Goal: Task Accomplishment & Management: Use online tool/utility

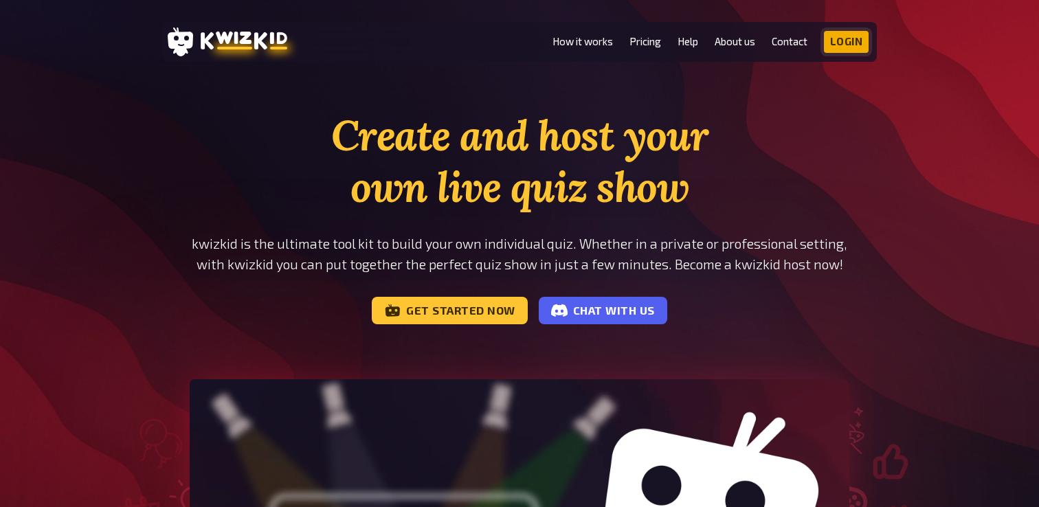
click at [843, 43] on link "Login" at bounding box center [846, 42] width 45 height 22
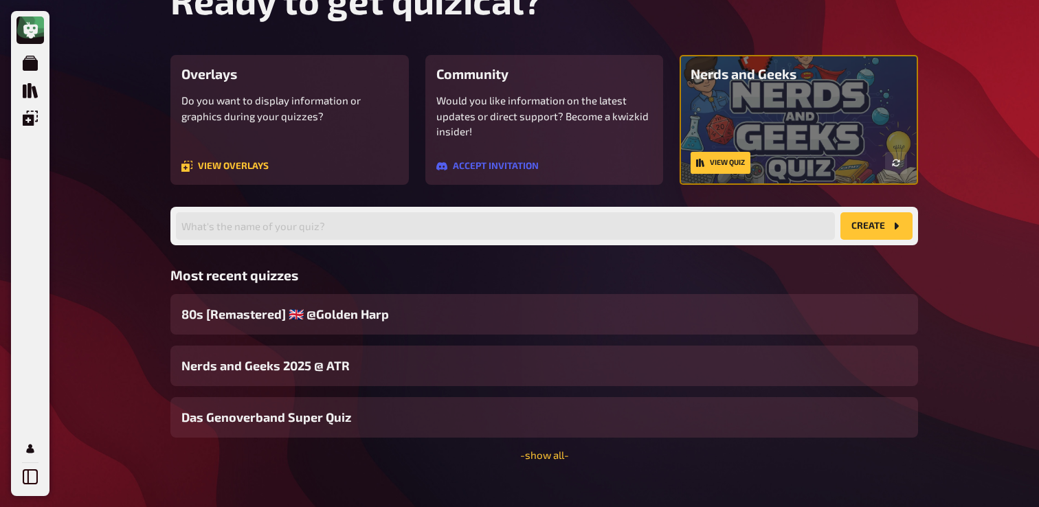
scroll to position [96, 0]
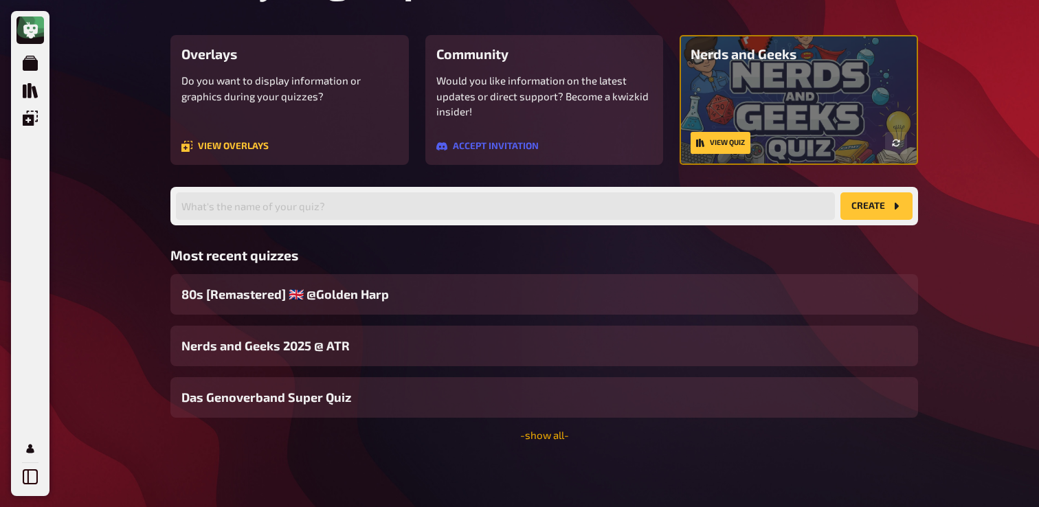
click at [550, 432] on link "- show all -" at bounding box center [544, 435] width 49 height 12
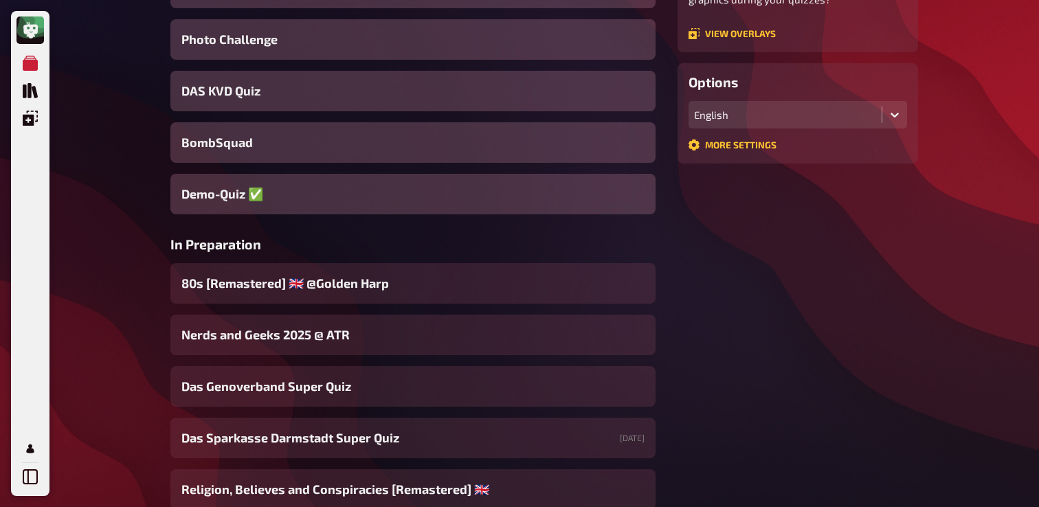
scroll to position [304, 0]
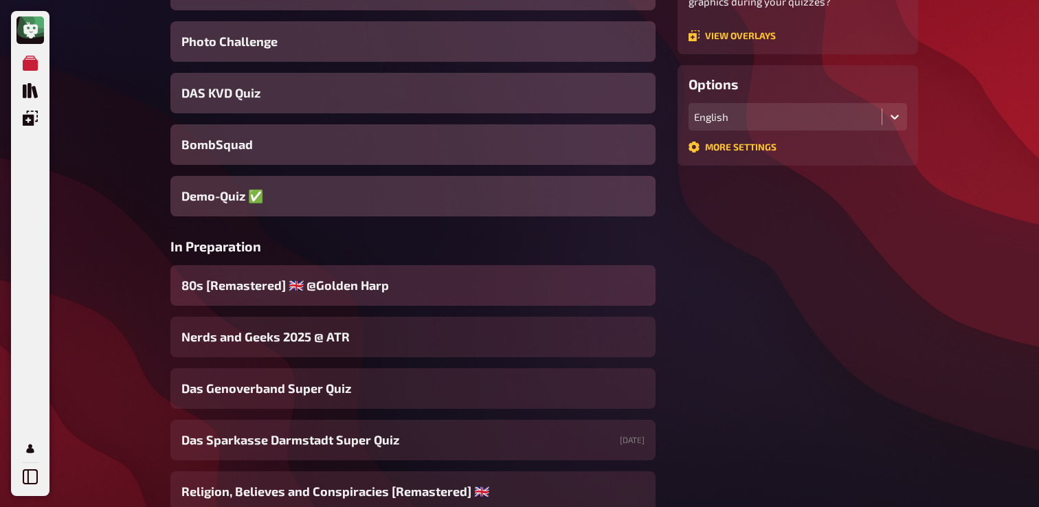
click at [328, 286] on span "80s [Remastered] ​🇬🇧 @Golden Harp​" at bounding box center [285, 285] width 208 height 19
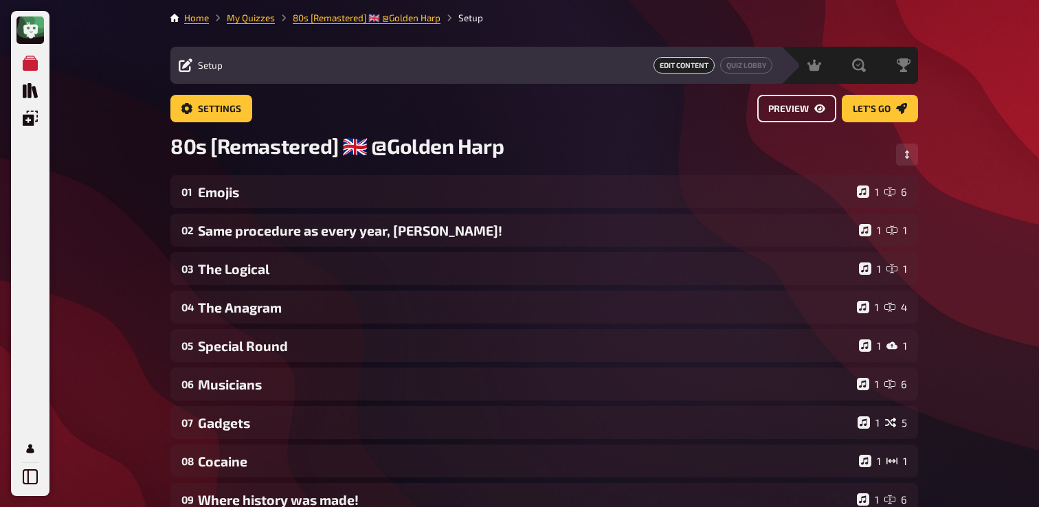
click at [808, 112] on span "Preview" at bounding box center [789, 109] width 41 height 10
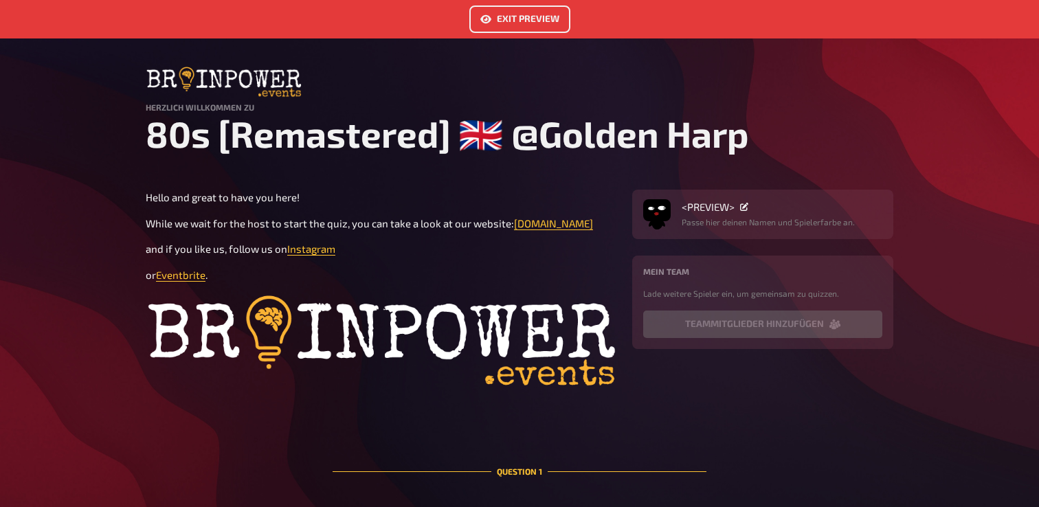
click at [504, 18] on link "Exit Preview" at bounding box center [520, 18] width 101 height 27
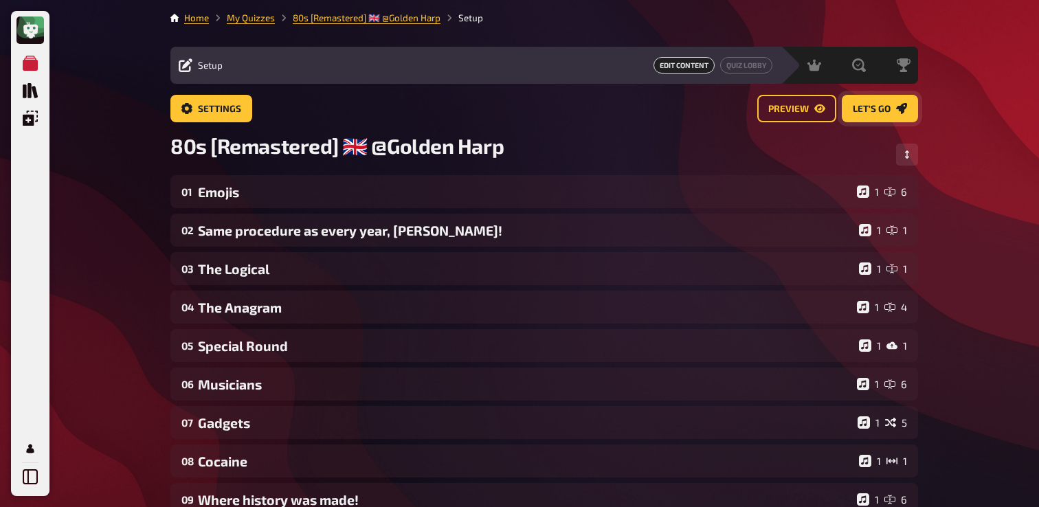
click at [879, 102] on link "Let's go" at bounding box center [880, 108] width 76 height 27
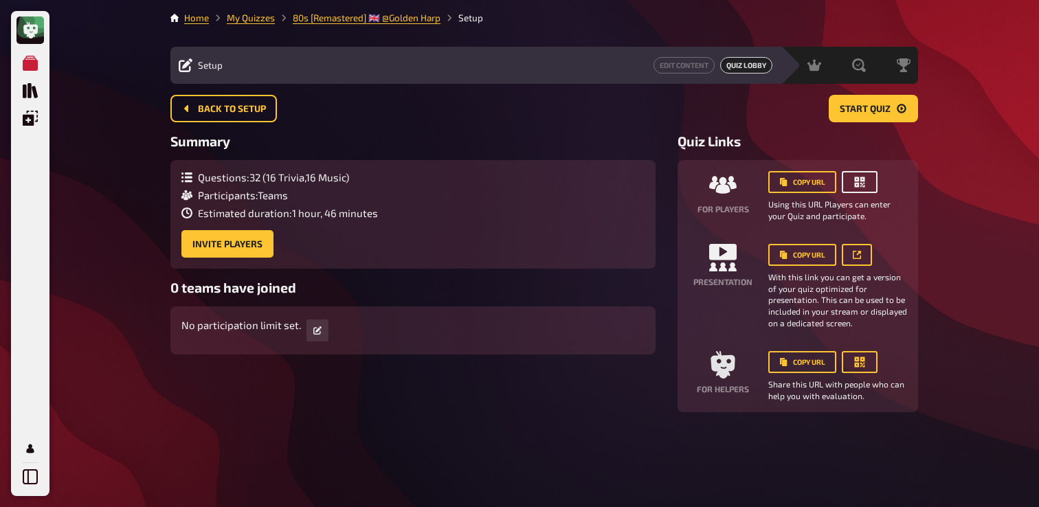
click at [870, 185] on button "button" at bounding box center [860, 182] width 36 height 22
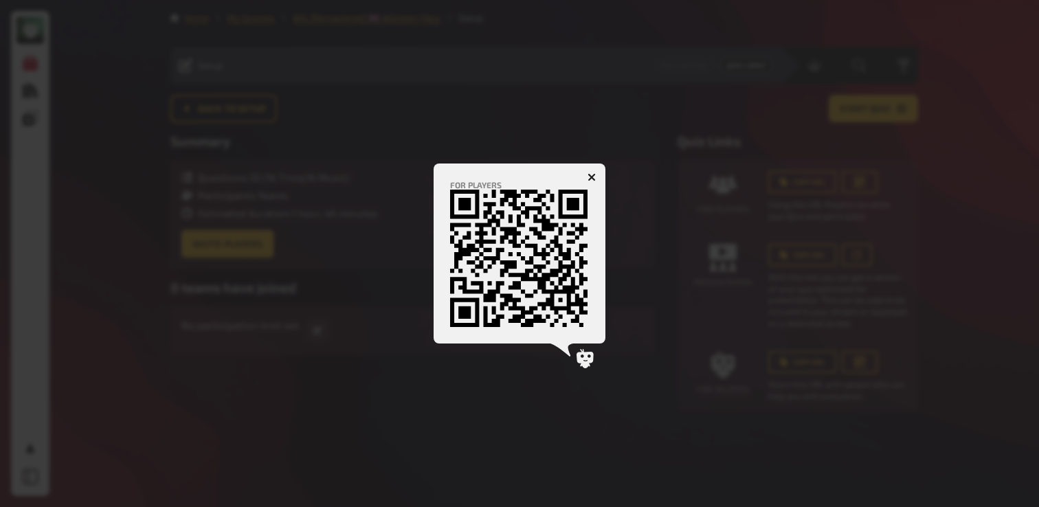
click at [592, 175] on icon "button" at bounding box center [592, 177] width 8 height 8
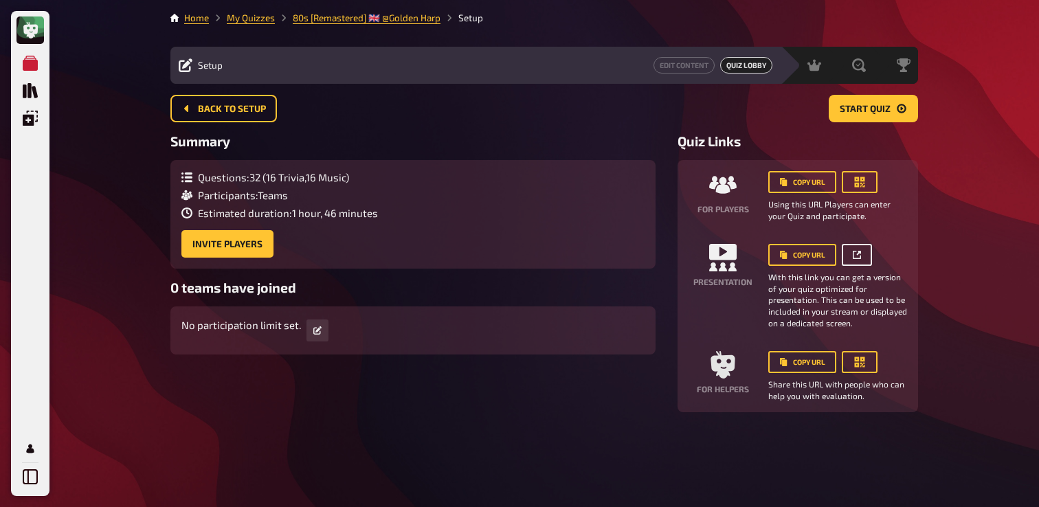
click at [859, 255] on icon at bounding box center [857, 255] width 8 height 8
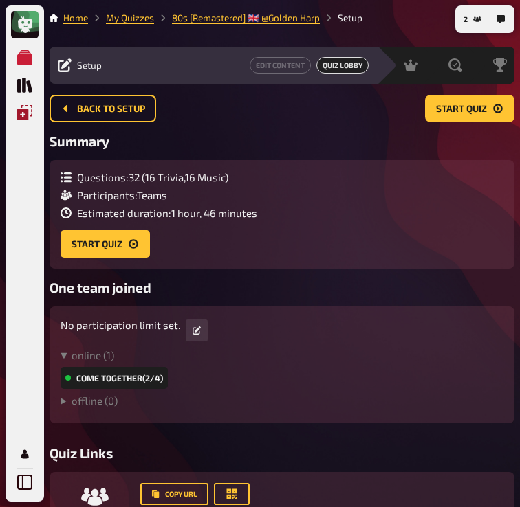
click at [21, 114] on icon "Overlays" at bounding box center [24, 112] width 15 height 15
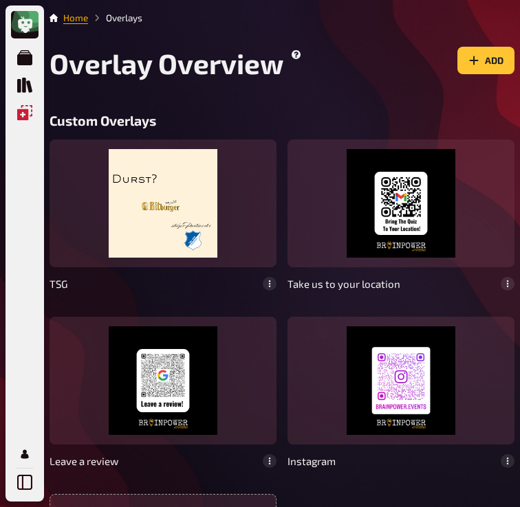
click at [71, 16] on link "Home" at bounding box center [75, 17] width 25 height 11
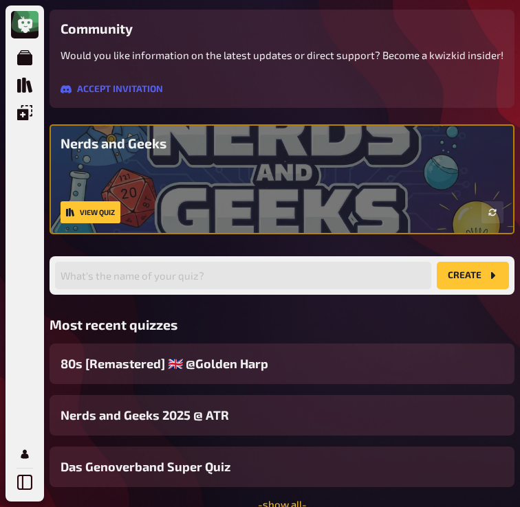
scroll to position [287, 0]
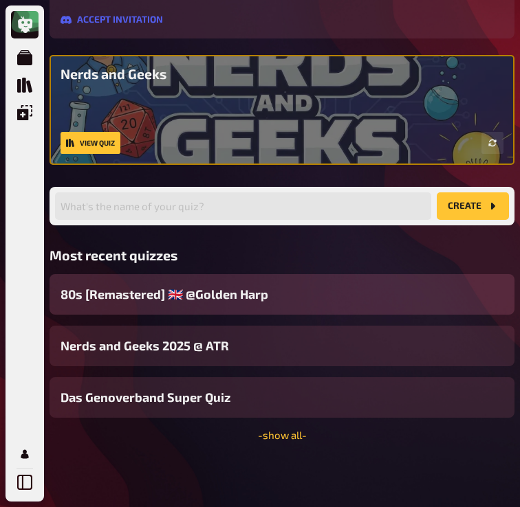
click at [228, 300] on span "80s [Remastered] ​🇬🇧 @Golden Harp​" at bounding box center [164, 294] width 208 height 19
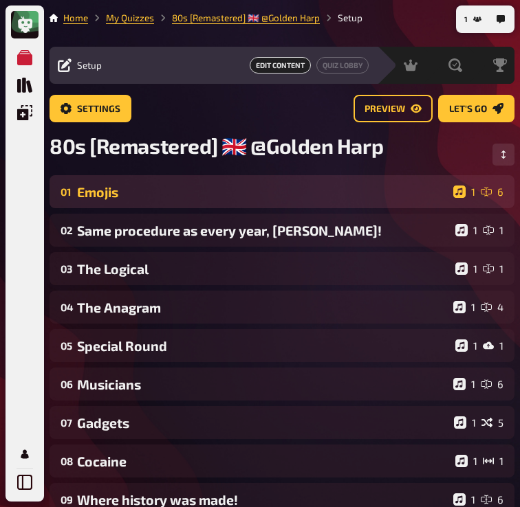
click at [236, 196] on div "Emojis" at bounding box center [262, 192] width 371 height 16
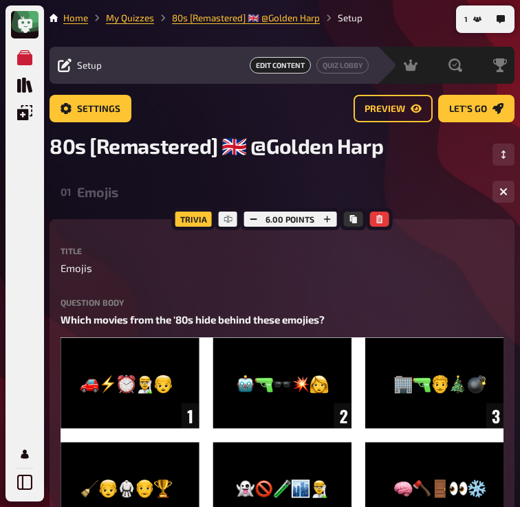
click at [236, 196] on div "Emojis" at bounding box center [279, 192] width 404 height 16
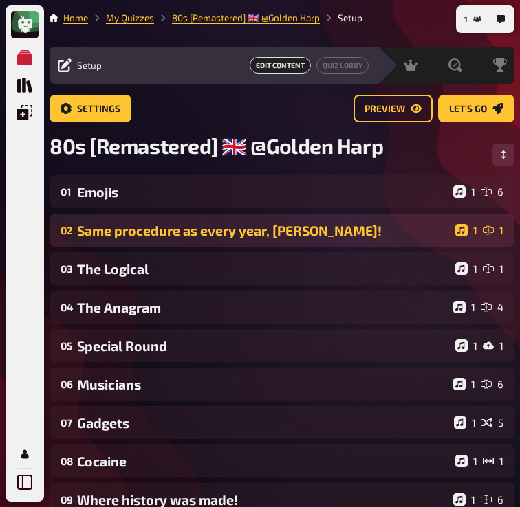
click at [201, 238] on div "Same procedure as every year, [PERSON_NAME]!" at bounding box center [263, 231] width 373 height 16
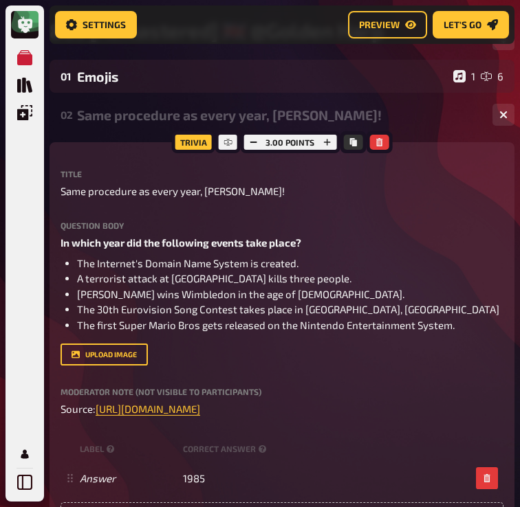
scroll to position [41, 0]
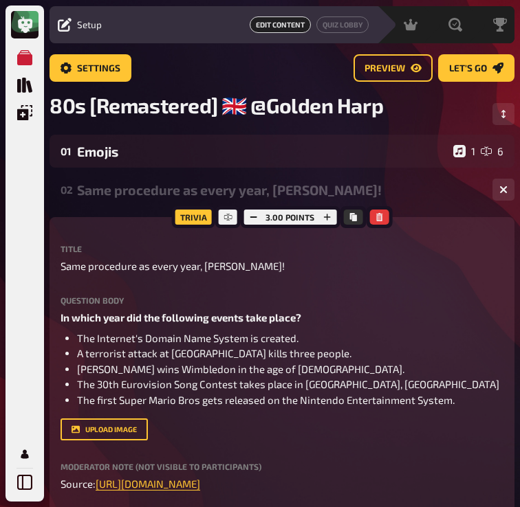
click at [126, 206] on div "02 Same procedure as every year, James! 1 1" at bounding box center [281, 189] width 465 height 33
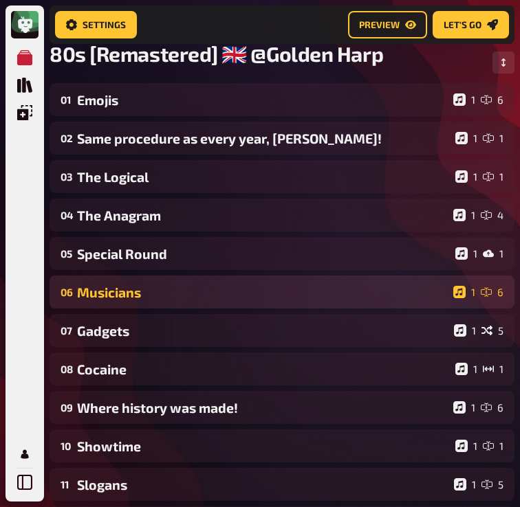
click at [130, 295] on div "Musicians" at bounding box center [262, 293] width 371 height 16
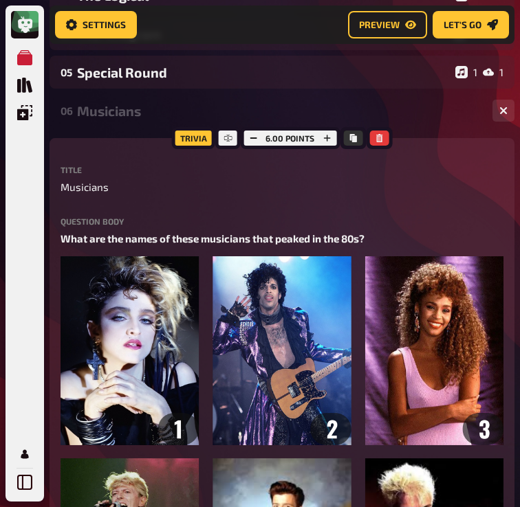
scroll to position [77, 0]
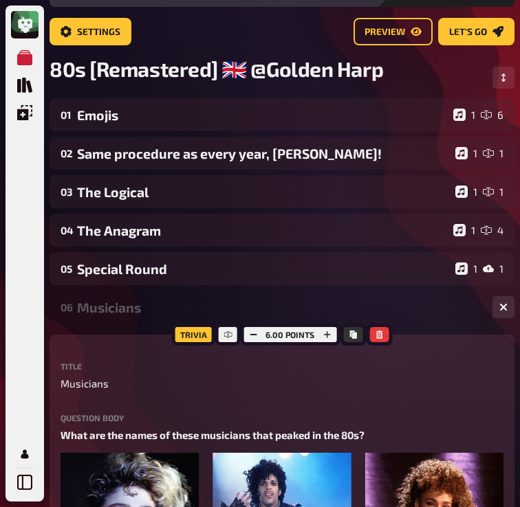
click at [124, 305] on div "Musicians" at bounding box center [279, 308] width 404 height 16
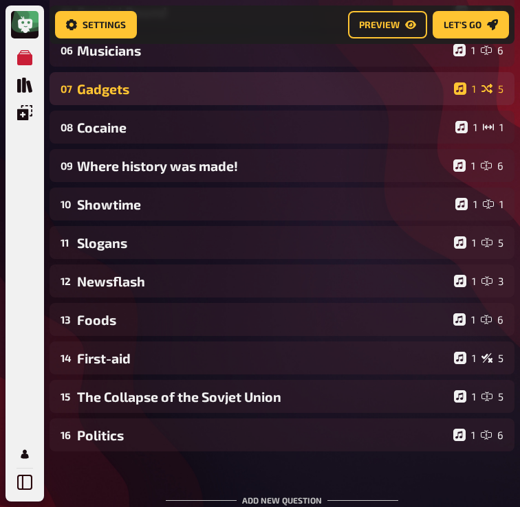
scroll to position [346, 0]
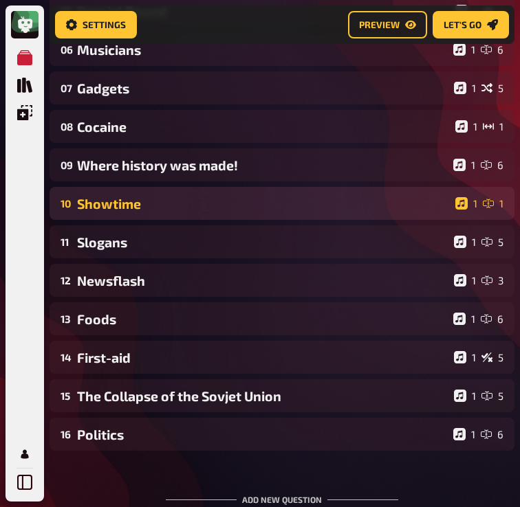
click at [119, 210] on div "Showtime" at bounding box center [263, 204] width 373 height 16
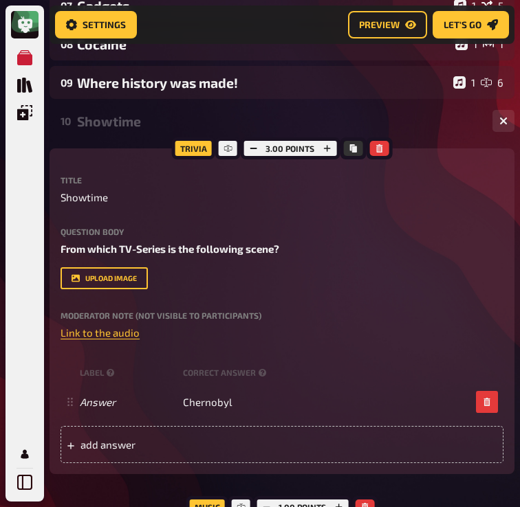
scroll to position [445, 0]
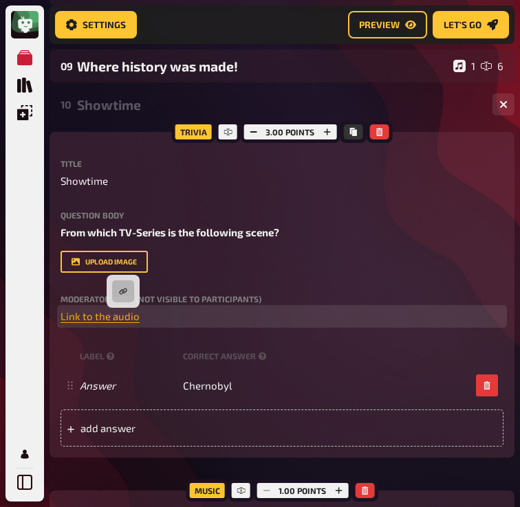
click at [120, 316] on span "Link to the audio" at bounding box center [99, 316] width 79 height 12
click at [123, 291] on icon "button" at bounding box center [123, 291] width 8 height 8
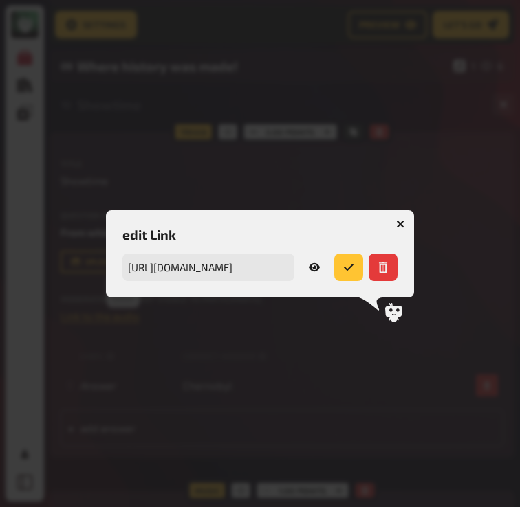
click at [314, 268] on icon at bounding box center [314, 267] width 11 height 8
click at [404, 221] on button "button" at bounding box center [400, 224] width 22 height 22
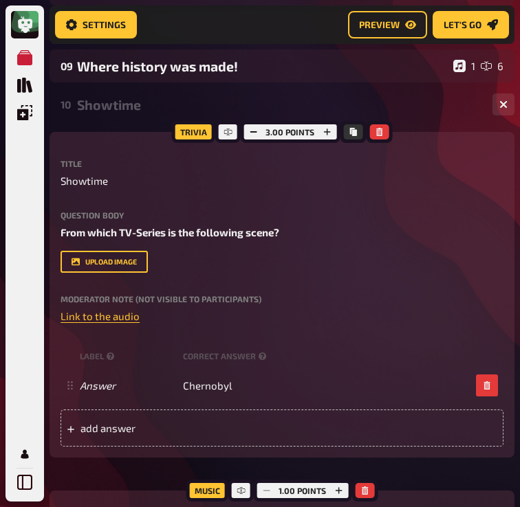
click at [140, 96] on div "10 Showtime 1 1" at bounding box center [281, 104] width 465 height 33
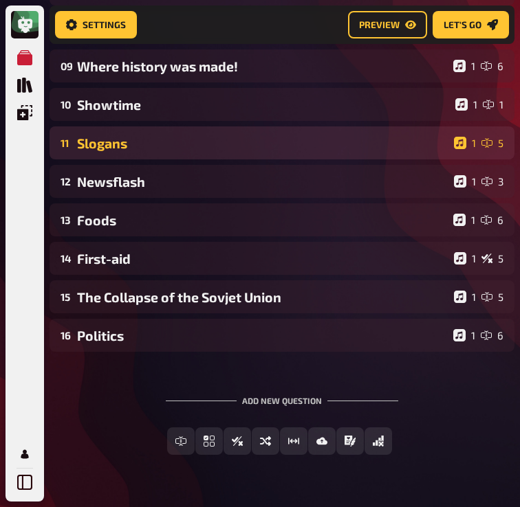
click at [140, 143] on div "Slogans" at bounding box center [262, 143] width 371 height 16
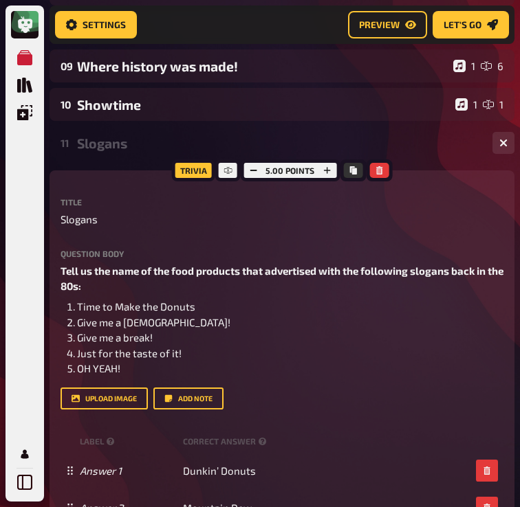
click at [140, 143] on div "Slogans" at bounding box center [279, 143] width 404 height 16
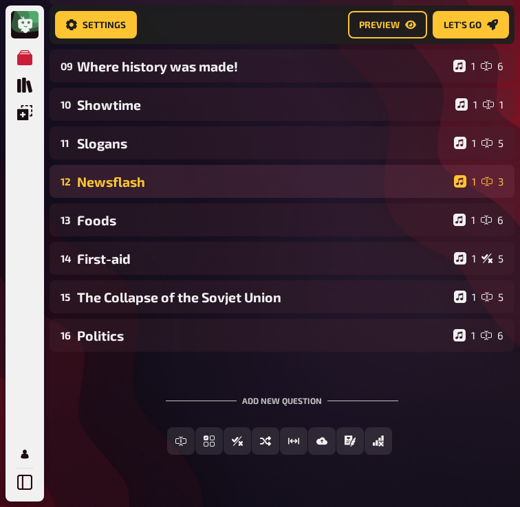
click at [126, 188] on div "Newsflash" at bounding box center [262, 182] width 371 height 16
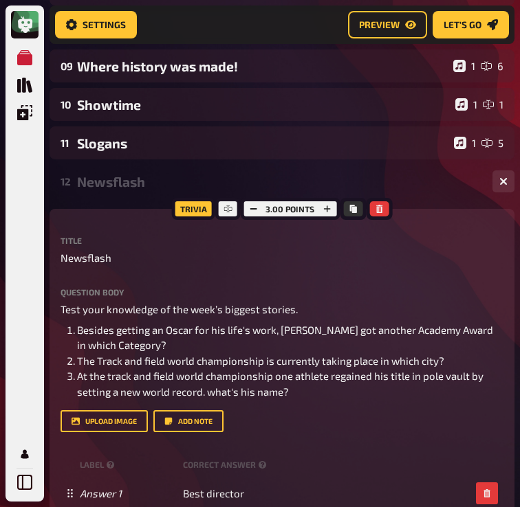
click at [126, 188] on div "Newsflash" at bounding box center [279, 182] width 404 height 16
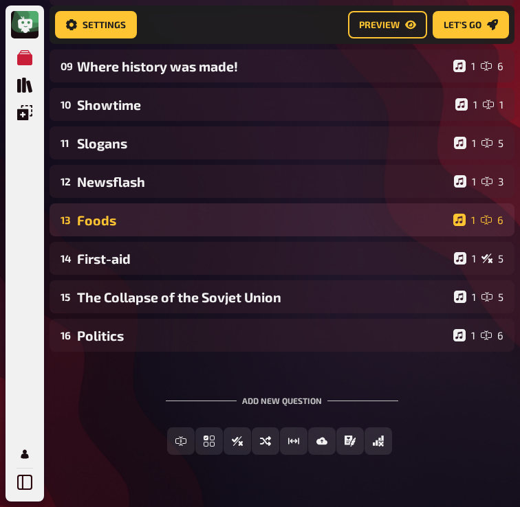
click at [122, 223] on div "Foods" at bounding box center [262, 220] width 371 height 16
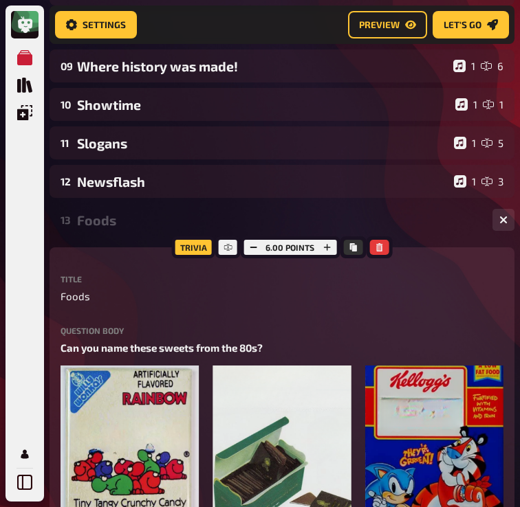
click at [122, 223] on div "Foods" at bounding box center [279, 220] width 404 height 16
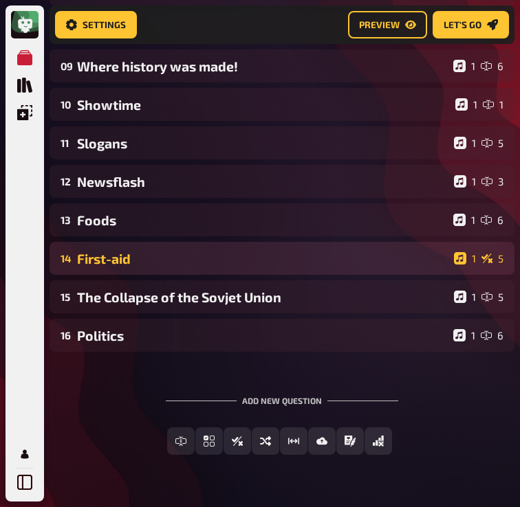
click at [122, 265] on div "First-aid" at bounding box center [262, 259] width 371 height 16
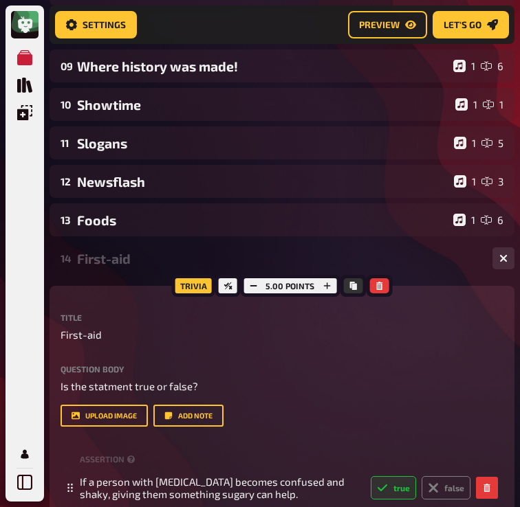
click at [122, 265] on div "First-aid" at bounding box center [279, 259] width 404 height 16
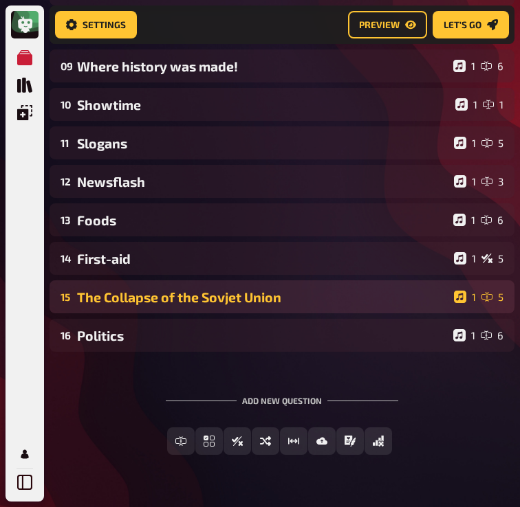
click at [120, 292] on div "The Collapse of the Sovjet Union" at bounding box center [262, 297] width 371 height 16
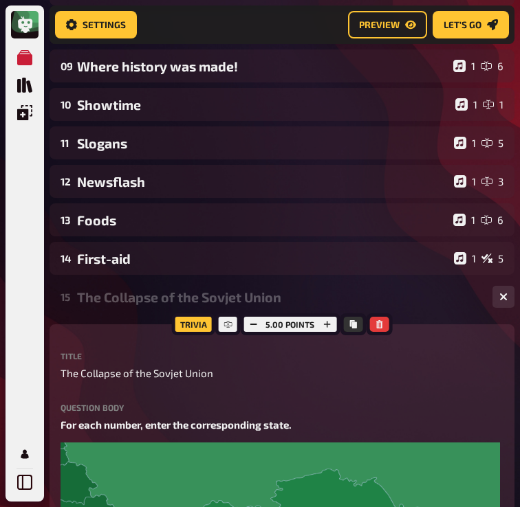
click at [120, 305] on div "The Collapse of the Sovjet Union" at bounding box center [279, 297] width 404 height 16
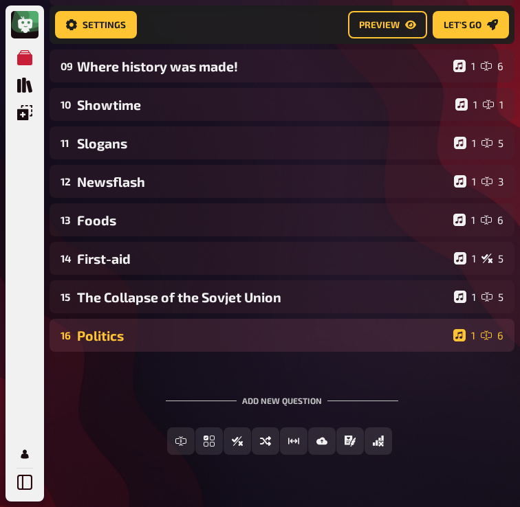
scroll to position [0, 0]
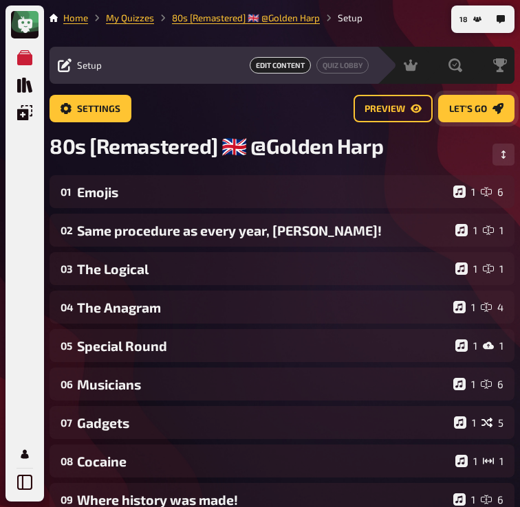
click at [479, 110] on span "Let's go" at bounding box center [468, 109] width 38 height 10
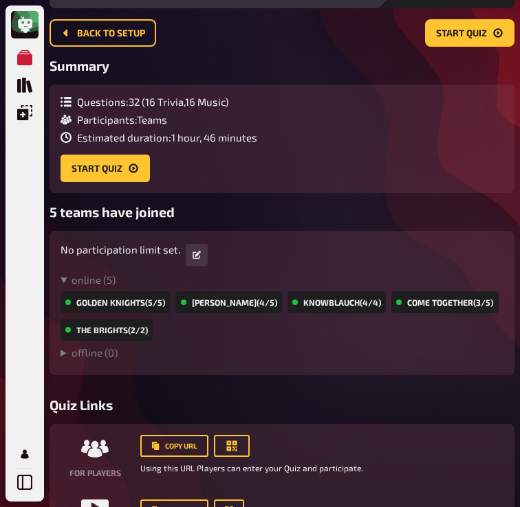
scroll to position [66, 0]
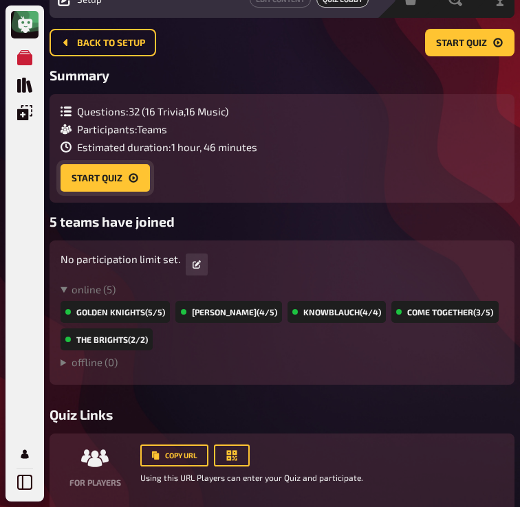
click at [130, 171] on button "Start Quiz" at bounding box center [104, 177] width 89 height 27
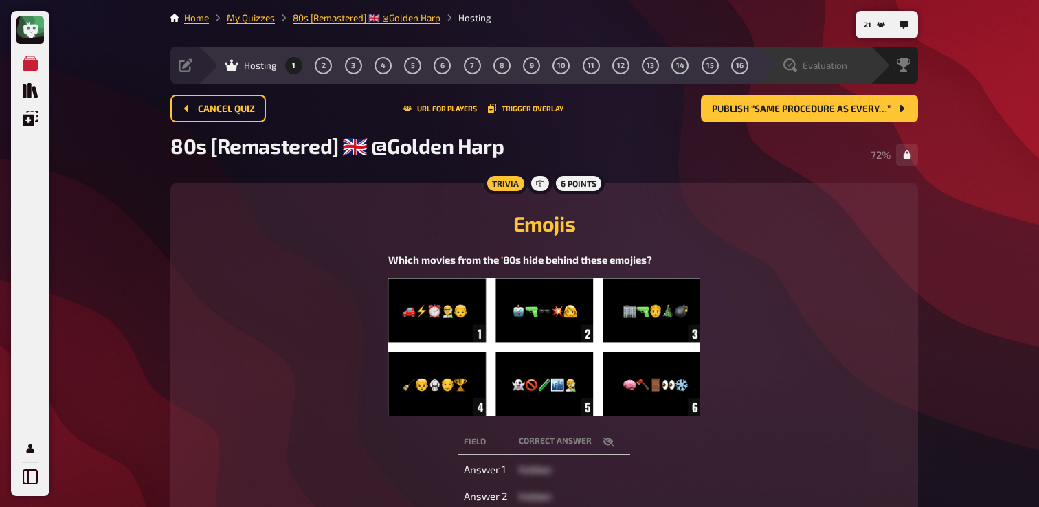
click at [813, 69] on span "Evaluation" at bounding box center [825, 65] width 45 height 11
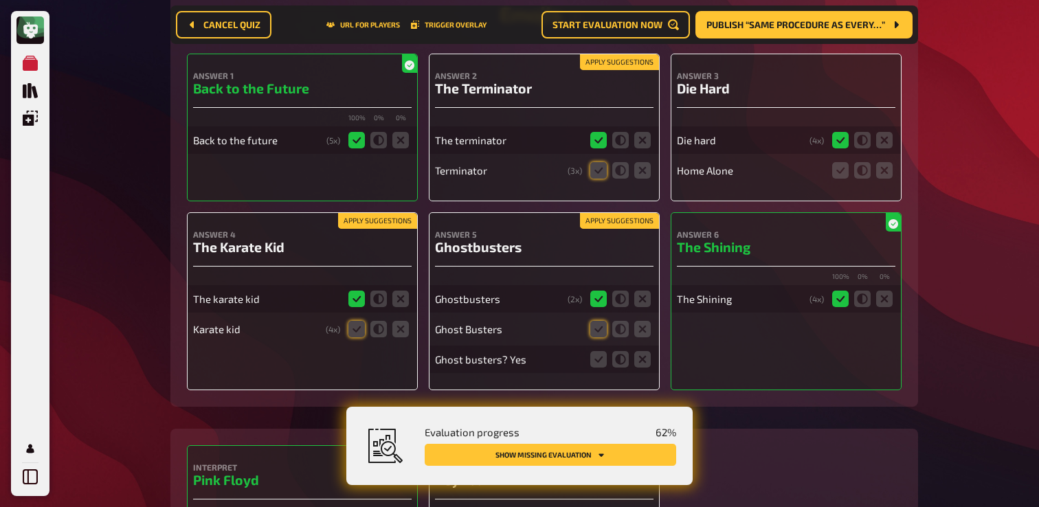
scroll to position [311, 0]
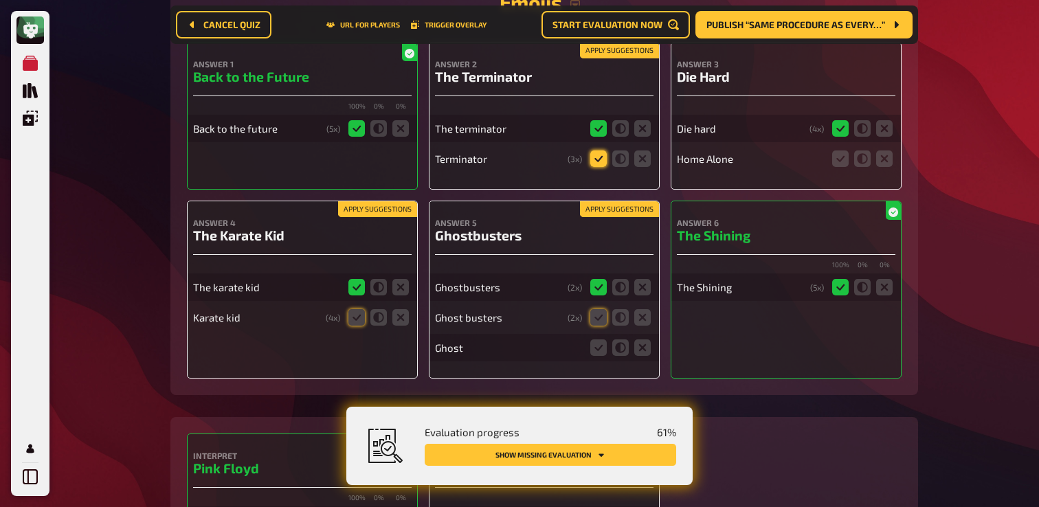
click at [602, 167] on icon at bounding box center [599, 159] width 16 height 16
click at [0, 0] on input "radio" at bounding box center [0, 0] width 0 height 0
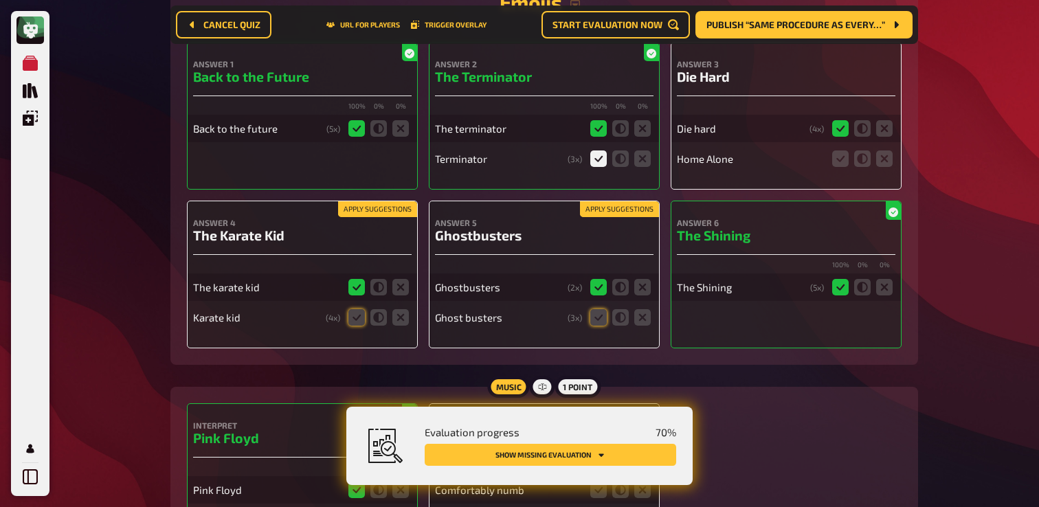
click at [598, 165] on icon at bounding box center [599, 159] width 16 height 16
click at [0, 0] on input "radio" at bounding box center [0, 0] width 0 height 0
click at [888, 162] on icon at bounding box center [884, 159] width 16 height 16
click at [0, 0] on input "radio" at bounding box center [0, 0] width 0 height 0
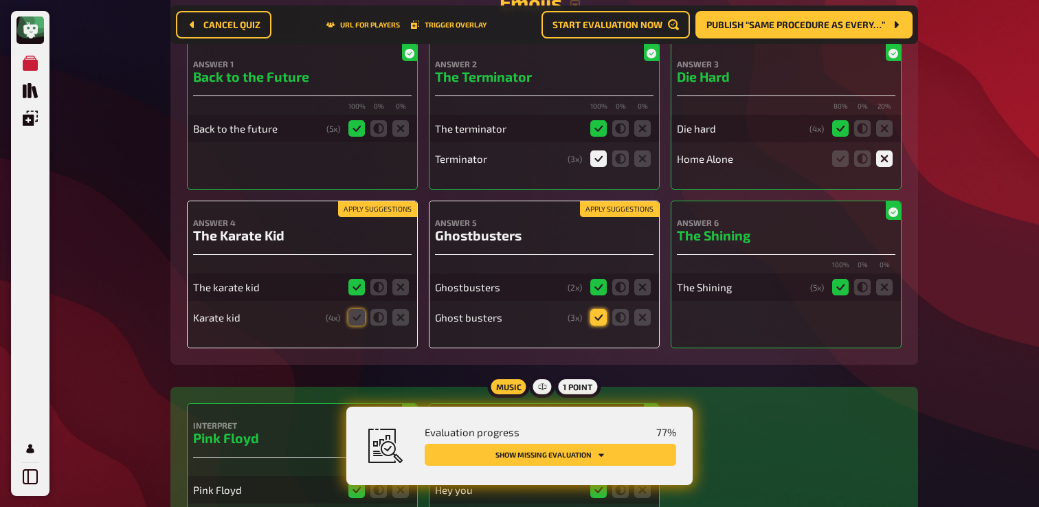
click at [605, 323] on icon at bounding box center [599, 317] width 16 height 16
click at [0, 0] on input "radio" at bounding box center [0, 0] width 0 height 0
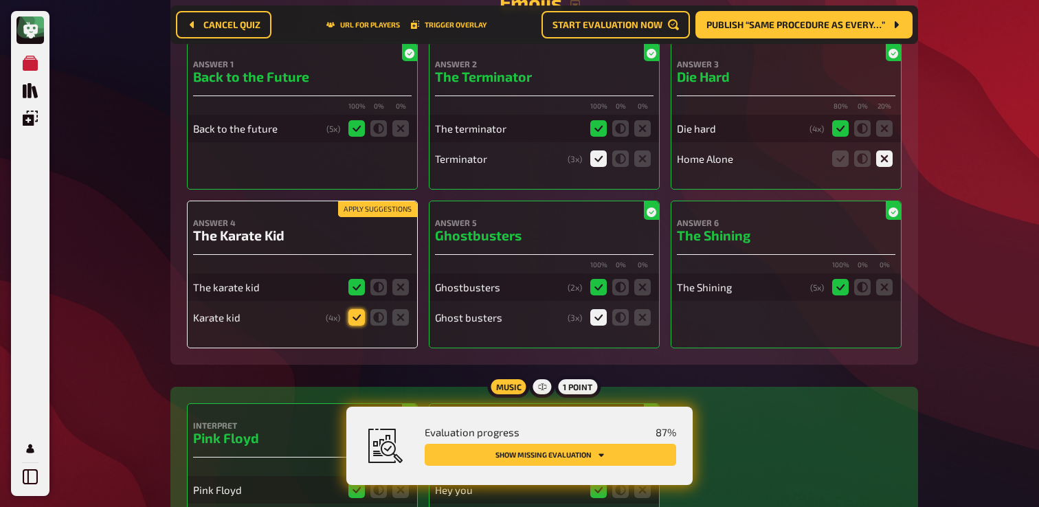
click at [359, 324] on icon at bounding box center [357, 317] width 16 height 16
click at [0, 0] on input "radio" at bounding box center [0, 0] width 0 height 0
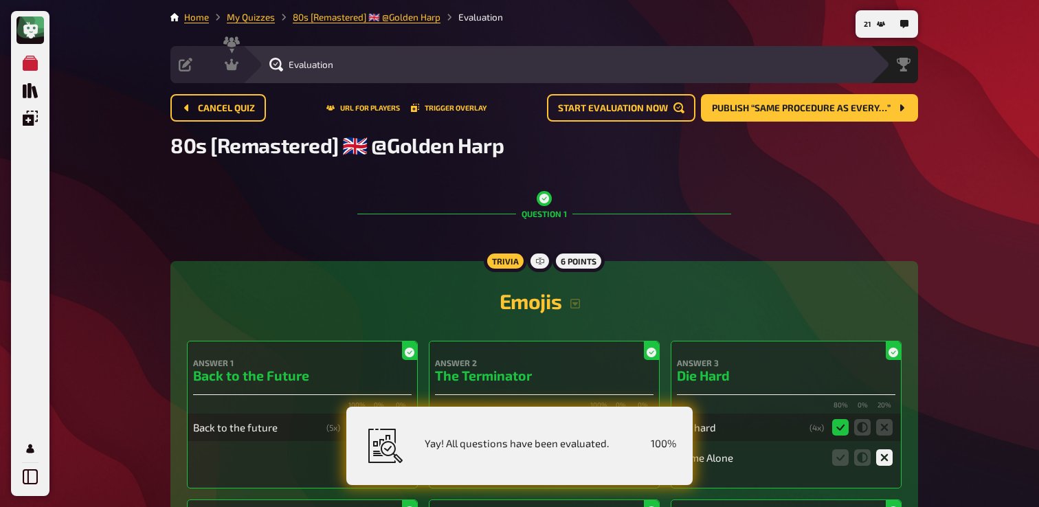
scroll to position [0, 0]
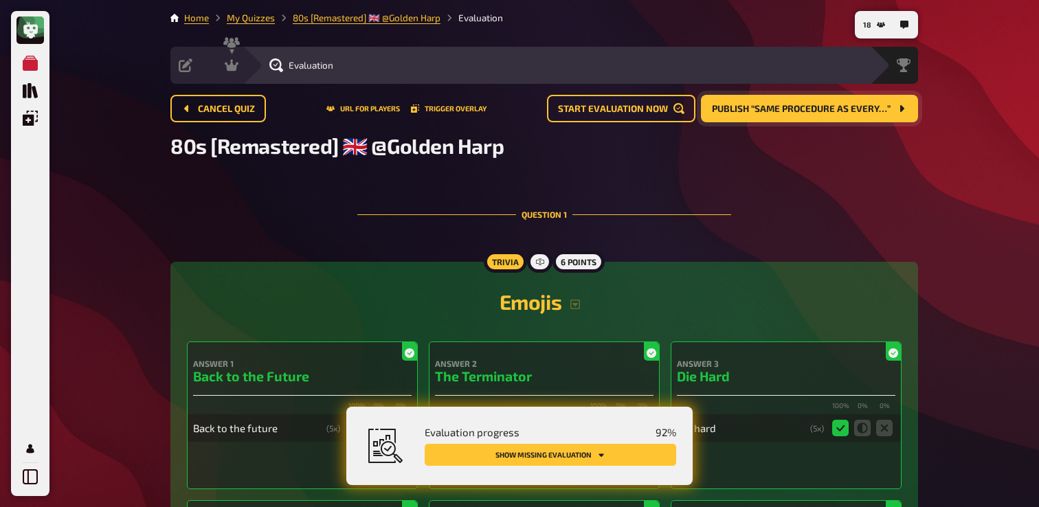
click at [837, 104] on span "Publish “Same procedure as every…”" at bounding box center [801, 109] width 179 height 10
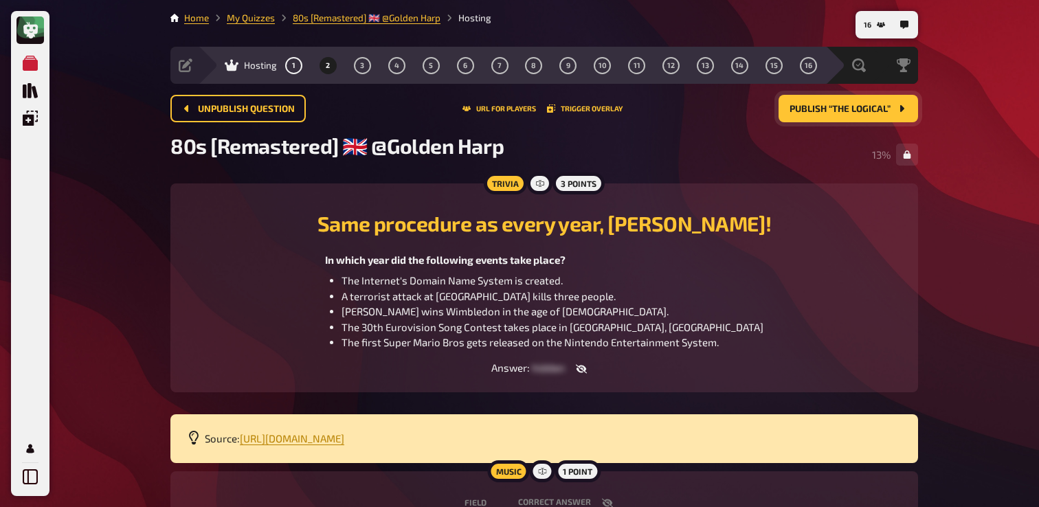
click at [611, 302] on span "A terrorist attack at Frankfurt Airport kills three people." at bounding box center [479, 296] width 274 height 12
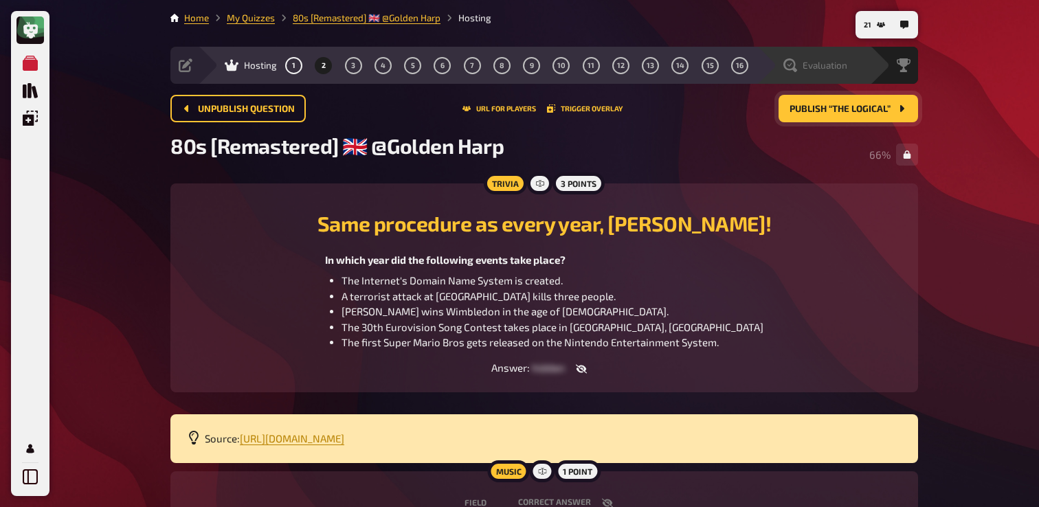
click at [820, 68] on span "Evaluation" at bounding box center [825, 65] width 45 height 11
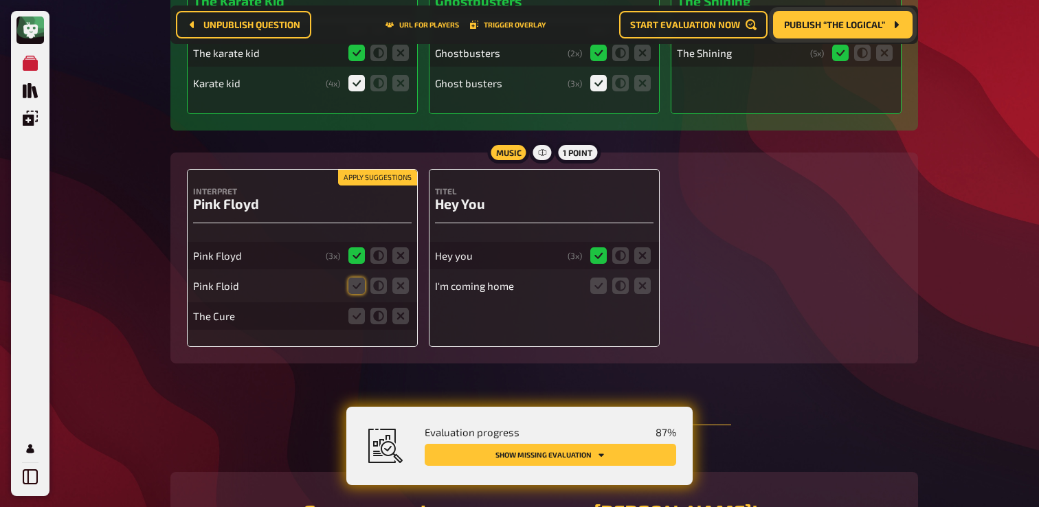
scroll to position [555, 0]
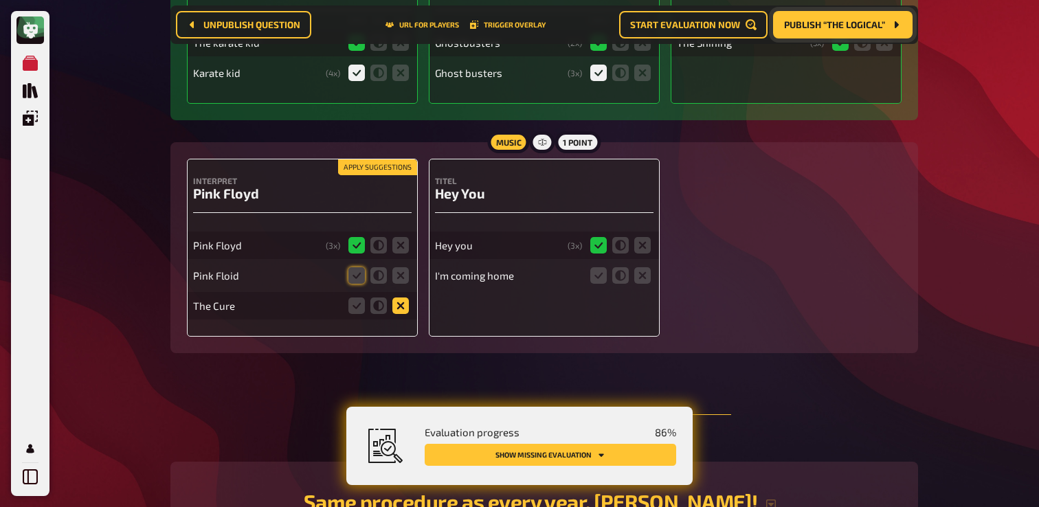
click at [395, 314] on icon at bounding box center [401, 306] width 16 height 16
click at [0, 0] on input "radio" at bounding box center [0, 0] width 0 height 0
click at [643, 282] on icon at bounding box center [643, 275] width 16 height 16
click at [0, 0] on input "radio" at bounding box center [0, 0] width 0 height 0
click at [357, 274] on icon at bounding box center [357, 275] width 16 height 16
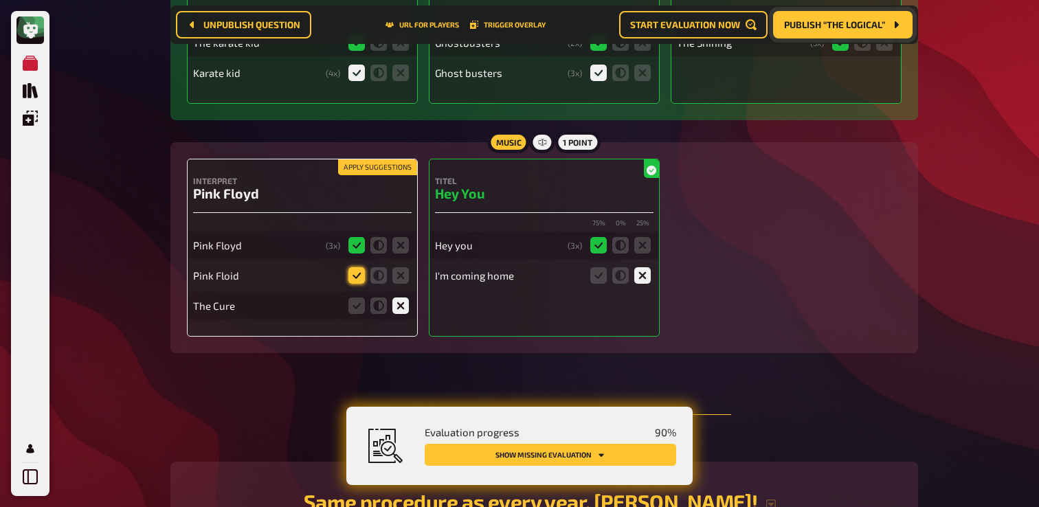
click at [0, 0] on input "radio" at bounding box center [0, 0] width 0 height 0
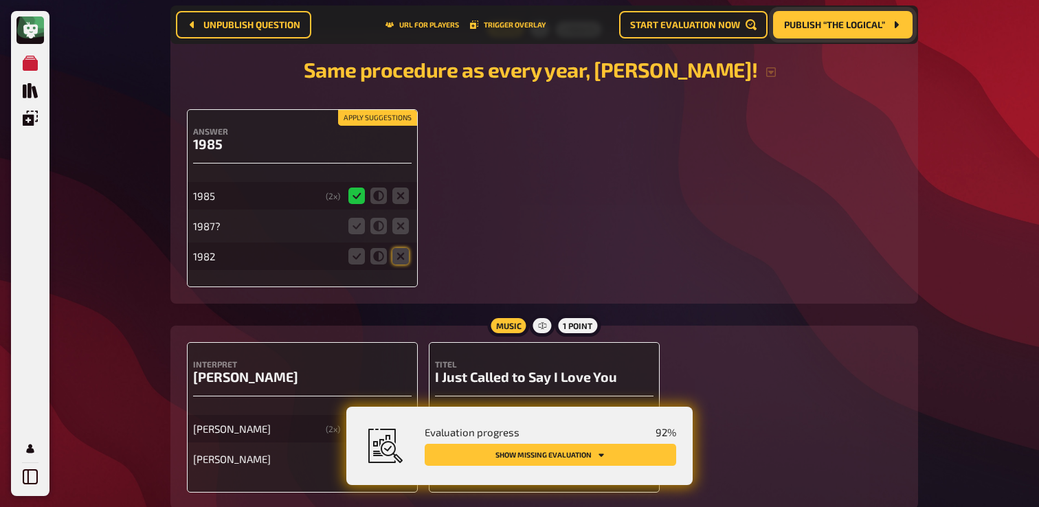
scroll to position [989, 0]
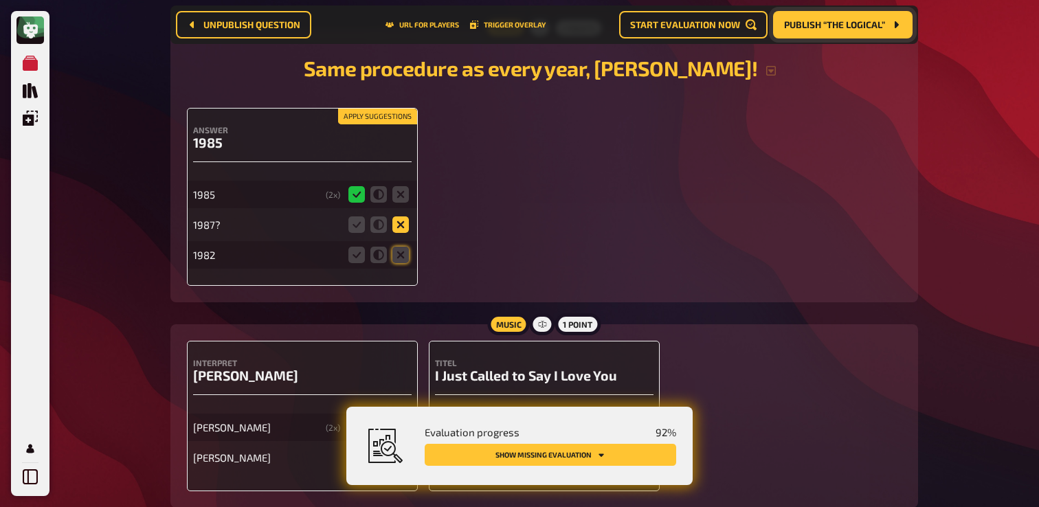
click at [401, 228] on icon at bounding box center [401, 225] width 16 height 16
click at [0, 0] on input "radio" at bounding box center [0, 0] width 0 height 0
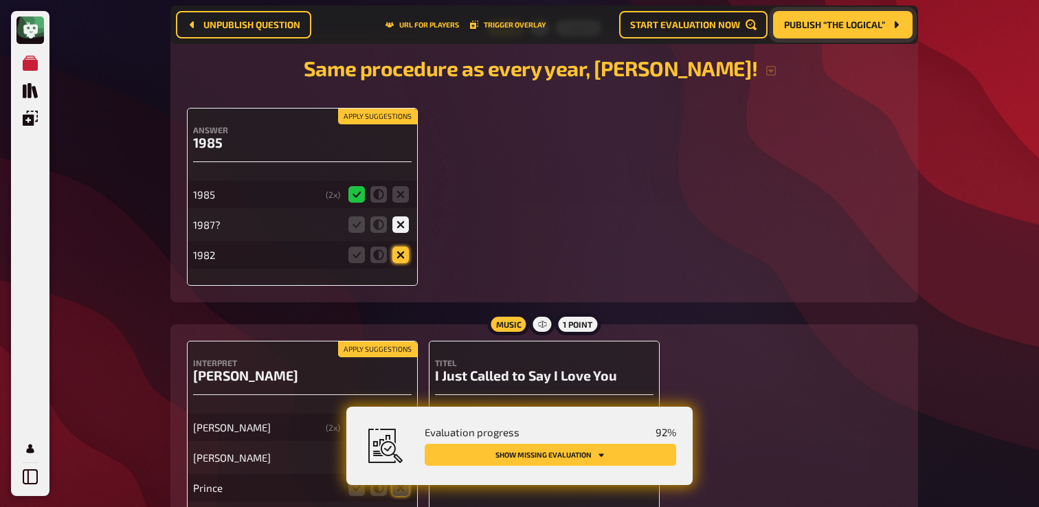
click at [403, 262] on icon at bounding box center [401, 255] width 16 height 16
click at [0, 0] on input "radio" at bounding box center [0, 0] width 0 height 0
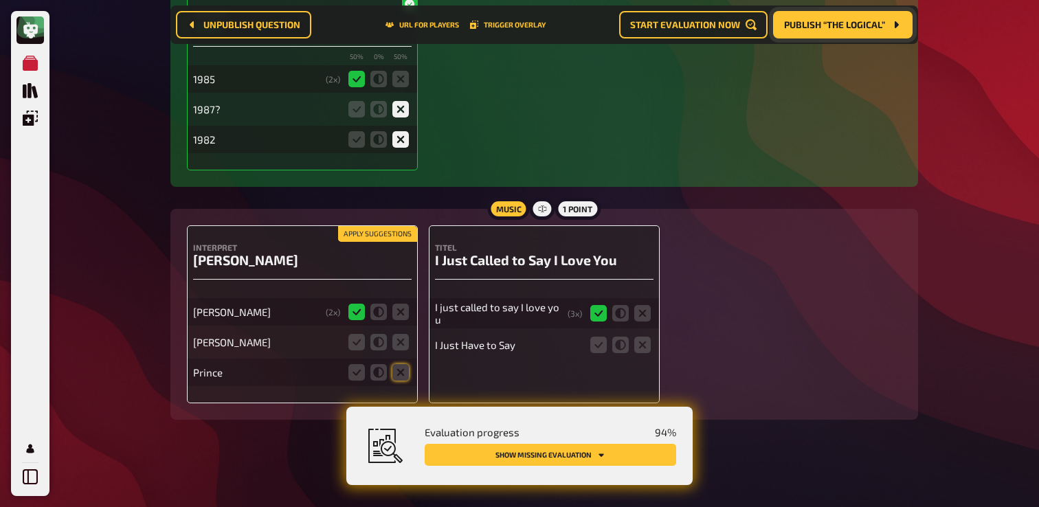
scroll to position [1112, 0]
click at [401, 344] on icon at bounding box center [401, 341] width 16 height 16
click at [0, 0] on input "radio" at bounding box center [0, 0] width 0 height 0
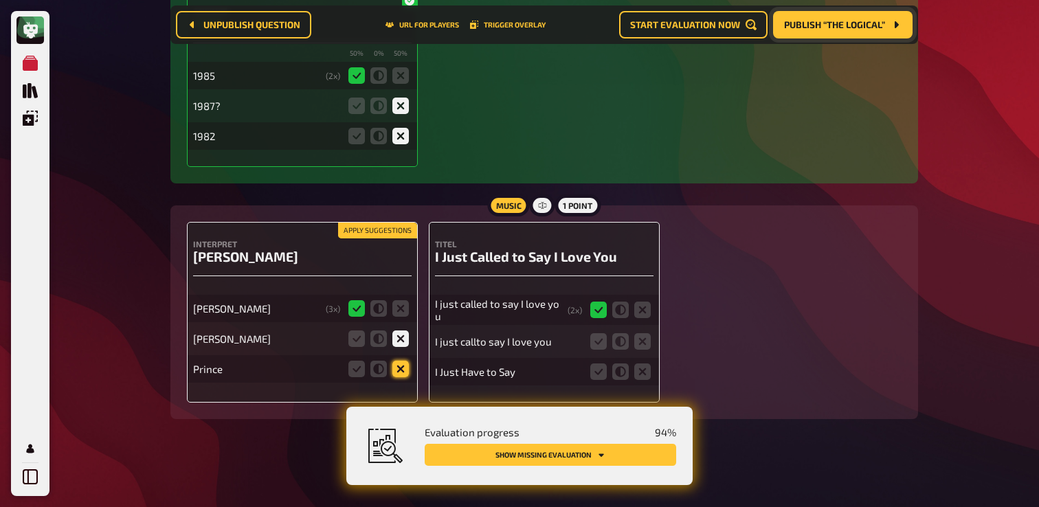
click at [402, 371] on icon at bounding box center [401, 369] width 16 height 16
click at [0, 0] on input "radio" at bounding box center [0, 0] width 0 height 0
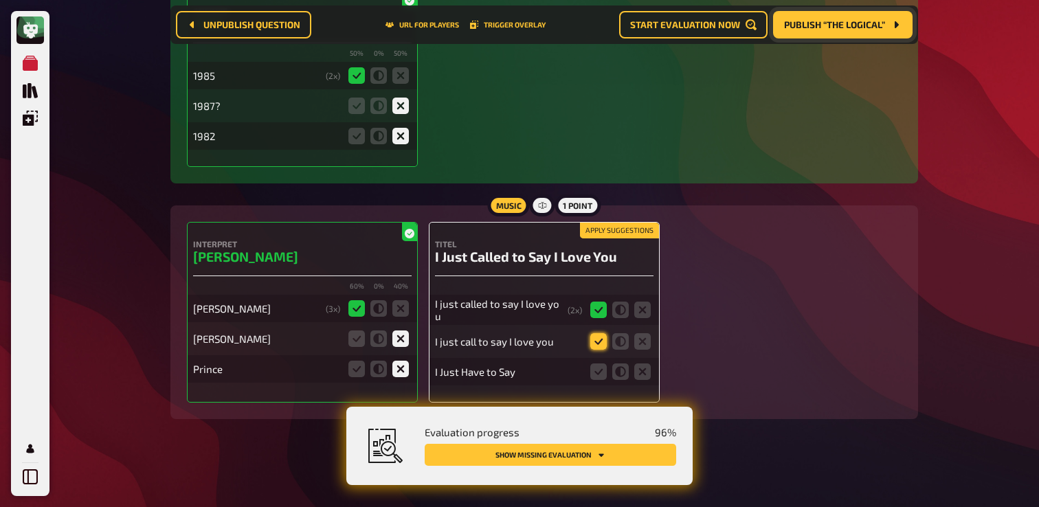
click at [599, 342] on icon at bounding box center [599, 341] width 16 height 16
click at [0, 0] on input "radio" at bounding box center [0, 0] width 0 height 0
click at [648, 379] on icon at bounding box center [643, 372] width 16 height 16
click at [0, 0] on input "radio" at bounding box center [0, 0] width 0 height 0
click at [603, 344] on icon at bounding box center [599, 341] width 16 height 16
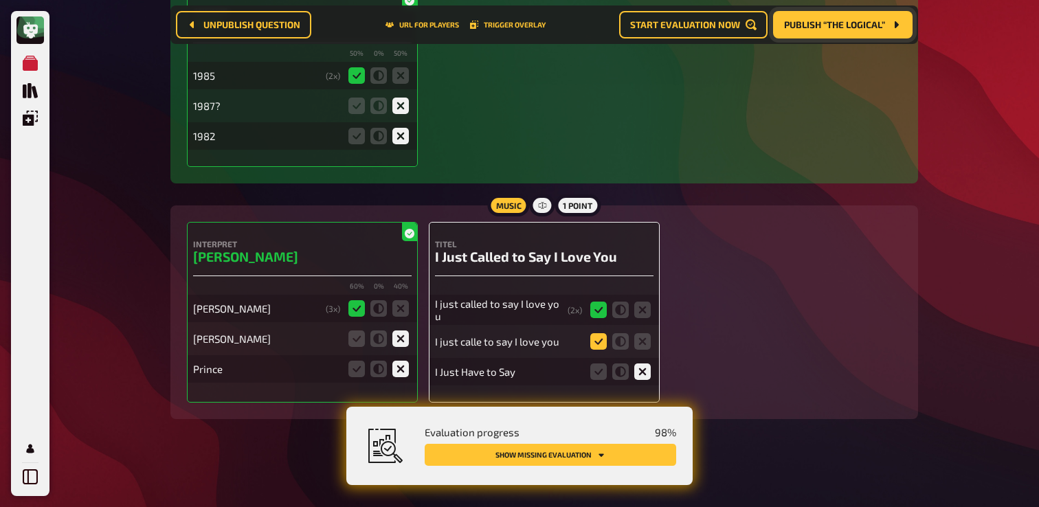
click at [0, 0] on input "radio" at bounding box center [0, 0] width 0 height 0
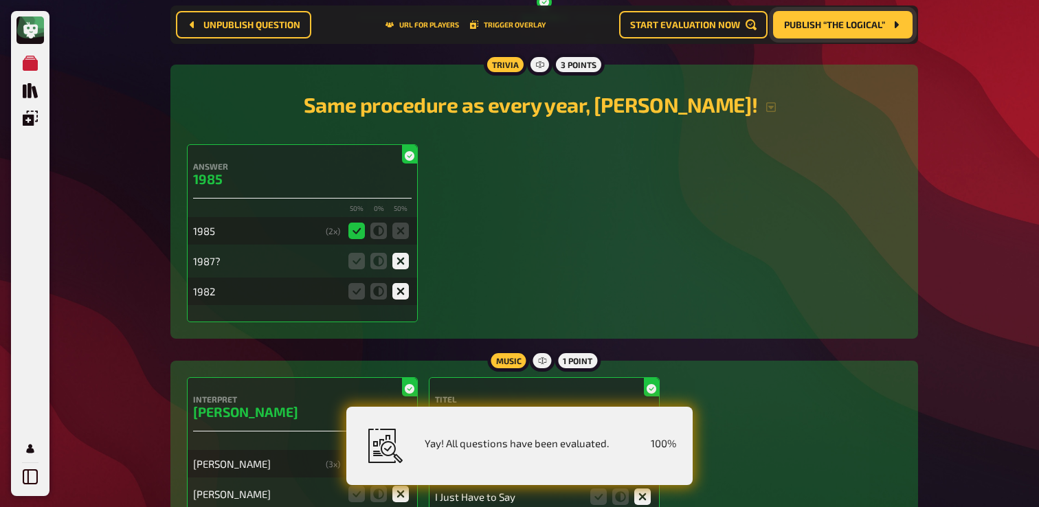
scroll to position [1081, 0]
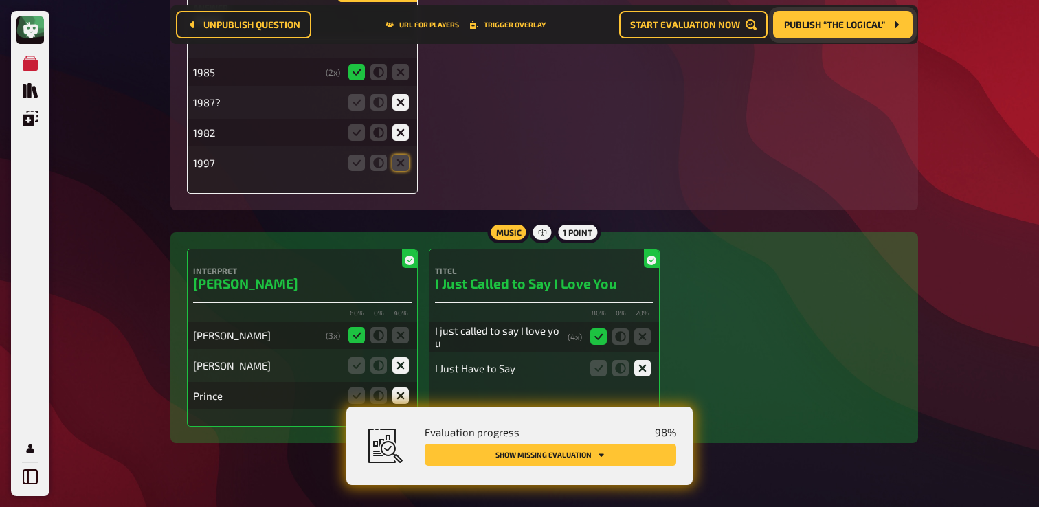
click at [863, 27] on span "Publish “The Logical”" at bounding box center [834, 25] width 101 height 10
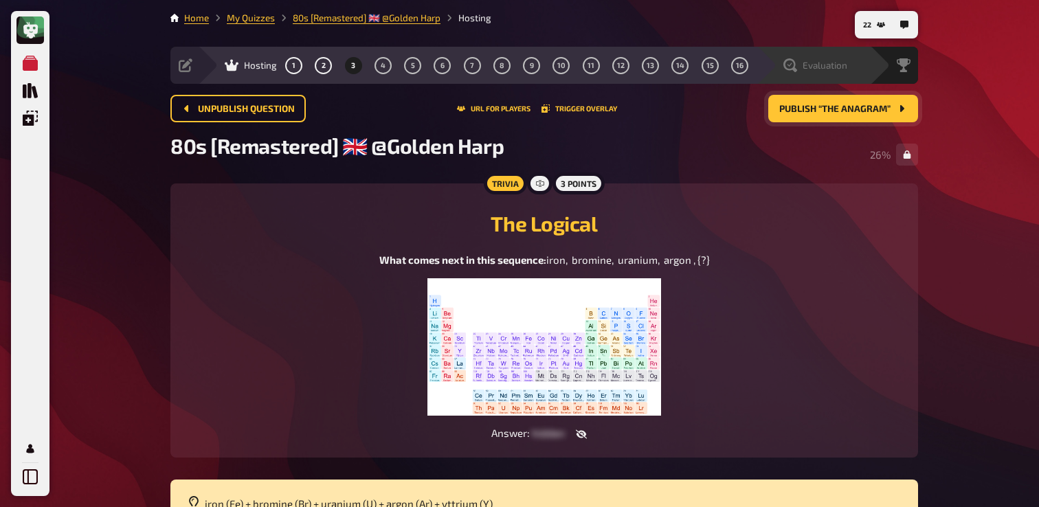
click at [821, 61] on span "Evaluation" at bounding box center [825, 65] width 45 height 11
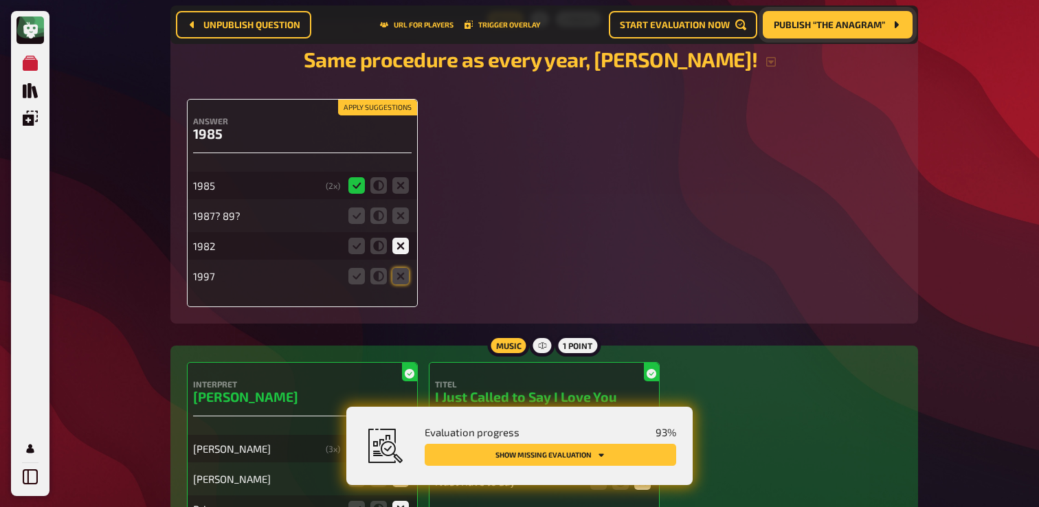
scroll to position [969, 0]
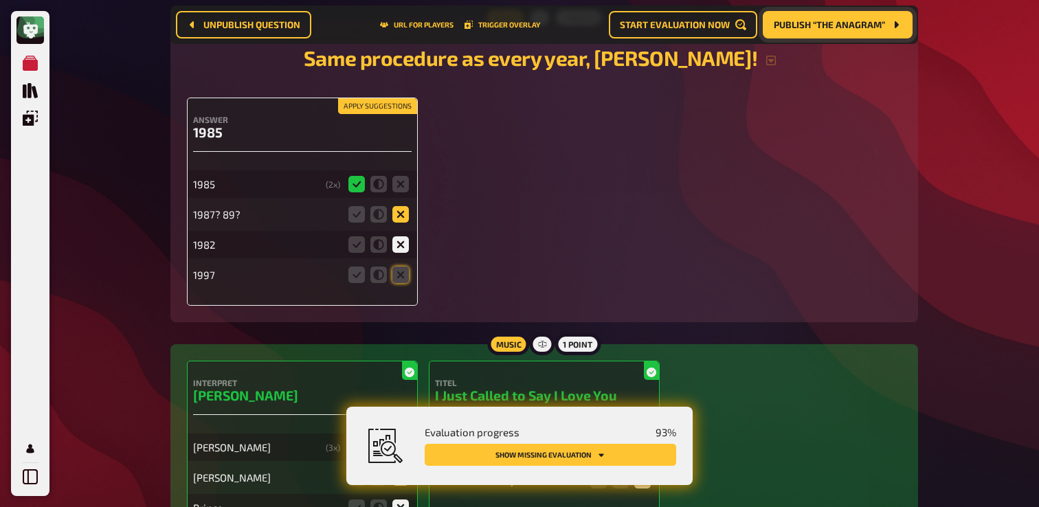
click at [404, 219] on icon at bounding box center [401, 214] width 16 height 16
click at [0, 0] on input "radio" at bounding box center [0, 0] width 0 height 0
click at [400, 283] on icon at bounding box center [401, 275] width 16 height 16
click at [0, 0] on input "radio" at bounding box center [0, 0] width 0 height 0
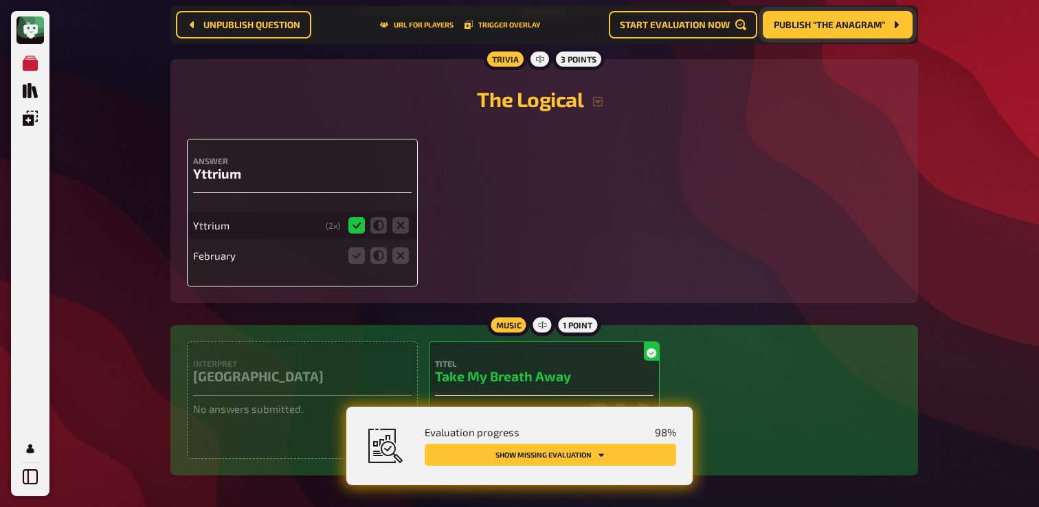
scroll to position [1573, 0]
click at [402, 265] on icon at bounding box center [401, 257] width 16 height 16
click at [0, 0] on input "radio" at bounding box center [0, 0] width 0 height 0
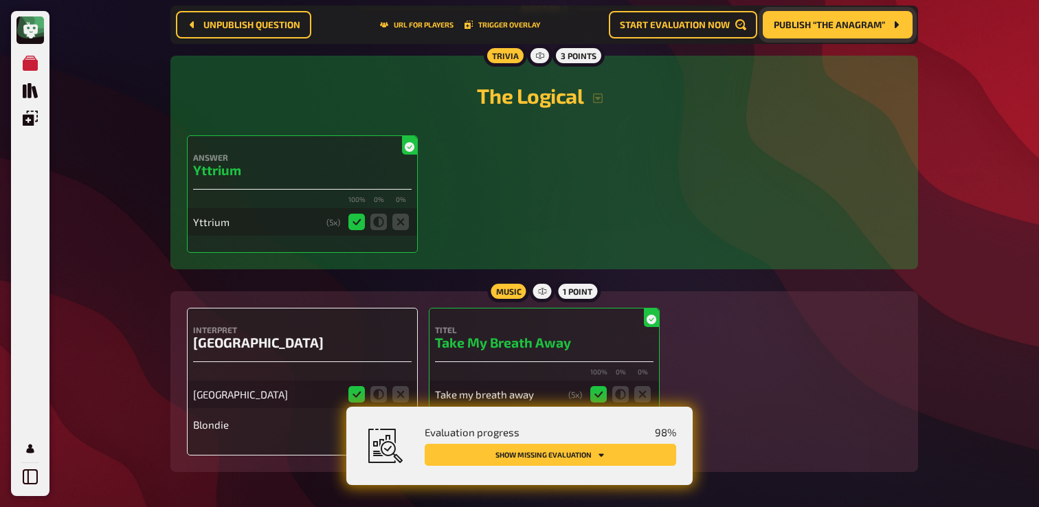
scroll to position [1638, 0]
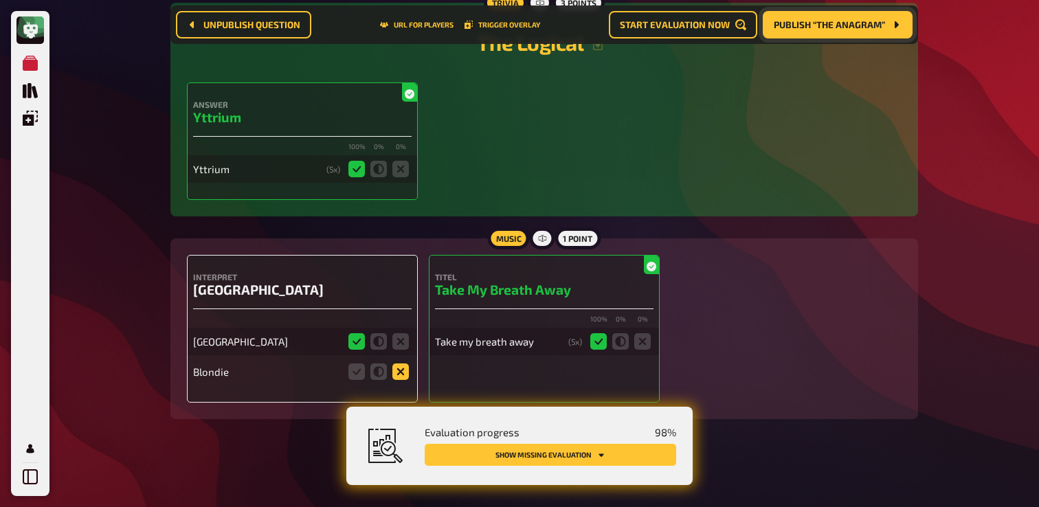
click at [399, 373] on icon at bounding box center [401, 372] width 16 height 16
click at [0, 0] on input "radio" at bounding box center [0, 0] width 0 height 0
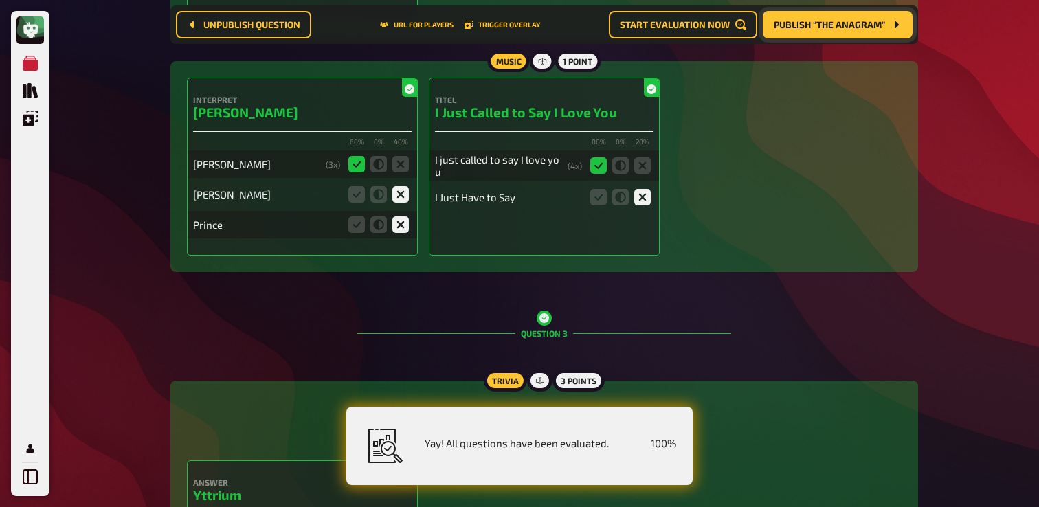
scroll to position [1254, 0]
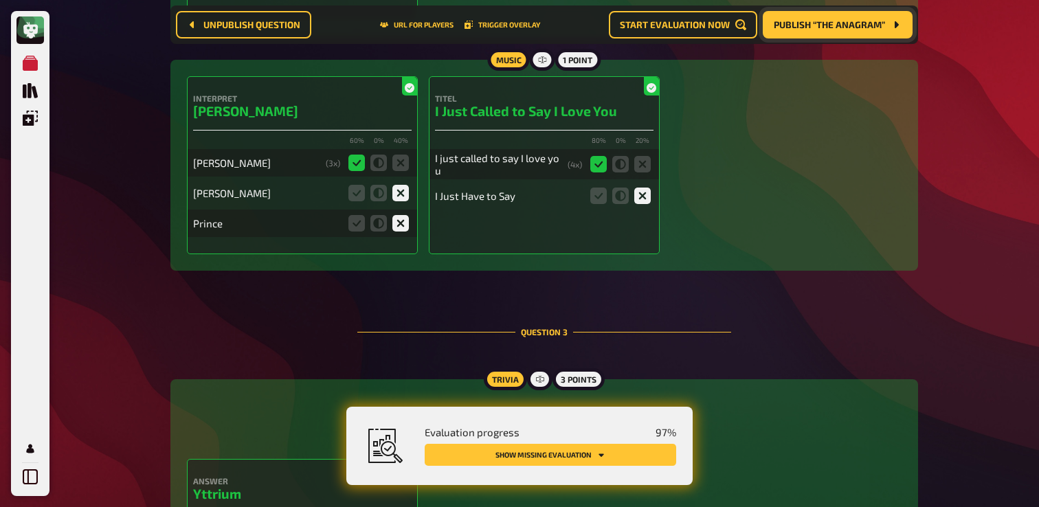
click at [854, 25] on span "Publish “The Anagram”" at bounding box center [829, 25] width 111 height 10
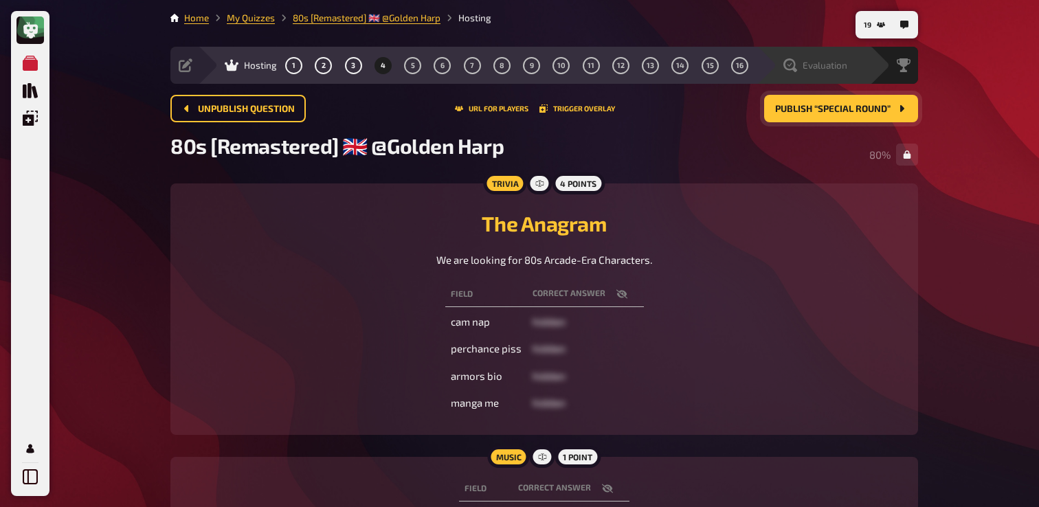
click at [830, 70] on span "Evaluation" at bounding box center [825, 65] width 45 height 11
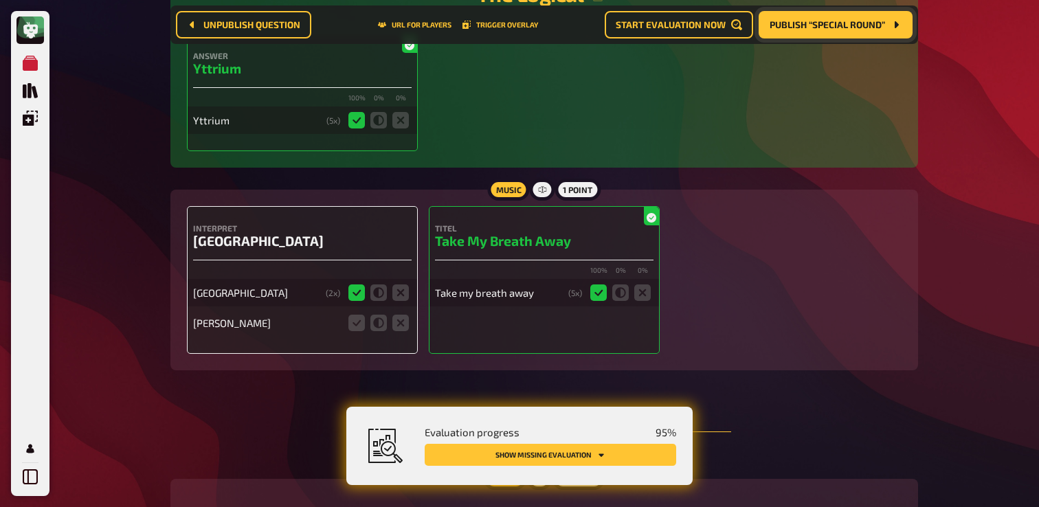
scroll to position [1677, 0]
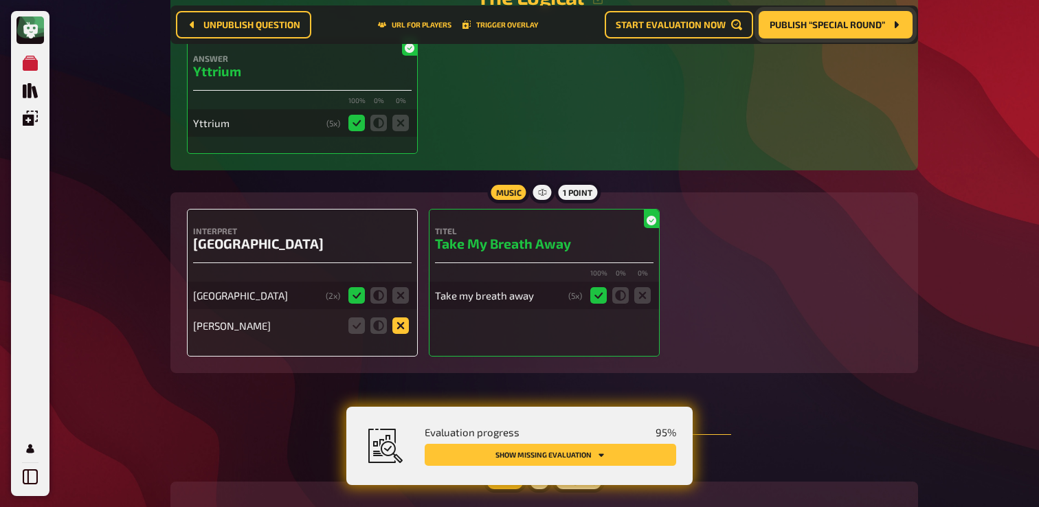
click at [399, 334] on icon at bounding box center [401, 326] width 16 height 16
click at [0, 0] on input "radio" at bounding box center [0, 0] width 0 height 0
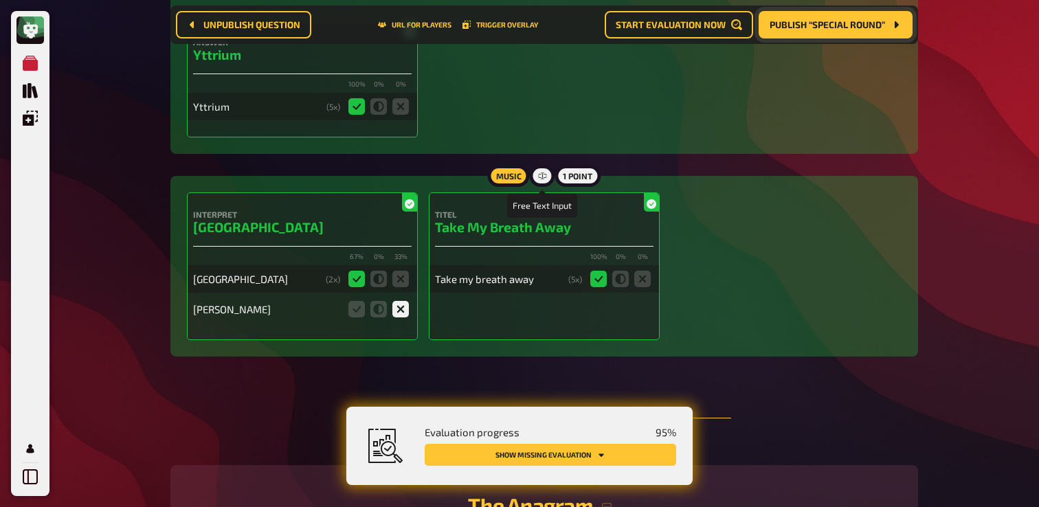
scroll to position [1710, 0]
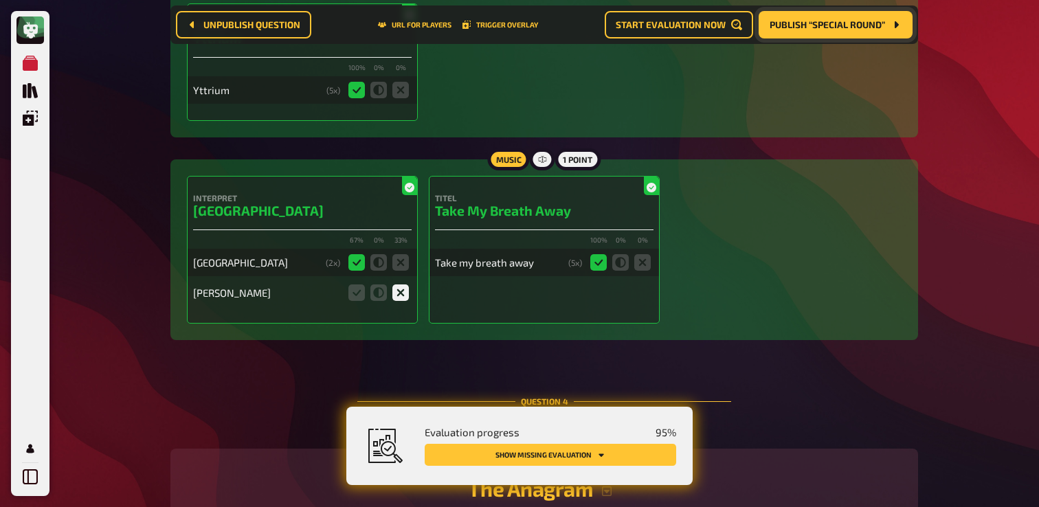
click at [854, 21] on span "Publish “Special Round”" at bounding box center [827, 25] width 115 height 10
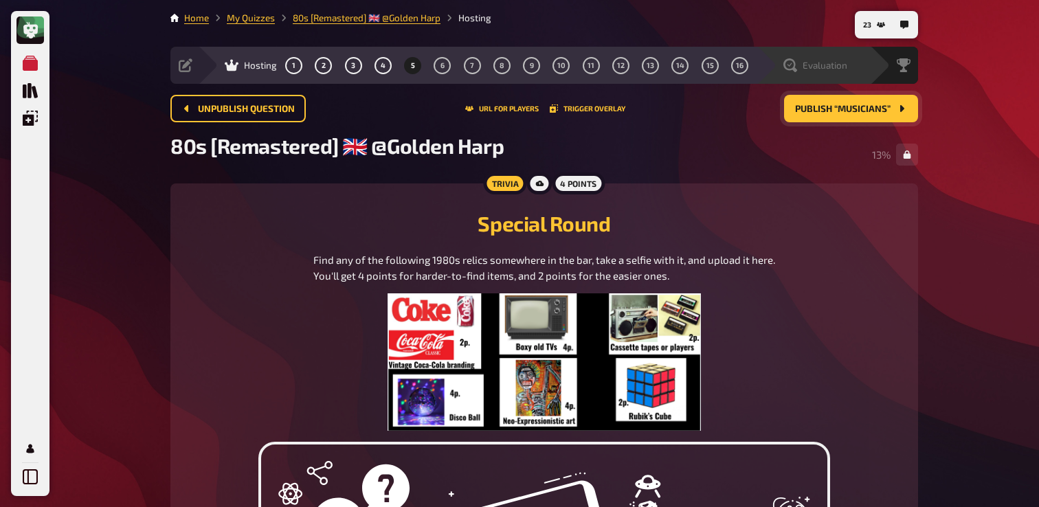
click at [801, 70] on div "Evaluation" at bounding box center [816, 65] width 64 height 14
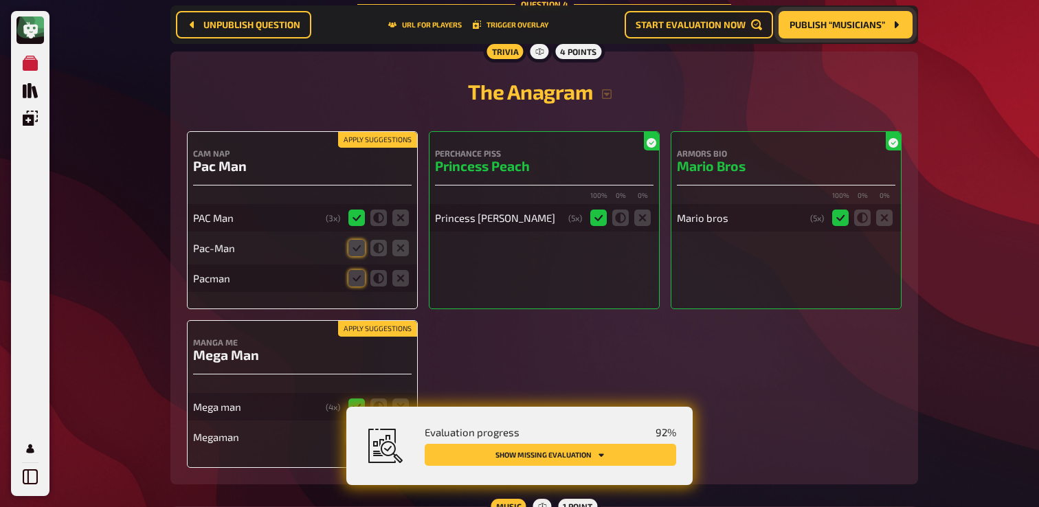
scroll to position [2108, 0]
click at [358, 256] on icon at bounding box center [357, 247] width 16 height 16
click at [0, 0] on input "radio" at bounding box center [0, 0] width 0 height 0
click at [355, 286] on icon at bounding box center [357, 277] width 16 height 16
click at [0, 0] on input "radio" at bounding box center [0, 0] width 0 height 0
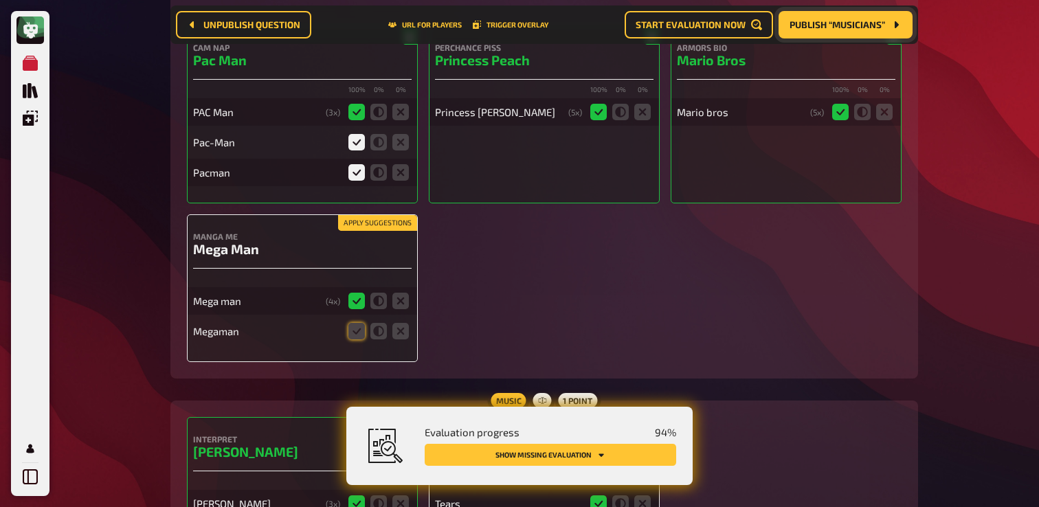
scroll to position [2214, 0]
click at [358, 339] on icon at bounding box center [357, 330] width 16 height 16
click at [0, 0] on input "radio" at bounding box center [0, 0] width 0 height 0
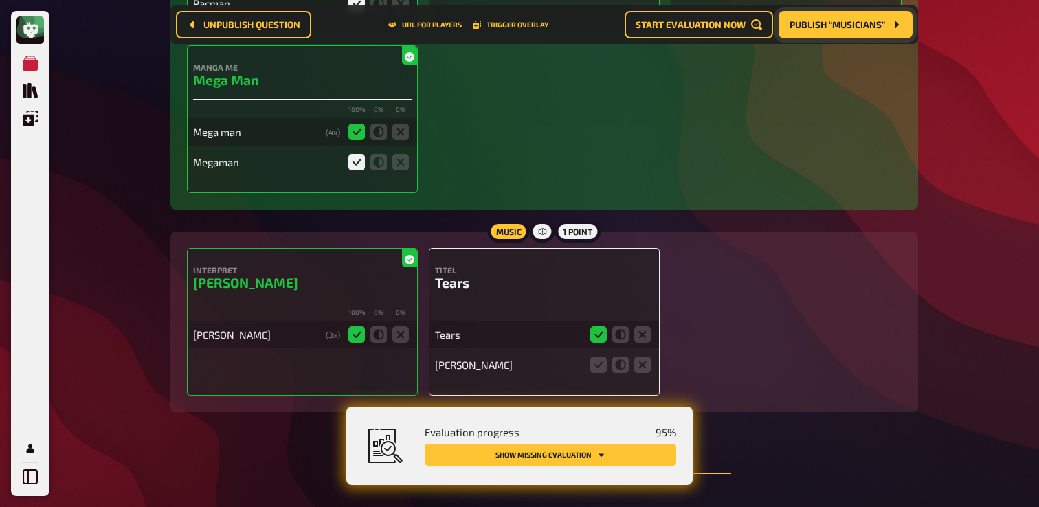
scroll to position [2385, 0]
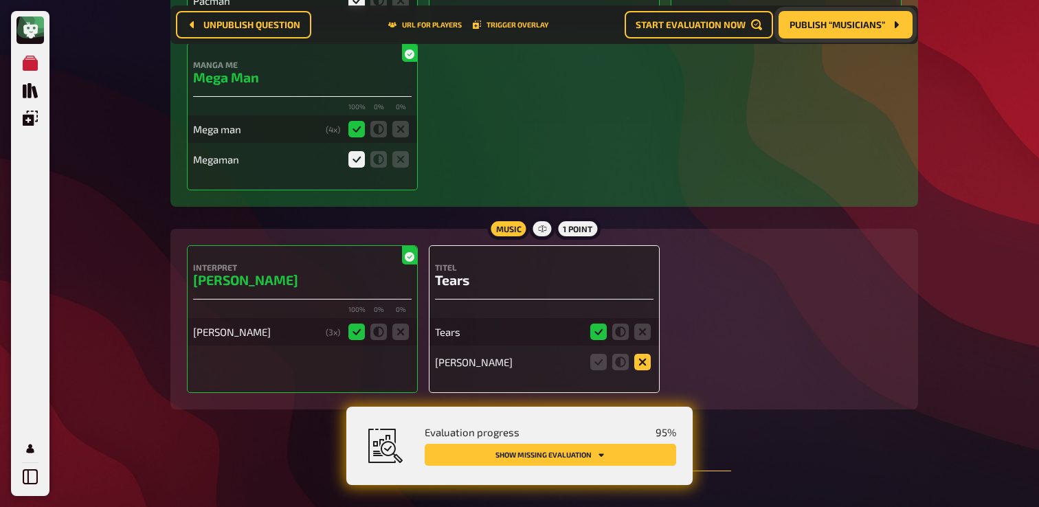
click at [643, 371] on icon at bounding box center [643, 362] width 16 height 16
click at [0, 0] on input "radio" at bounding box center [0, 0] width 0 height 0
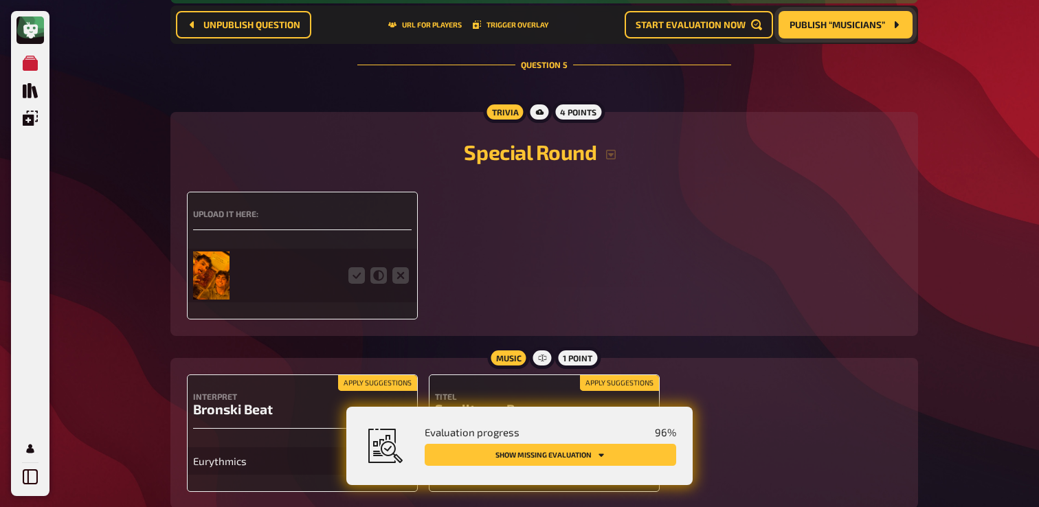
scroll to position [2792, 0]
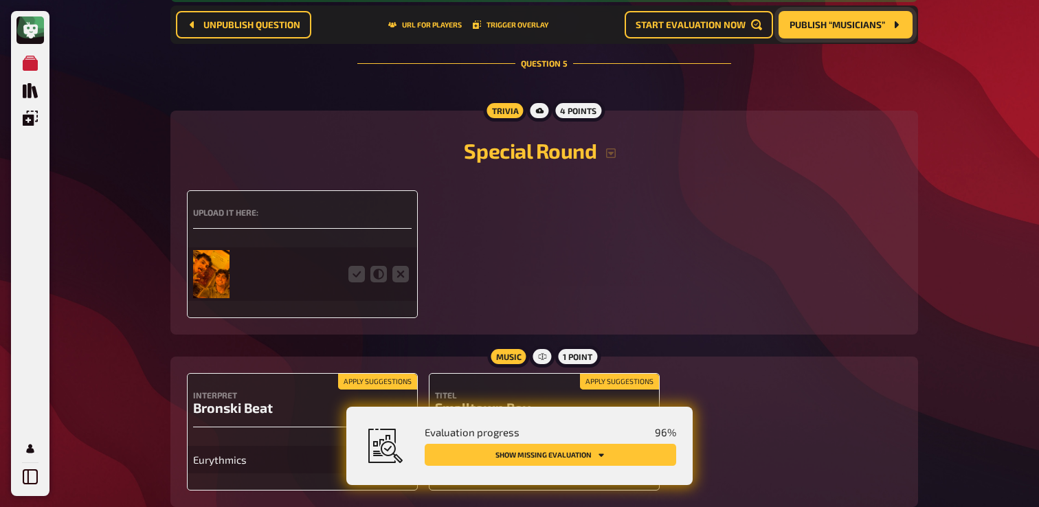
click at [215, 286] on img at bounding box center [211, 274] width 36 height 48
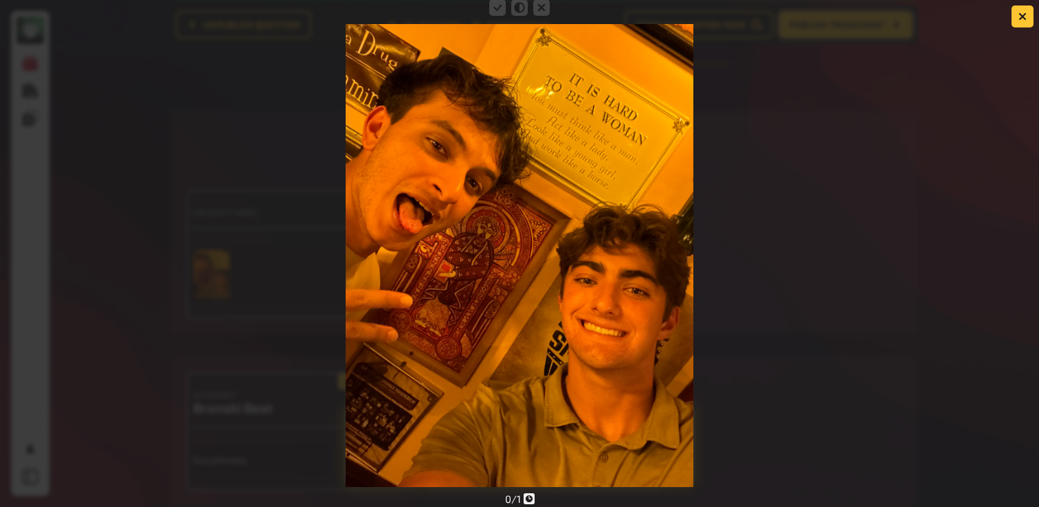
click at [769, 289] on div at bounding box center [519, 242] width 1039 height 491
click at [1019, 19] on icon "button" at bounding box center [1023, 16] width 8 height 8
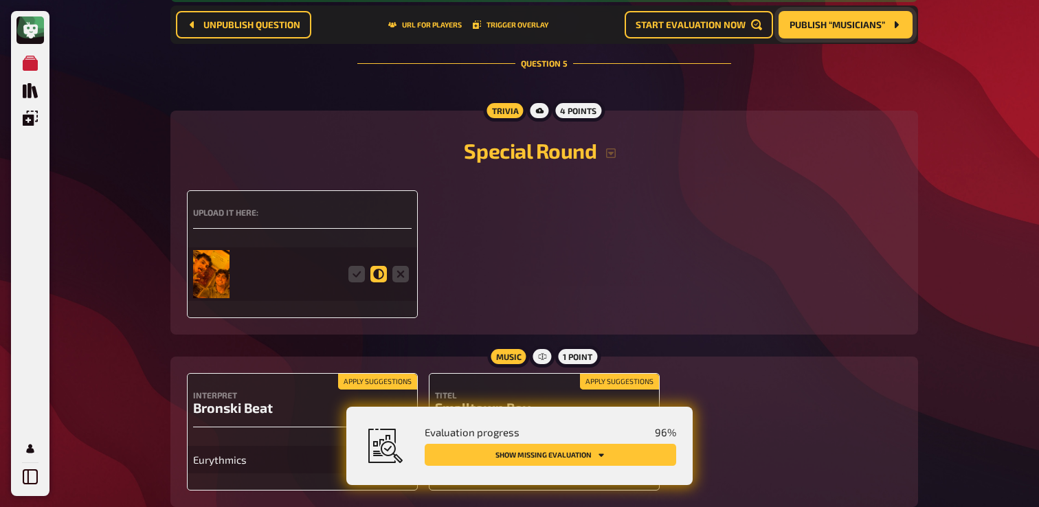
click at [377, 283] on icon at bounding box center [379, 274] width 16 height 16
click at [0, 0] on input "radio" at bounding box center [0, 0] width 0 height 0
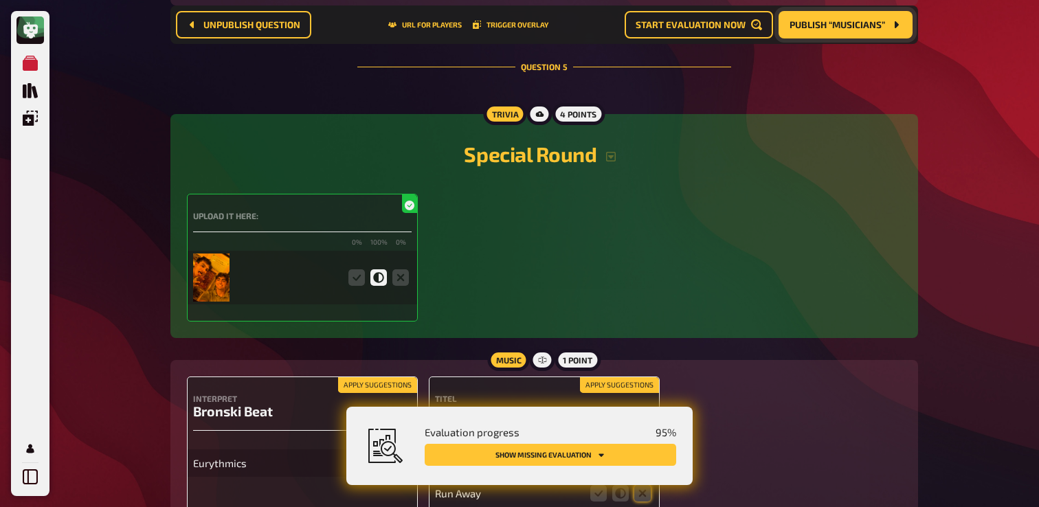
scroll to position [2849, 0]
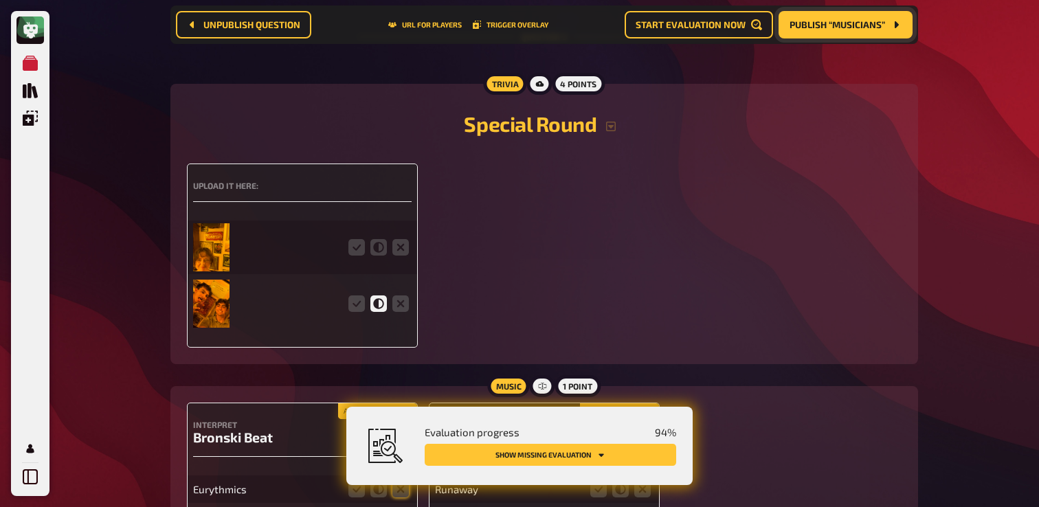
click at [216, 263] on img at bounding box center [211, 247] width 36 height 48
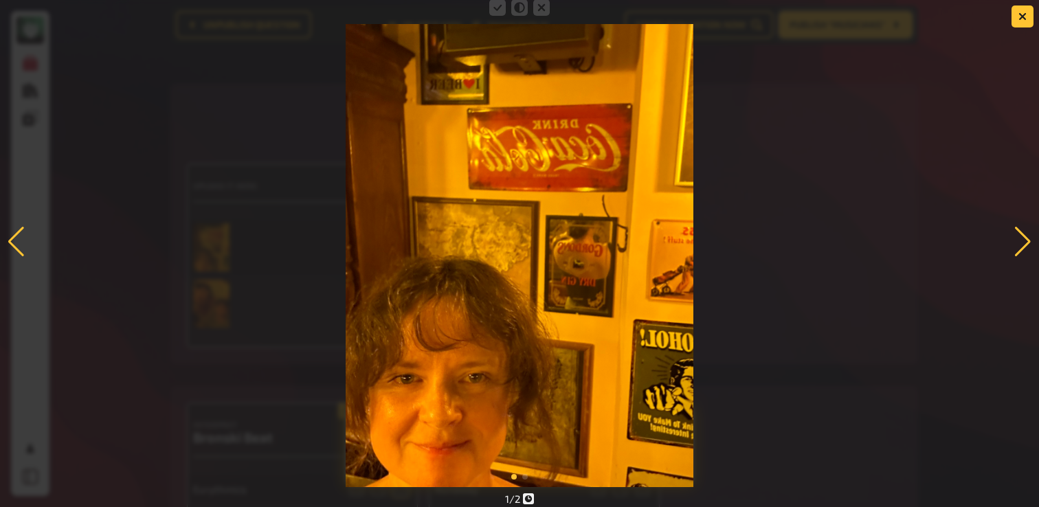
click at [802, 174] on div at bounding box center [519, 242] width 1039 height 491
click at [1022, 16] on icon "button" at bounding box center [1023, 16] width 13 height 13
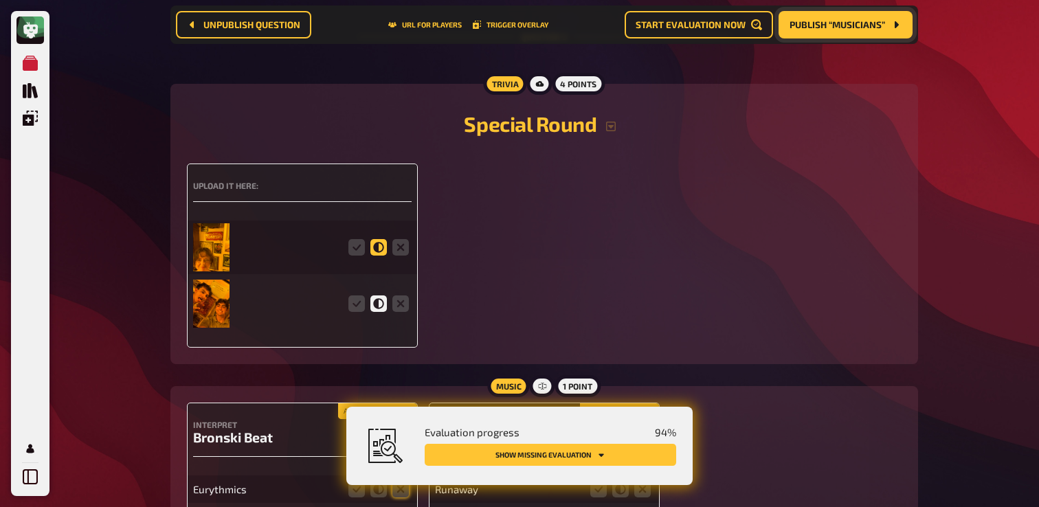
click at [386, 256] on icon at bounding box center [379, 247] width 16 height 16
click at [0, 0] on input "radio" at bounding box center [0, 0] width 0 height 0
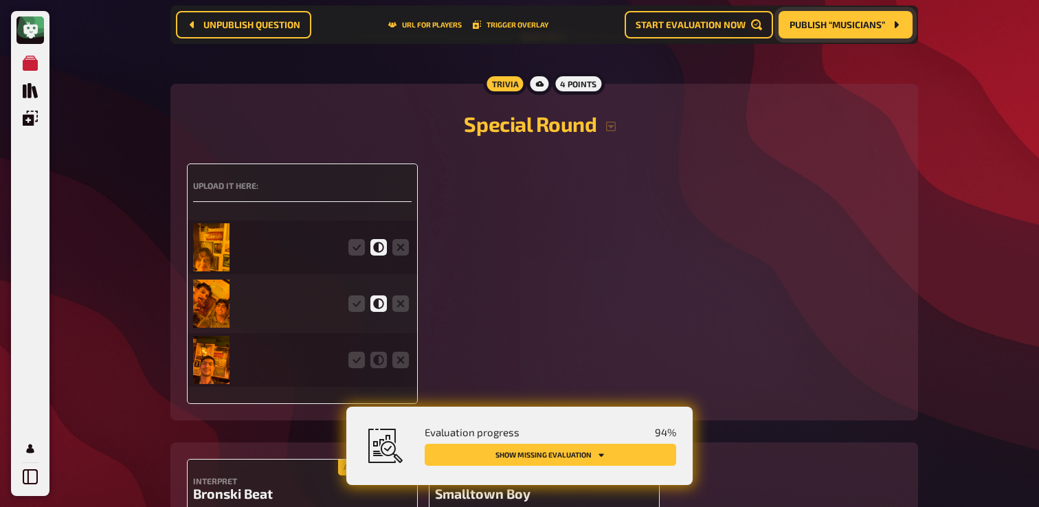
click at [214, 318] on img at bounding box center [211, 304] width 36 height 48
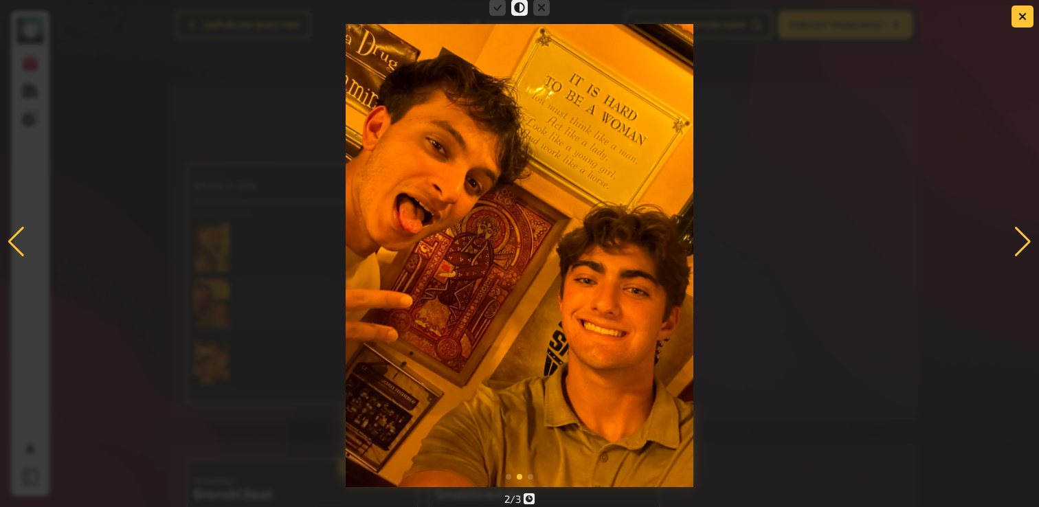
click at [287, 294] on div at bounding box center [519, 242] width 1039 height 491
click at [821, 168] on div at bounding box center [519, 242] width 1039 height 491
click at [1015, 27] on div at bounding box center [519, 242] width 1039 height 491
click at [1018, 23] on button "button" at bounding box center [1023, 16] width 22 height 22
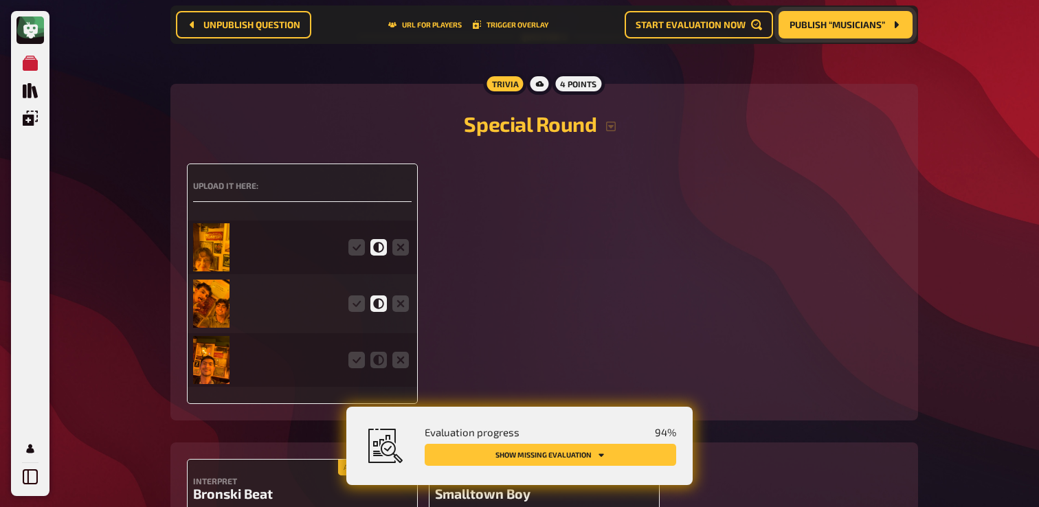
click at [210, 373] on img at bounding box center [211, 360] width 36 height 48
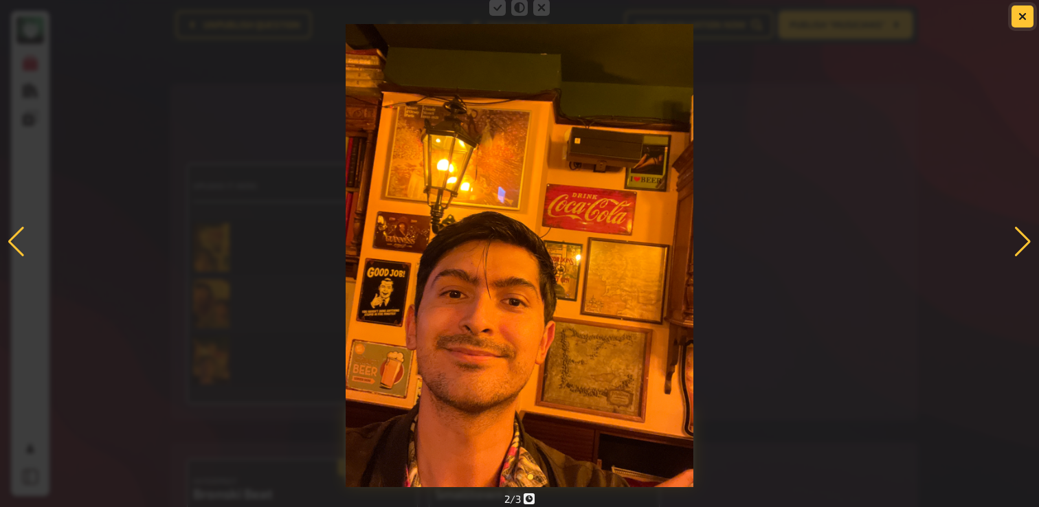
click at [1019, 12] on icon "button" at bounding box center [1023, 16] width 8 height 8
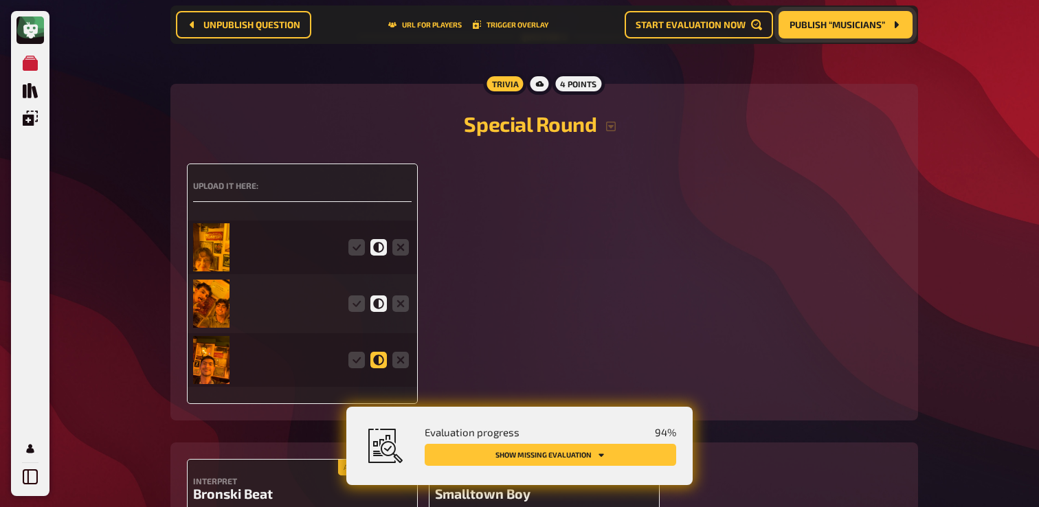
click at [382, 368] on icon at bounding box center [379, 360] width 16 height 16
click at [0, 0] on input "radio" at bounding box center [0, 0] width 0 height 0
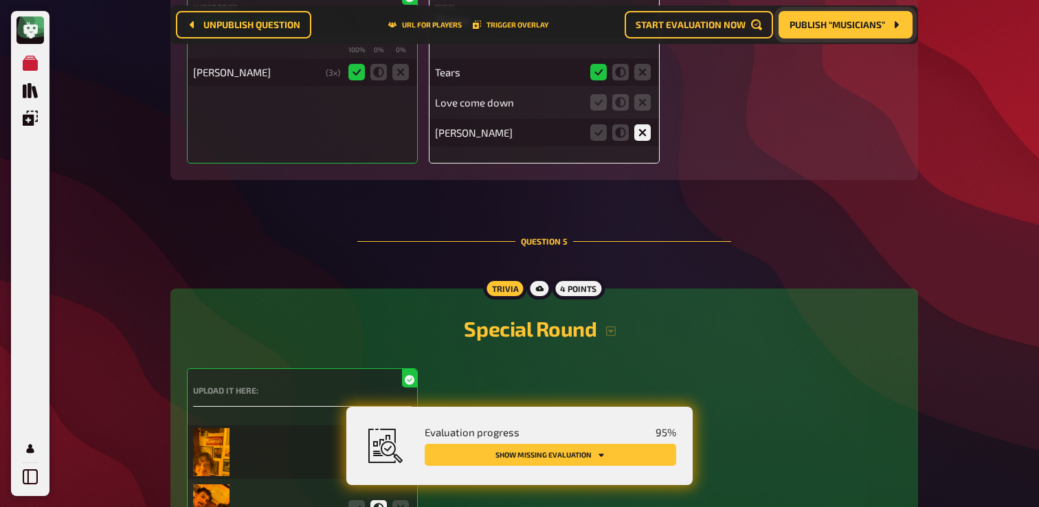
scroll to position [2632, 0]
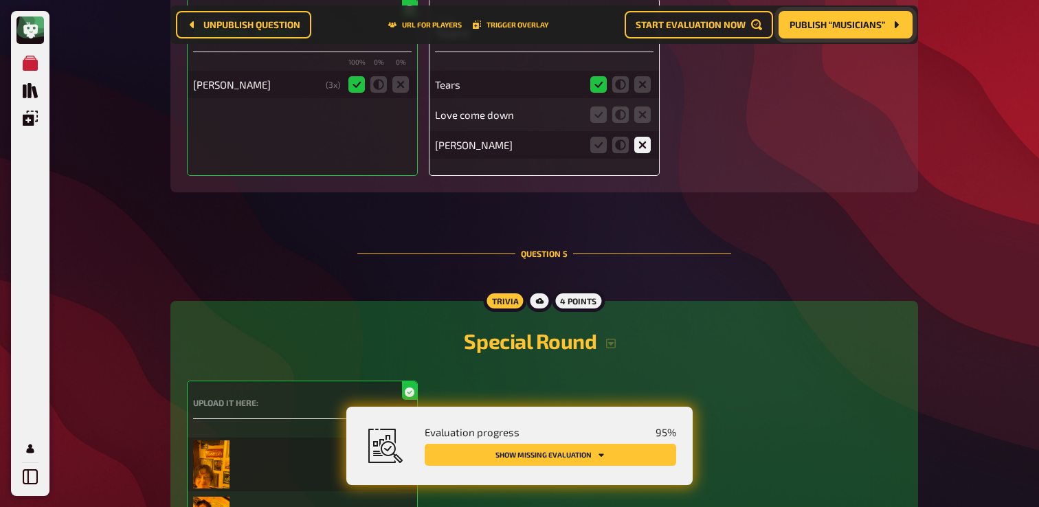
click at [859, 29] on span "Publish “Musicians”" at bounding box center [838, 25] width 96 height 10
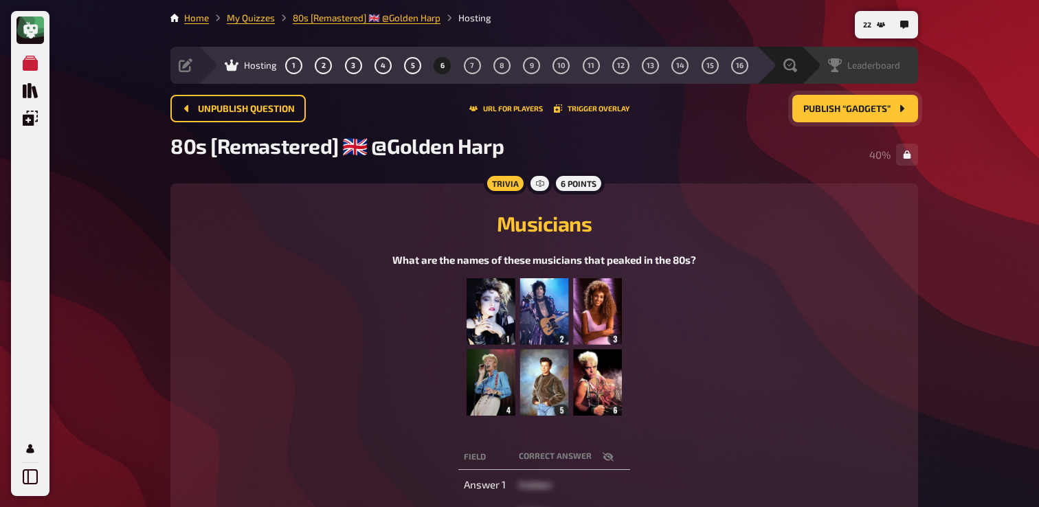
click at [802, 68] on div "Leaderboard" at bounding box center [860, 65] width 117 height 37
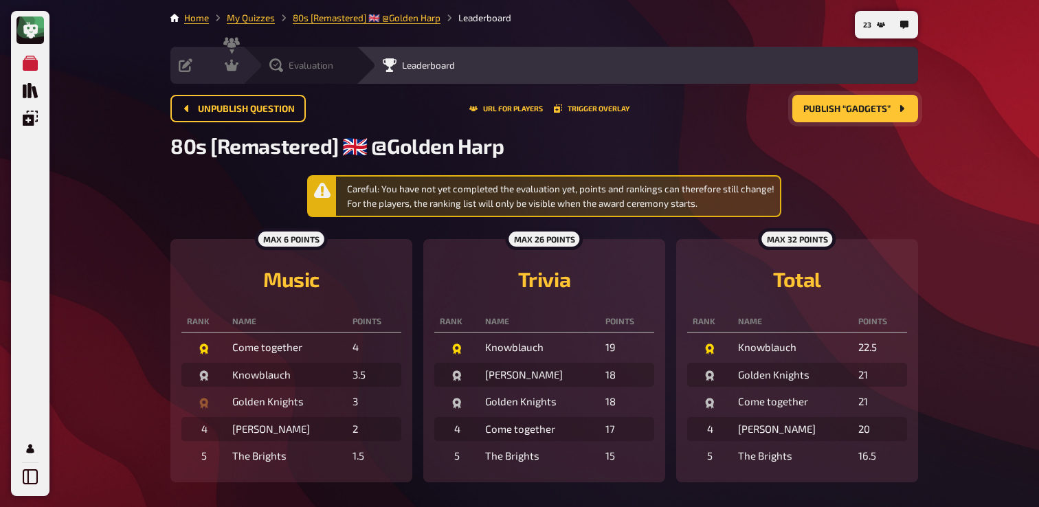
click at [282, 63] on icon at bounding box center [276, 65] width 14 height 14
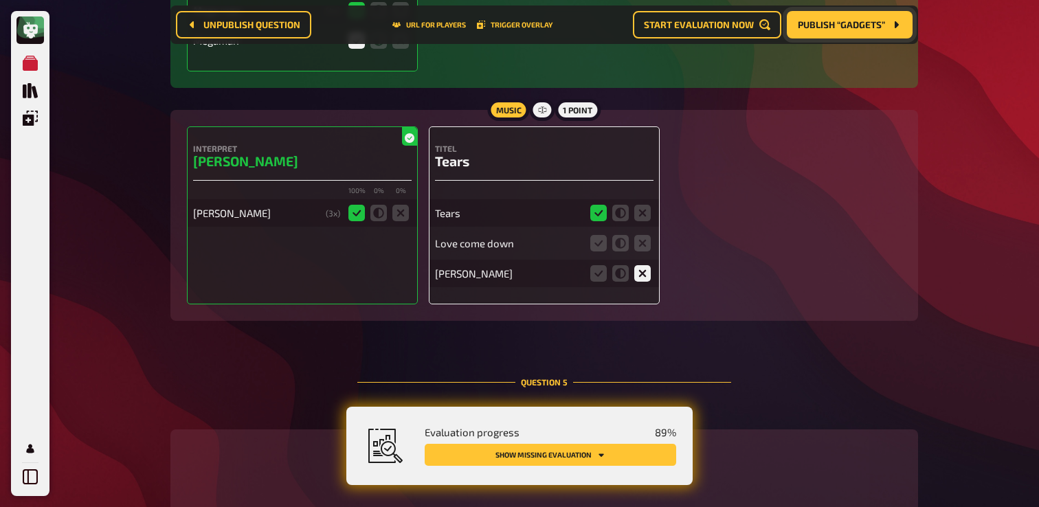
scroll to position [2504, 0]
click at [638, 251] on icon at bounding box center [643, 242] width 16 height 16
click at [0, 0] on input "radio" at bounding box center [0, 0] width 0 height 0
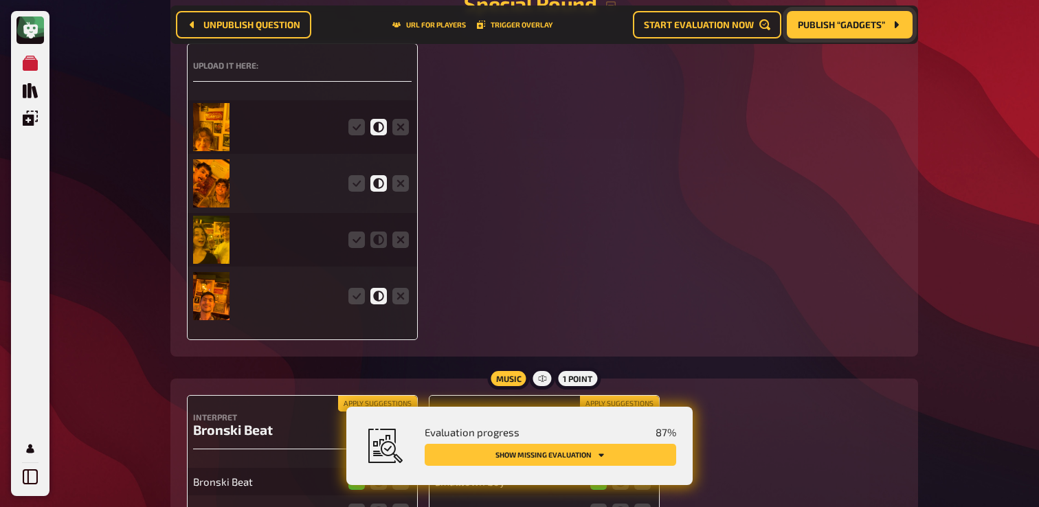
scroll to position [2970, 0]
click at [221, 242] on img at bounding box center [211, 239] width 36 height 48
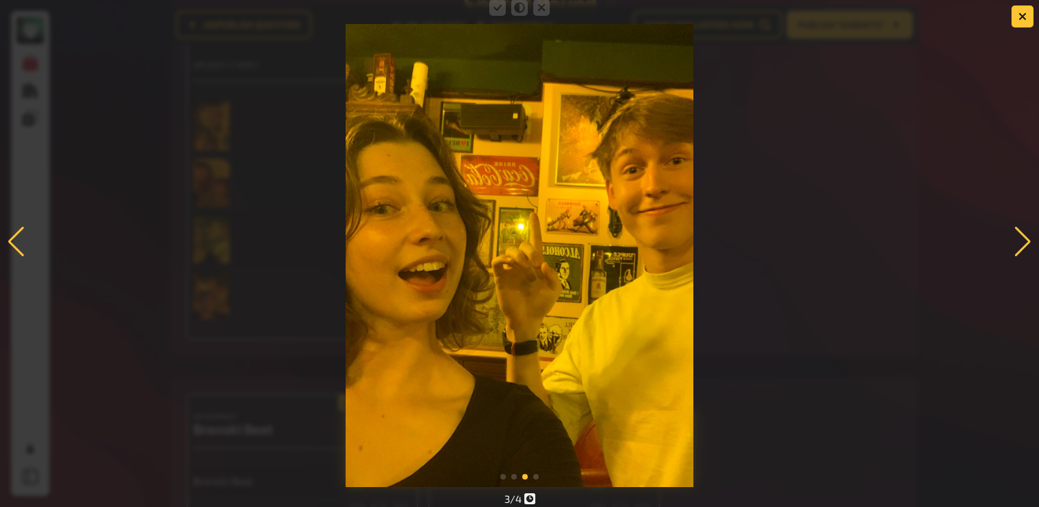
click at [284, 236] on div at bounding box center [519, 242] width 1039 height 491
click at [1019, 19] on icon "button" at bounding box center [1023, 16] width 13 height 13
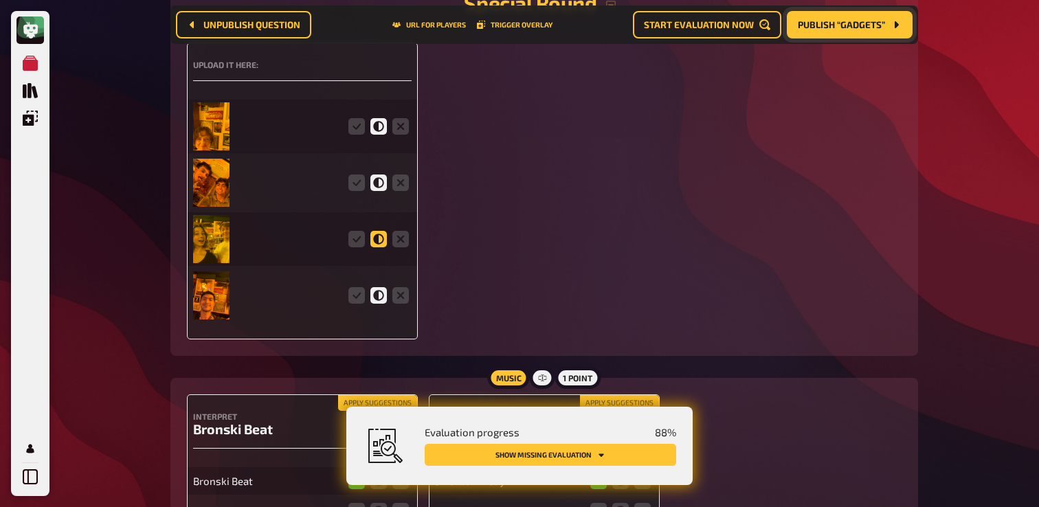
click at [378, 247] on icon at bounding box center [379, 239] width 16 height 16
click at [0, 0] on input "radio" at bounding box center [0, 0] width 0 height 0
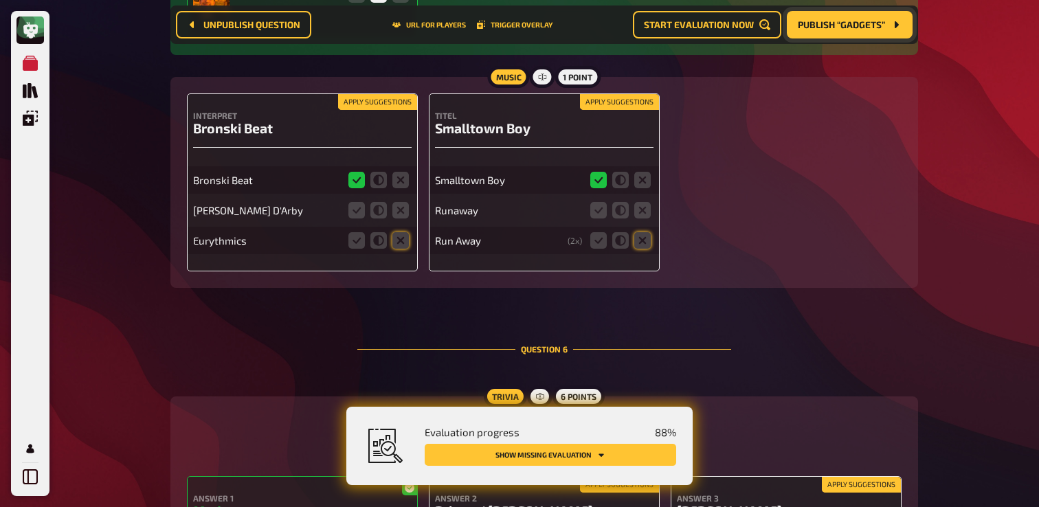
scroll to position [3288, 0]
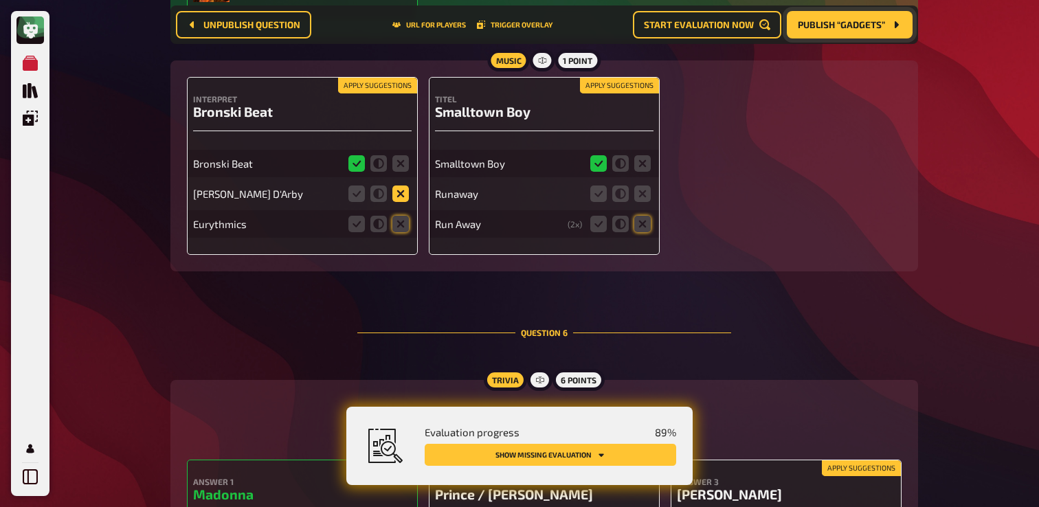
click at [402, 202] on icon at bounding box center [401, 194] width 16 height 16
click at [0, 0] on input "radio" at bounding box center [0, 0] width 0 height 0
click at [404, 232] on icon at bounding box center [401, 224] width 16 height 16
click at [0, 0] on input "radio" at bounding box center [0, 0] width 0 height 0
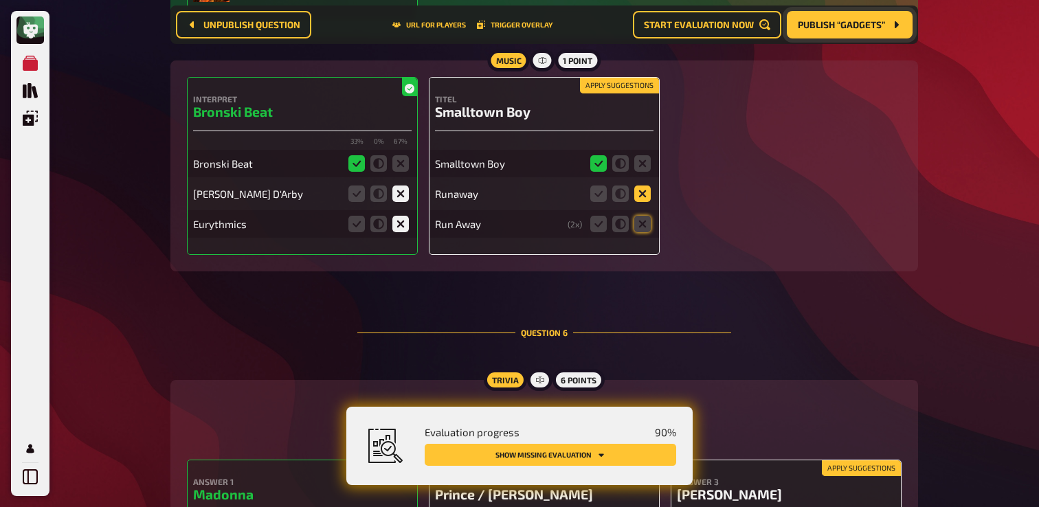
click at [642, 202] on icon at bounding box center [643, 194] width 16 height 16
click at [0, 0] on input "radio" at bounding box center [0, 0] width 0 height 0
click at [642, 232] on icon at bounding box center [643, 224] width 16 height 16
click at [0, 0] on input "radio" at bounding box center [0, 0] width 0 height 0
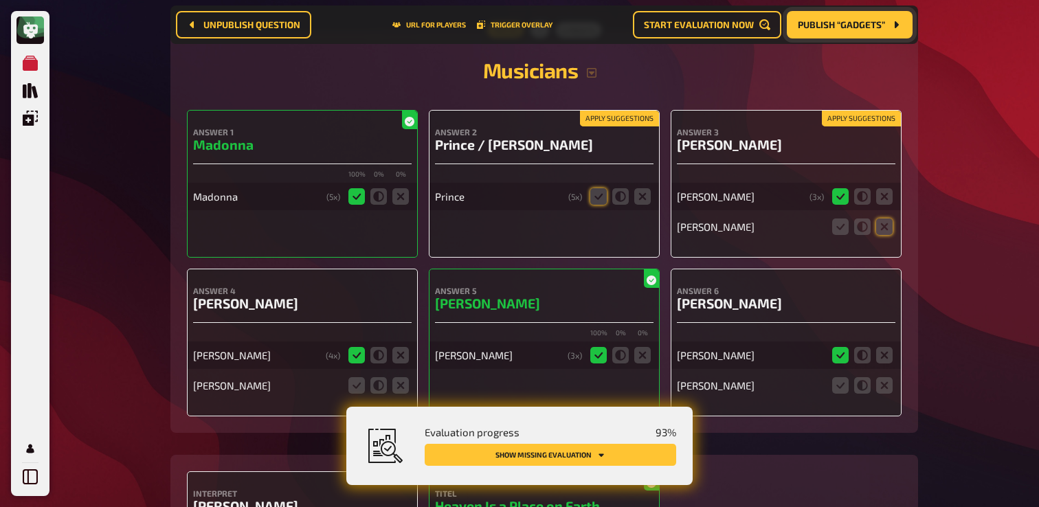
scroll to position [3639, 0]
click at [602, 204] on icon at bounding box center [599, 196] width 16 height 16
click at [0, 0] on input "radio" at bounding box center [0, 0] width 0 height 0
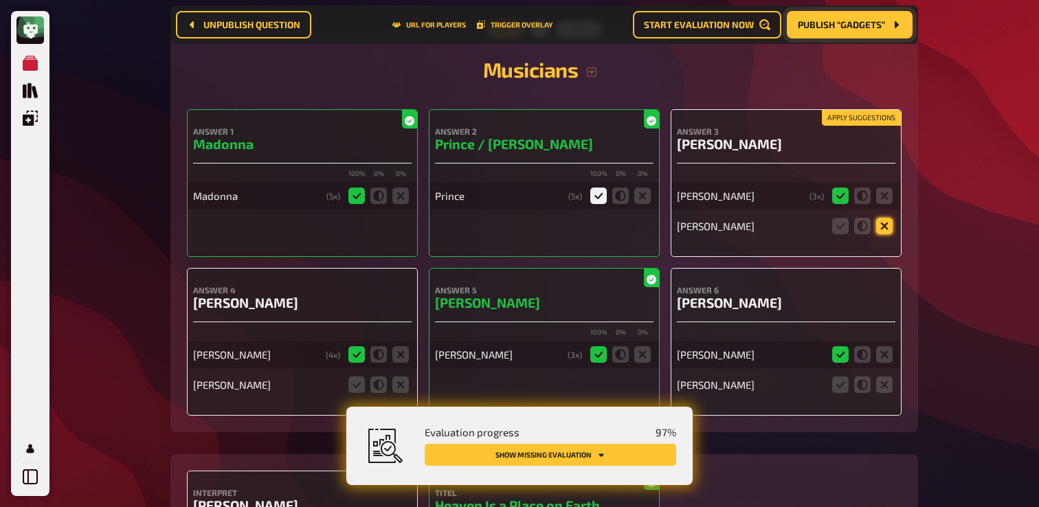
click at [887, 234] on icon at bounding box center [884, 226] width 16 height 16
click at [0, 0] on input "radio" at bounding box center [0, 0] width 0 height 0
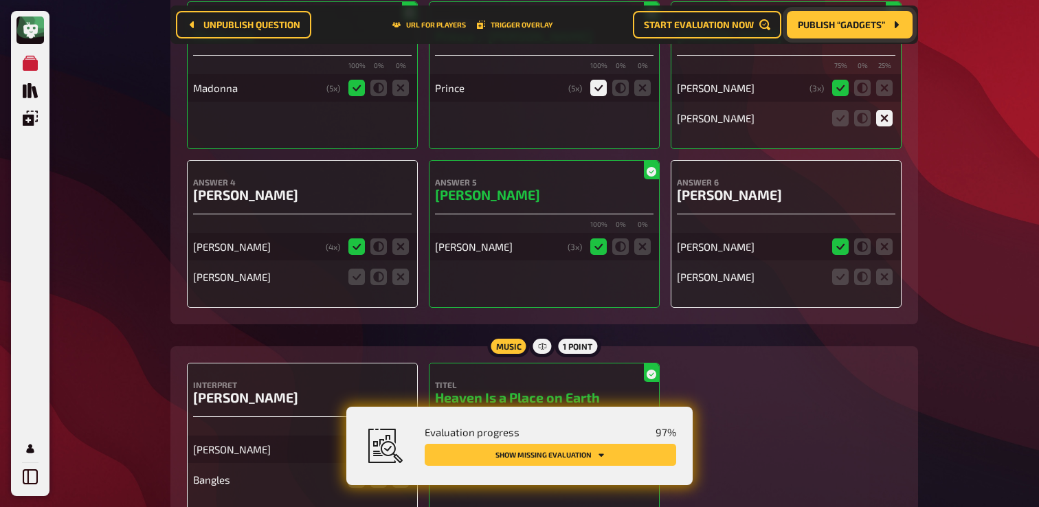
scroll to position [3762, 0]
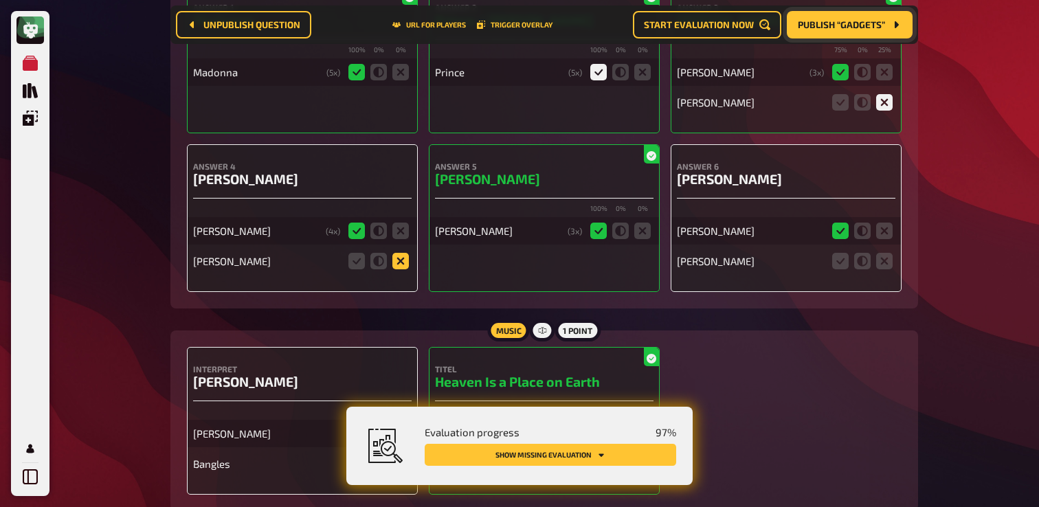
click at [406, 269] on icon at bounding box center [401, 261] width 16 height 16
click at [0, 0] on input "radio" at bounding box center [0, 0] width 0 height 0
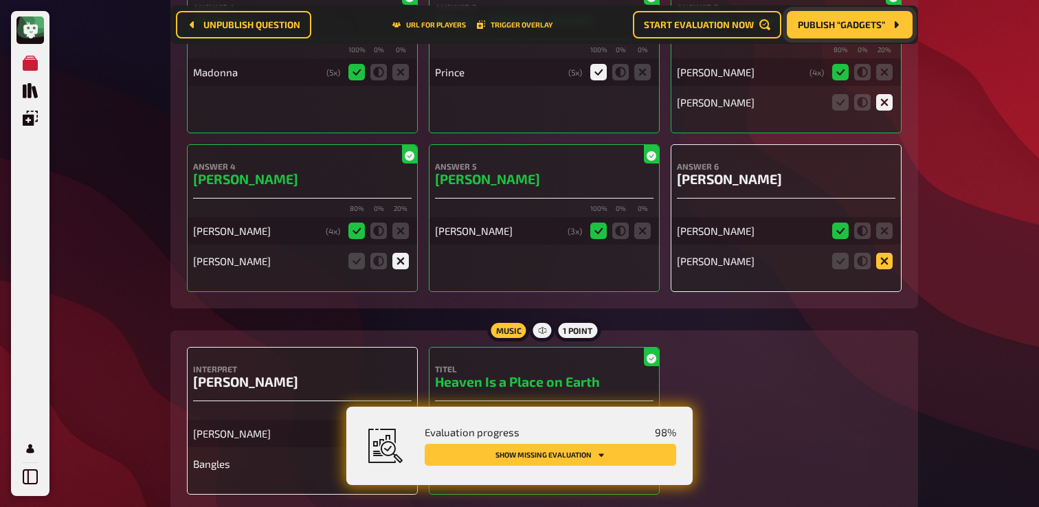
click at [881, 269] on icon at bounding box center [884, 261] width 16 height 16
click at [0, 0] on input "radio" at bounding box center [0, 0] width 0 height 0
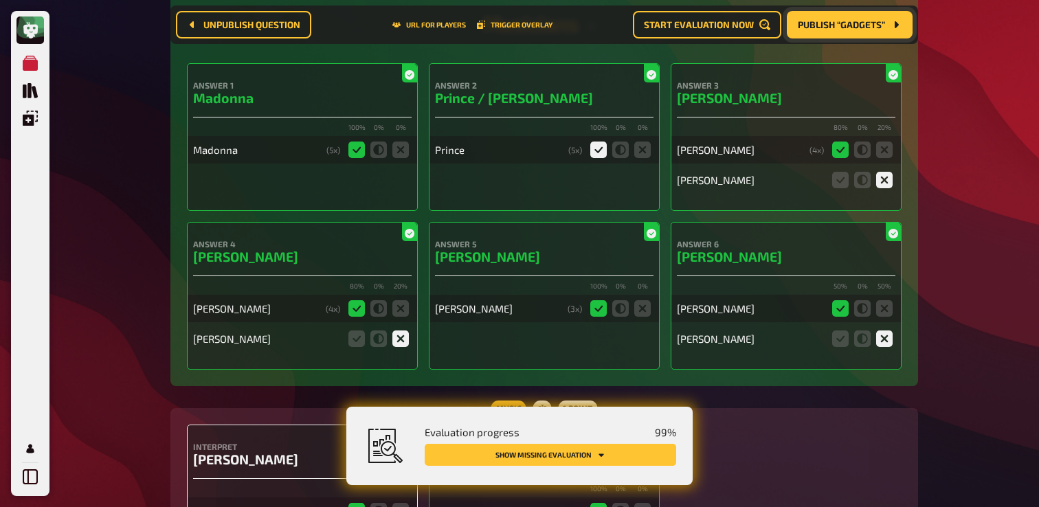
scroll to position [3868, 0]
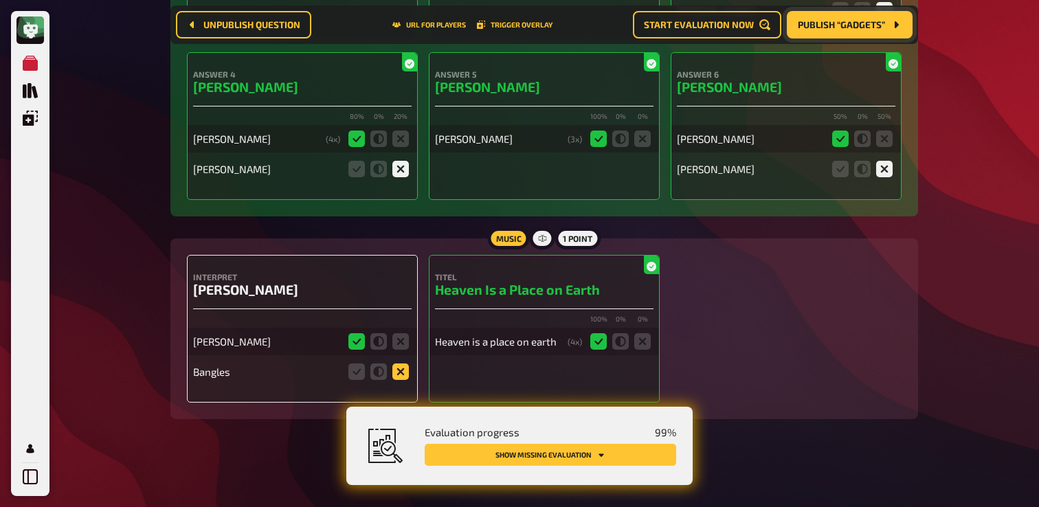
click at [400, 375] on icon at bounding box center [401, 372] width 16 height 16
click at [0, 0] on input "radio" at bounding box center [0, 0] width 0 height 0
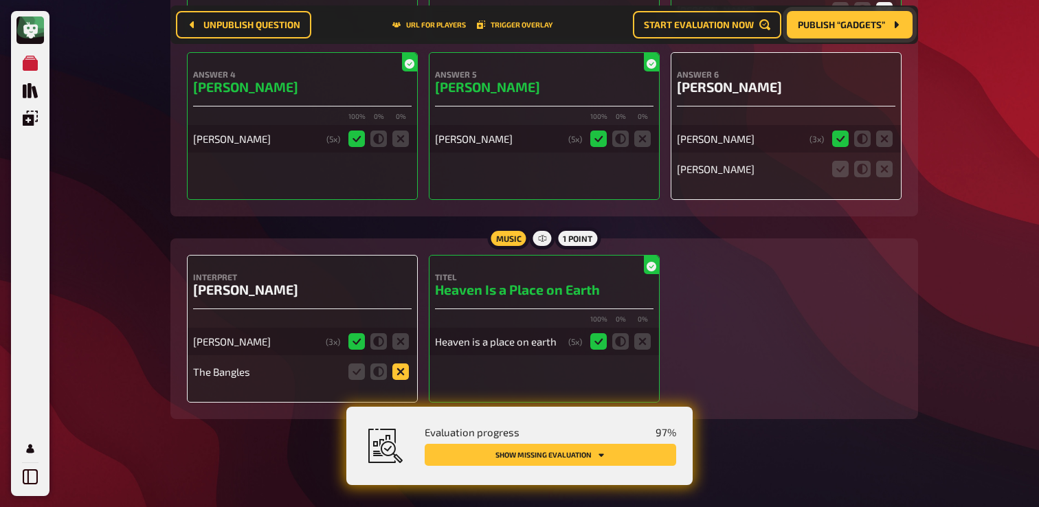
click at [406, 373] on icon at bounding box center [401, 372] width 16 height 16
click at [0, 0] on input "radio" at bounding box center [0, 0] width 0 height 0
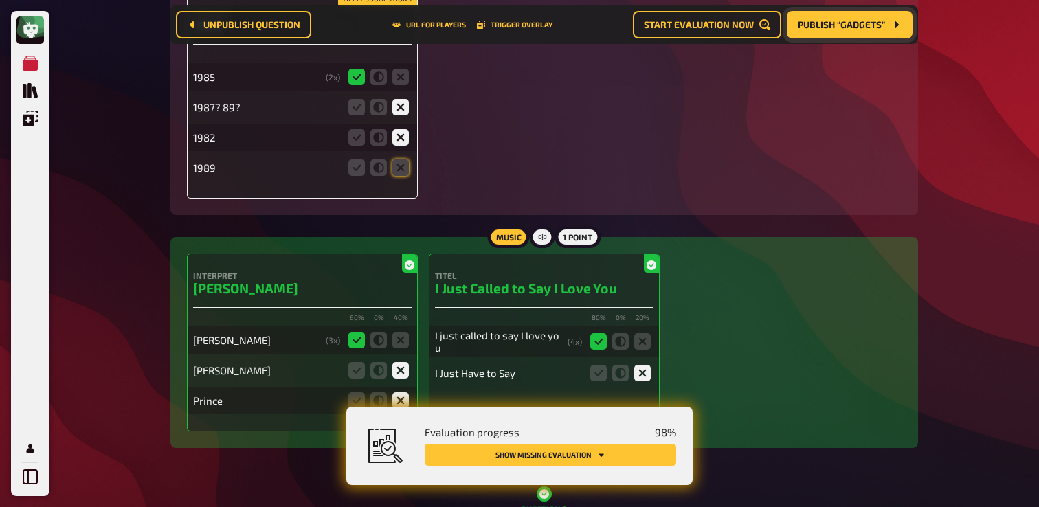
scroll to position [1053, 0]
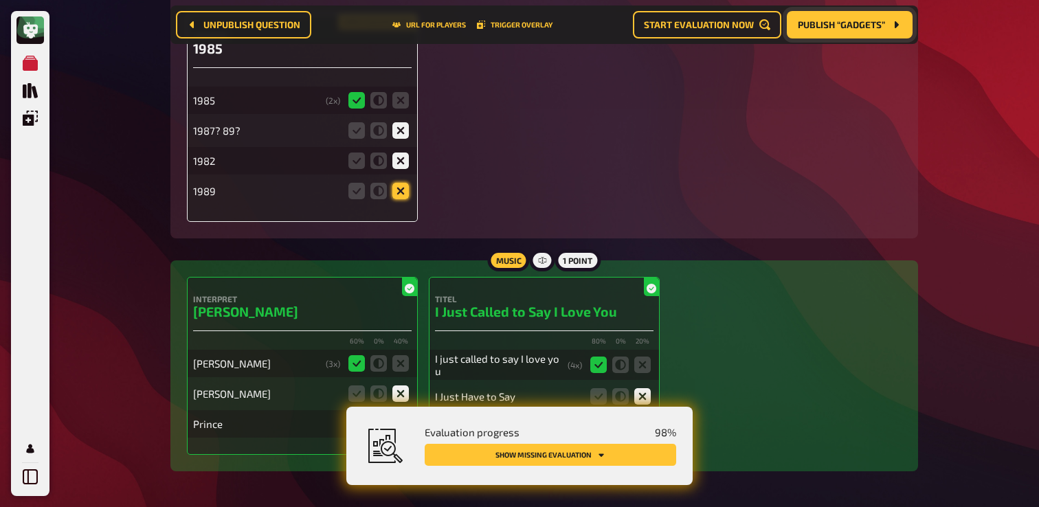
click at [406, 199] on icon at bounding box center [401, 191] width 16 height 16
click at [0, 0] on input "radio" at bounding box center [0, 0] width 0 height 0
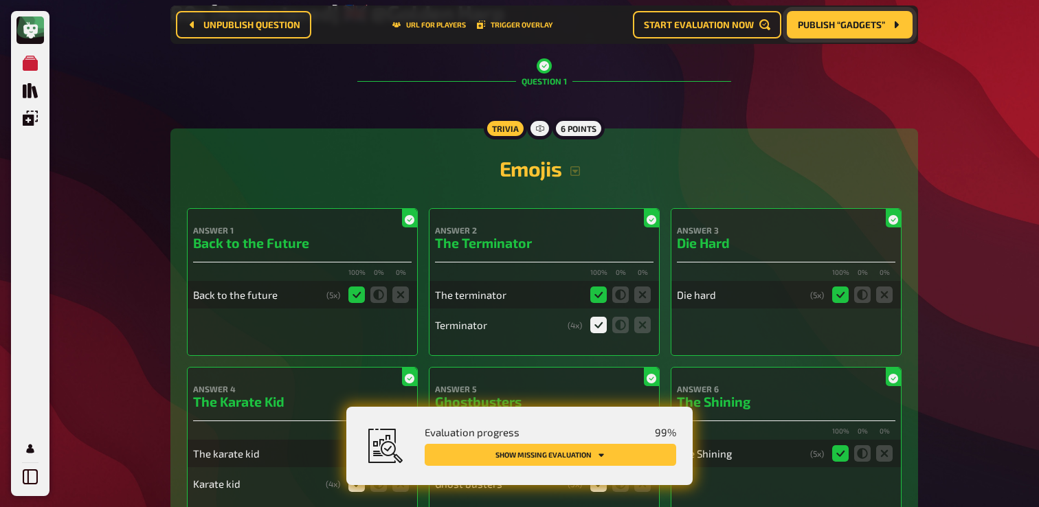
scroll to position [0, 0]
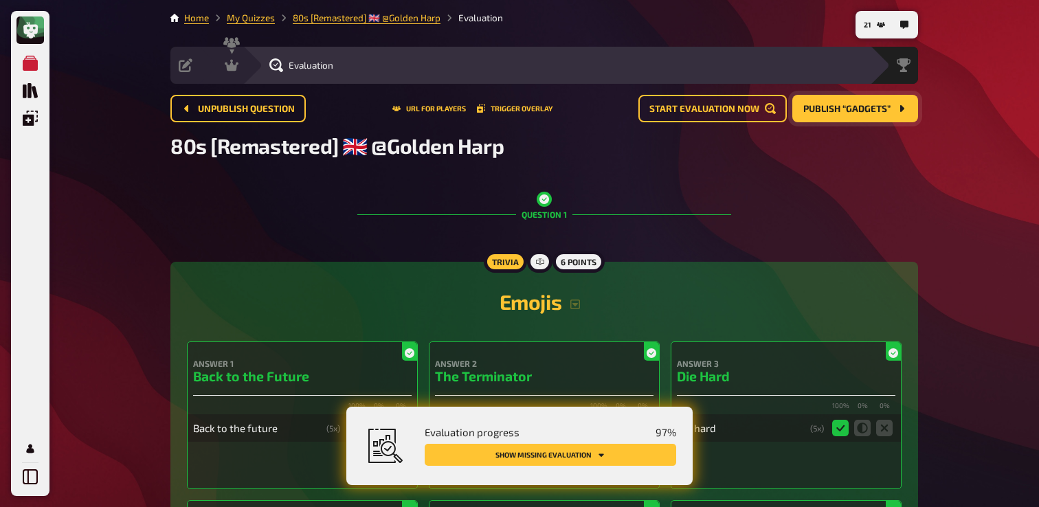
click at [859, 113] on span "Publish “Gadgets”" at bounding box center [847, 109] width 87 height 10
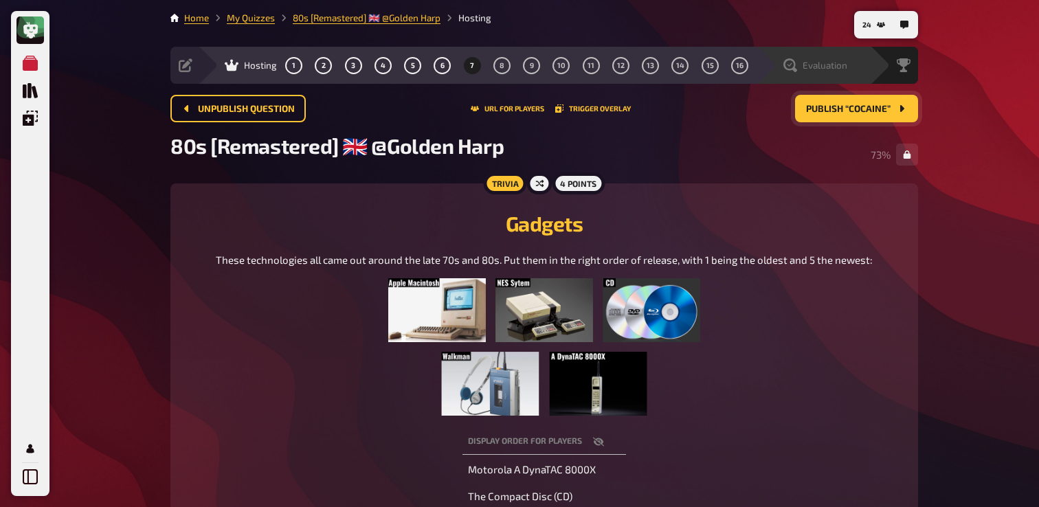
click at [804, 67] on span "Evaluation" at bounding box center [825, 65] width 45 height 11
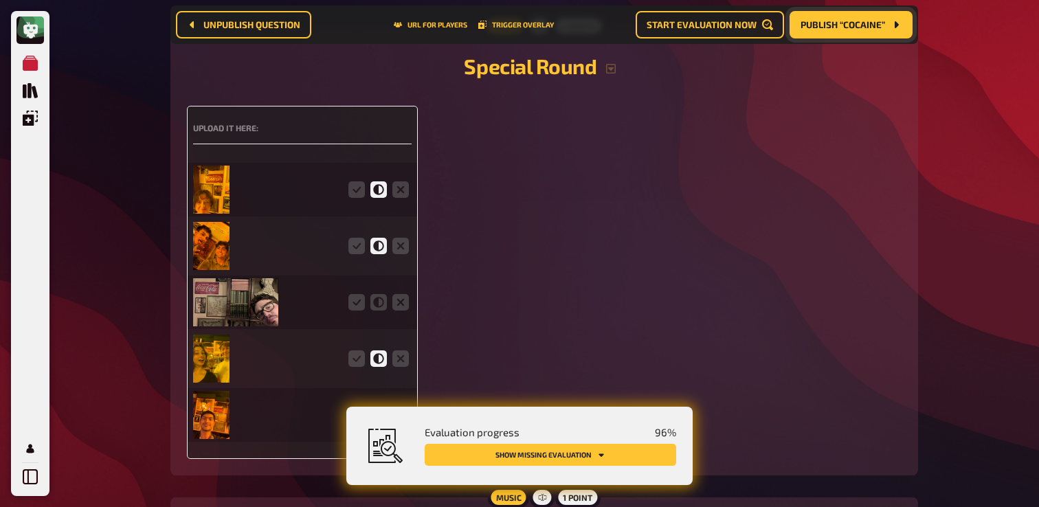
scroll to position [2910, 0]
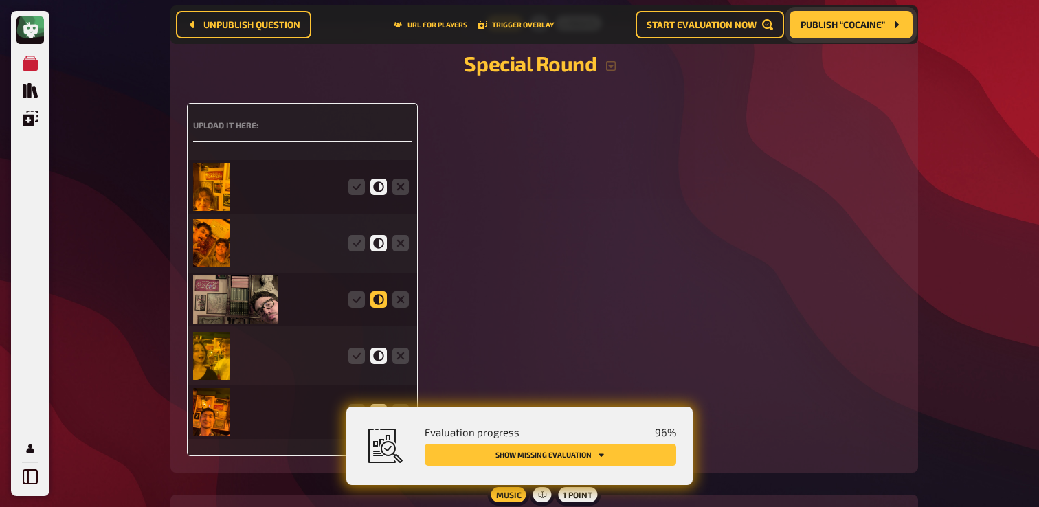
click at [378, 308] on icon at bounding box center [379, 299] width 16 height 16
click at [0, 0] on input "radio" at bounding box center [0, 0] width 0 height 0
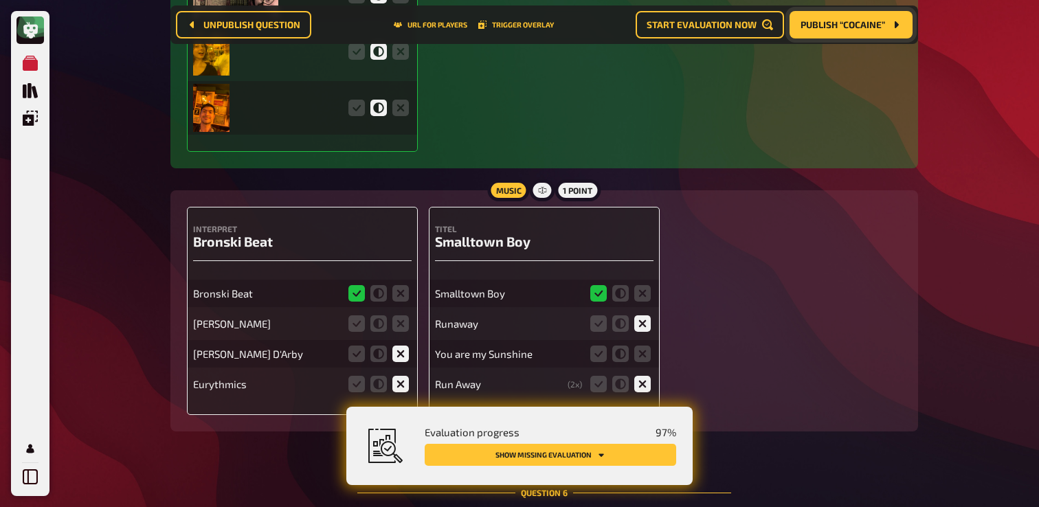
scroll to position [3216, 0]
click at [398, 331] on icon at bounding box center [401, 322] width 16 height 16
click at [0, 0] on input "radio" at bounding box center [0, 0] width 0 height 0
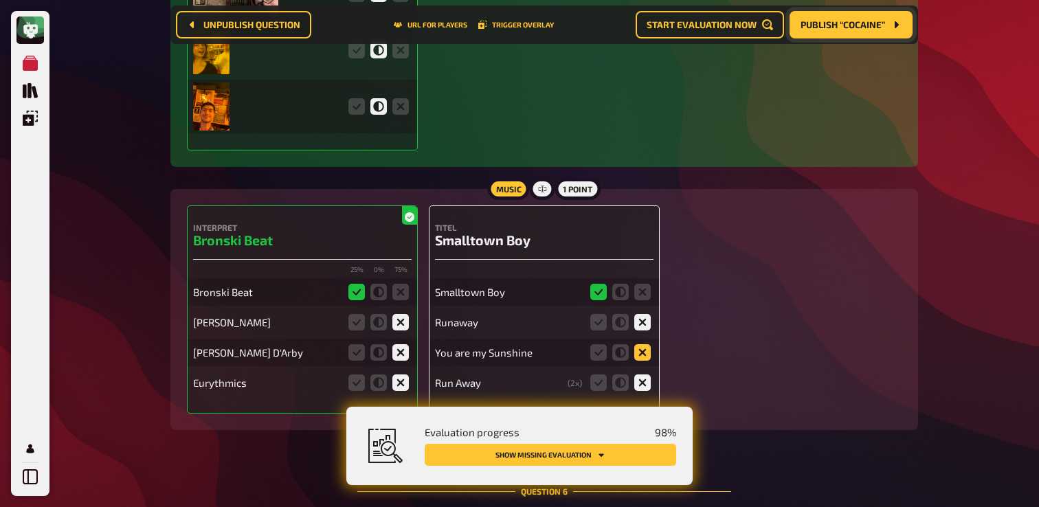
click at [642, 361] on icon at bounding box center [643, 352] width 16 height 16
click at [0, 0] on input "radio" at bounding box center [0, 0] width 0 height 0
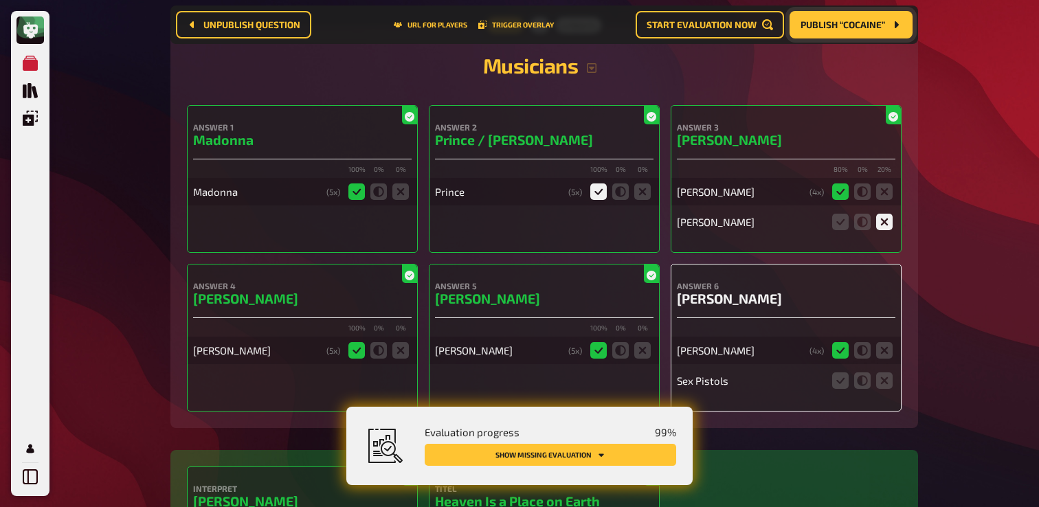
scroll to position [3734, 0]
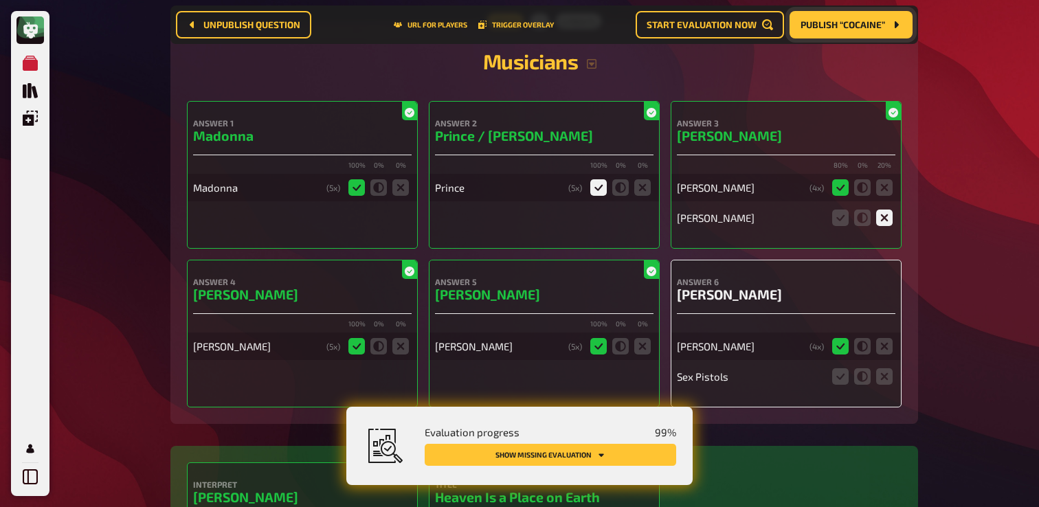
click at [600, 196] on icon at bounding box center [599, 187] width 16 height 16
click at [0, 0] on input "radio" at bounding box center [0, 0] width 0 height 0
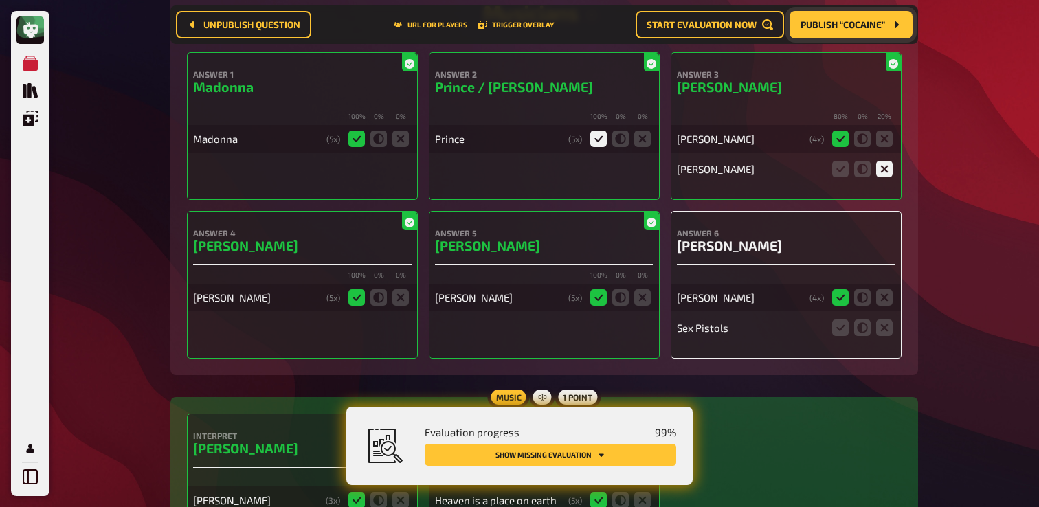
scroll to position [3789, 0]
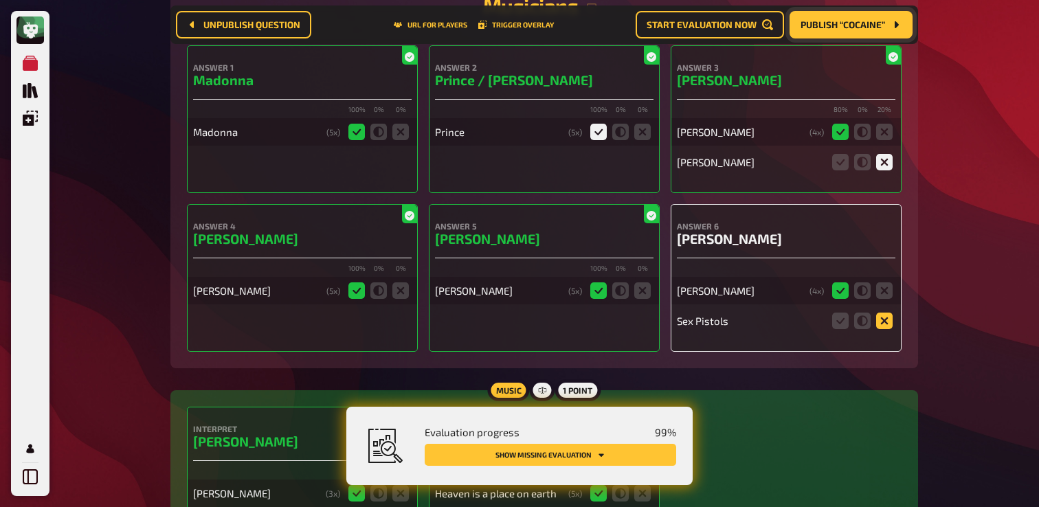
click at [881, 329] on icon at bounding box center [884, 321] width 16 height 16
click at [0, 0] on input "radio" at bounding box center [0, 0] width 0 height 0
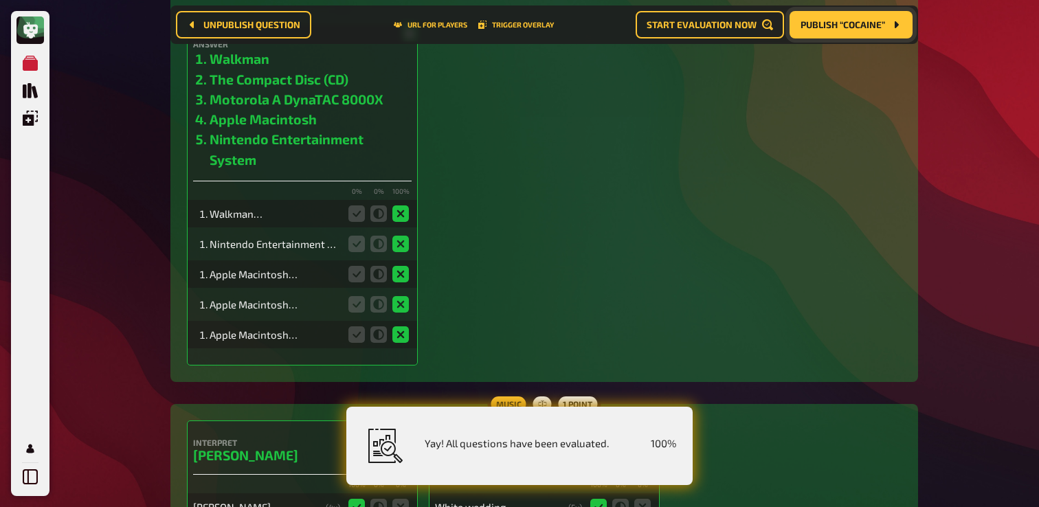
scroll to position [4520, 0]
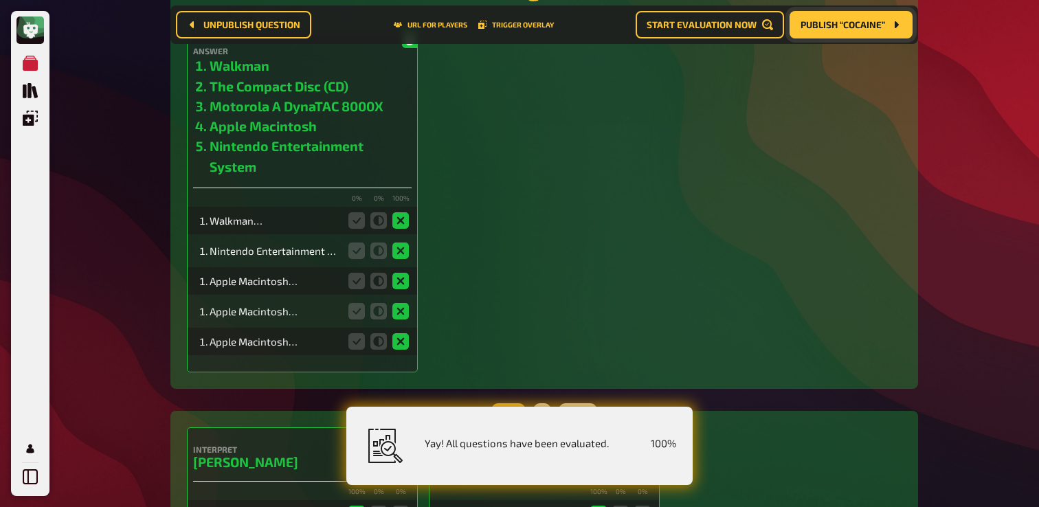
click at [835, 32] on button "Publish “Cocaine”" at bounding box center [851, 24] width 123 height 27
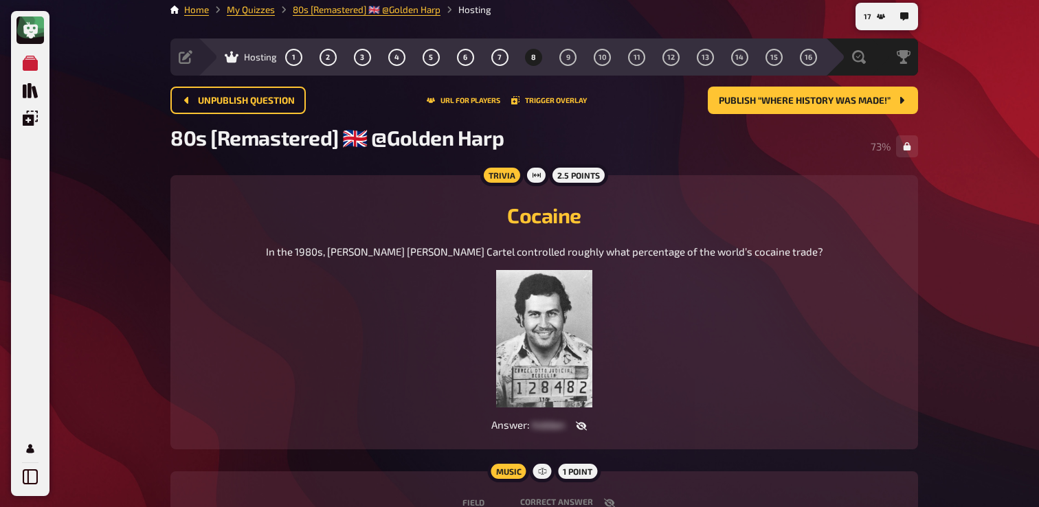
scroll to position [11, 0]
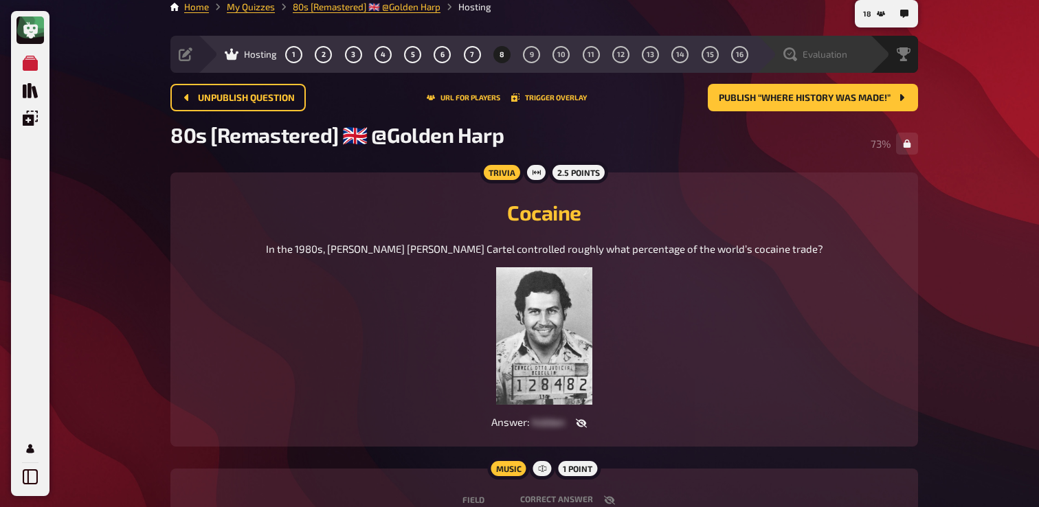
click at [808, 56] on span "Evaluation" at bounding box center [825, 54] width 45 height 11
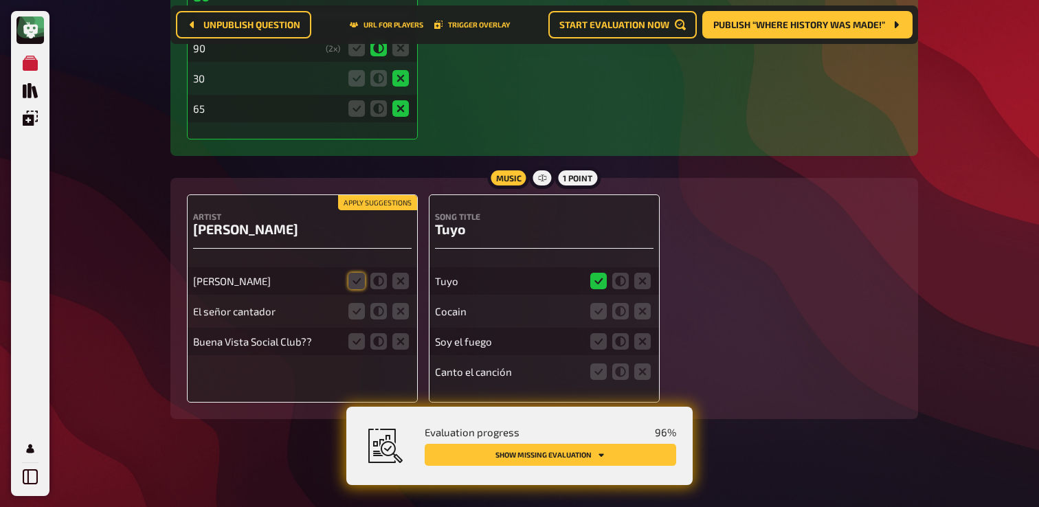
scroll to position [5325, 0]
click at [398, 315] on icon at bounding box center [401, 311] width 16 height 16
click at [0, 0] on input "radio" at bounding box center [0, 0] width 0 height 0
click at [400, 340] on icon at bounding box center [401, 341] width 16 height 16
click at [0, 0] on input "radio" at bounding box center [0, 0] width 0 height 0
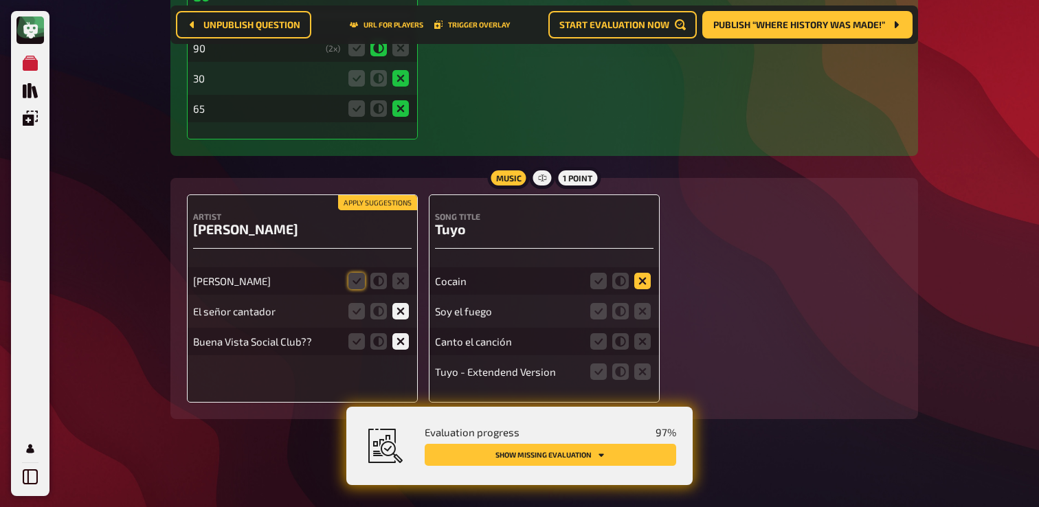
click at [643, 285] on icon at bounding box center [643, 281] width 16 height 16
click at [0, 0] on input "radio" at bounding box center [0, 0] width 0 height 0
click at [643, 309] on icon at bounding box center [643, 311] width 16 height 16
click at [0, 0] on input "radio" at bounding box center [0, 0] width 0 height 0
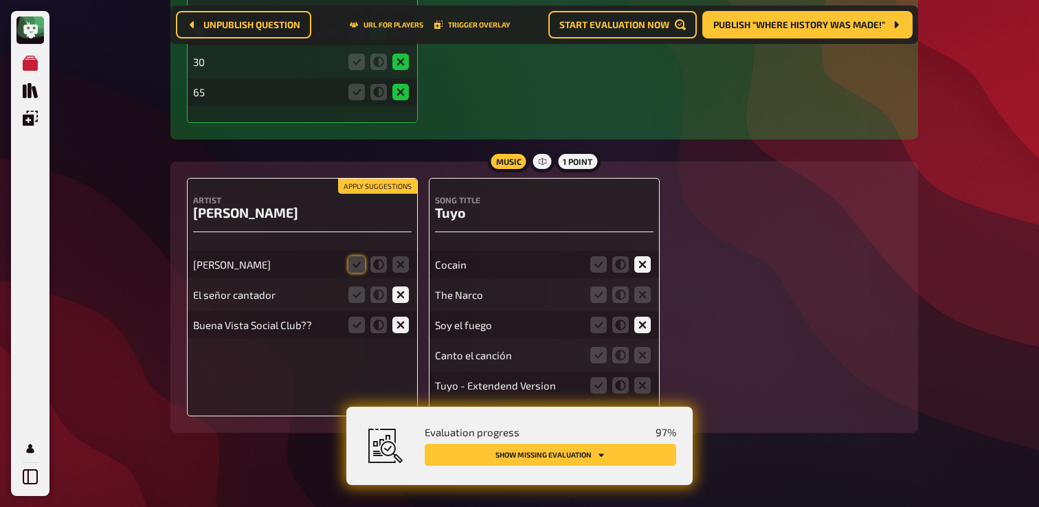
click at [647, 306] on fieldset at bounding box center [621, 295] width 66 height 22
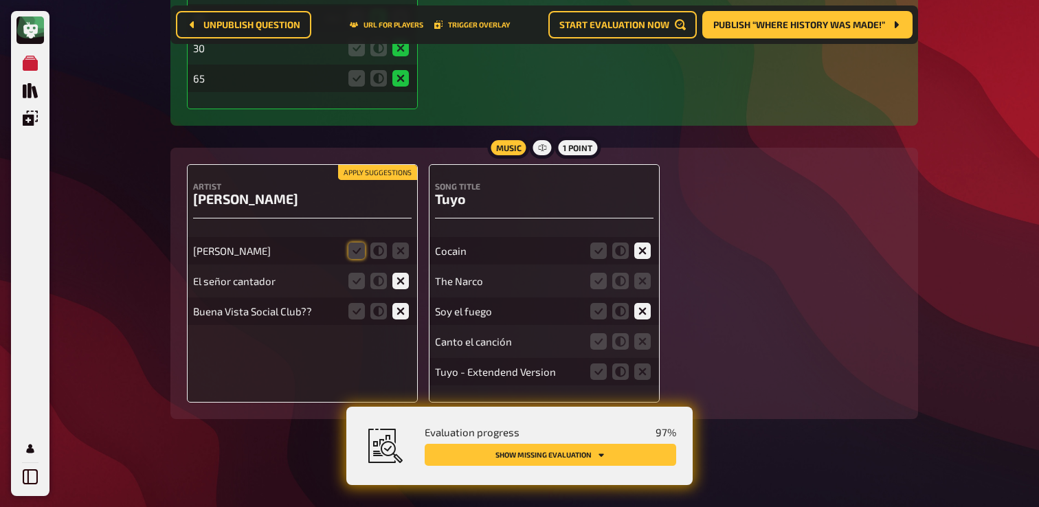
scroll to position [5355, 0]
click at [642, 283] on icon at bounding box center [643, 281] width 16 height 16
click at [0, 0] on input "radio" at bounding box center [0, 0] width 0 height 0
click at [641, 316] on icon at bounding box center [643, 311] width 16 height 16
click at [0, 0] on input "radio" at bounding box center [0, 0] width 0 height 0
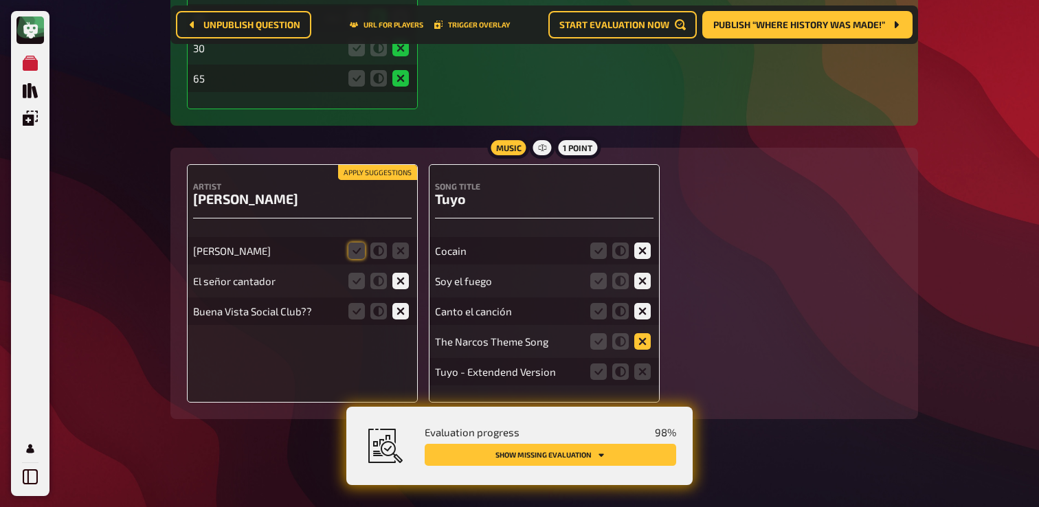
click at [641, 342] on icon at bounding box center [643, 341] width 16 height 16
click at [0, 0] on input "radio" at bounding box center [0, 0] width 0 height 0
click at [603, 369] on icon at bounding box center [599, 372] width 16 height 16
click at [0, 0] on input "radio" at bounding box center [0, 0] width 0 height 0
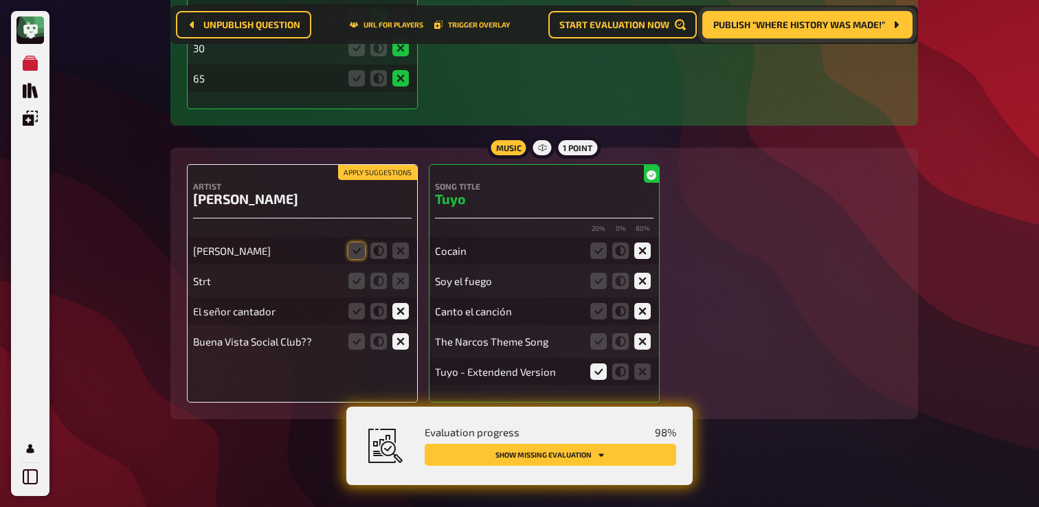
click at [772, 25] on span "Publish “Where history was made!”" at bounding box center [800, 25] width 172 height 10
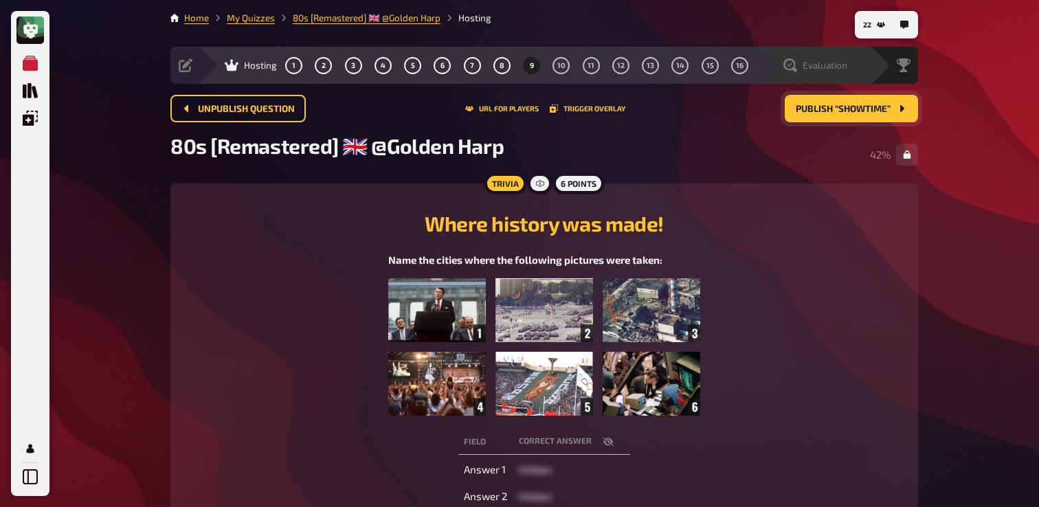
click at [797, 63] on icon at bounding box center [791, 65] width 14 height 14
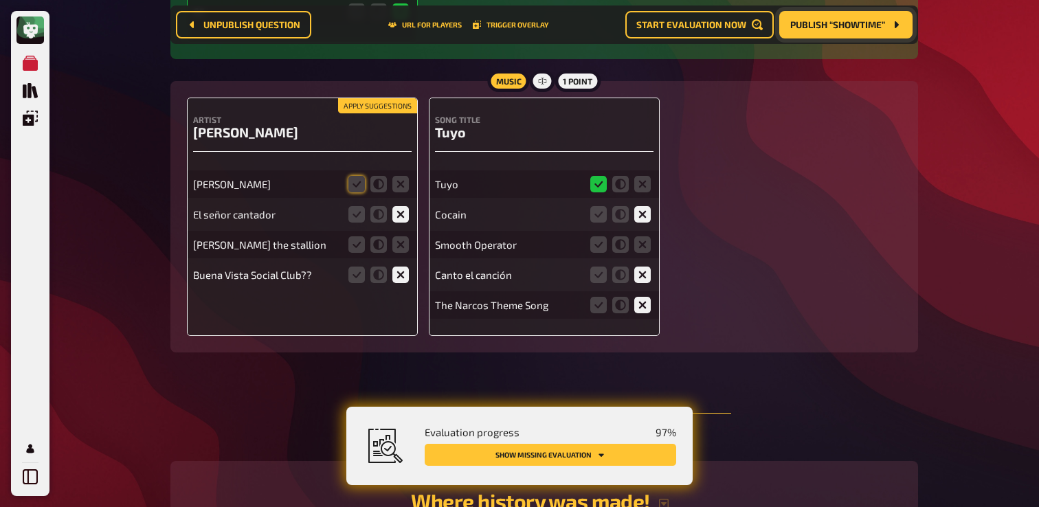
scroll to position [5407, 0]
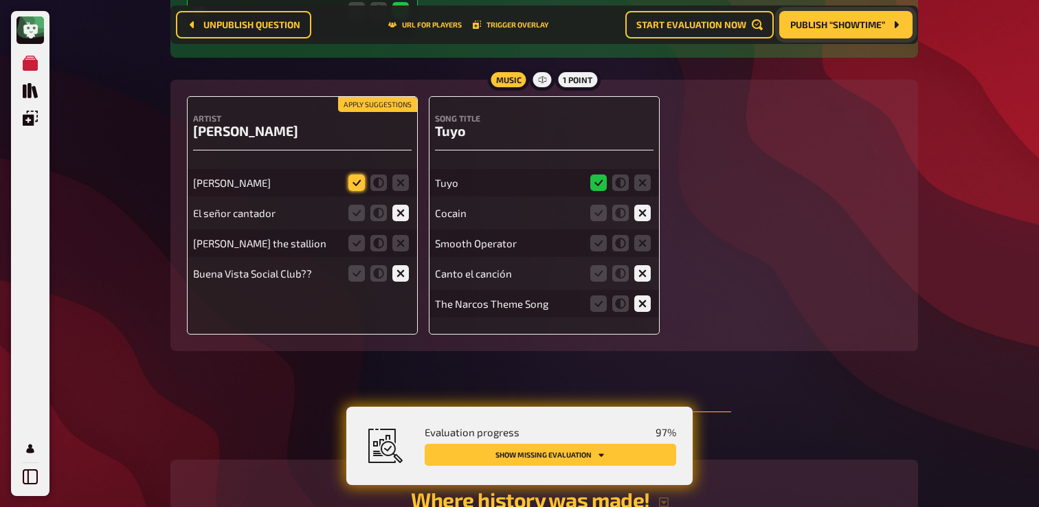
click at [355, 191] on icon at bounding box center [357, 183] width 16 height 16
click at [0, 0] on input "radio" at bounding box center [0, 0] width 0 height 0
click at [403, 252] on icon at bounding box center [401, 243] width 16 height 16
click at [0, 0] on input "radio" at bounding box center [0, 0] width 0 height 0
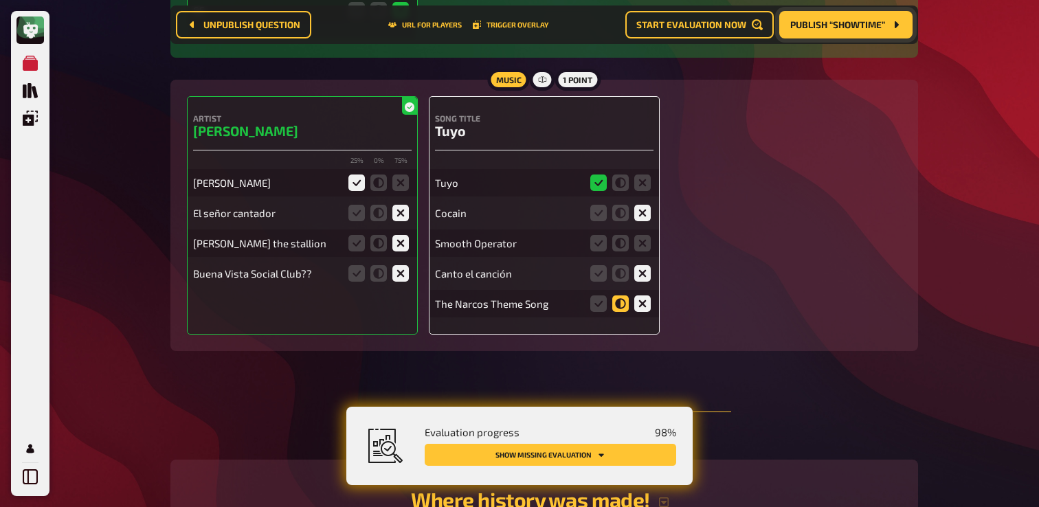
click at [617, 312] on icon at bounding box center [621, 304] width 16 height 16
click at [0, 0] on input "radio" at bounding box center [0, 0] width 0 height 0
click at [639, 252] on icon at bounding box center [643, 243] width 16 height 16
click at [0, 0] on input "radio" at bounding box center [0, 0] width 0 height 0
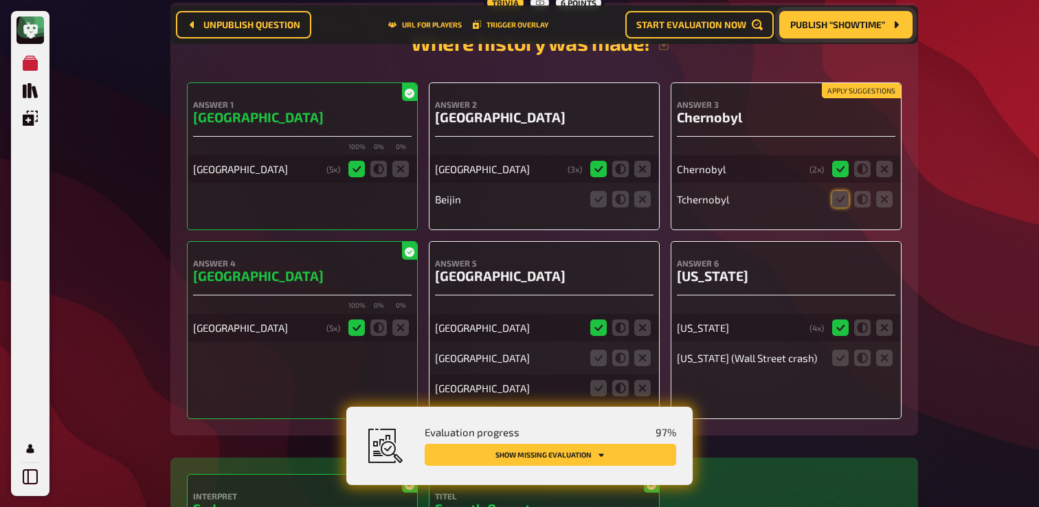
scroll to position [5866, 0]
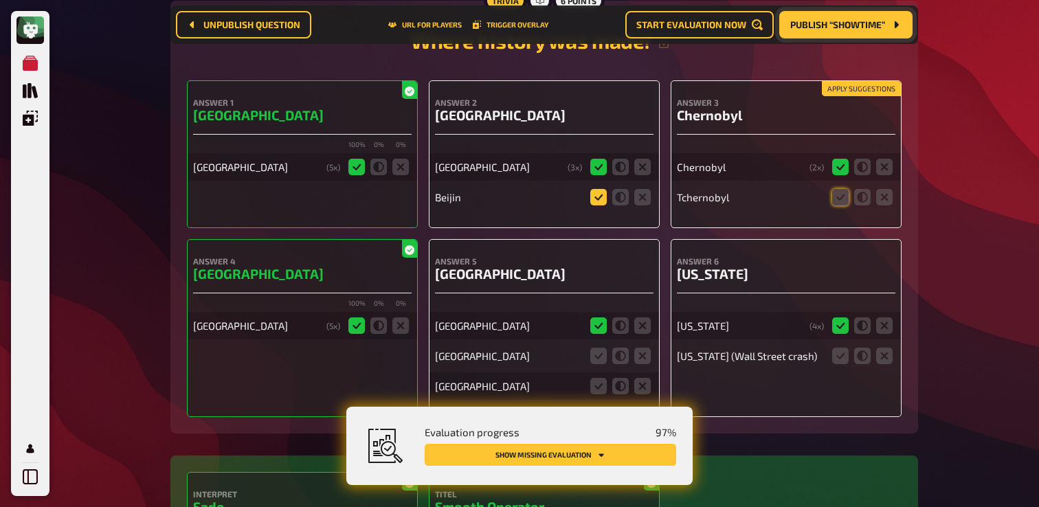
click at [602, 206] on icon at bounding box center [599, 197] width 16 height 16
click at [0, 0] on input "radio" at bounding box center [0, 0] width 0 height 0
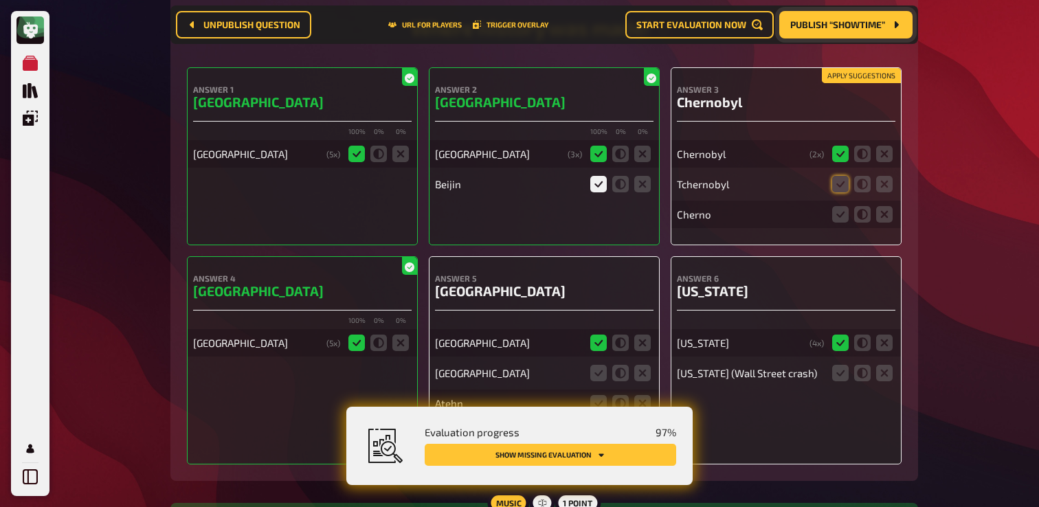
scroll to position [5887, 0]
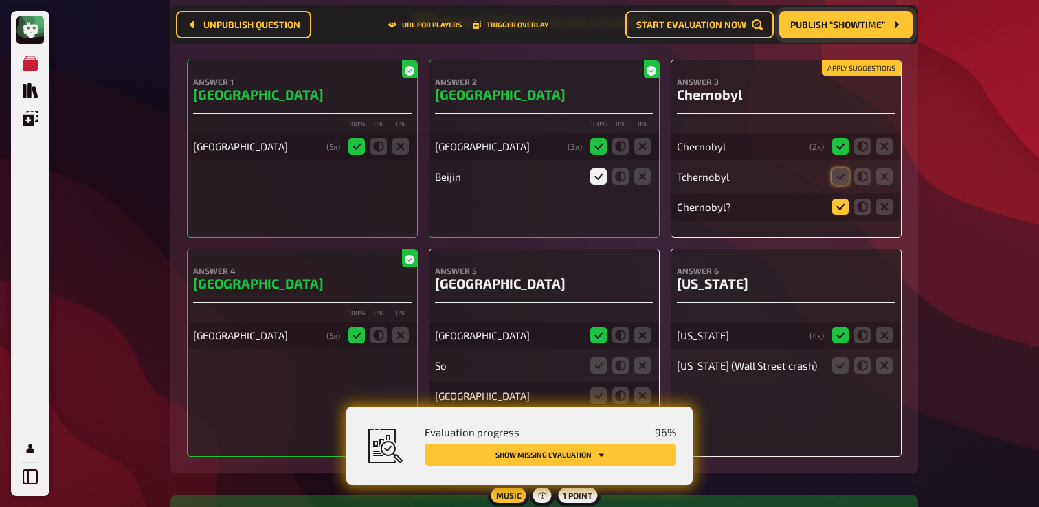
click at [844, 215] on icon at bounding box center [840, 207] width 16 height 16
click at [0, 0] on input "radio" at bounding box center [0, 0] width 0 height 0
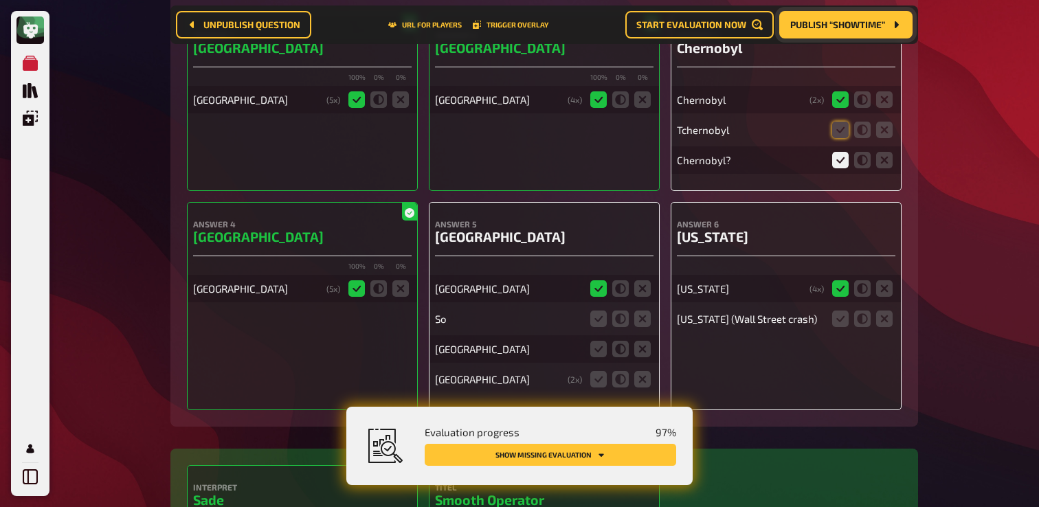
scroll to position [5955, 0]
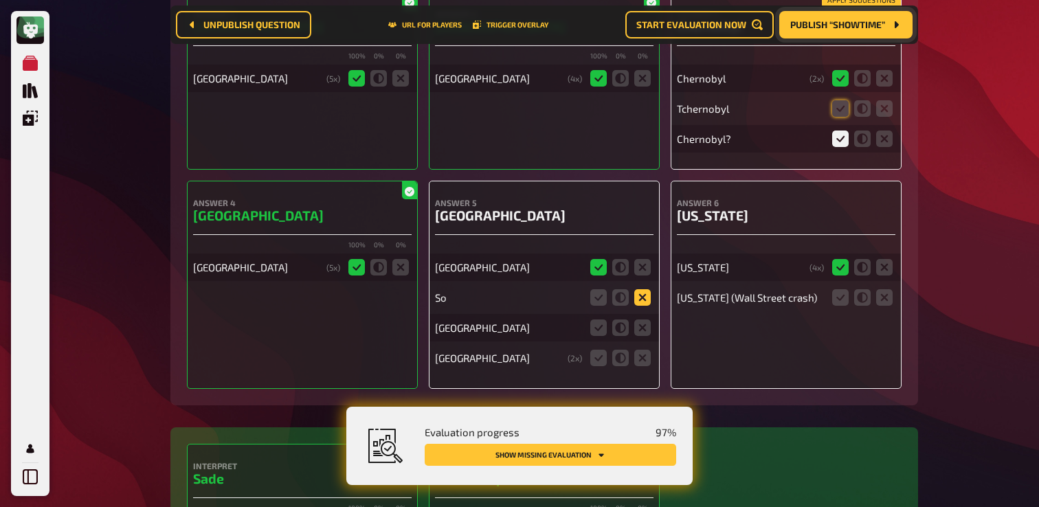
click at [639, 306] on icon at bounding box center [643, 297] width 16 height 16
click at [0, 0] on input "radio" at bounding box center [0, 0] width 0 height 0
click at [639, 336] on icon at bounding box center [643, 328] width 16 height 16
click at [0, 0] on input "radio" at bounding box center [0, 0] width 0 height 0
click at [639, 366] on icon at bounding box center [643, 358] width 16 height 16
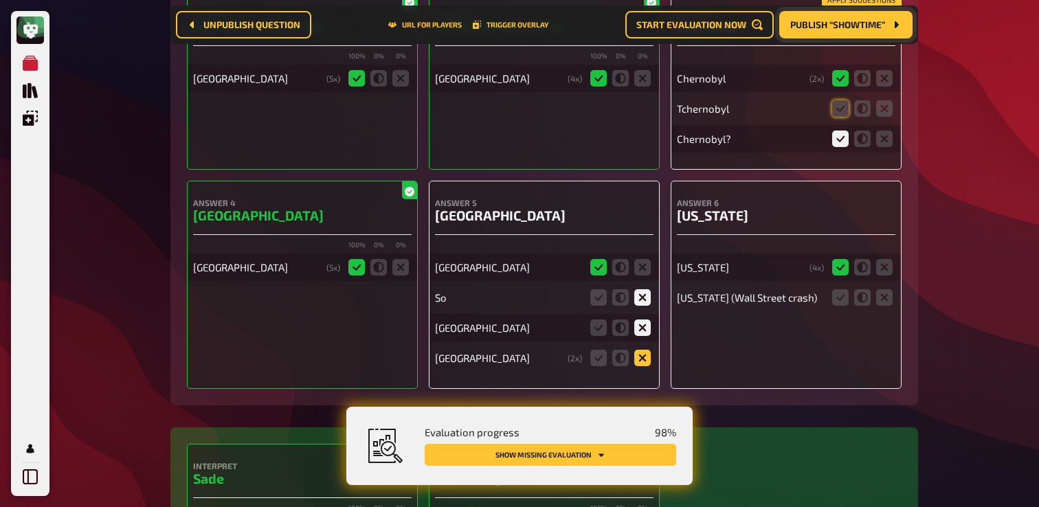
click at [0, 0] on input "radio" at bounding box center [0, 0] width 0 height 0
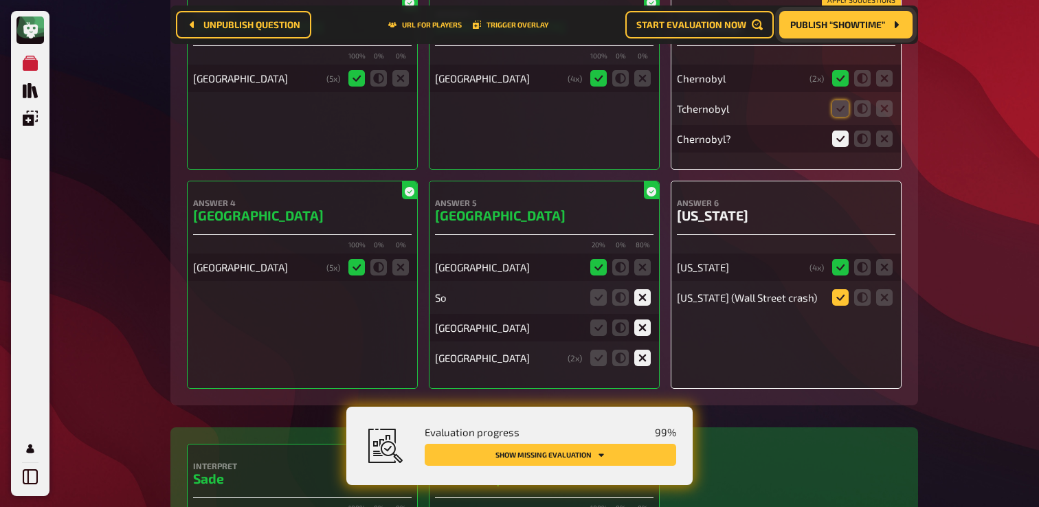
click at [835, 306] on icon at bounding box center [840, 297] width 16 height 16
click at [0, 0] on input "radio" at bounding box center [0, 0] width 0 height 0
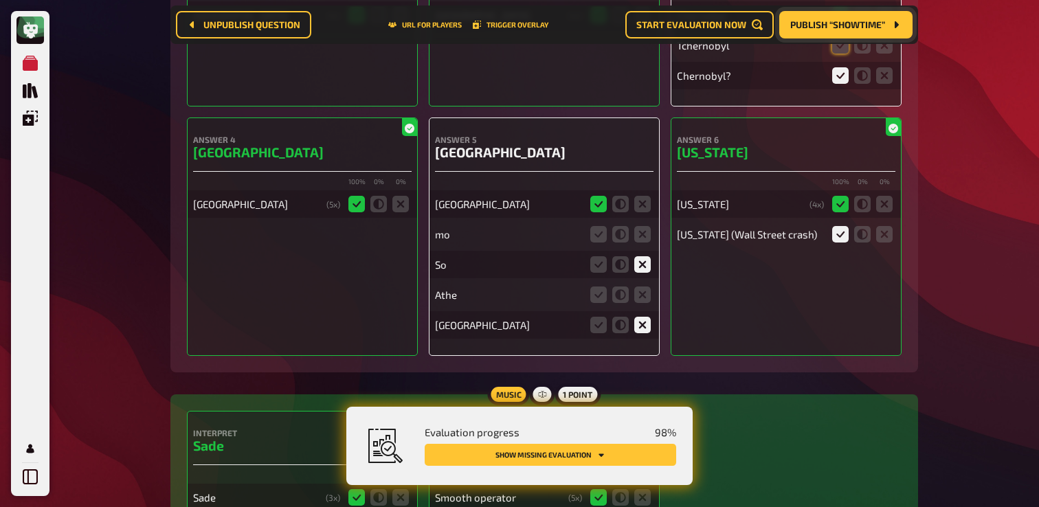
scroll to position [6030, 0]
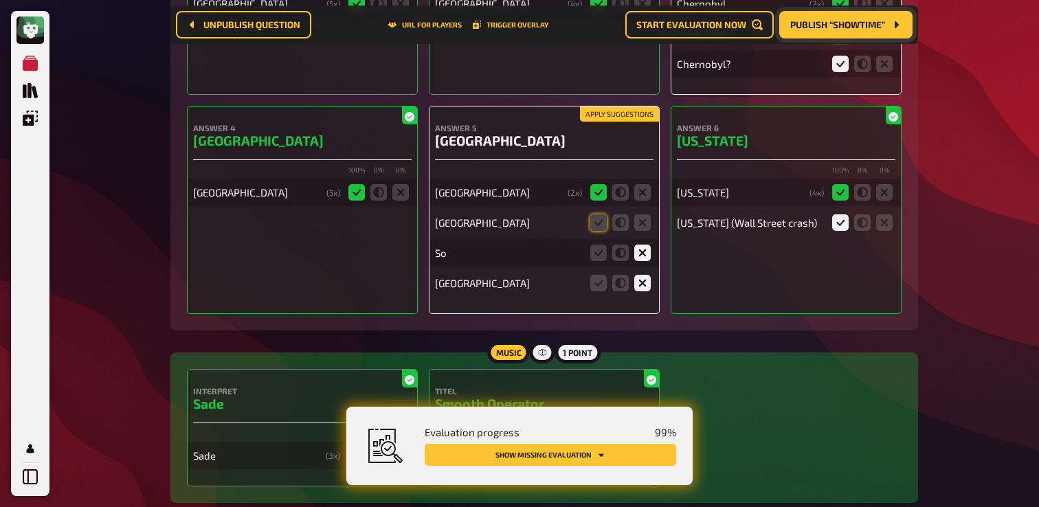
click at [644, 291] on icon at bounding box center [643, 283] width 16 height 16
click at [0, 0] on input "radio" at bounding box center [0, 0] width 0 height 0
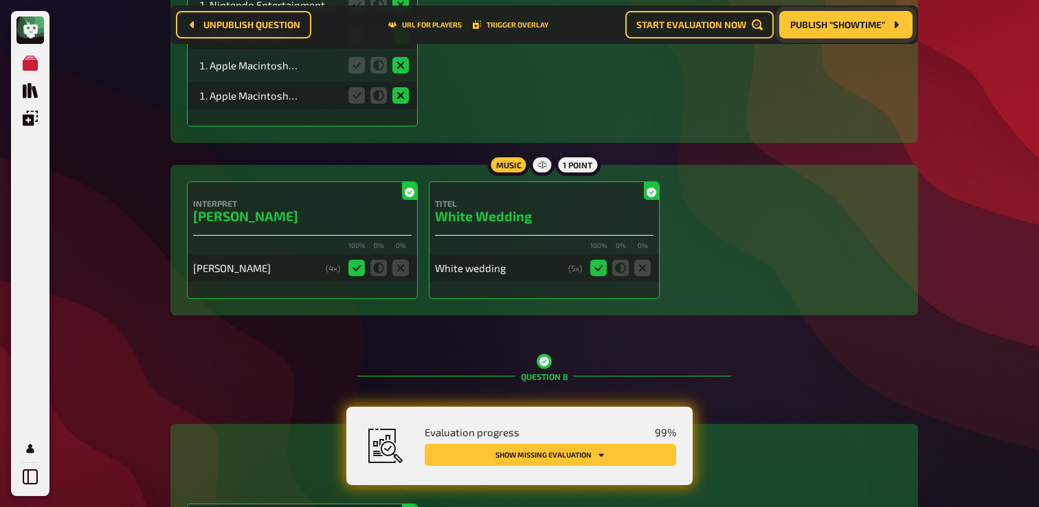
scroll to position [4765, 0]
click at [841, 29] on span "Publish “Showtime”" at bounding box center [838, 25] width 95 height 10
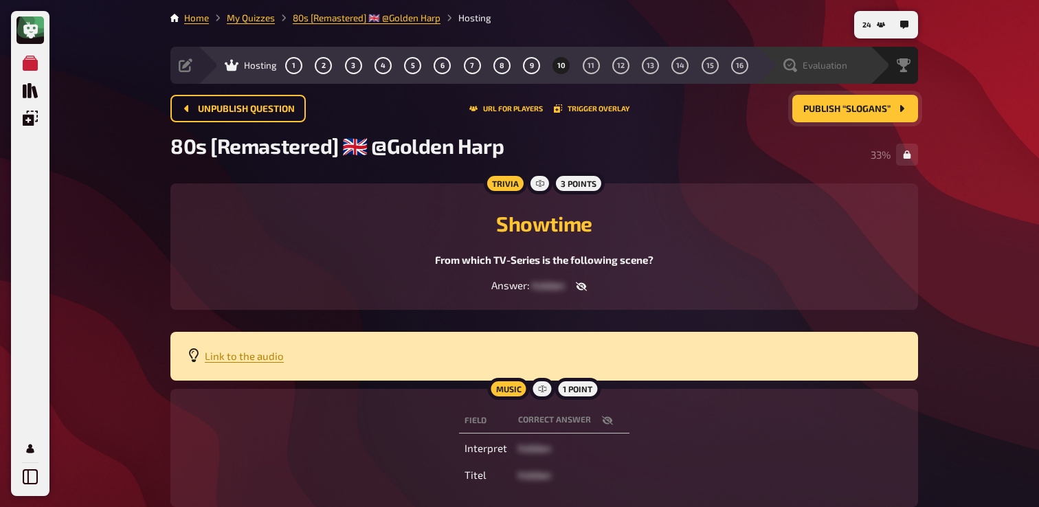
click at [812, 69] on span "Evaluation" at bounding box center [825, 65] width 45 height 11
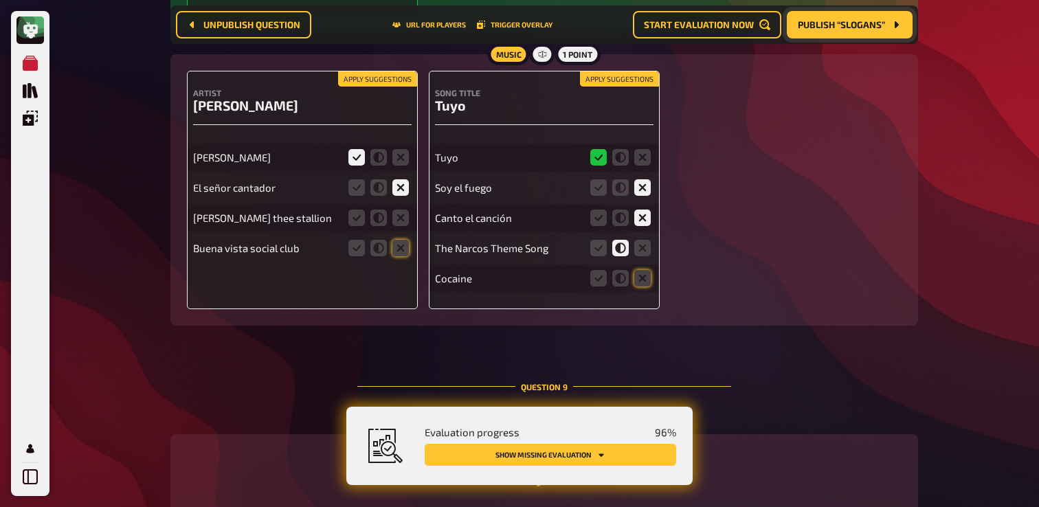
scroll to position [5465, 0]
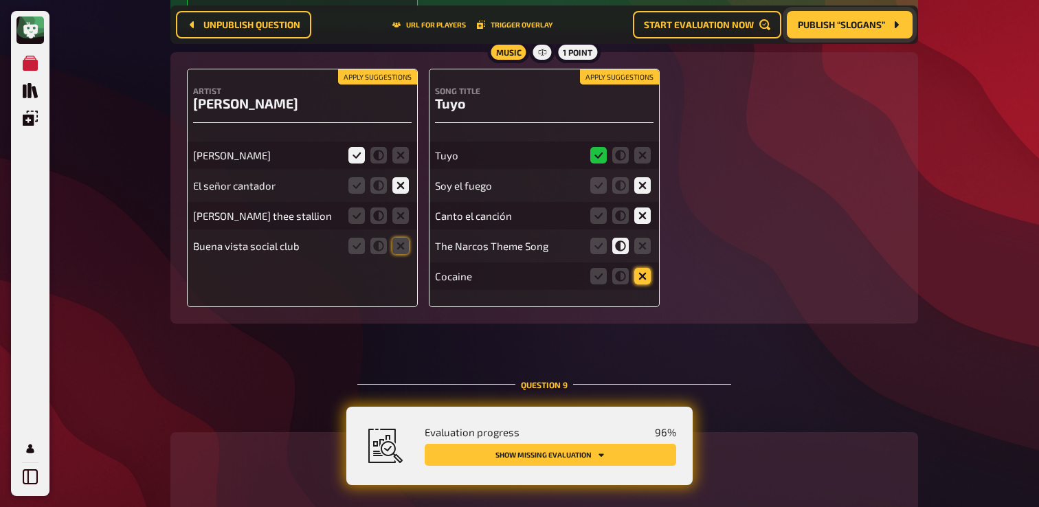
click at [646, 285] on icon at bounding box center [643, 276] width 16 height 16
click at [0, 0] on input "radio" at bounding box center [0, 0] width 0 height 0
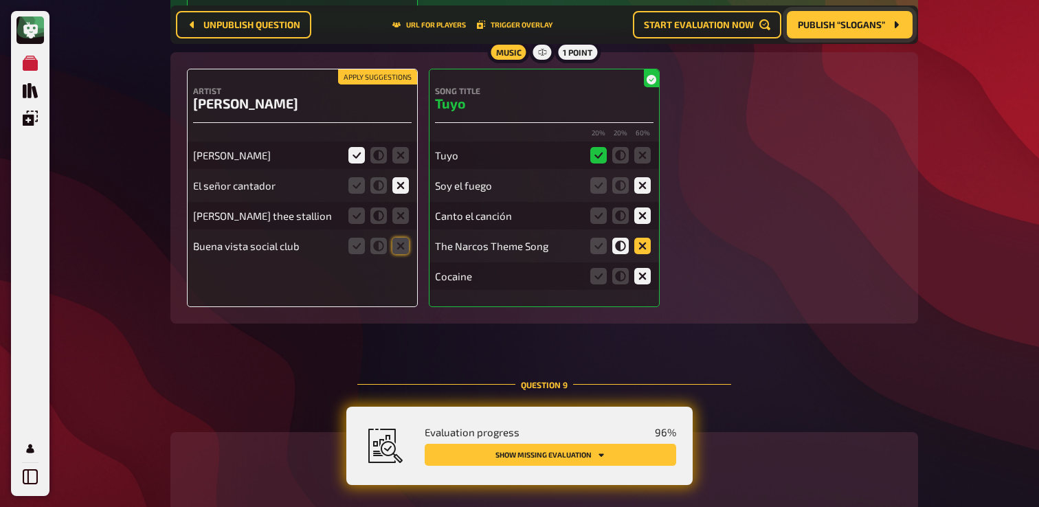
click at [639, 254] on icon at bounding box center [643, 246] width 16 height 16
click at [0, 0] on input "radio" at bounding box center [0, 0] width 0 height 0
click at [408, 224] on icon at bounding box center [401, 216] width 16 height 16
click at [0, 0] on input "radio" at bounding box center [0, 0] width 0 height 0
click at [404, 254] on icon at bounding box center [401, 246] width 16 height 16
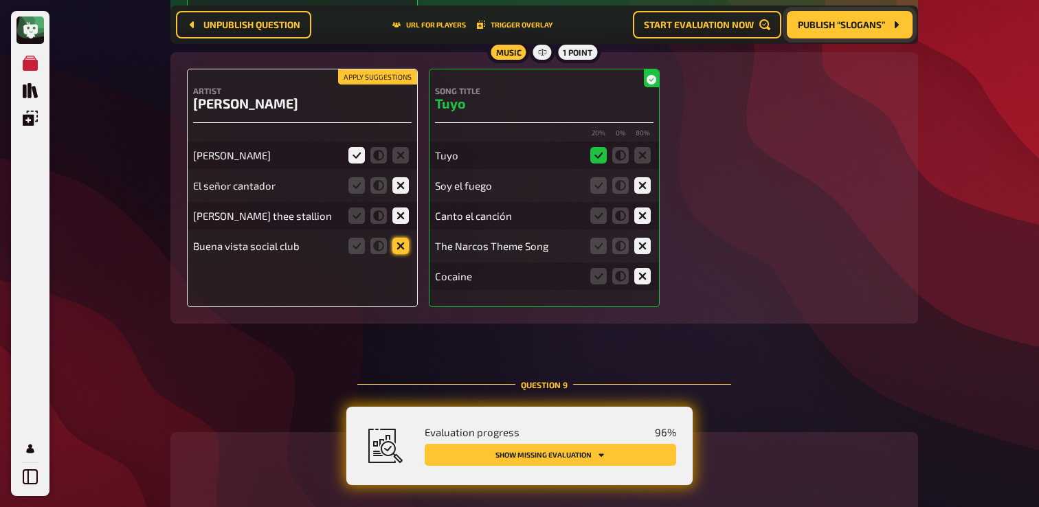
click at [0, 0] on input "radio" at bounding box center [0, 0] width 0 height 0
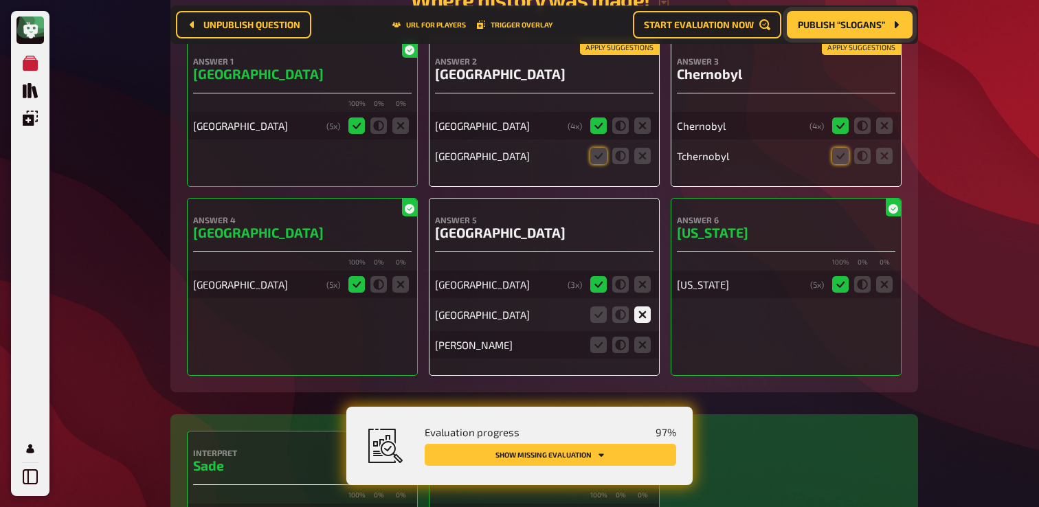
scroll to position [5948, 0]
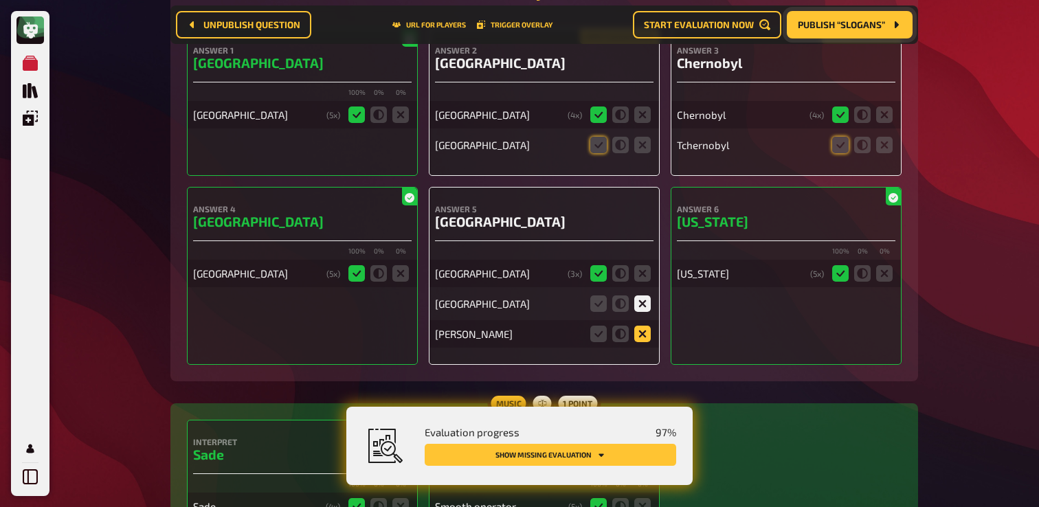
click at [649, 342] on icon at bounding box center [643, 334] width 16 height 16
click at [0, 0] on input "radio" at bounding box center [0, 0] width 0 height 0
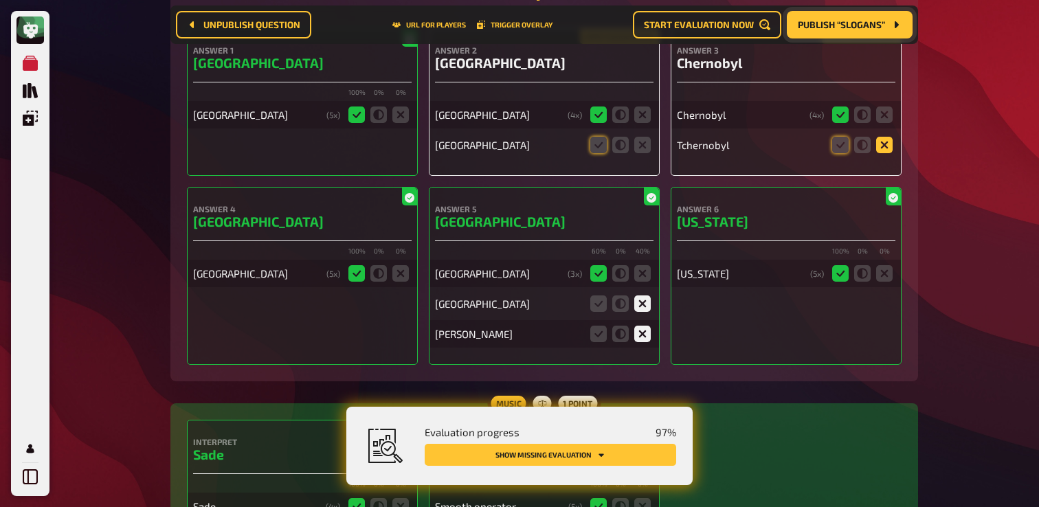
click at [884, 153] on icon at bounding box center [884, 145] width 16 height 16
click at [0, 0] on input "radio" at bounding box center [0, 0] width 0 height 0
click at [837, 153] on icon at bounding box center [840, 145] width 16 height 16
click at [0, 0] on input "radio" at bounding box center [0, 0] width 0 height 0
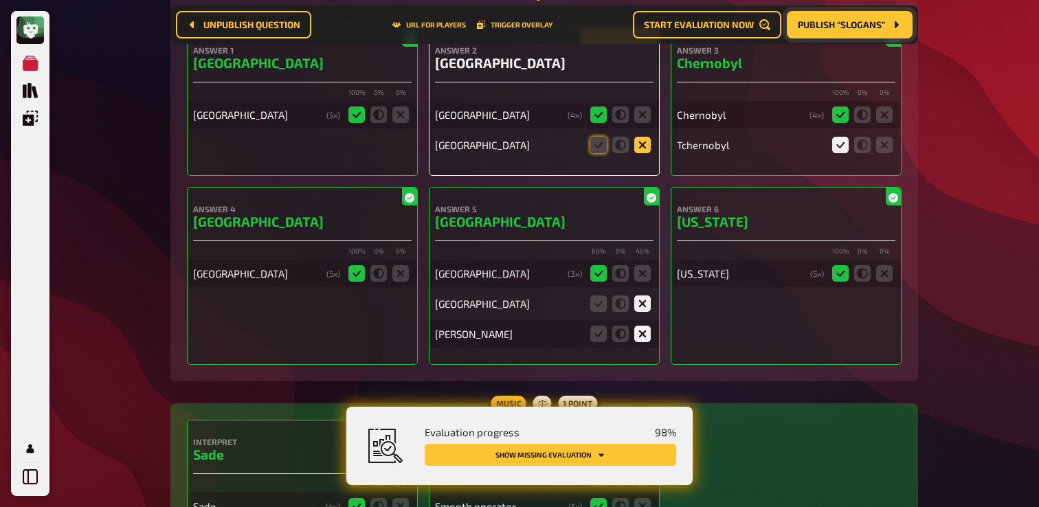
click at [647, 153] on icon at bounding box center [643, 145] width 16 height 16
click at [0, 0] on input "radio" at bounding box center [0, 0] width 0 height 0
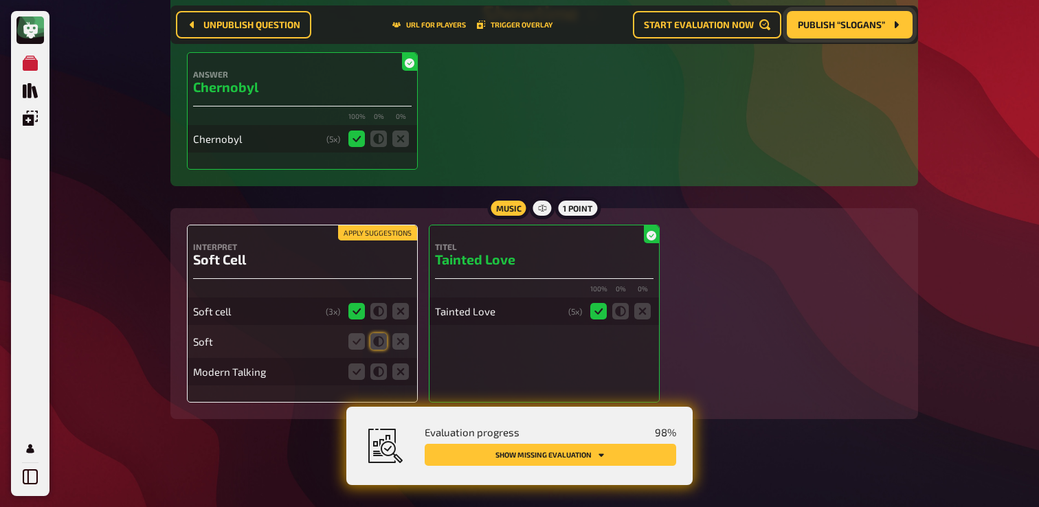
scroll to position [6629, 0]
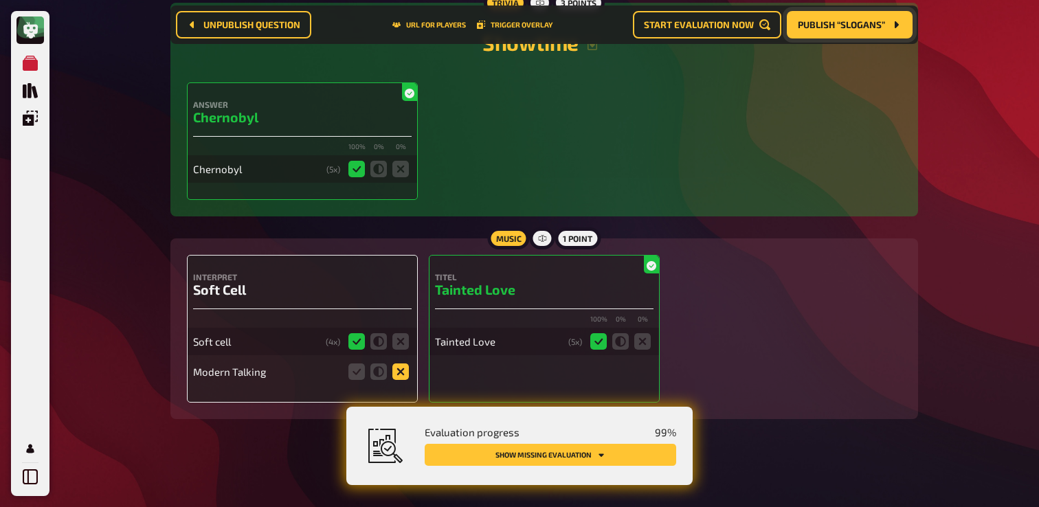
click at [404, 379] on icon at bounding box center [401, 372] width 16 height 16
click at [0, 0] on input "radio" at bounding box center [0, 0] width 0 height 0
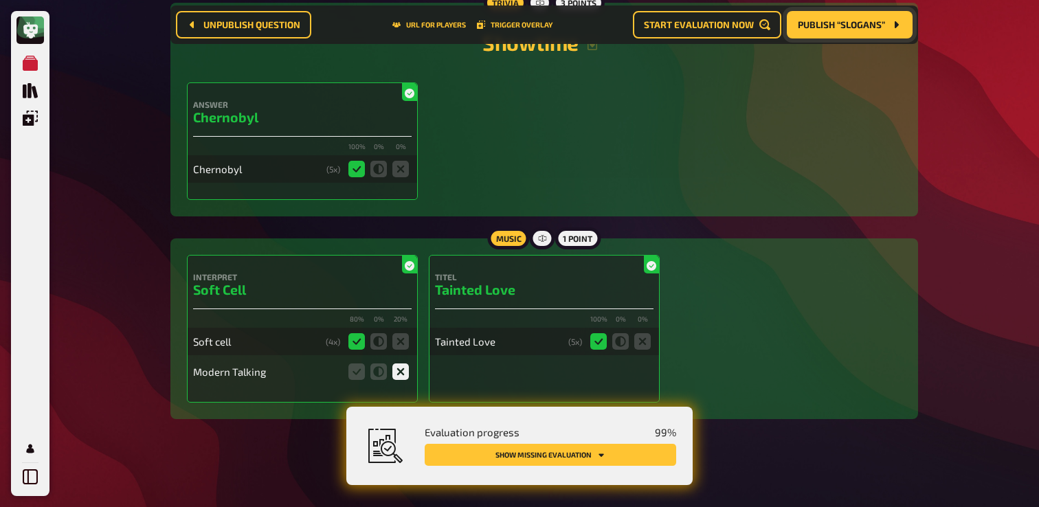
click at [872, 25] on span "Publish “Slogans”" at bounding box center [841, 25] width 87 height 10
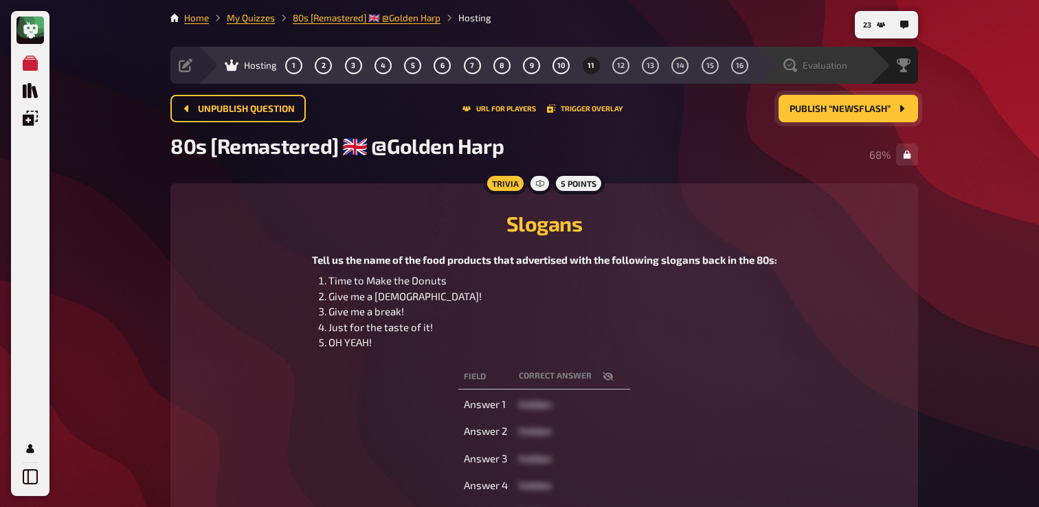
click at [807, 65] on span "Evaluation" at bounding box center [825, 65] width 45 height 11
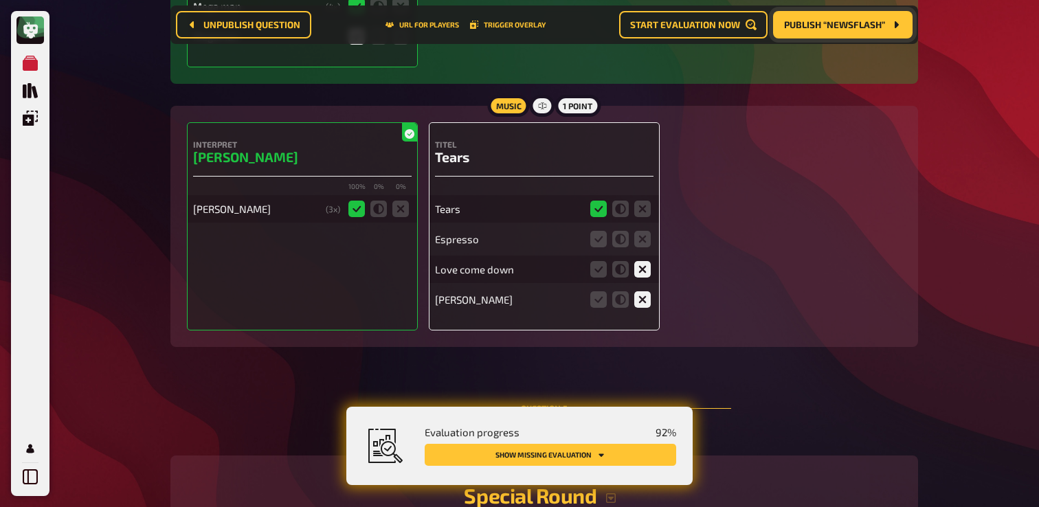
scroll to position [2567, 0]
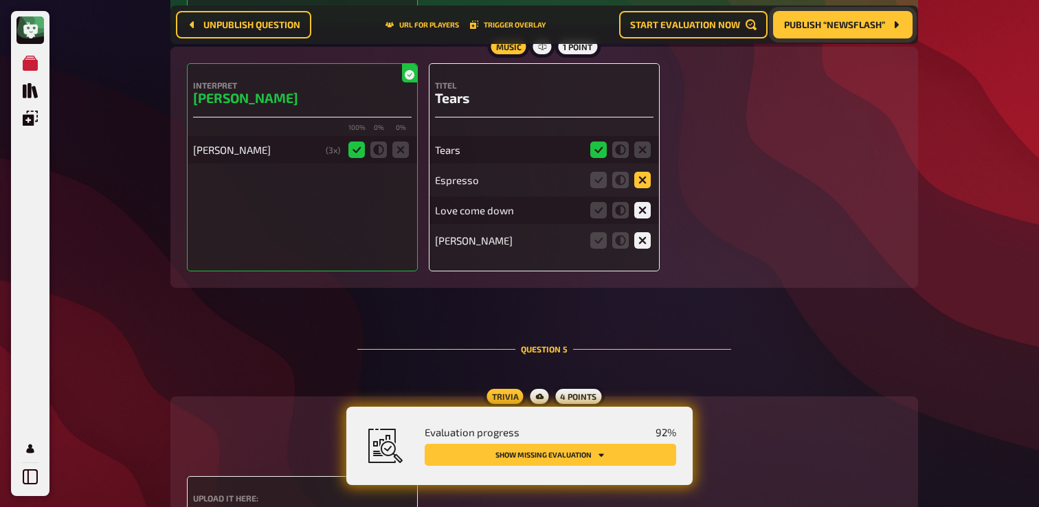
click at [647, 182] on icon at bounding box center [643, 180] width 16 height 16
click at [0, 0] on input "radio" at bounding box center [0, 0] width 0 height 0
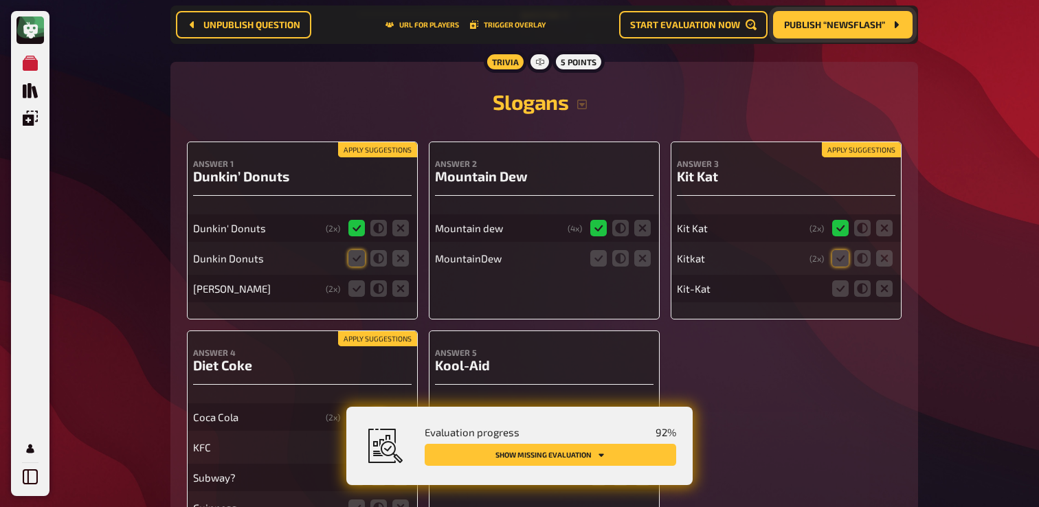
scroll to position [7077, 0]
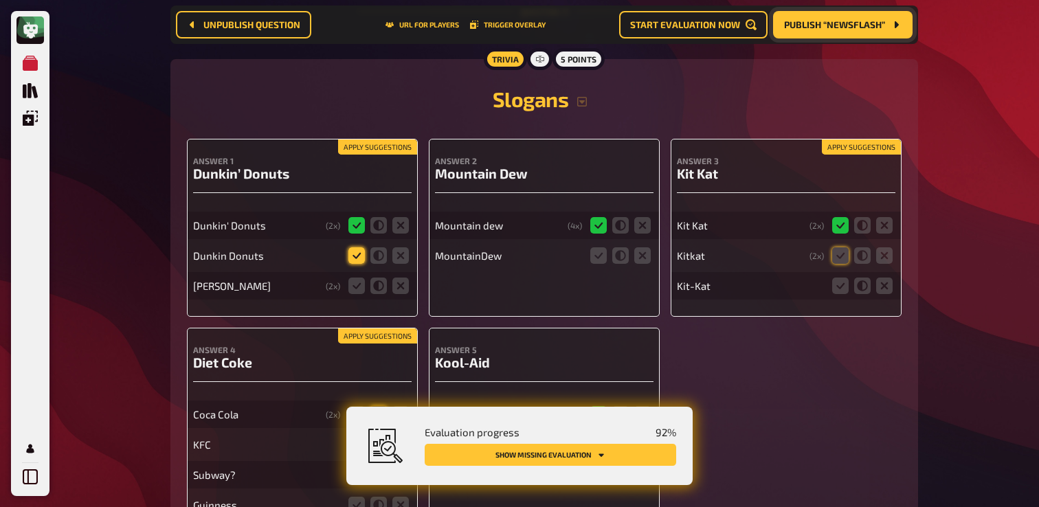
click at [360, 264] on icon at bounding box center [357, 255] width 16 height 16
click at [0, 0] on input "radio" at bounding box center [0, 0] width 0 height 0
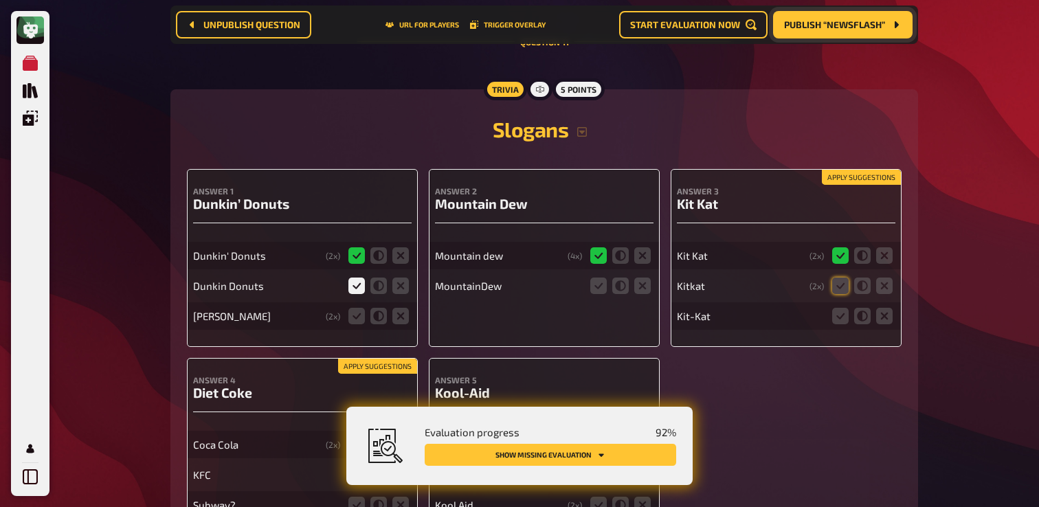
scroll to position [7108, 0]
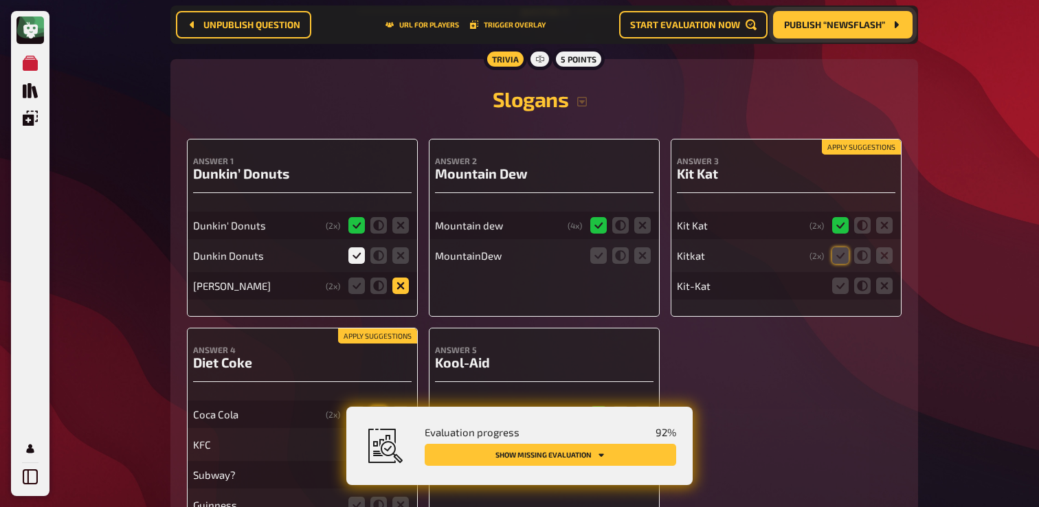
click at [404, 294] on icon at bounding box center [401, 286] width 16 height 16
click at [0, 0] on input "radio" at bounding box center [0, 0] width 0 height 0
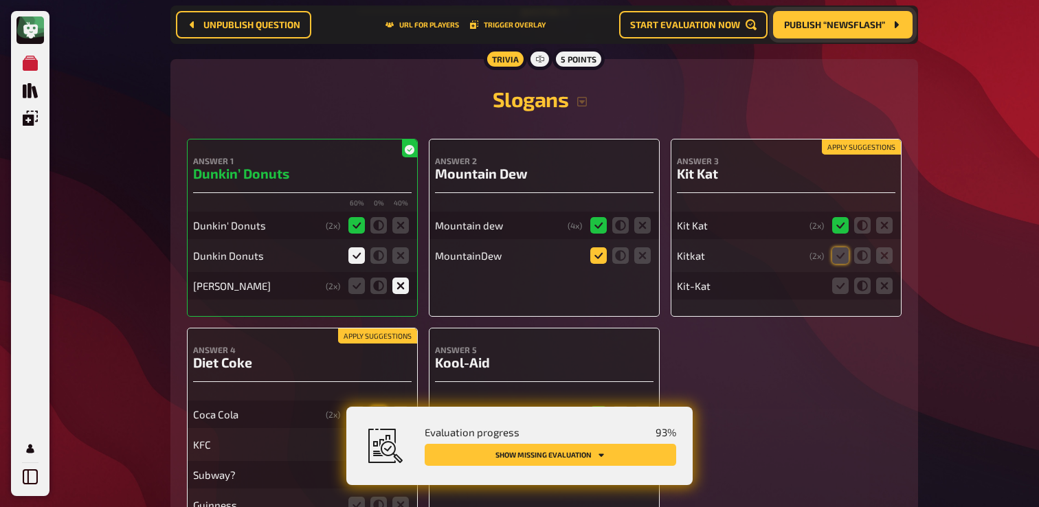
click at [598, 264] on icon at bounding box center [599, 255] width 16 height 16
click at [0, 0] on input "radio" at bounding box center [0, 0] width 0 height 0
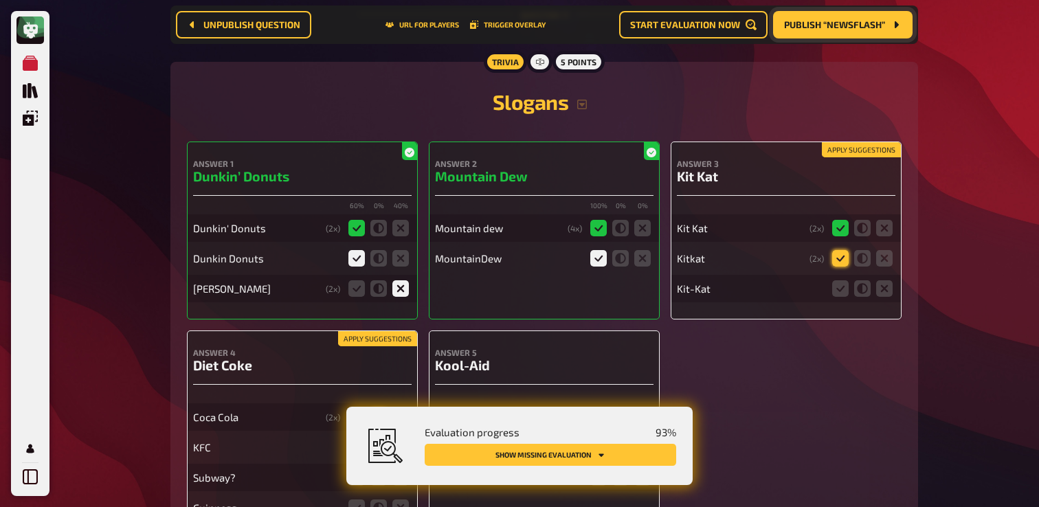
click at [843, 267] on icon at bounding box center [840, 258] width 16 height 16
click at [0, 0] on input "radio" at bounding box center [0, 0] width 0 height 0
click at [843, 297] on icon at bounding box center [840, 288] width 16 height 16
click at [0, 0] on input "radio" at bounding box center [0, 0] width 0 height 0
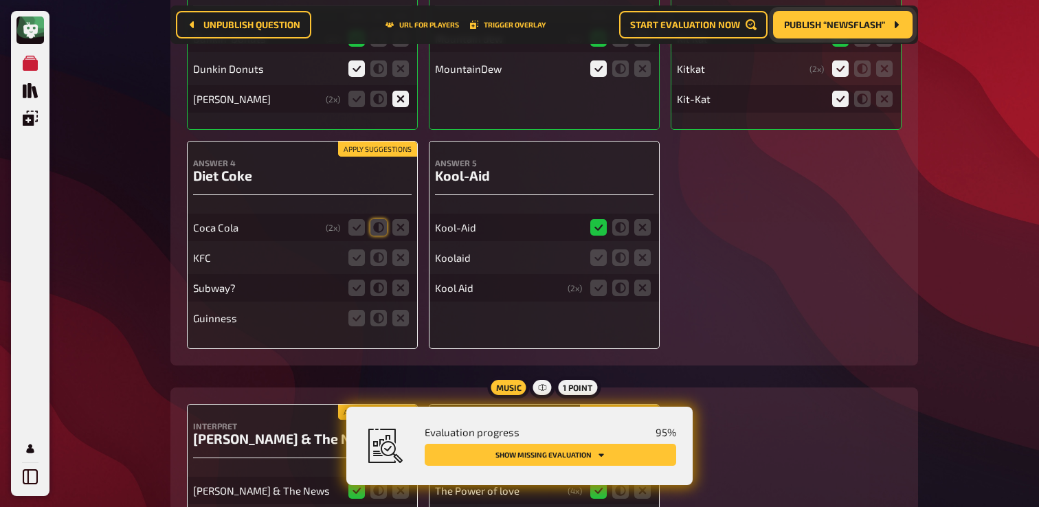
scroll to position [7325, 0]
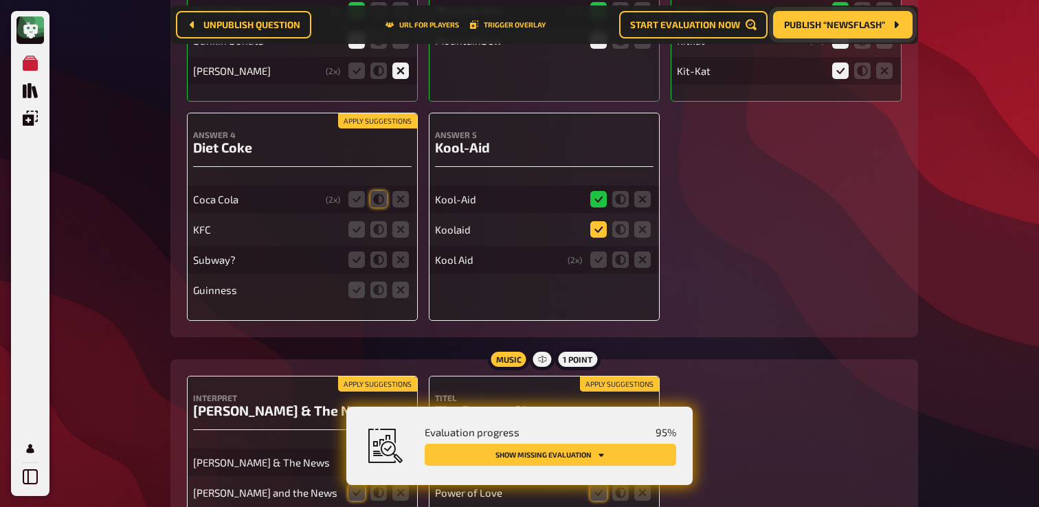
click at [599, 238] on icon at bounding box center [599, 229] width 16 height 16
click at [0, 0] on input "radio" at bounding box center [0, 0] width 0 height 0
click at [599, 268] on icon at bounding box center [599, 260] width 16 height 16
click at [0, 0] on input "radio" at bounding box center [0, 0] width 0 height 0
click at [642, 298] on icon at bounding box center [643, 290] width 16 height 16
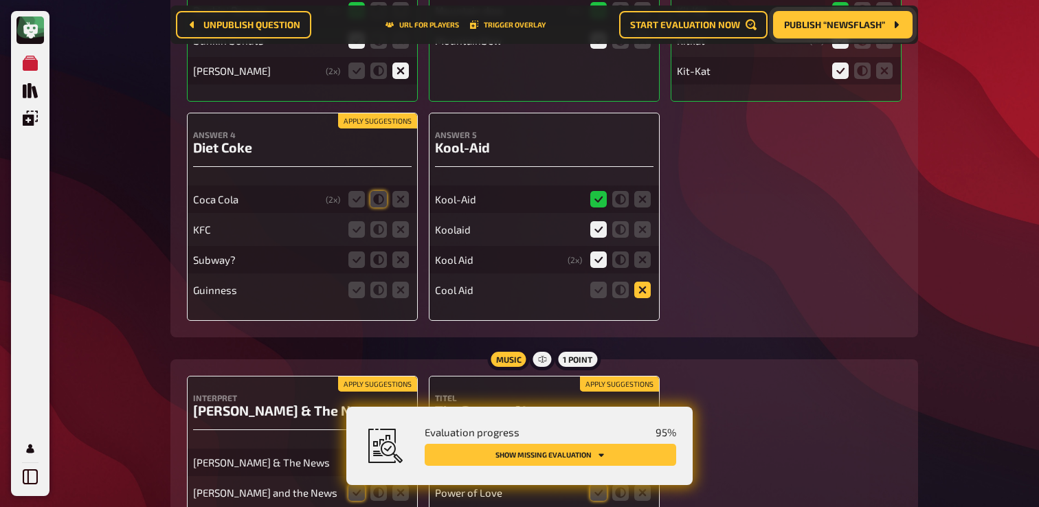
click at [0, 0] on input "radio" at bounding box center [0, 0] width 0 height 0
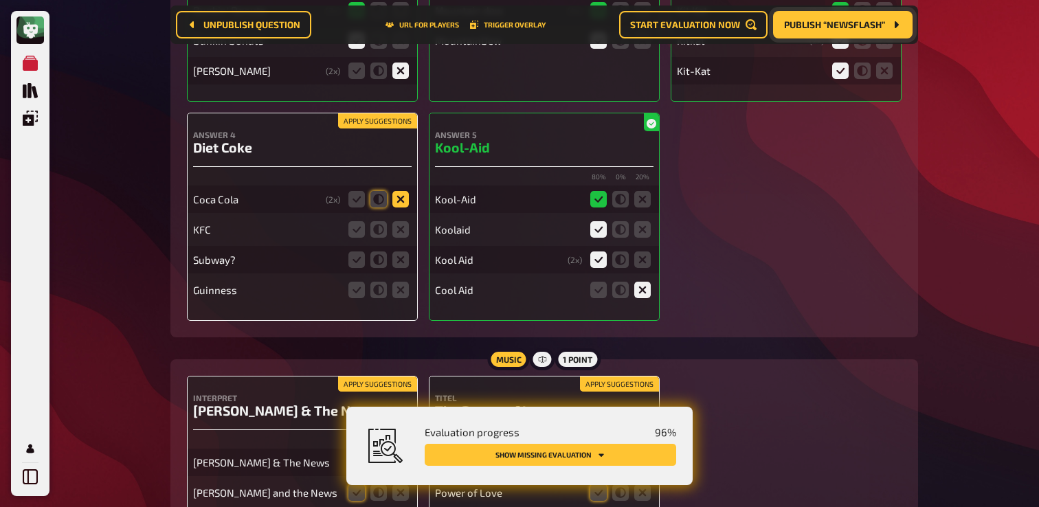
click at [397, 208] on icon at bounding box center [401, 199] width 16 height 16
click at [0, 0] on input "radio" at bounding box center [0, 0] width 0 height 0
click at [397, 238] on icon at bounding box center [401, 229] width 16 height 16
click at [0, 0] on input "radio" at bounding box center [0, 0] width 0 height 0
click at [399, 268] on icon at bounding box center [401, 260] width 16 height 16
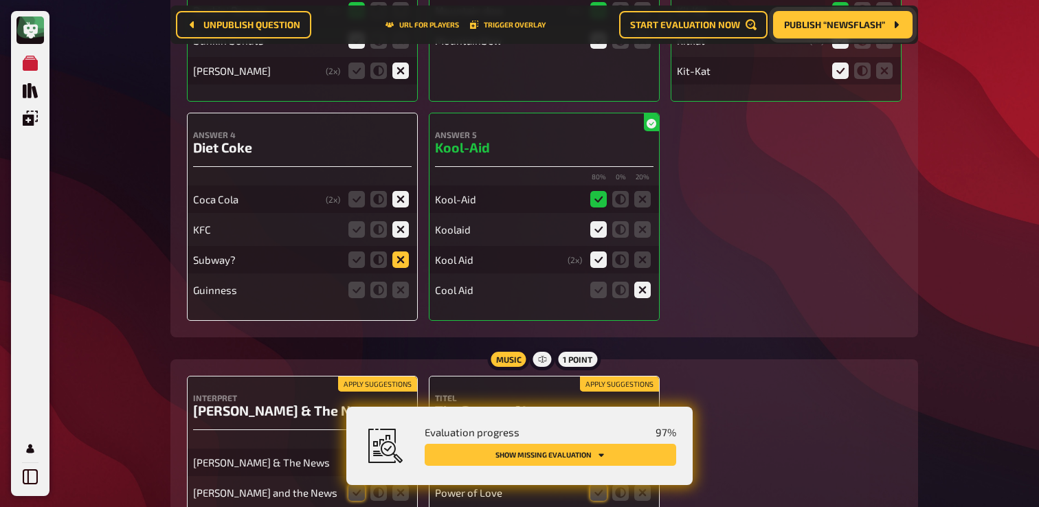
click at [0, 0] on input "radio" at bounding box center [0, 0] width 0 height 0
click at [400, 298] on icon at bounding box center [401, 290] width 16 height 16
click at [0, 0] on input "radio" at bounding box center [0, 0] width 0 height 0
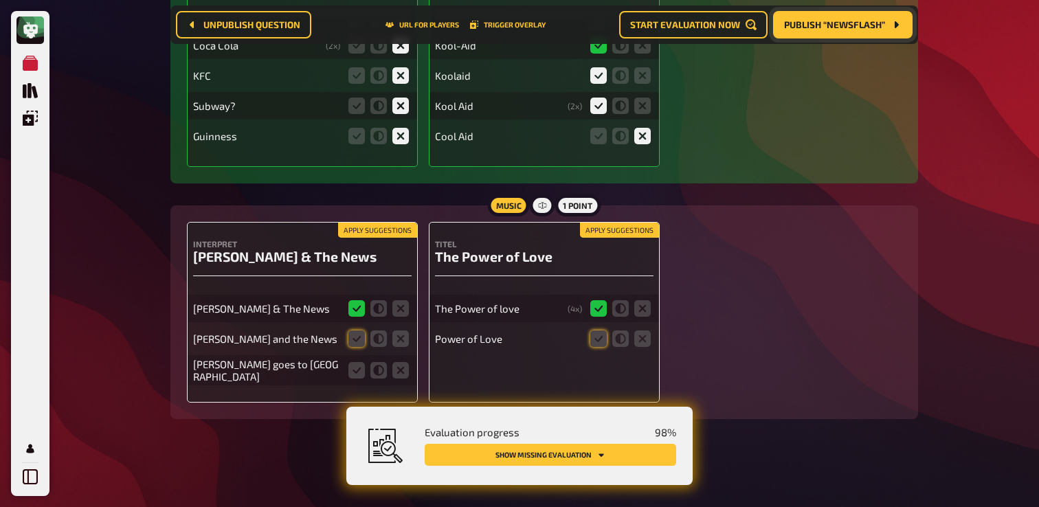
scroll to position [7497, 0]
click at [833, 31] on button "Publish “Newsflash”" at bounding box center [843, 24] width 140 height 27
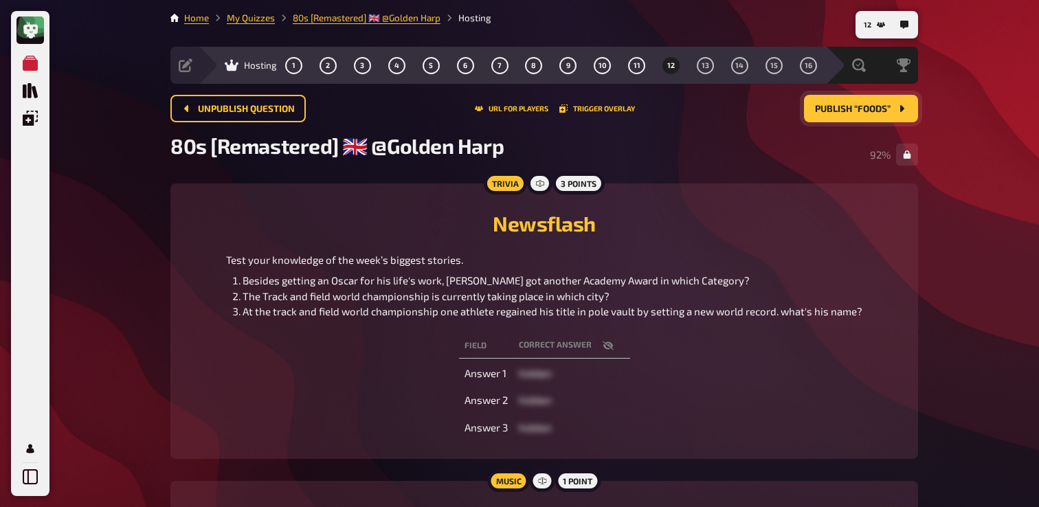
click at [836, 115] on button "Publish “Foods”" at bounding box center [861, 108] width 114 height 27
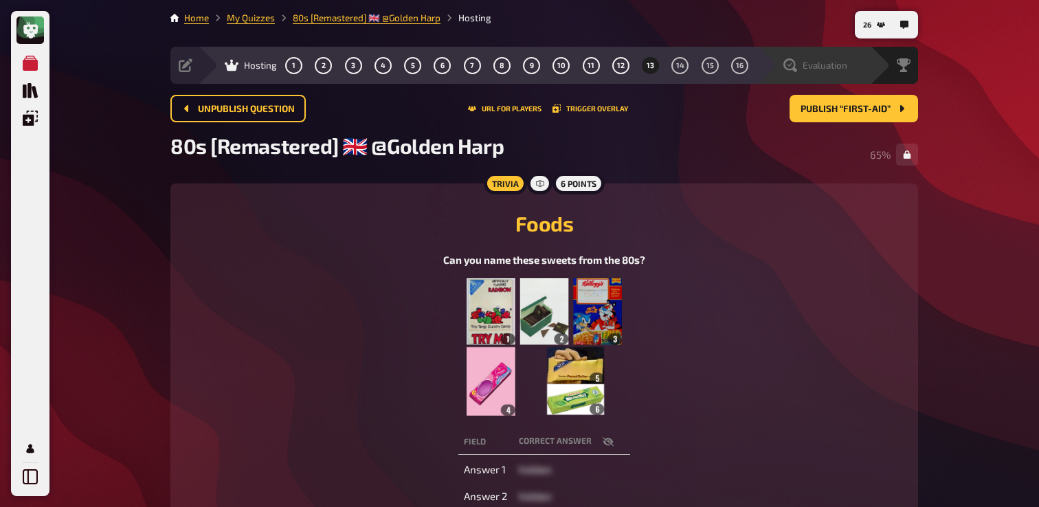
click at [821, 73] on div "Evaluation" at bounding box center [813, 65] width 113 height 37
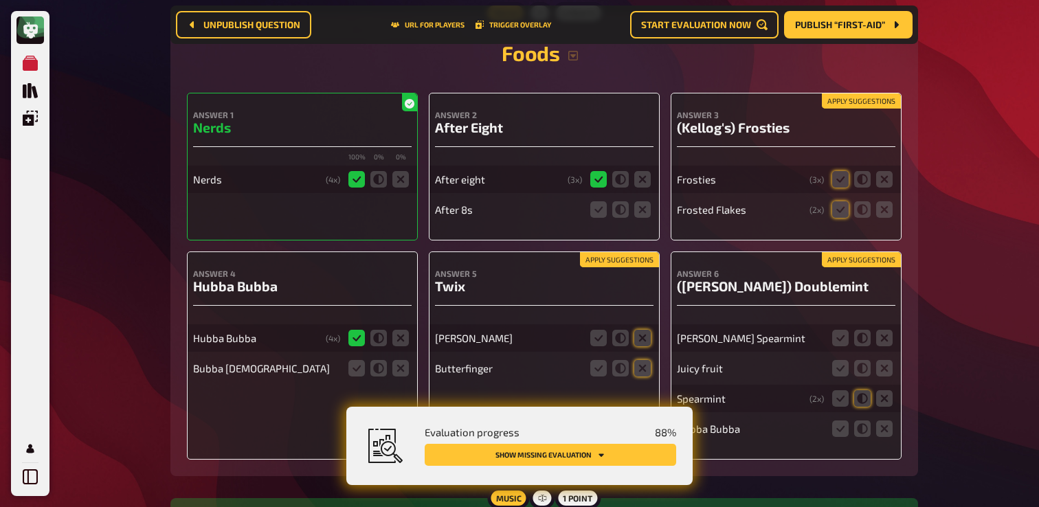
scroll to position [8727, 0]
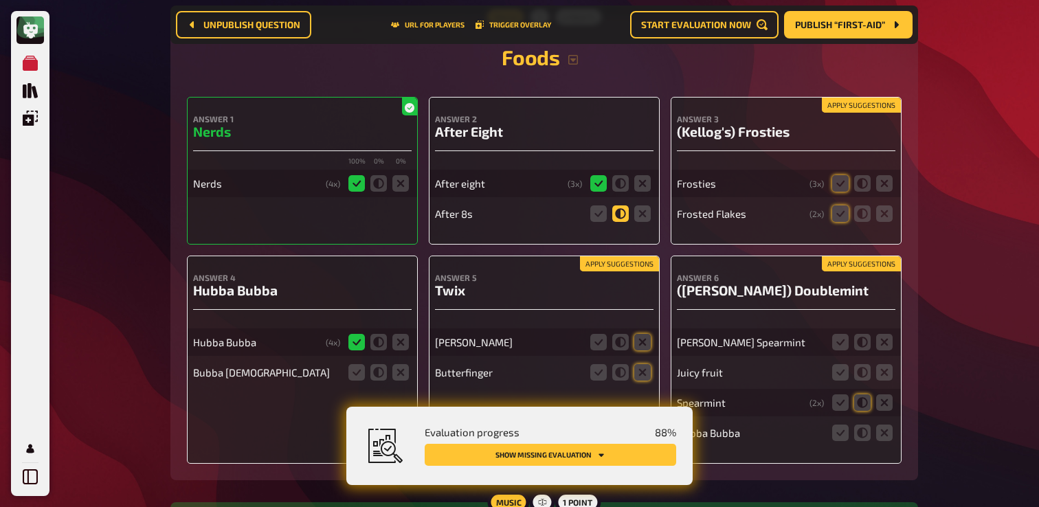
click at [626, 222] on icon at bounding box center [621, 214] width 16 height 16
click at [0, 0] on input "radio" at bounding box center [0, 0] width 0 height 0
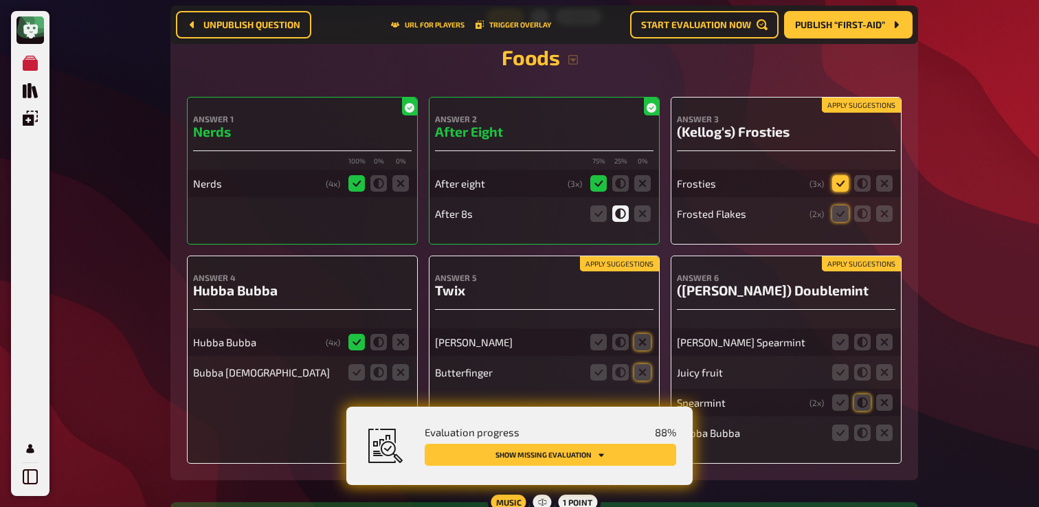
click at [840, 192] on icon at bounding box center [840, 183] width 16 height 16
click at [0, 0] on input "radio" at bounding box center [0, 0] width 0 height 0
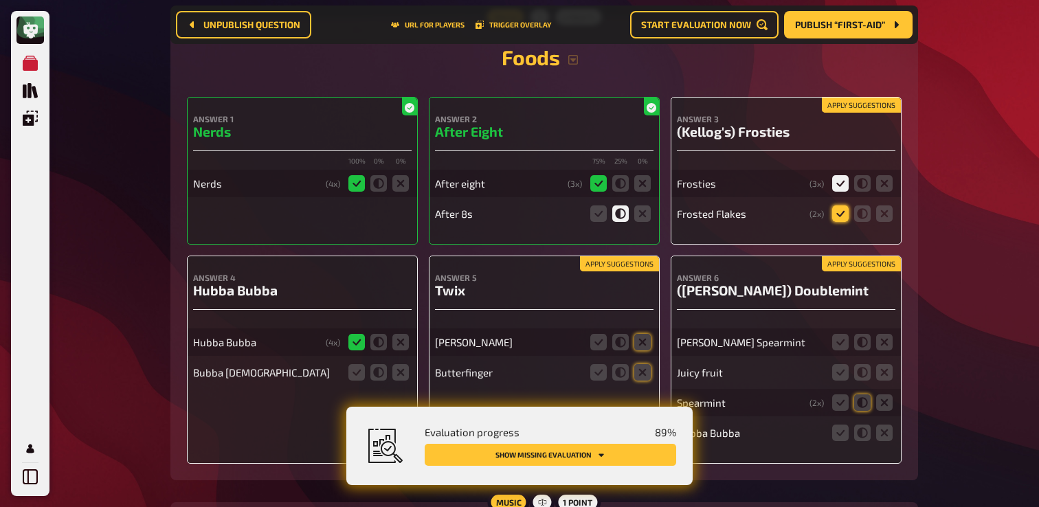
click at [841, 222] on icon at bounding box center [840, 214] width 16 height 16
click at [0, 0] on input "radio" at bounding box center [0, 0] width 0 height 0
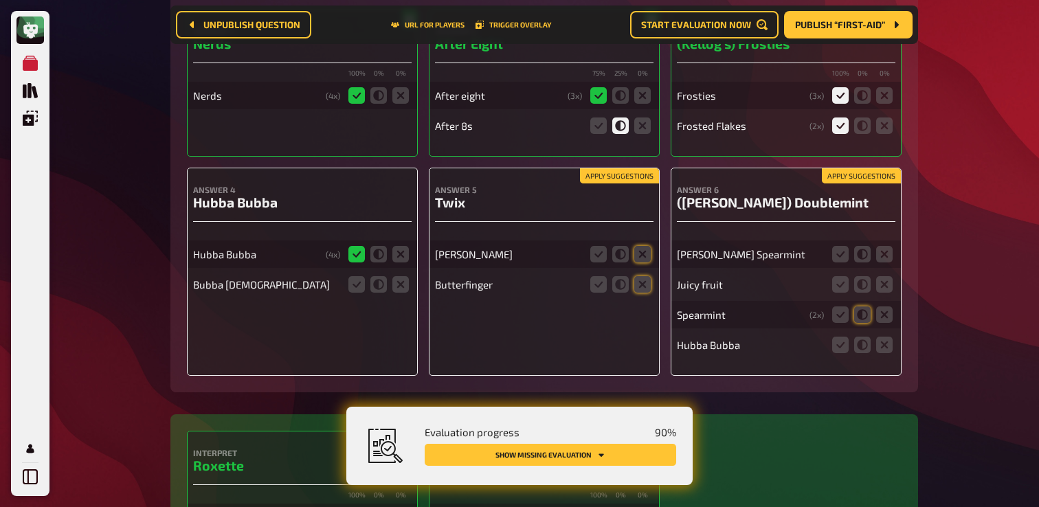
scroll to position [8832, 0]
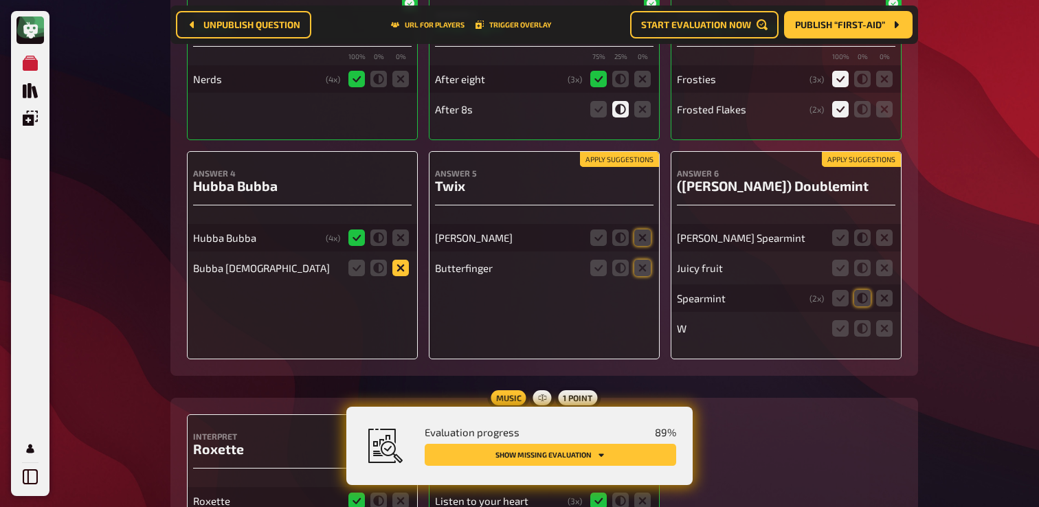
click at [404, 276] on icon at bounding box center [401, 268] width 16 height 16
click at [0, 0] on input "radio" at bounding box center [0, 0] width 0 height 0
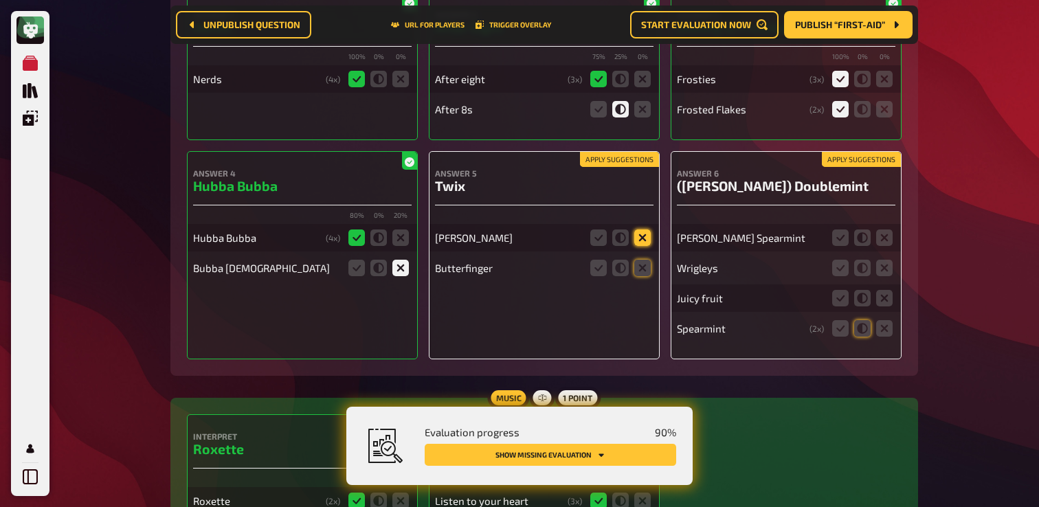
click at [643, 246] on icon at bounding box center [643, 238] width 16 height 16
click at [0, 0] on input "radio" at bounding box center [0, 0] width 0 height 0
click at [641, 276] on icon at bounding box center [643, 268] width 16 height 16
click at [0, 0] on input "radio" at bounding box center [0, 0] width 0 height 0
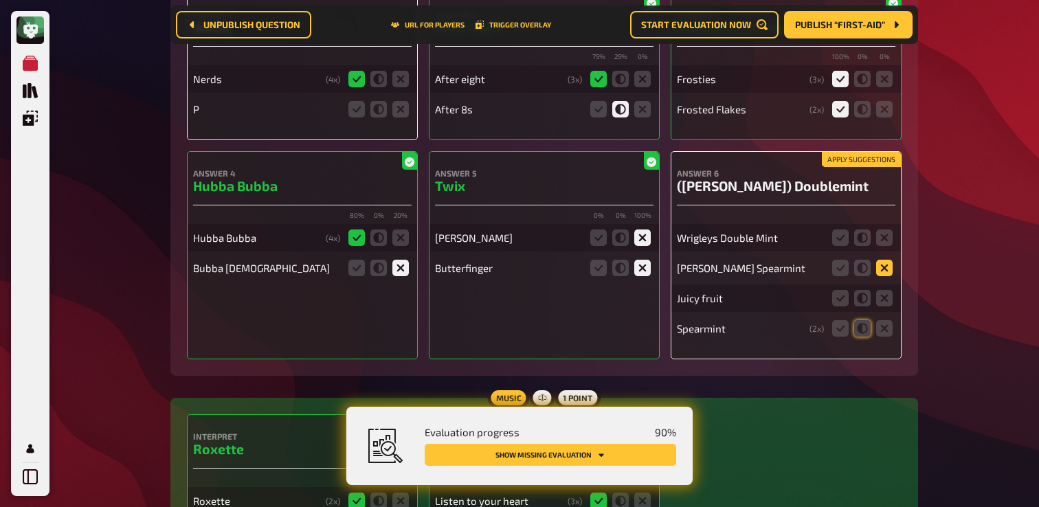
click at [888, 276] on icon at bounding box center [884, 268] width 16 height 16
click at [0, 0] on input "radio" at bounding box center [0, 0] width 0 height 0
click at [886, 307] on icon at bounding box center [884, 298] width 16 height 16
click at [0, 0] on input "radio" at bounding box center [0, 0] width 0 height 0
click at [883, 337] on icon at bounding box center [884, 328] width 16 height 16
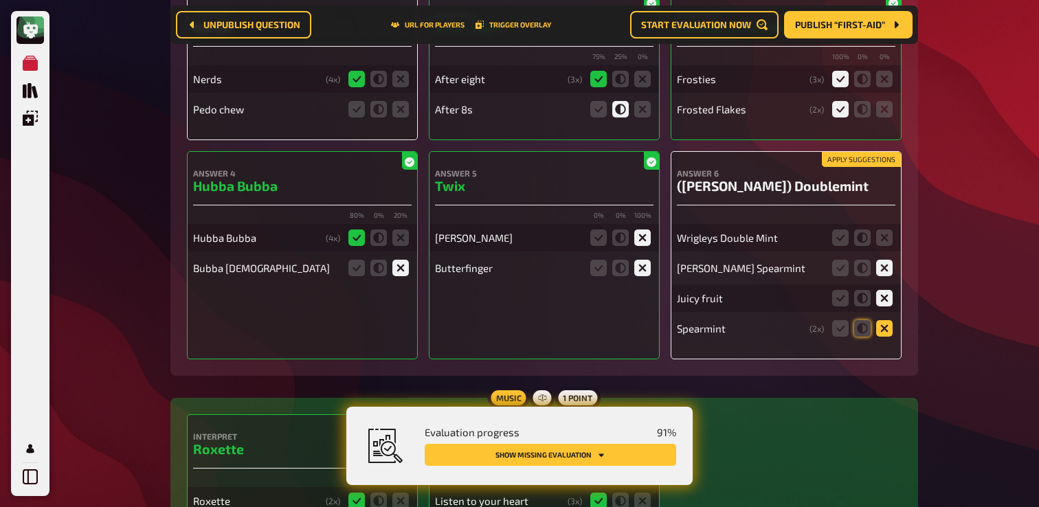
click at [0, 0] on input "radio" at bounding box center [0, 0] width 0 height 0
click at [847, 246] on icon at bounding box center [840, 238] width 16 height 16
click at [0, 0] on input "radio" at bounding box center [0, 0] width 0 height 0
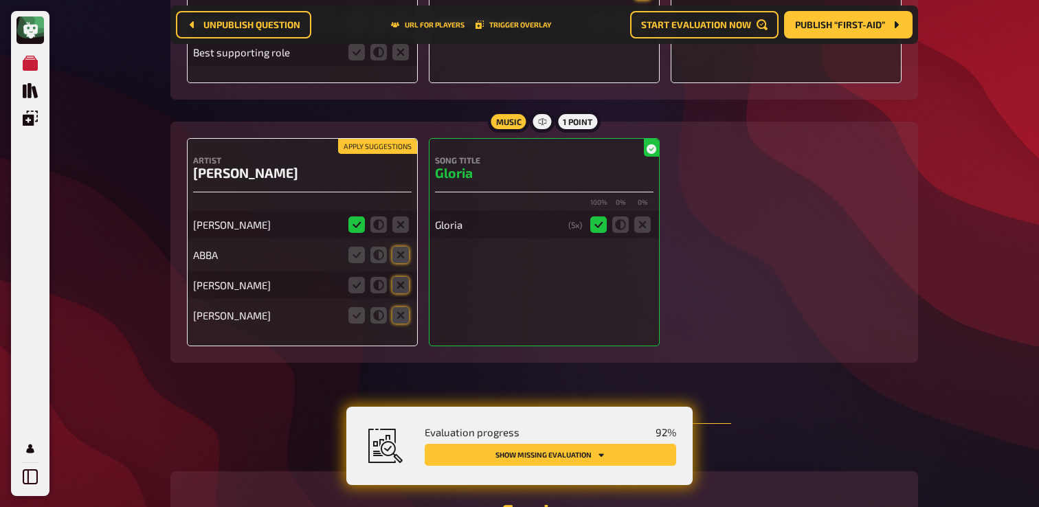
scroll to position [8269, 0]
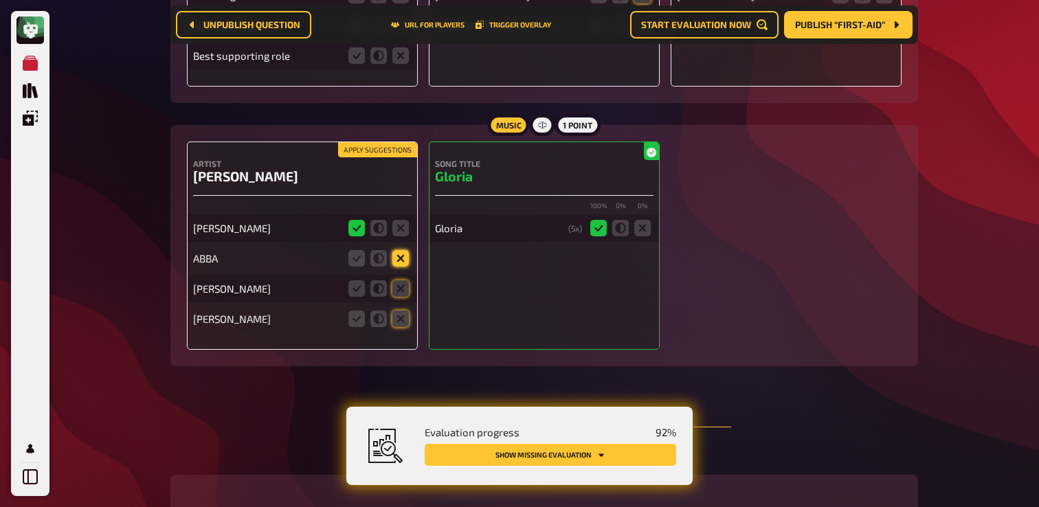
click at [404, 267] on icon at bounding box center [401, 258] width 16 height 16
click at [0, 0] on input "radio" at bounding box center [0, 0] width 0 height 0
click at [397, 297] on icon at bounding box center [401, 288] width 16 height 16
click at [0, 0] on input "radio" at bounding box center [0, 0] width 0 height 0
click at [403, 327] on icon at bounding box center [401, 319] width 16 height 16
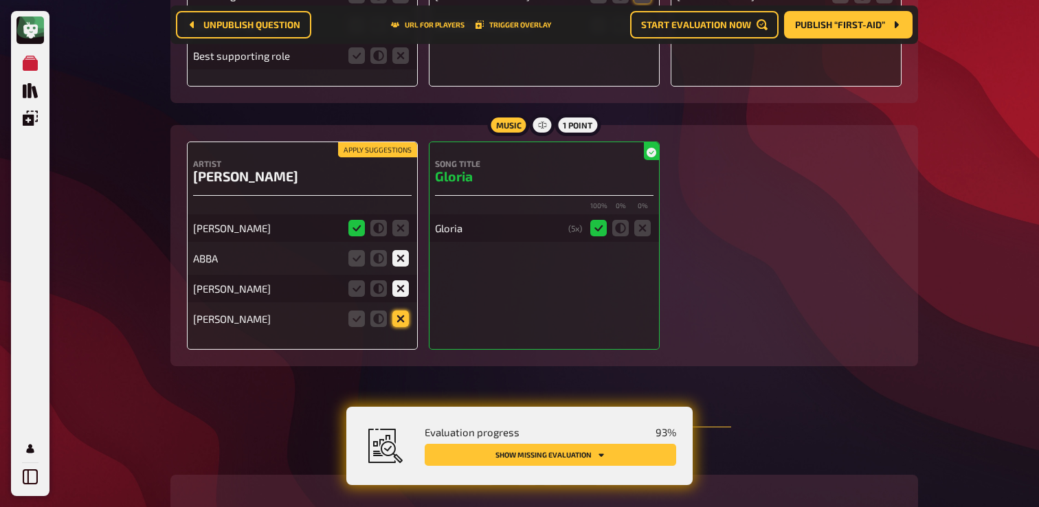
click at [0, 0] on input "radio" at bounding box center [0, 0] width 0 height 0
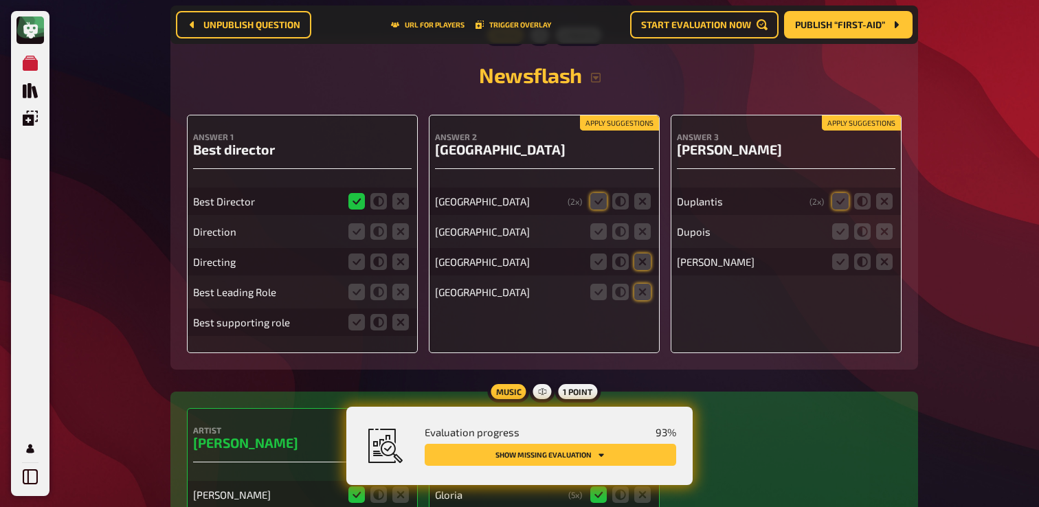
scroll to position [7998, 0]
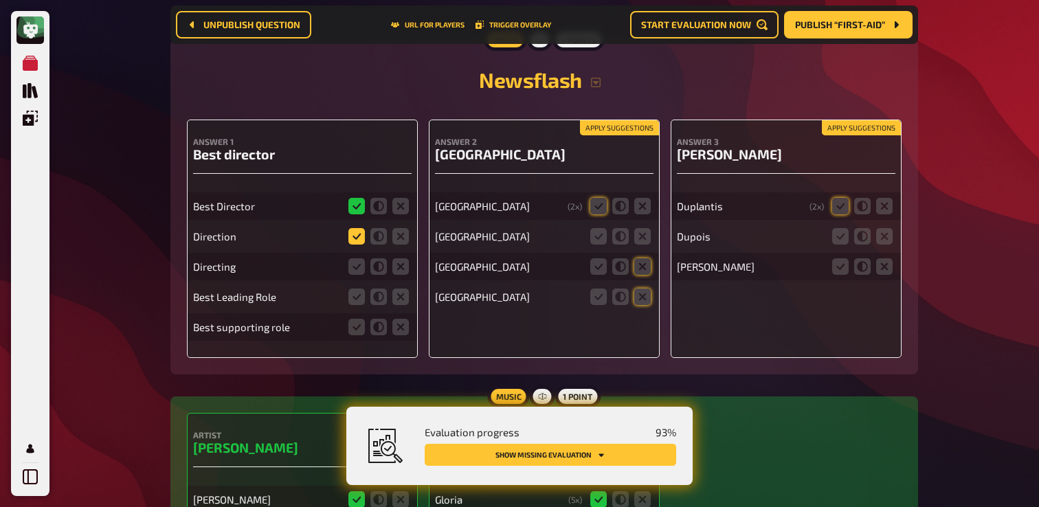
click at [355, 245] on icon at bounding box center [357, 236] width 16 height 16
click at [0, 0] on input "radio" at bounding box center [0, 0] width 0 height 0
click at [355, 275] on icon at bounding box center [357, 266] width 16 height 16
click at [0, 0] on input "radio" at bounding box center [0, 0] width 0 height 0
click at [395, 305] on icon at bounding box center [401, 297] width 16 height 16
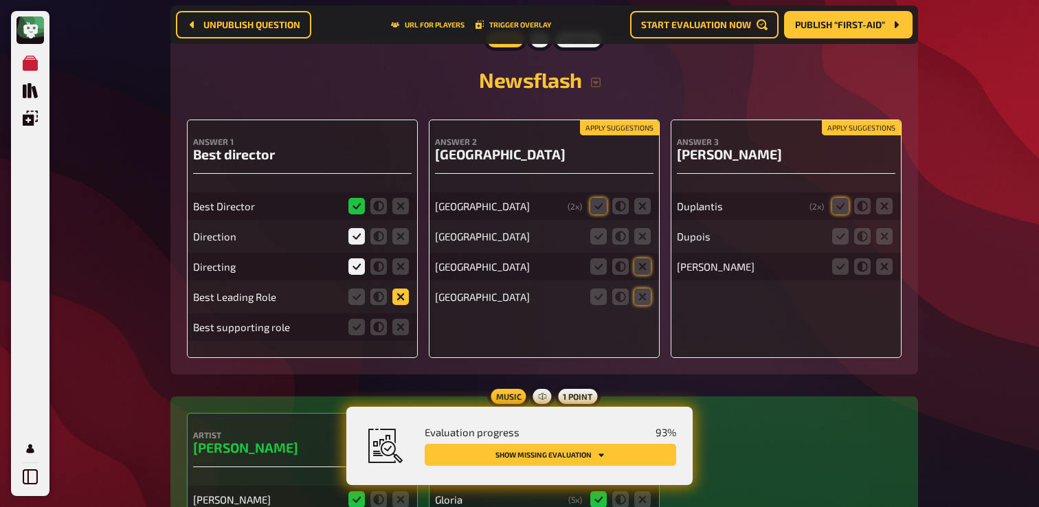
click at [0, 0] on input "radio" at bounding box center [0, 0] width 0 height 0
click at [403, 338] on fieldset at bounding box center [379, 327] width 66 height 22
click at [401, 335] on icon at bounding box center [401, 327] width 16 height 16
click at [0, 0] on input "radio" at bounding box center [0, 0] width 0 height 0
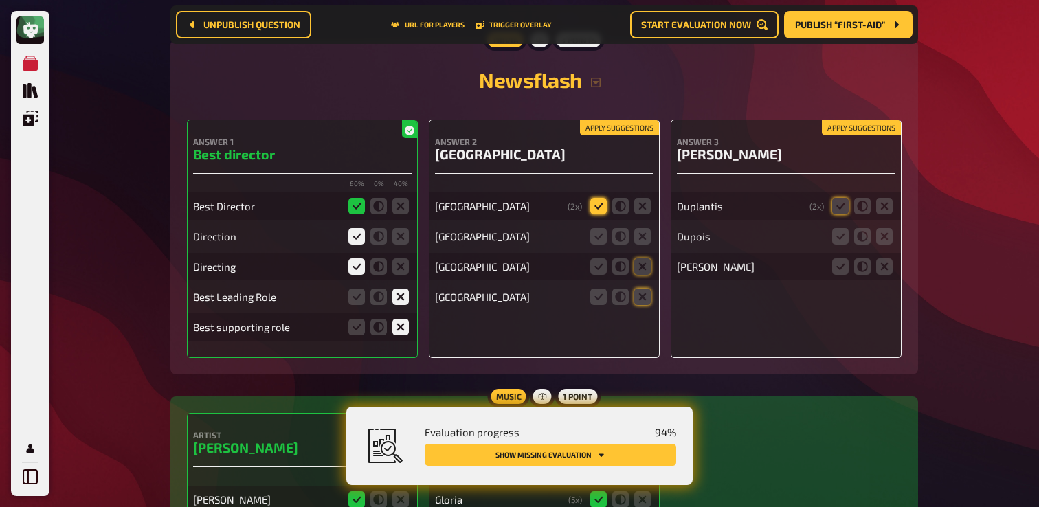
click at [595, 214] on icon at bounding box center [599, 206] width 16 height 16
click at [0, 0] on input "radio" at bounding box center [0, 0] width 0 height 0
click at [647, 245] on icon at bounding box center [643, 236] width 16 height 16
click at [0, 0] on input "radio" at bounding box center [0, 0] width 0 height 0
click at [645, 275] on icon at bounding box center [643, 266] width 16 height 16
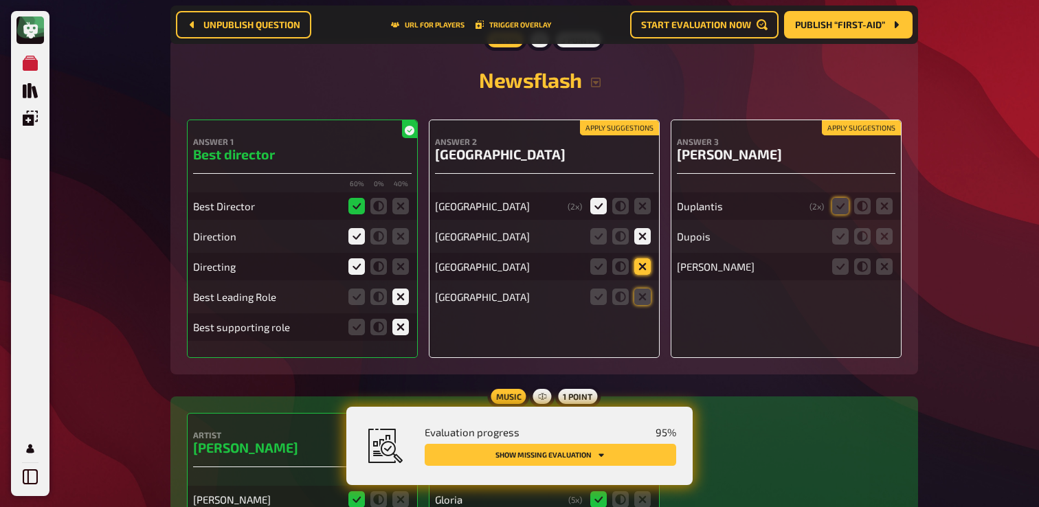
click at [0, 0] on input "radio" at bounding box center [0, 0] width 0 height 0
click at [644, 305] on icon at bounding box center [643, 297] width 16 height 16
click at [0, 0] on input "radio" at bounding box center [0, 0] width 0 height 0
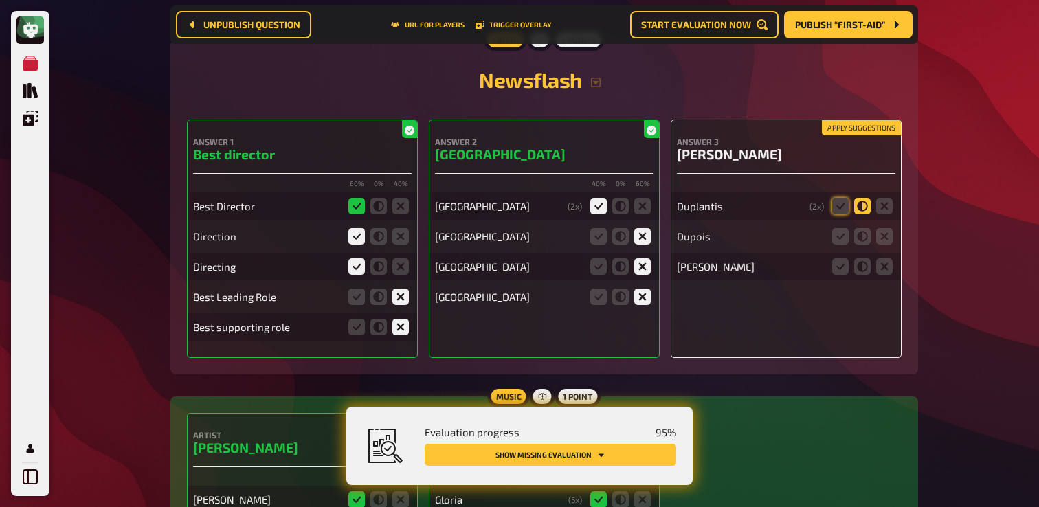
click at [865, 214] on icon at bounding box center [862, 206] width 16 height 16
click at [0, 0] on input "radio" at bounding box center [0, 0] width 0 height 0
click at [879, 245] on icon at bounding box center [884, 236] width 16 height 16
click at [0, 0] on input "radio" at bounding box center [0, 0] width 0 height 0
click at [883, 275] on icon at bounding box center [884, 266] width 16 height 16
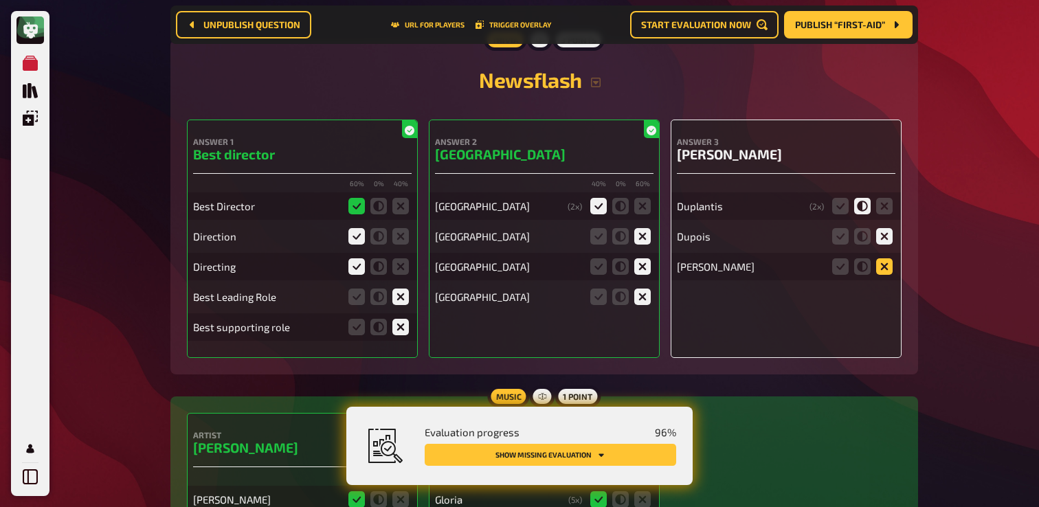
click at [0, 0] on input "radio" at bounding box center [0, 0] width 0 height 0
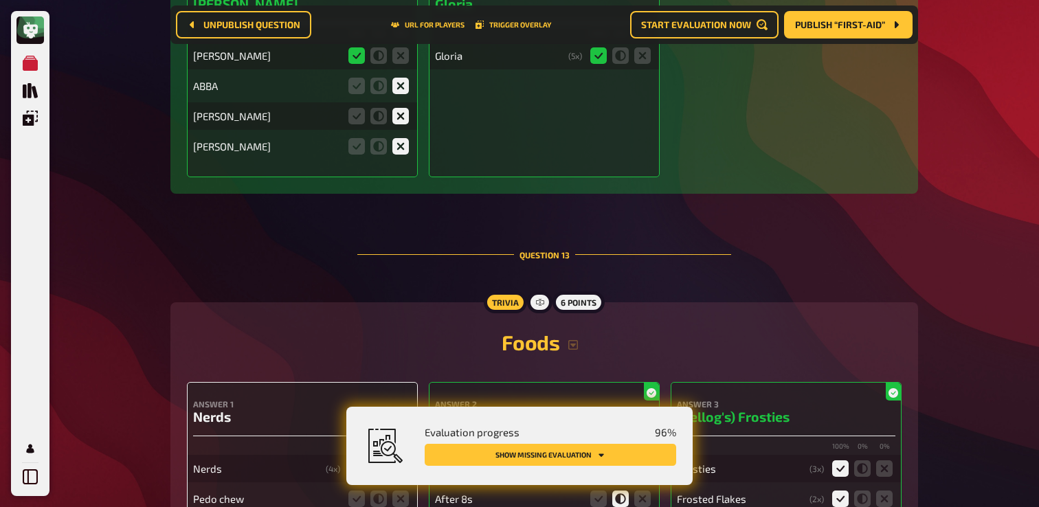
scroll to position [8434, 0]
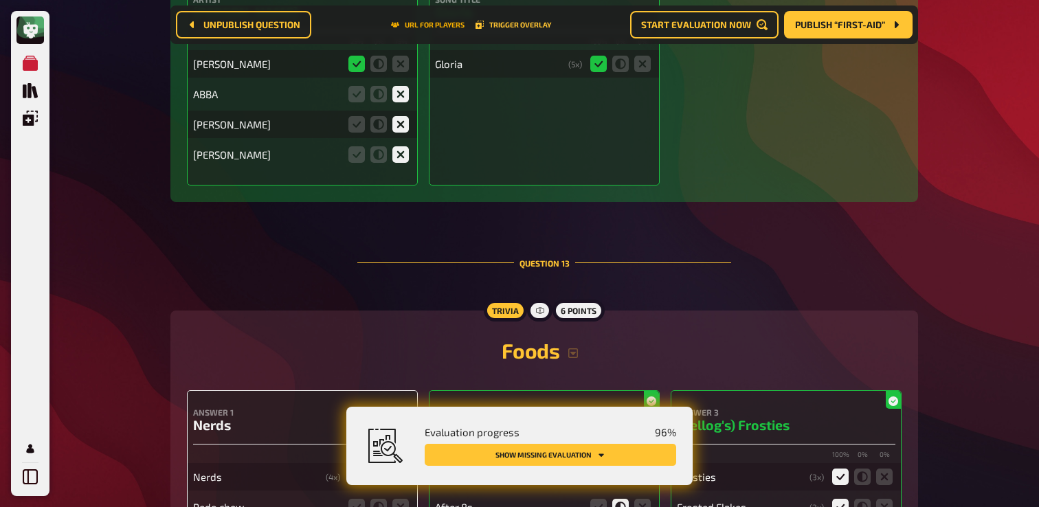
click at [433, 25] on button "URL for players" at bounding box center [428, 25] width 74 height 8
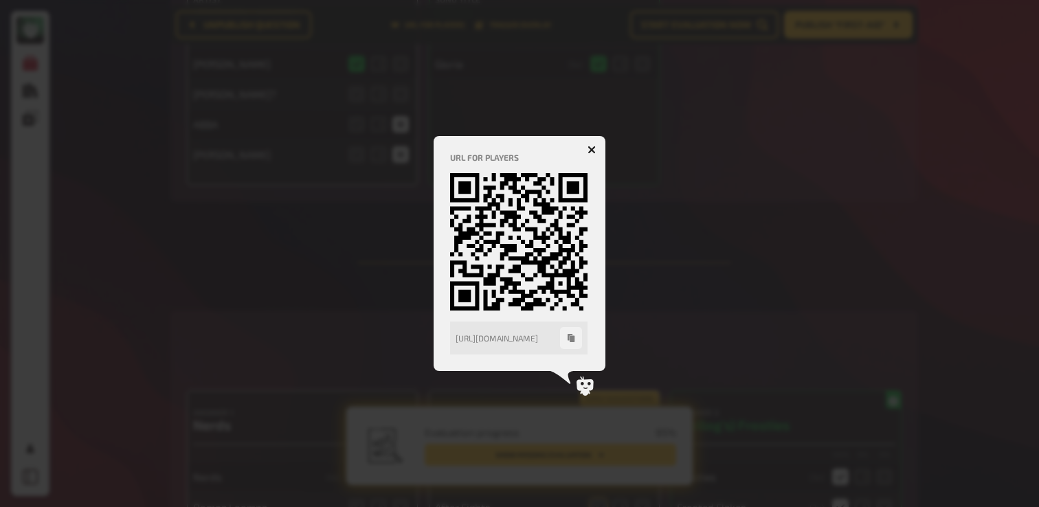
click at [591, 152] on icon "button" at bounding box center [592, 150] width 8 height 8
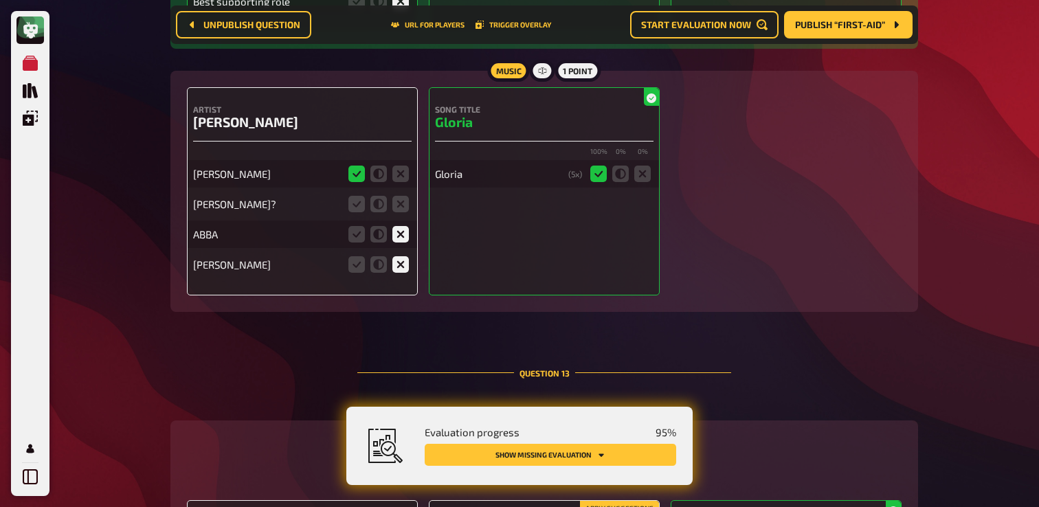
scroll to position [8322, 0]
click at [398, 214] on icon at bounding box center [401, 205] width 16 height 16
click at [0, 0] on input "radio" at bounding box center [0, 0] width 0 height 0
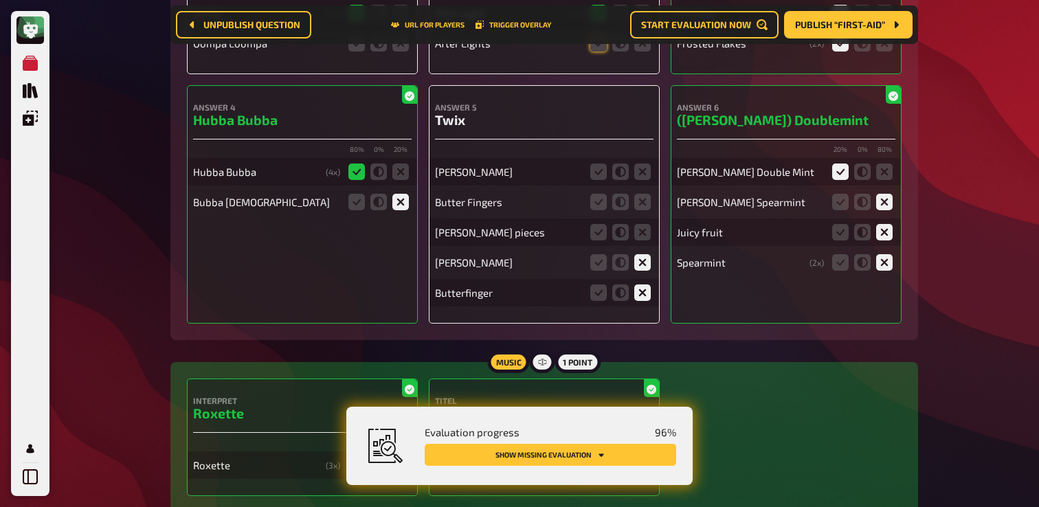
scroll to position [8893, 0]
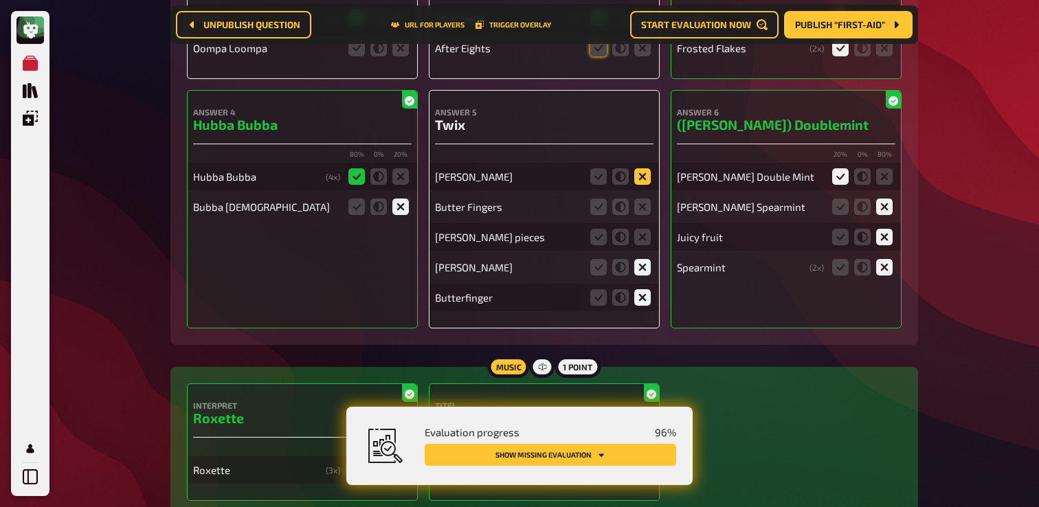
click at [641, 185] on icon at bounding box center [643, 176] width 16 height 16
click at [0, 0] on input "radio" at bounding box center [0, 0] width 0 height 0
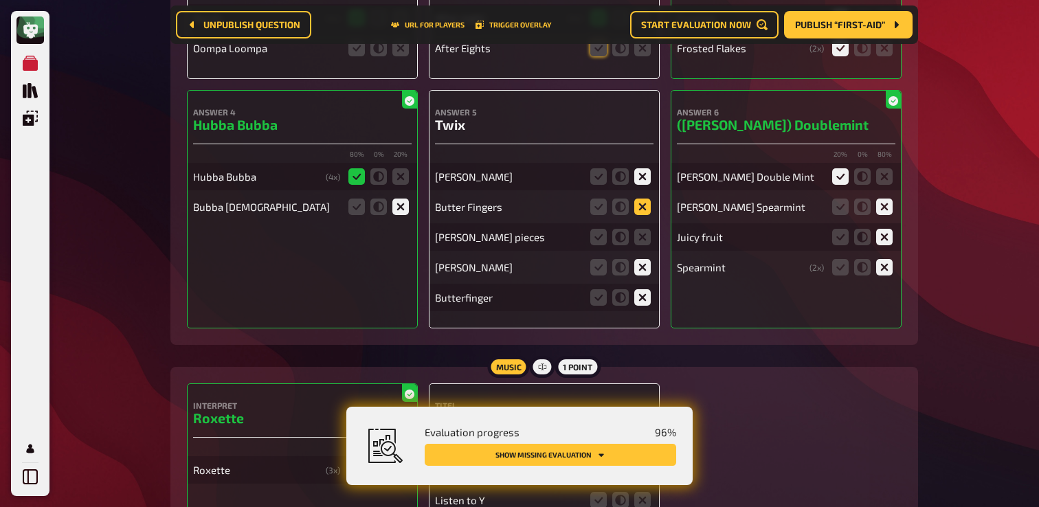
click at [641, 215] on icon at bounding box center [643, 207] width 16 height 16
click at [0, 0] on input "radio" at bounding box center [0, 0] width 0 height 0
click at [640, 245] on icon at bounding box center [643, 237] width 16 height 16
click at [0, 0] on input "radio" at bounding box center [0, 0] width 0 height 0
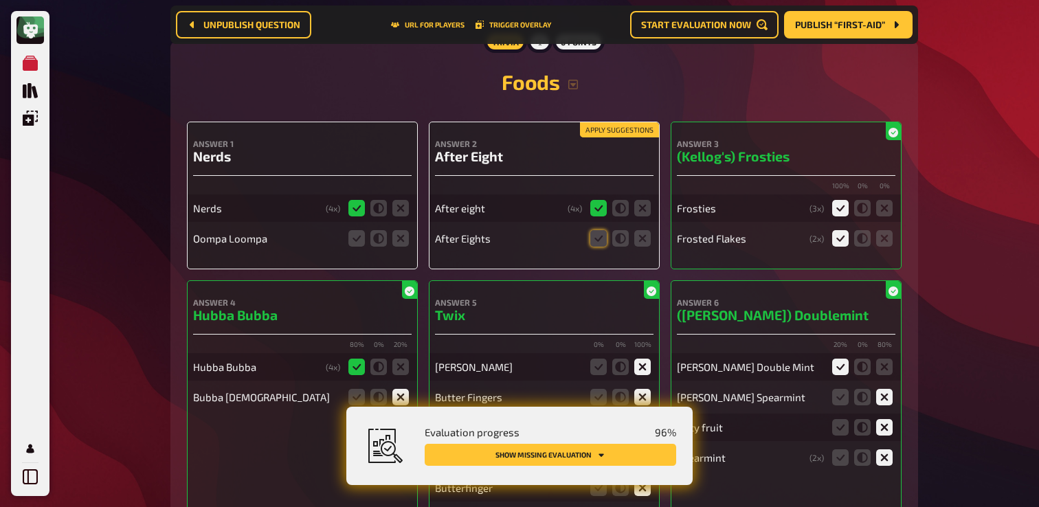
scroll to position [8702, 0]
click at [404, 247] on icon at bounding box center [401, 239] width 16 height 16
click at [0, 0] on input "radio" at bounding box center [0, 0] width 0 height 0
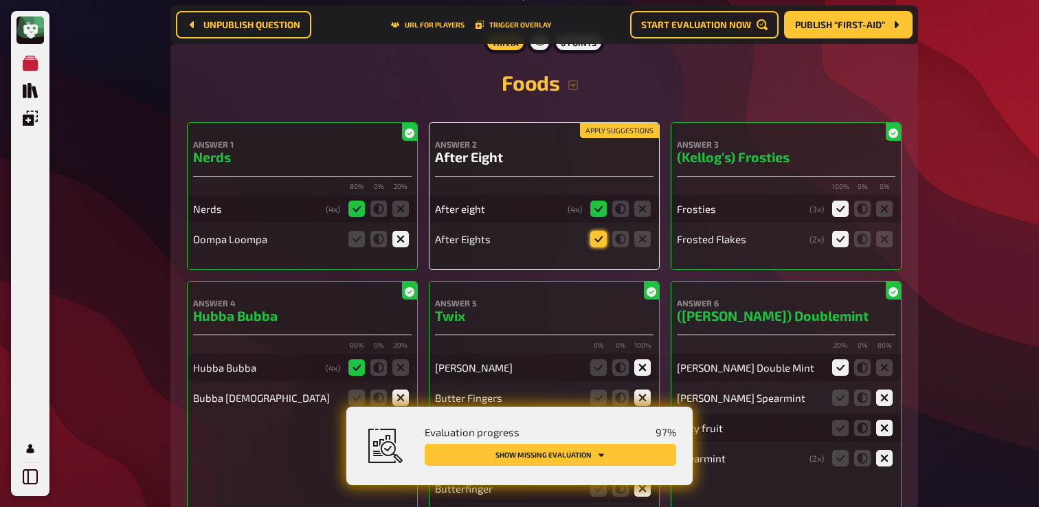
click at [598, 247] on icon at bounding box center [599, 239] width 16 height 16
click at [0, 0] on input "radio" at bounding box center [0, 0] width 0 height 0
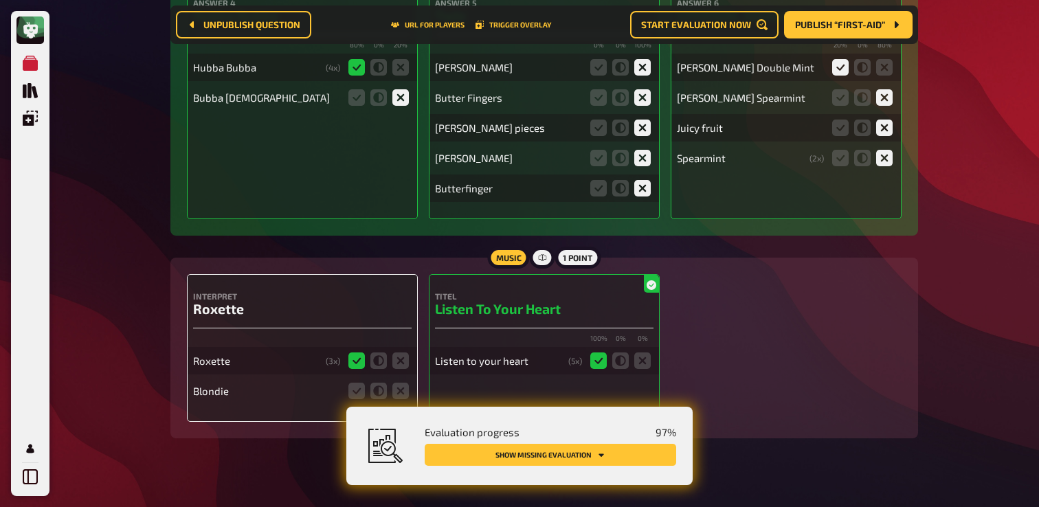
scroll to position [9043, 0]
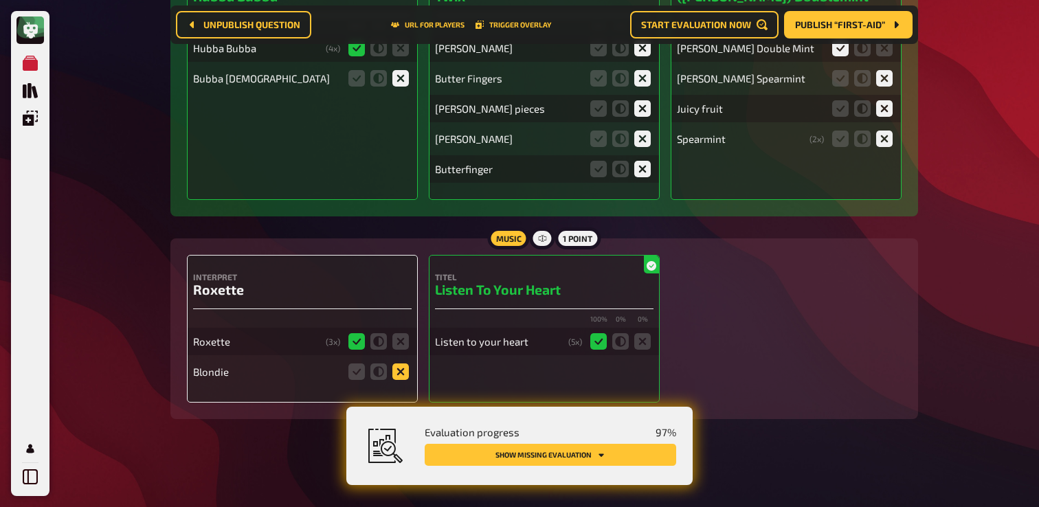
click at [400, 378] on icon at bounding box center [401, 372] width 16 height 16
click at [0, 0] on input "radio" at bounding box center [0, 0] width 0 height 0
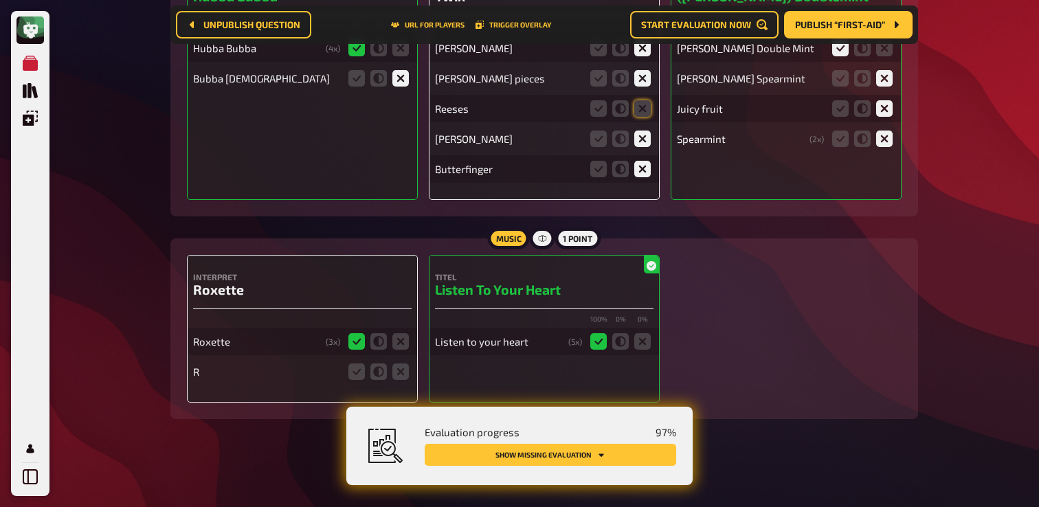
scroll to position [9013, 0]
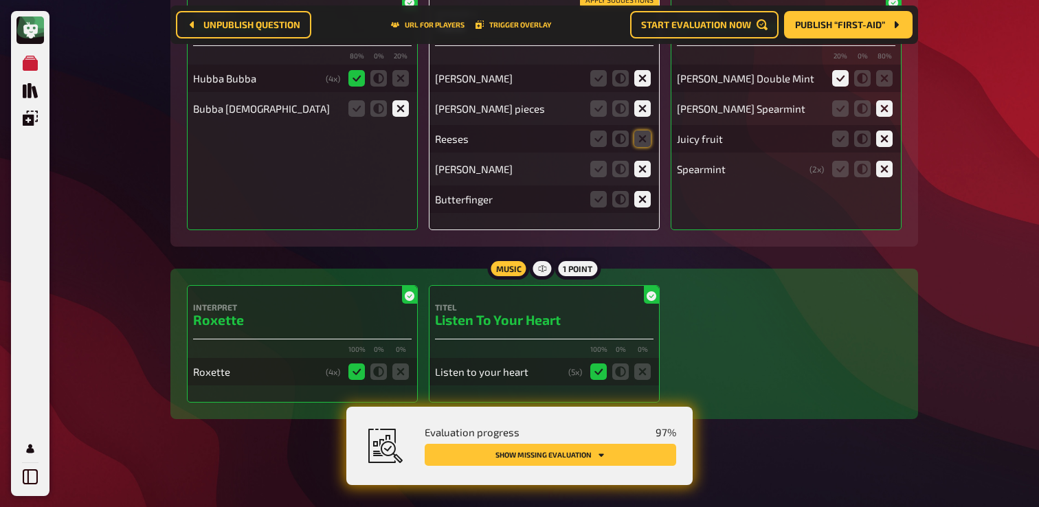
click at [485, 450] on button "Show missing evaluation" at bounding box center [551, 455] width 252 height 22
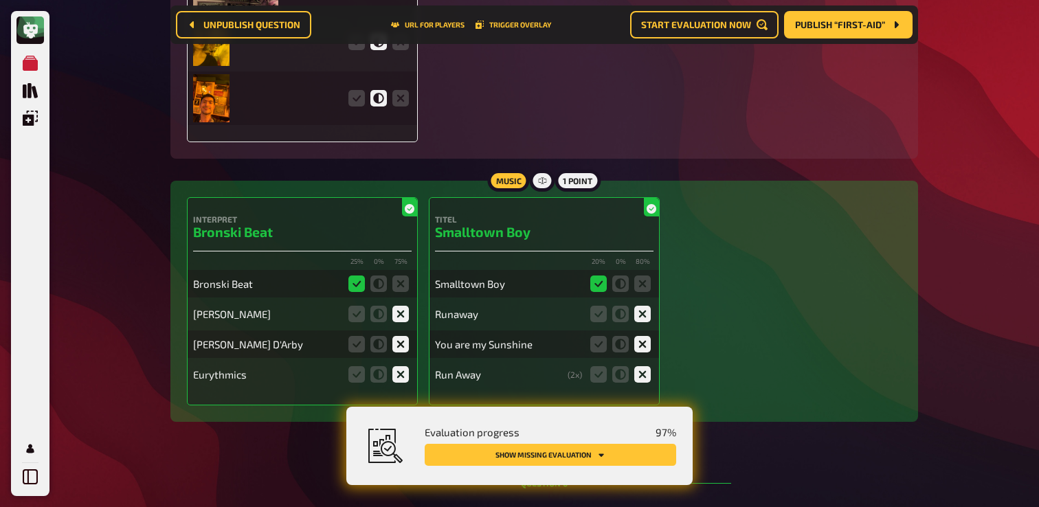
scroll to position [2912, 0]
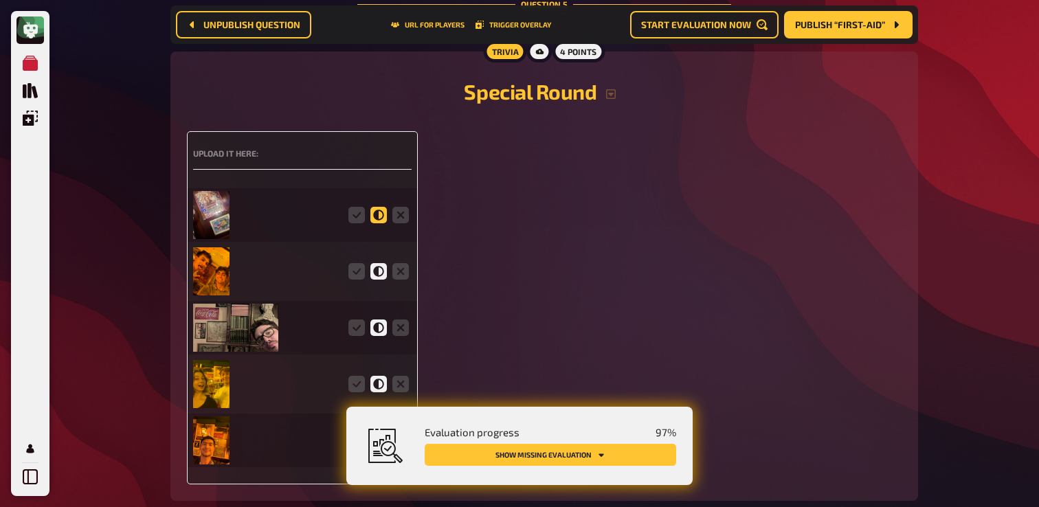
click at [381, 223] on icon at bounding box center [379, 215] width 16 height 16
click at [0, 0] on input "radio" at bounding box center [0, 0] width 0 height 0
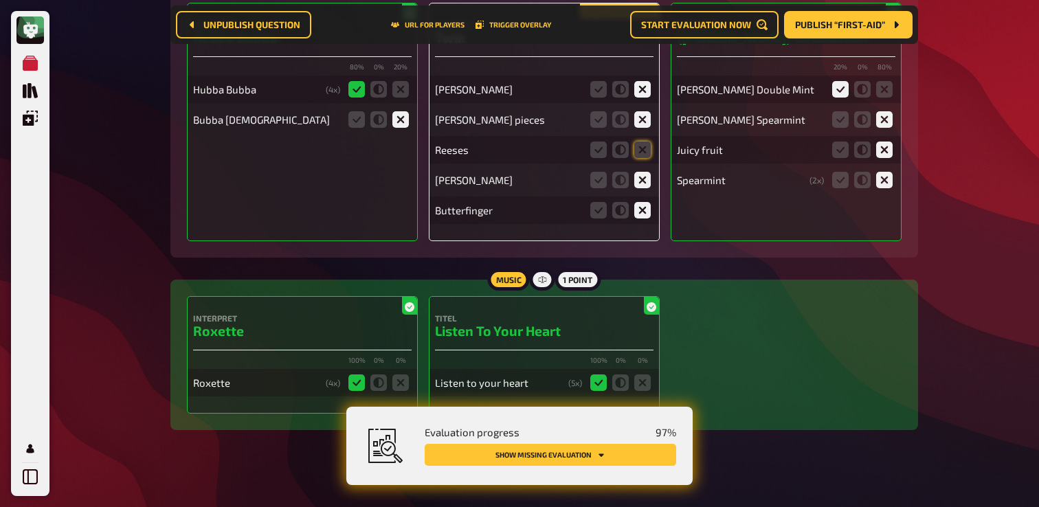
scroll to position [9013, 0]
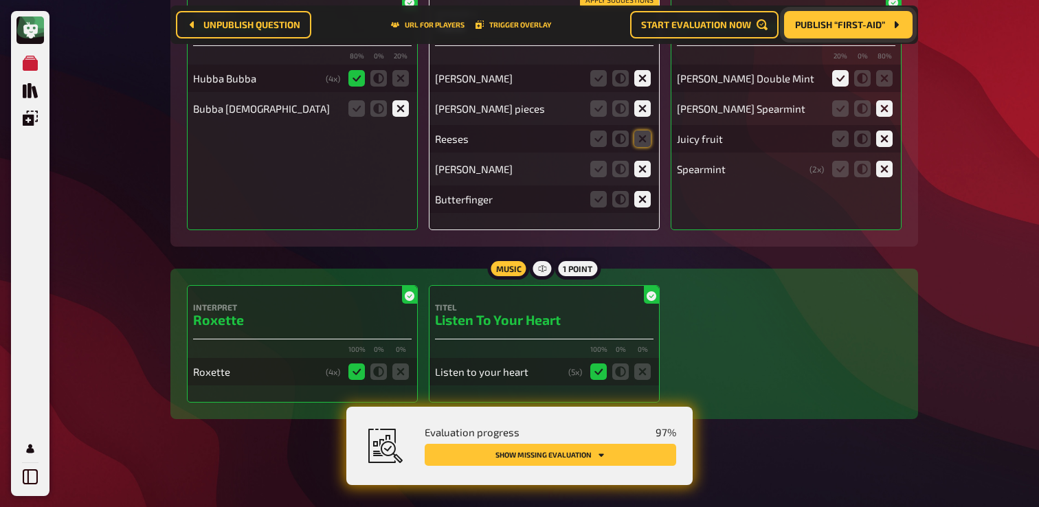
click at [835, 28] on span "Publish “First-aid”" at bounding box center [840, 25] width 90 height 10
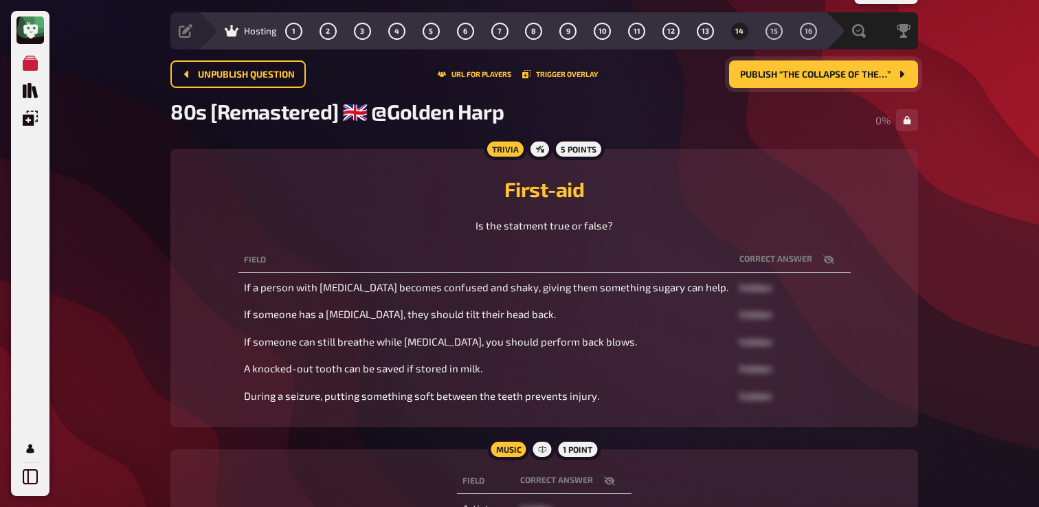
scroll to position [51, 0]
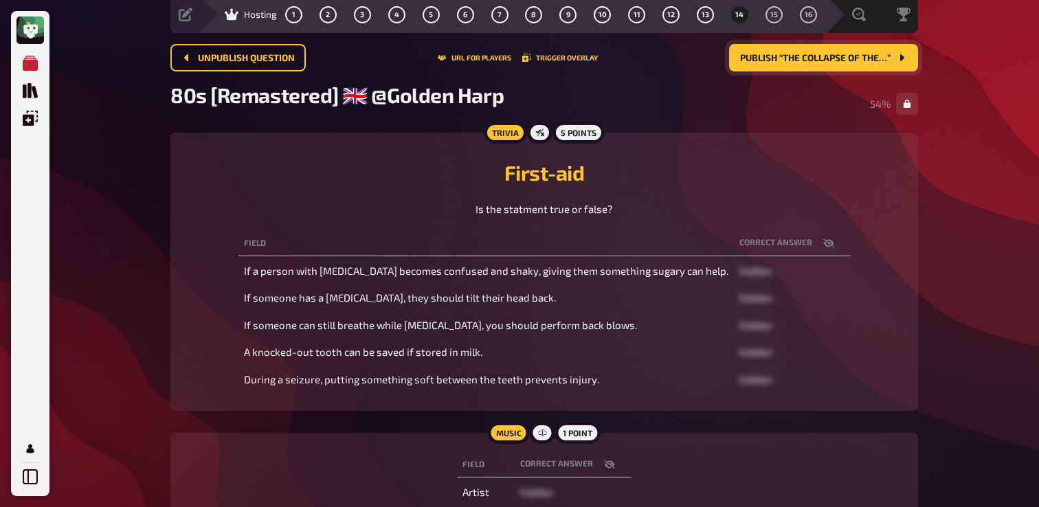
click at [537, 214] on span "Is the statment true or false?" at bounding box center [544, 209] width 137 height 12
click at [476, 208] on span "Is the statment true or false?" at bounding box center [544, 209] width 137 height 12
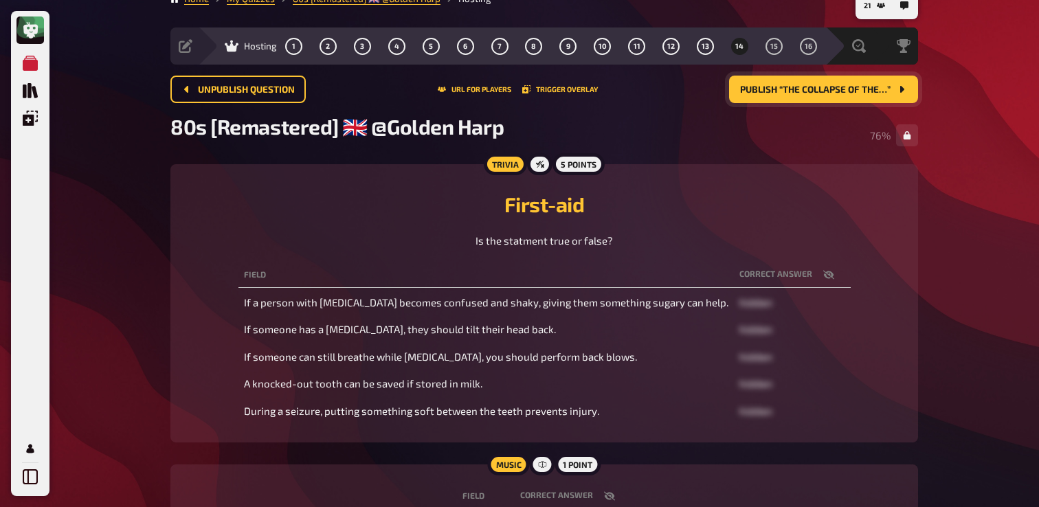
click at [792, 93] on span "Publish “The Collapse of the…”" at bounding box center [815, 90] width 151 height 10
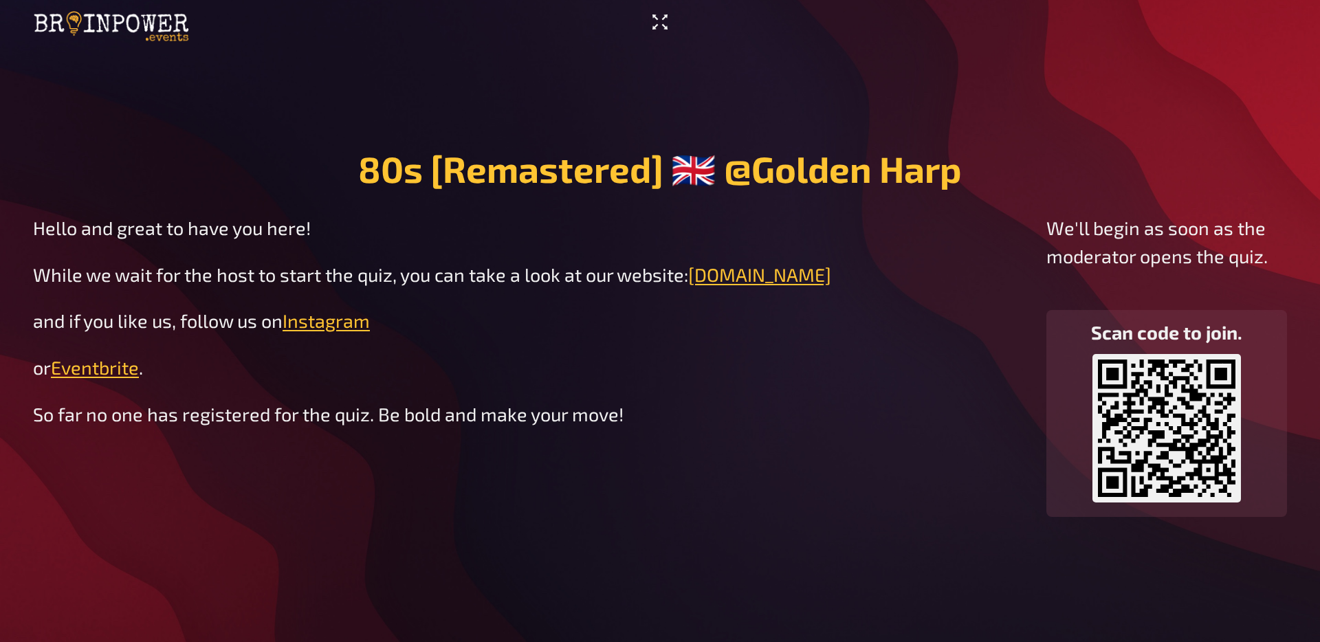
click at [657, 32] on icon "Enter Fullscreen" at bounding box center [660, 22] width 22 height 22
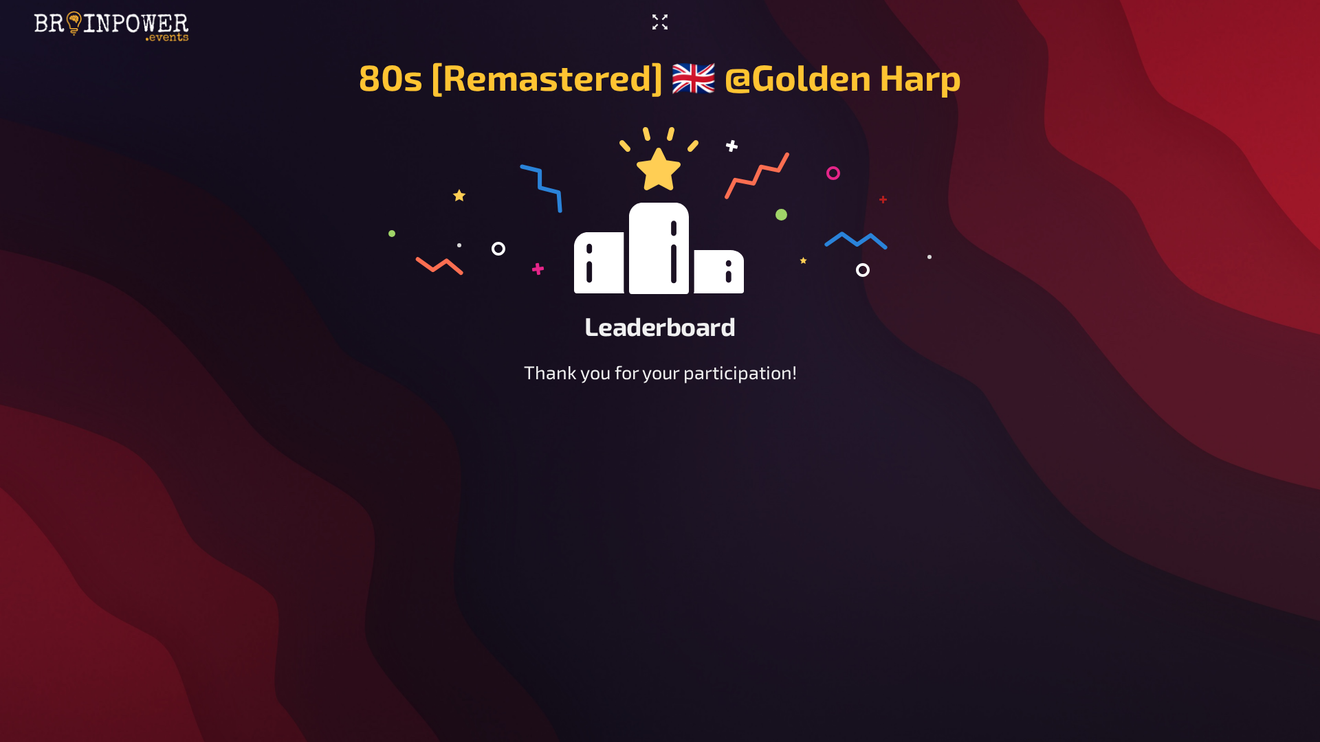
click at [657, 30] on icon "Enter Fullscreen" at bounding box center [660, 22] width 22 height 22
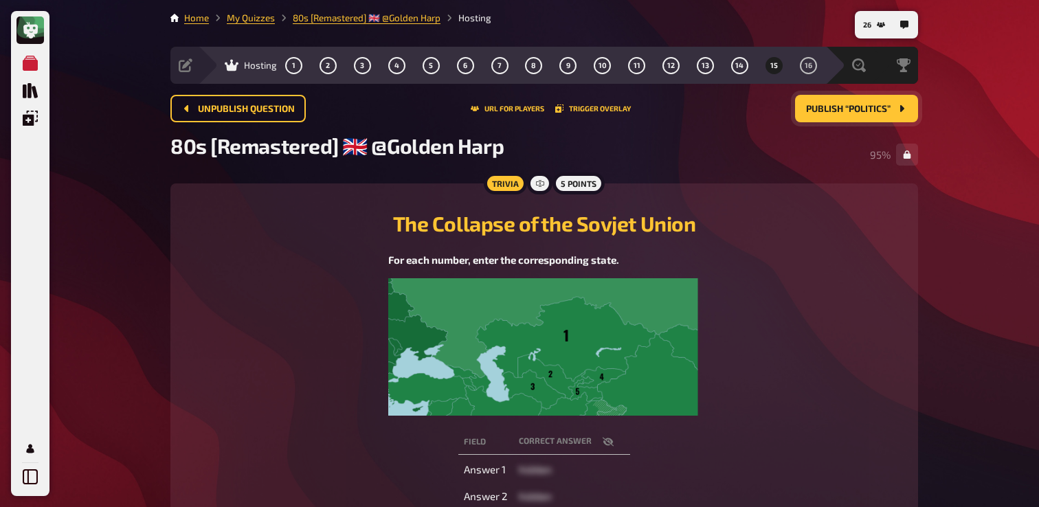
click at [847, 114] on button "Publish “Politics”" at bounding box center [856, 108] width 123 height 27
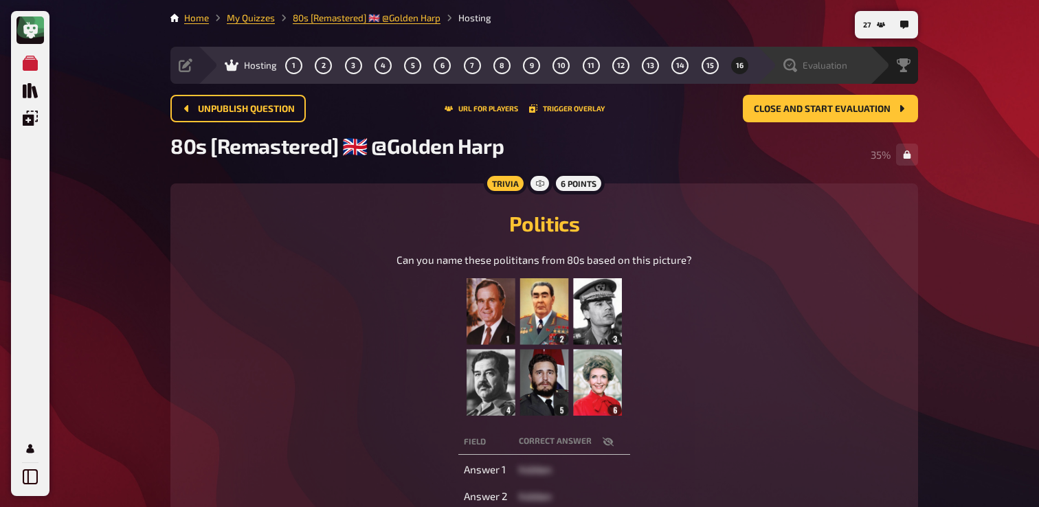
click at [803, 69] on span "Evaluation" at bounding box center [825, 65] width 45 height 11
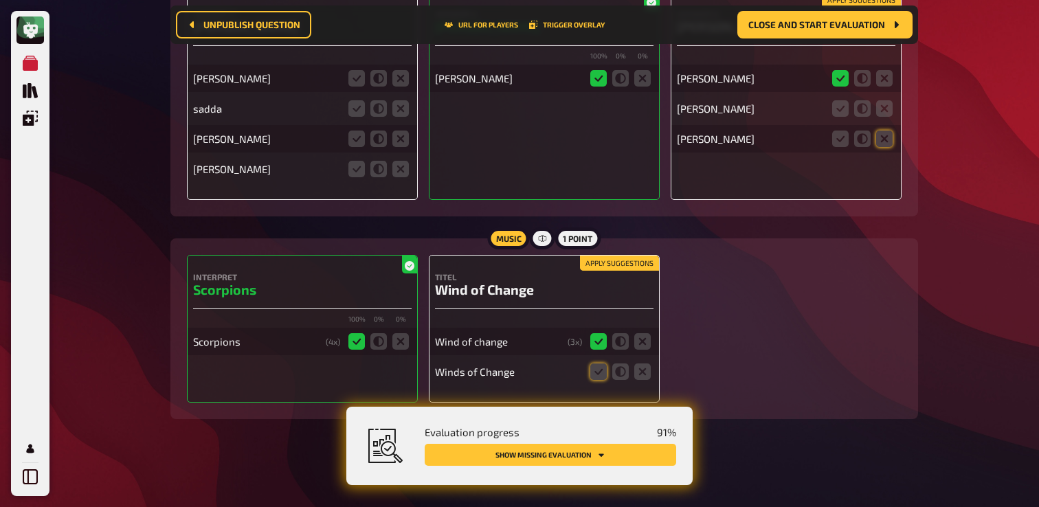
scroll to position [11394, 0]
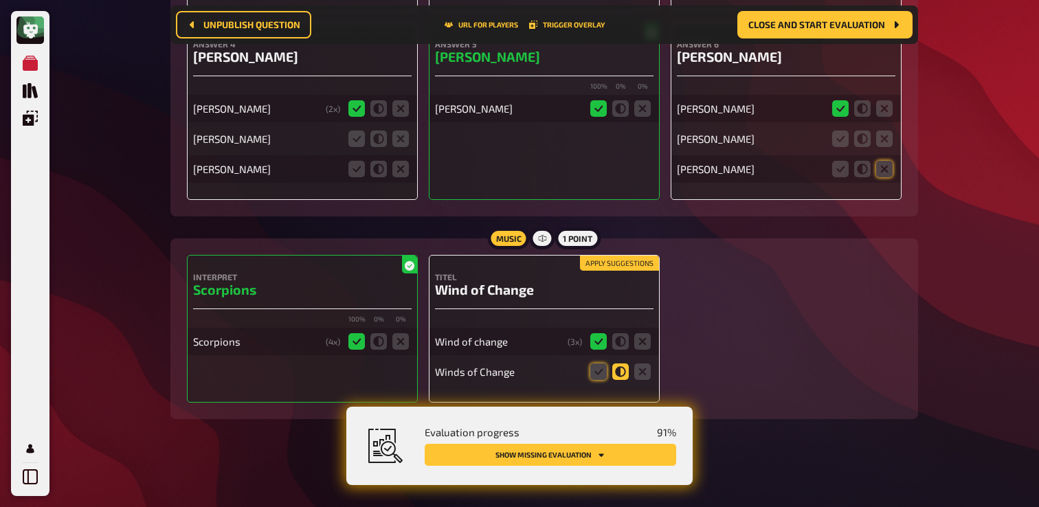
click at [625, 373] on icon at bounding box center [621, 372] width 16 height 16
click at [0, 0] on input "radio" at bounding box center [0, 0] width 0 height 0
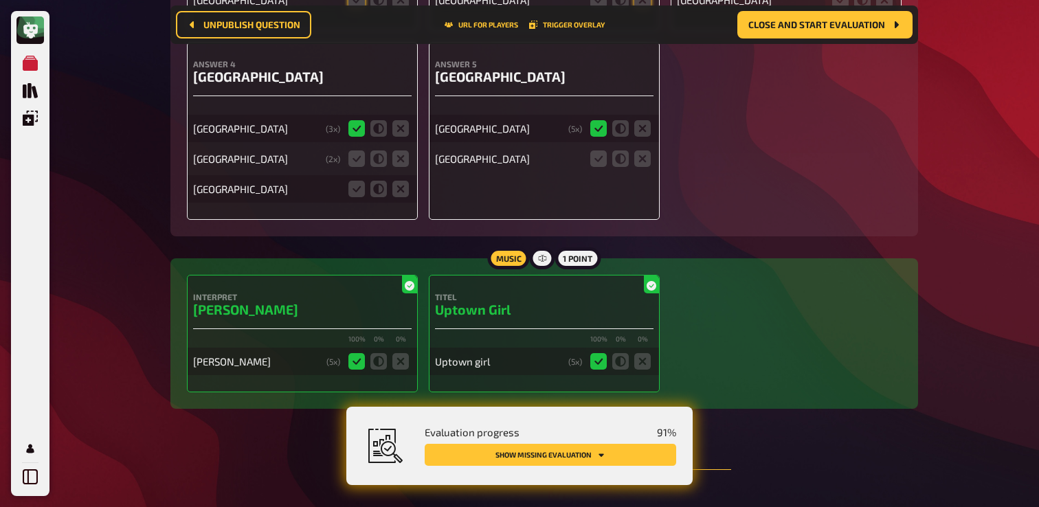
scroll to position [10530, 0]
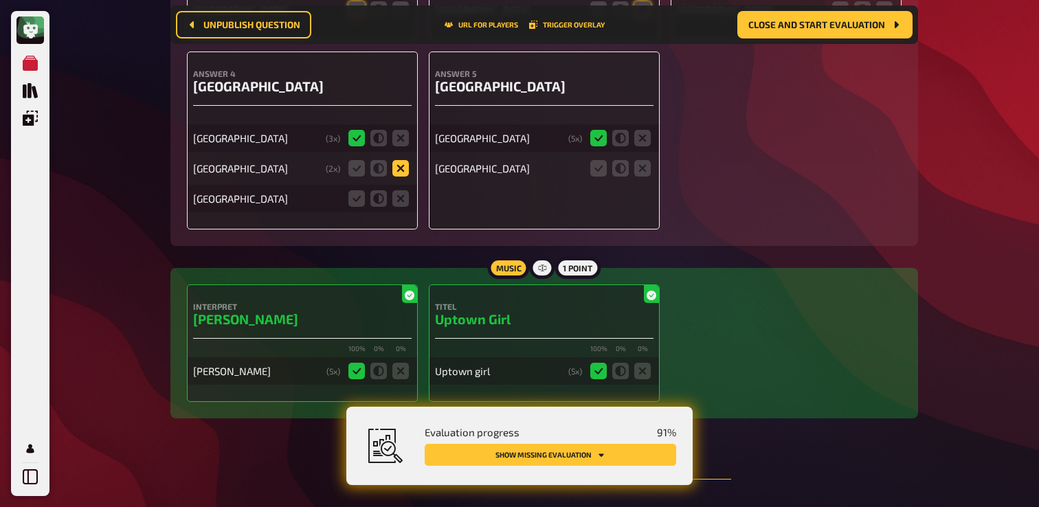
click at [399, 177] on icon at bounding box center [401, 168] width 16 height 16
click at [0, 0] on input "radio" at bounding box center [0, 0] width 0 height 0
click at [404, 207] on icon at bounding box center [401, 198] width 16 height 16
click at [0, 0] on input "radio" at bounding box center [0, 0] width 0 height 0
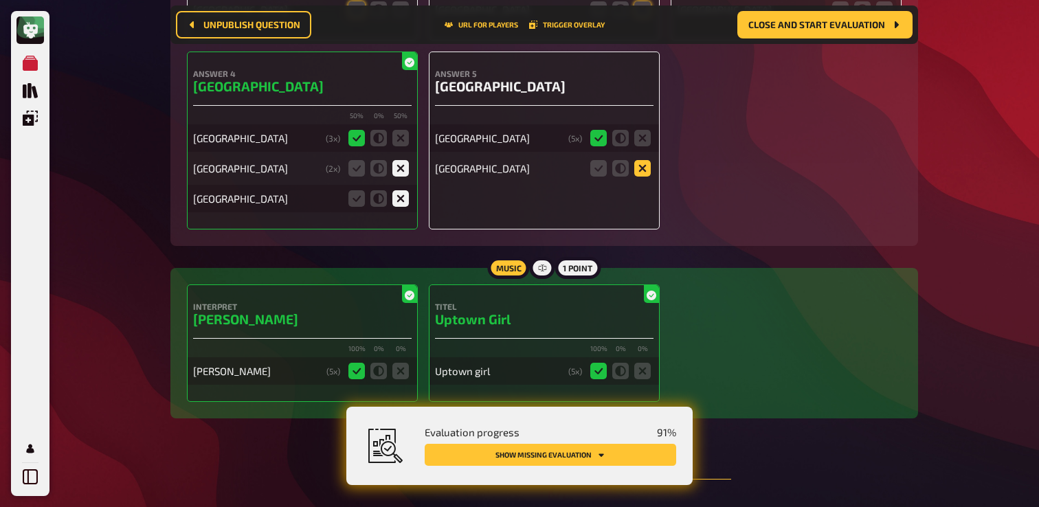
click at [636, 177] on icon at bounding box center [643, 168] width 16 height 16
click at [0, 0] on input "radio" at bounding box center [0, 0] width 0 height 0
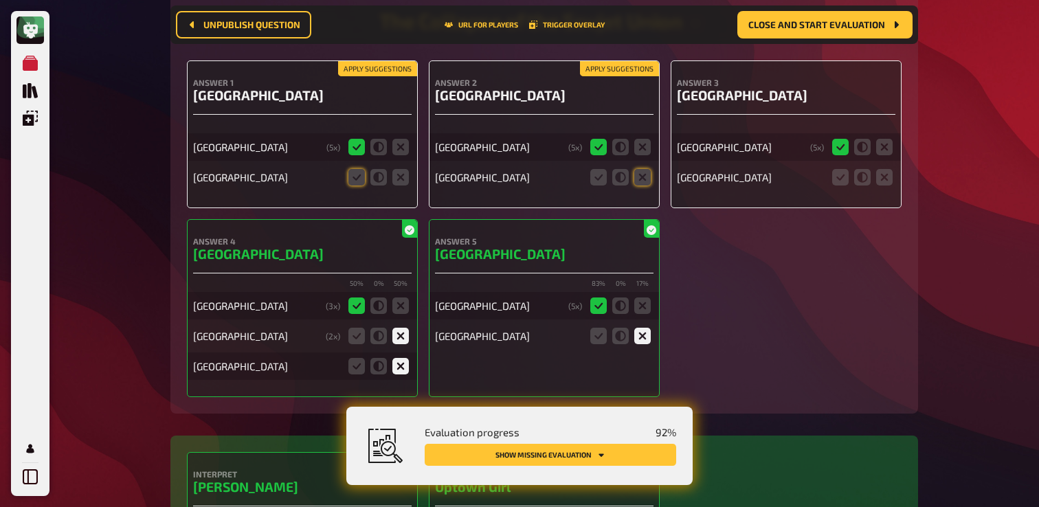
scroll to position [10347, 0]
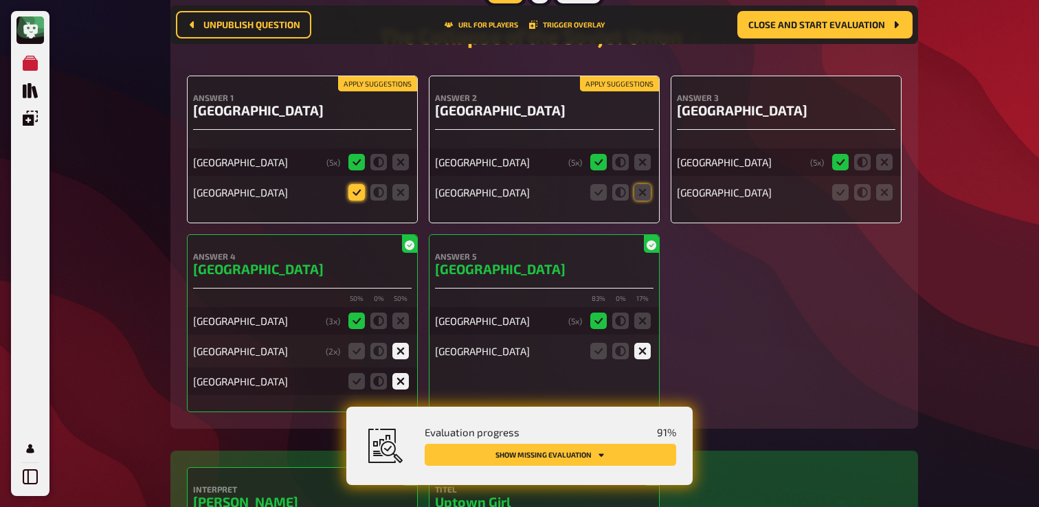
click at [356, 201] on icon at bounding box center [357, 192] width 16 height 16
click at [0, 0] on input "radio" at bounding box center [0, 0] width 0 height 0
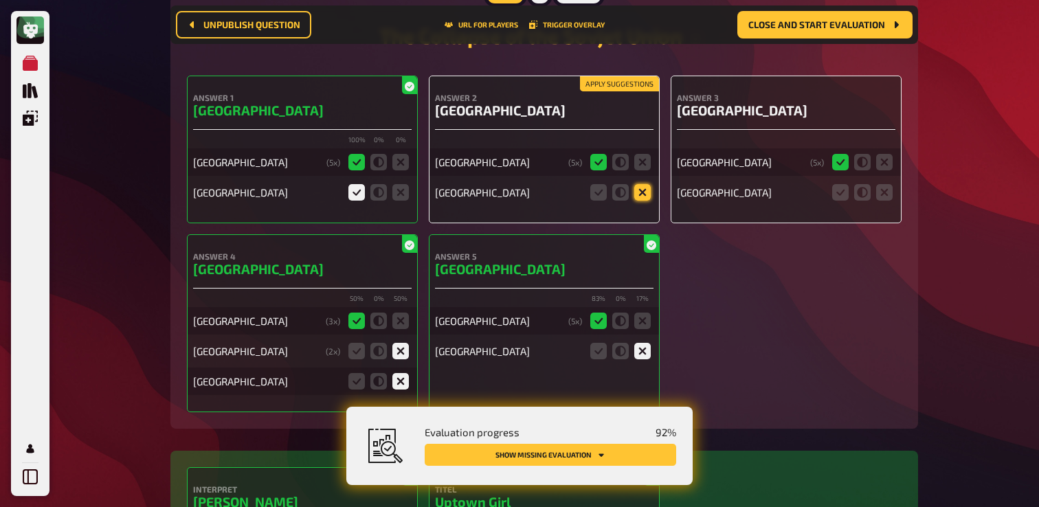
click at [644, 201] on icon at bounding box center [643, 192] width 16 height 16
click at [0, 0] on input "radio" at bounding box center [0, 0] width 0 height 0
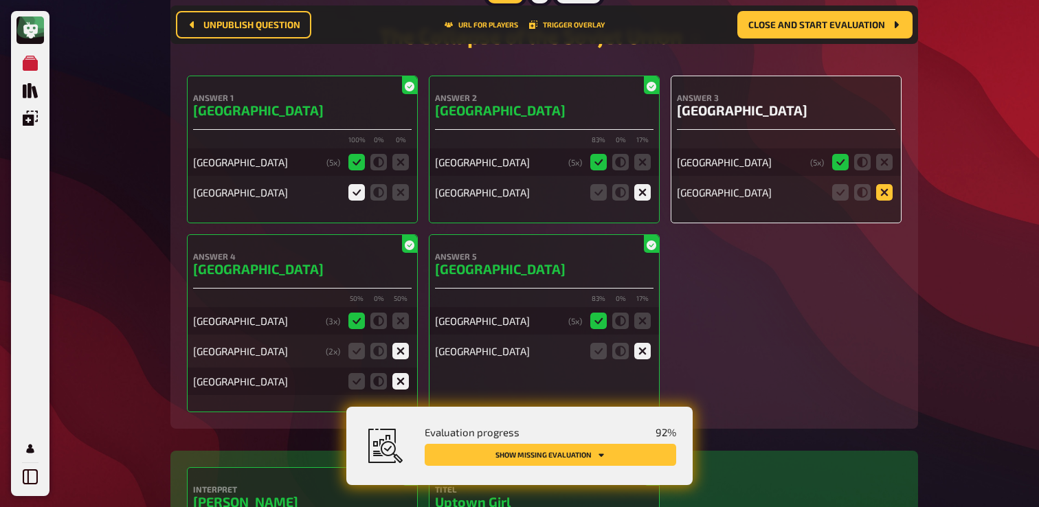
click at [890, 201] on icon at bounding box center [884, 192] width 16 height 16
click at [0, 0] on input "radio" at bounding box center [0, 0] width 0 height 0
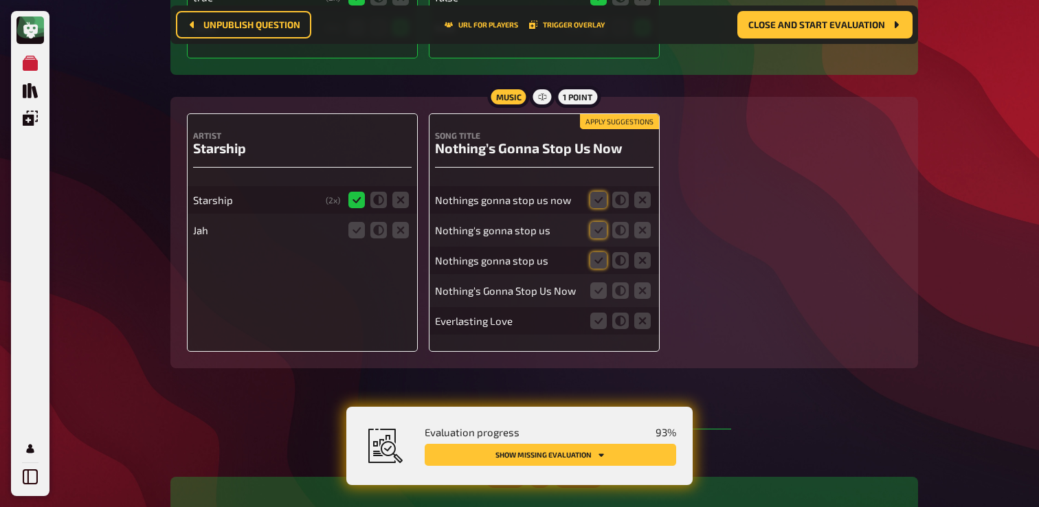
scroll to position [9866, 0]
click at [598, 209] on icon at bounding box center [599, 200] width 16 height 16
click at [0, 0] on input "radio" at bounding box center [0, 0] width 0 height 0
click at [648, 239] on icon at bounding box center [643, 231] width 16 height 16
click at [0, 0] on input "radio" at bounding box center [0, 0] width 0 height 0
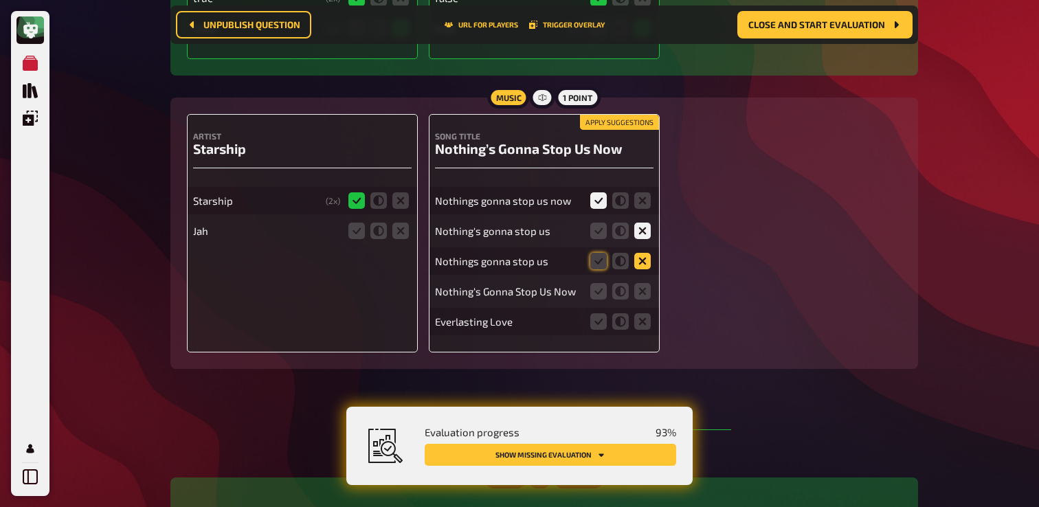
click at [648, 269] on icon at bounding box center [643, 261] width 16 height 16
click at [0, 0] on input "radio" at bounding box center [0, 0] width 0 height 0
click at [596, 300] on icon at bounding box center [599, 291] width 16 height 16
click at [0, 0] on input "radio" at bounding box center [0, 0] width 0 height 0
click at [642, 330] on icon at bounding box center [643, 321] width 16 height 16
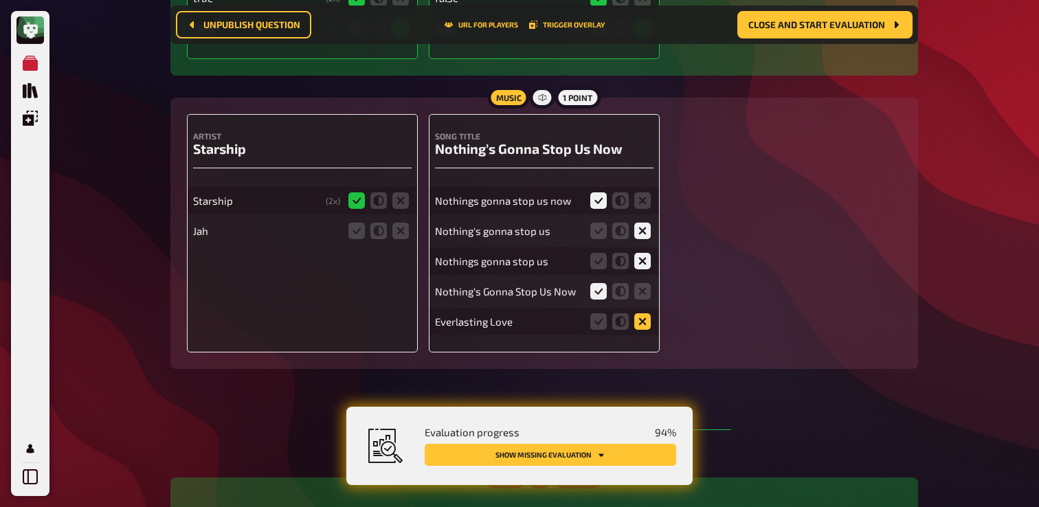
click at [0, 0] on input "radio" at bounding box center [0, 0] width 0 height 0
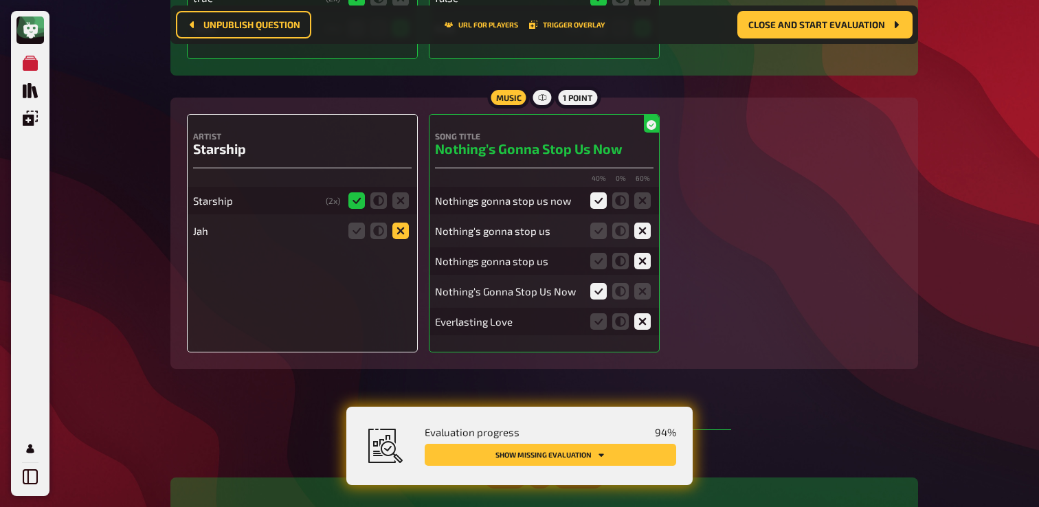
click at [408, 239] on icon at bounding box center [401, 231] width 16 height 16
click at [0, 0] on input "radio" at bounding box center [0, 0] width 0 height 0
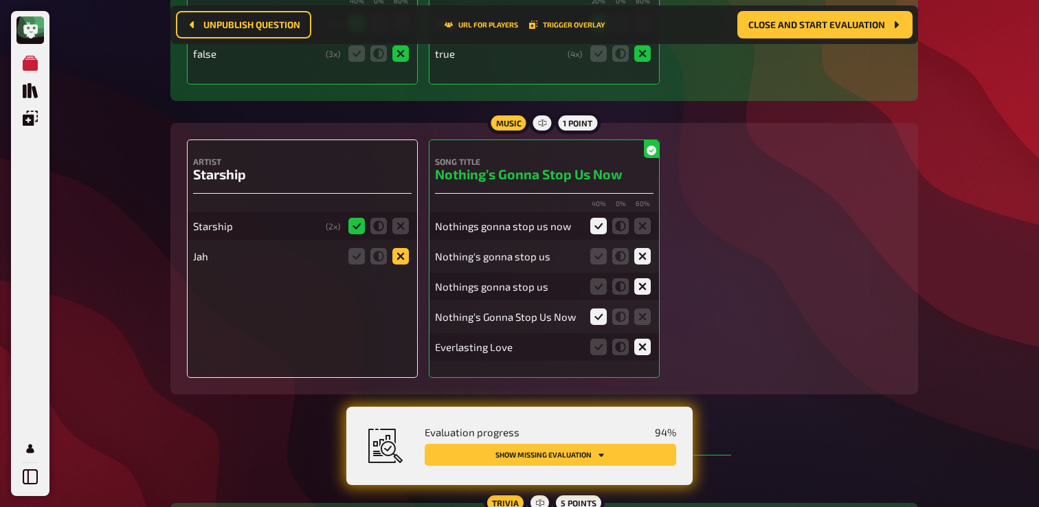
click at [403, 265] on icon at bounding box center [401, 256] width 16 height 16
click at [0, 0] on input "radio" at bounding box center [0, 0] width 0 height 0
click at [397, 265] on icon at bounding box center [401, 256] width 16 height 16
click at [0, 0] on input "radio" at bounding box center [0, 0] width 0 height 0
click at [397, 265] on icon at bounding box center [401, 256] width 16 height 16
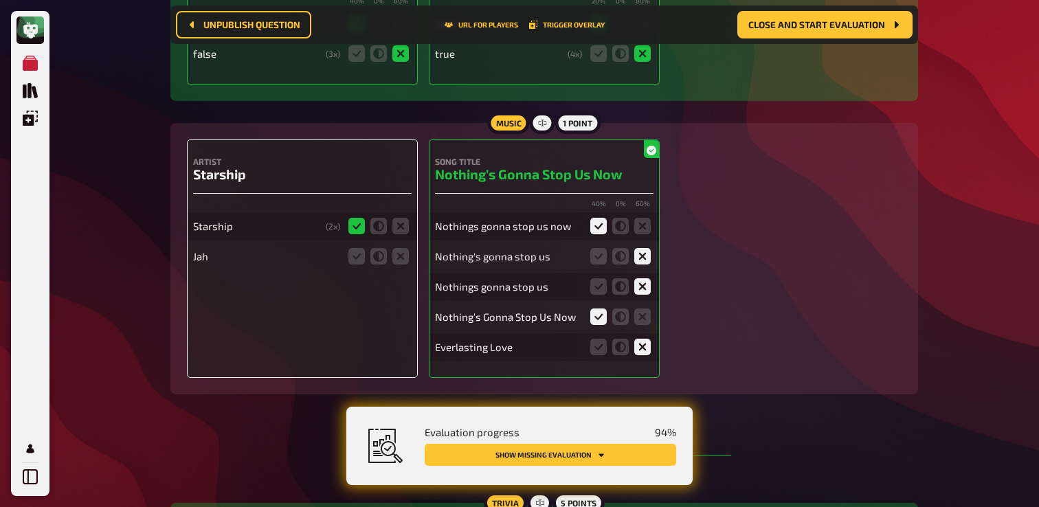
click at [0, 0] on input "radio" at bounding box center [0, 0] width 0 height 0
click at [382, 265] on icon at bounding box center [379, 256] width 16 height 16
click at [0, 0] on input "radio" at bounding box center [0, 0] width 0 height 0
click at [402, 265] on icon at bounding box center [401, 256] width 16 height 16
click at [0, 0] on input "radio" at bounding box center [0, 0] width 0 height 0
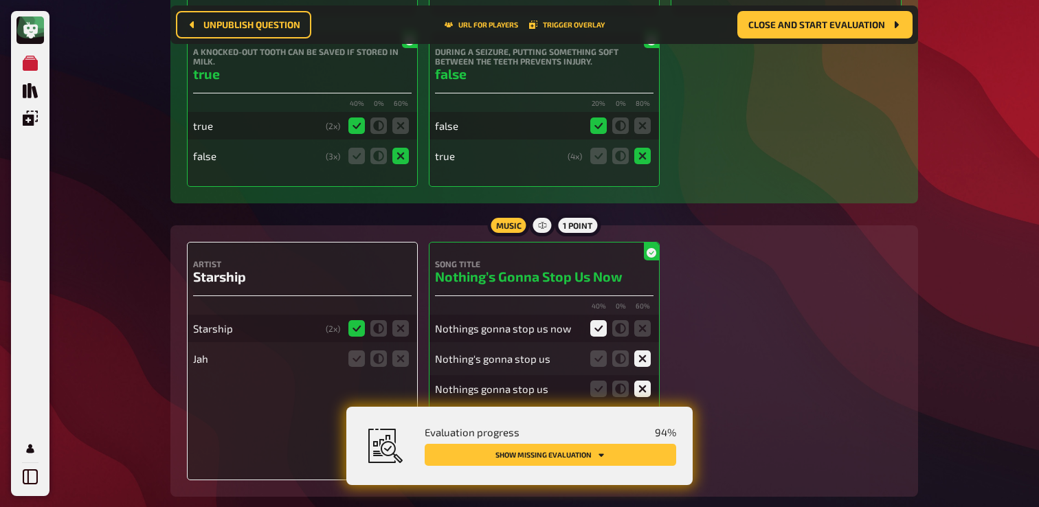
scroll to position [9732, 0]
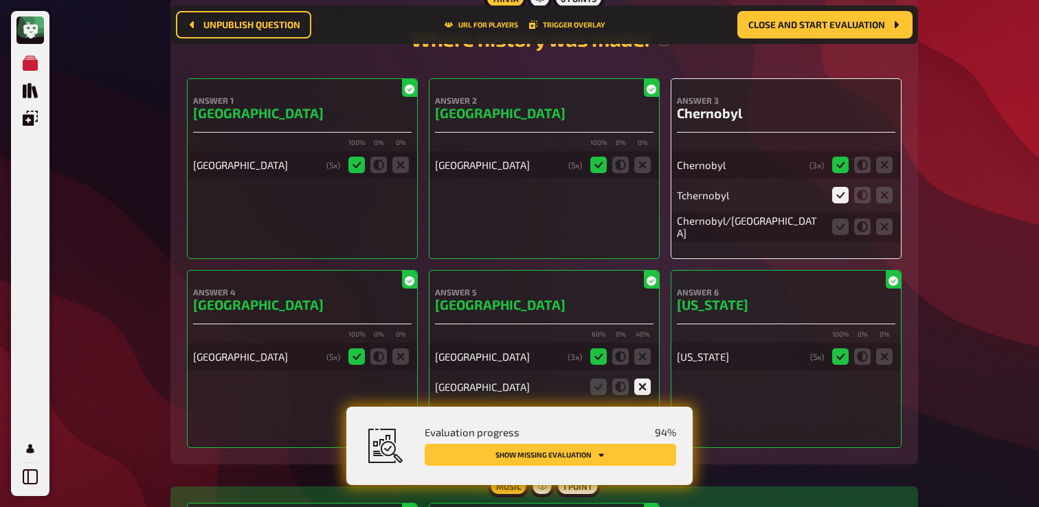
scroll to position [5909, 0]
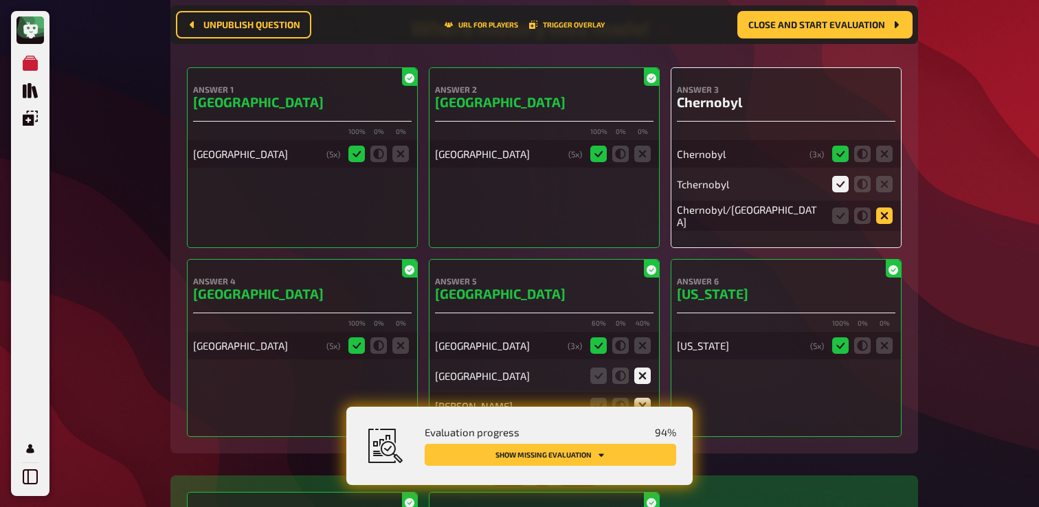
click at [888, 224] on icon at bounding box center [884, 216] width 16 height 16
click at [0, 0] on input "radio" at bounding box center [0, 0] width 0 height 0
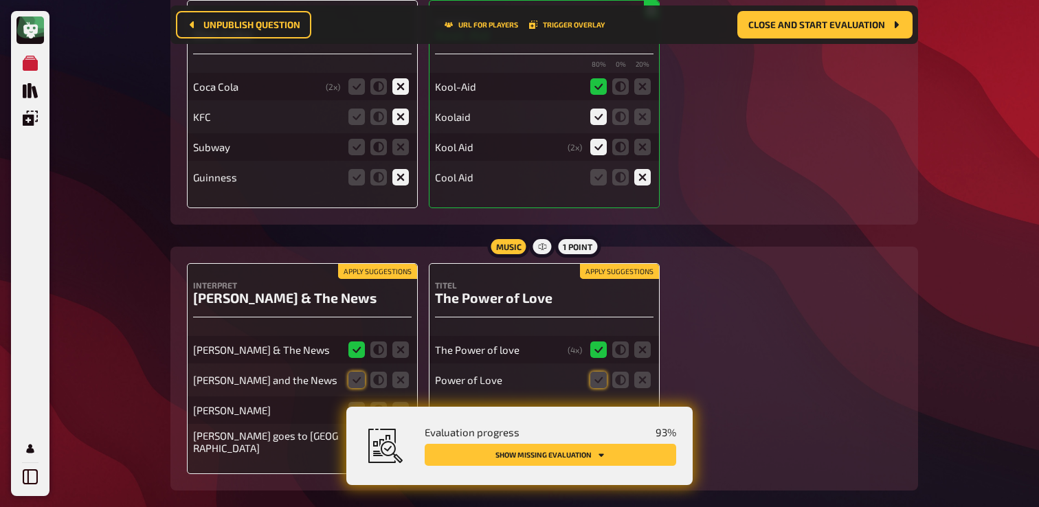
scroll to position [7439, 0]
click at [404, 155] on icon at bounding box center [401, 146] width 16 height 16
click at [0, 0] on input "radio" at bounding box center [0, 0] width 0 height 0
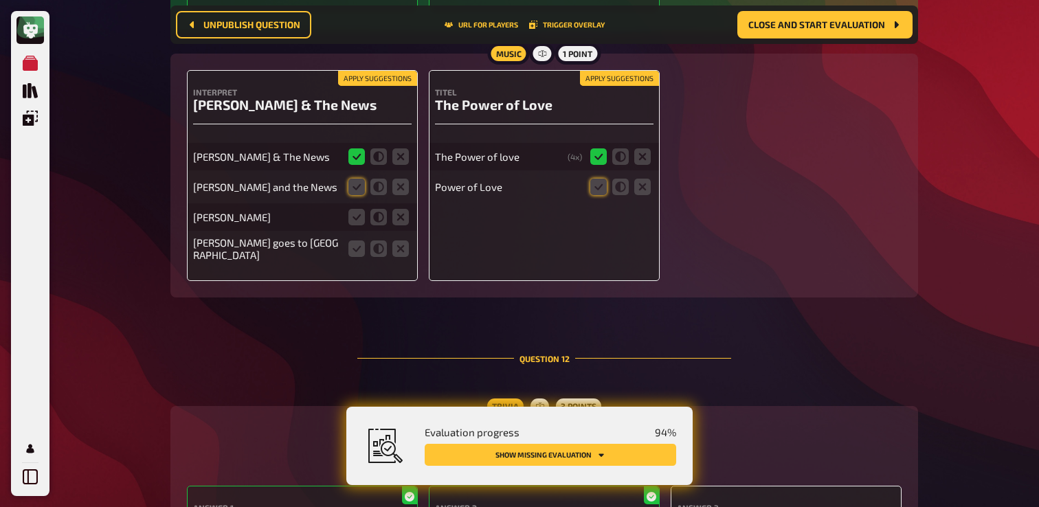
scroll to position [7632, 0]
click at [356, 195] on icon at bounding box center [357, 186] width 16 height 16
click at [0, 0] on input "radio" at bounding box center [0, 0] width 0 height 0
click at [399, 225] on icon at bounding box center [401, 216] width 16 height 16
click at [0, 0] on input "radio" at bounding box center [0, 0] width 0 height 0
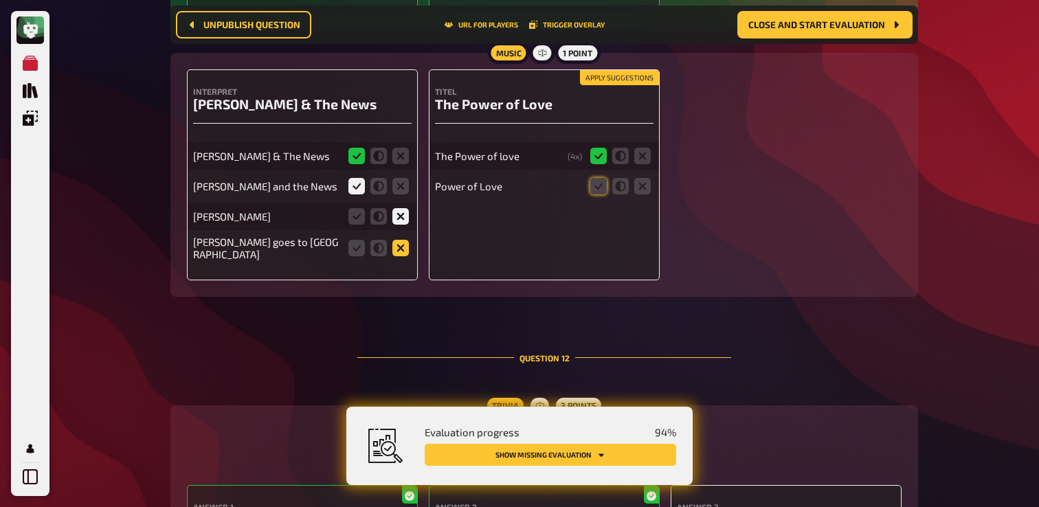
click at [399, 256] on icon at bounding box center [401, 248] width 16 height 16
click at [0, 0] on input "radio" at bounding box center [0, 0] width 0 height 0
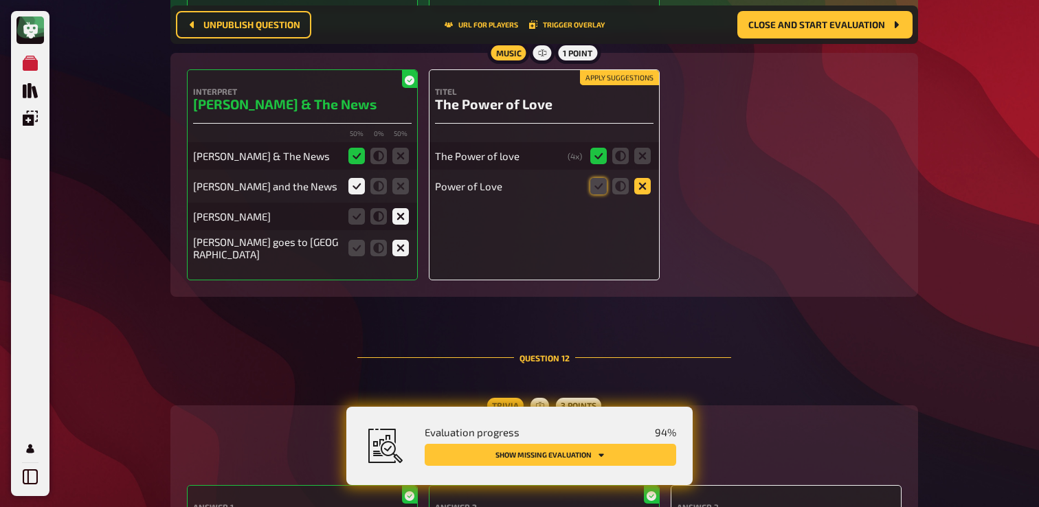
click at [639, 195] on icon at bounding box center [643, 186] width 16 height 16
click at [0, 0] on input "radio" at bounding box center [0, 0] width 0 height 0
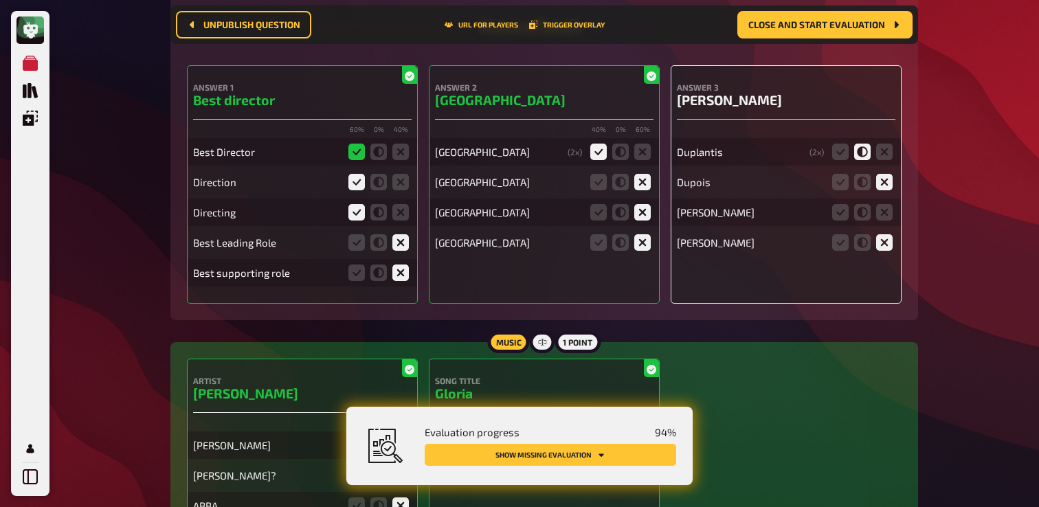
scroll to position [8045, 0]
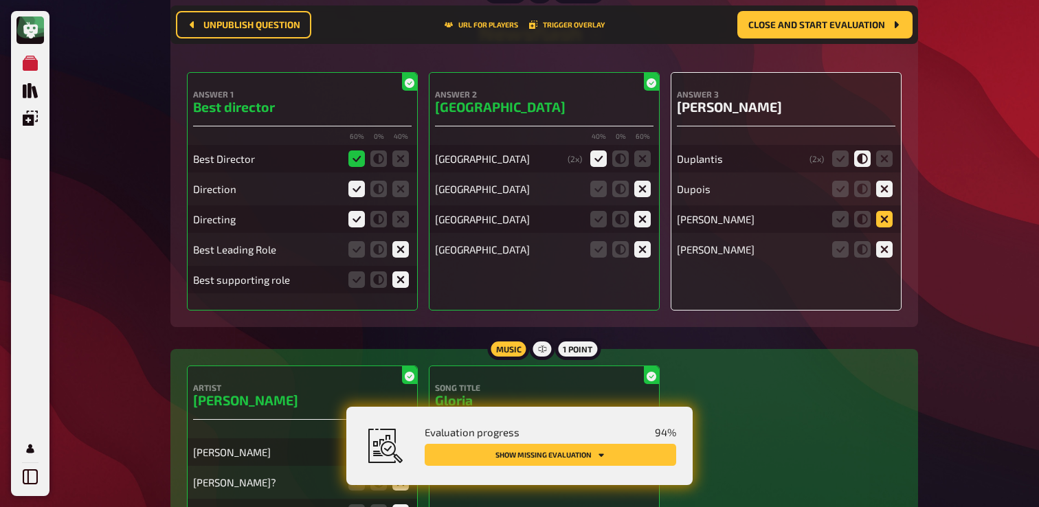
click at [881, 228] on icon at bounding box center [884, 219] width 16 height 16
click at [0, 0] on input "radio" at bounding box center [0, 0] width 0 height 0
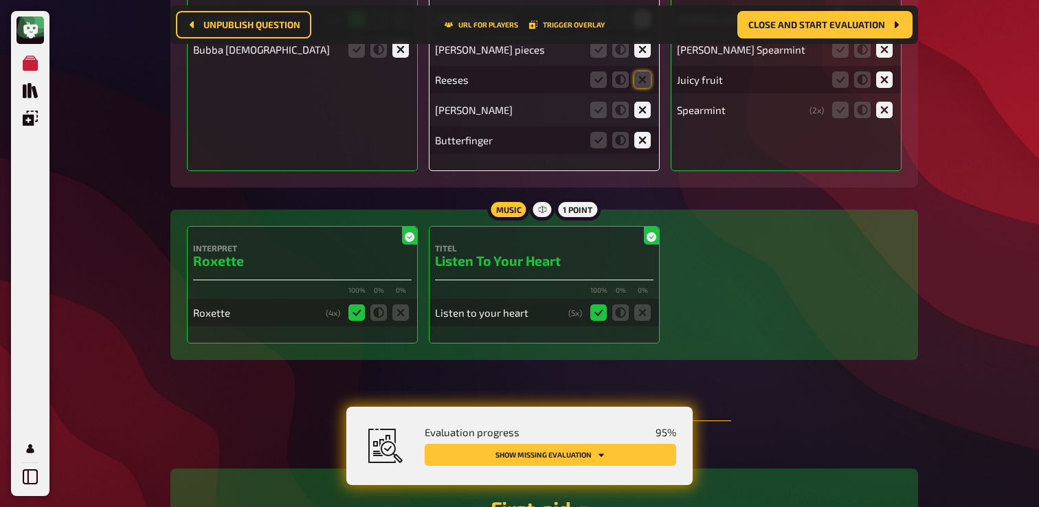
scroll to position [9049, 0]
click at [649, 89] on icon at bounding box center [643, 81] width 16 height 16
click at [0, 0] on input "radio" at bounding box center [0, 0] width 0 height 0
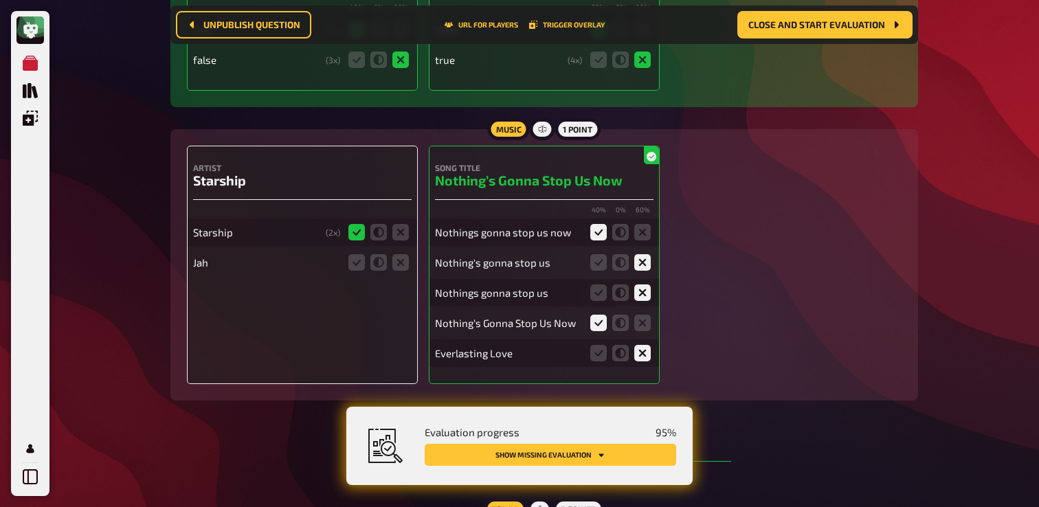
scroll to position [9836, 0]
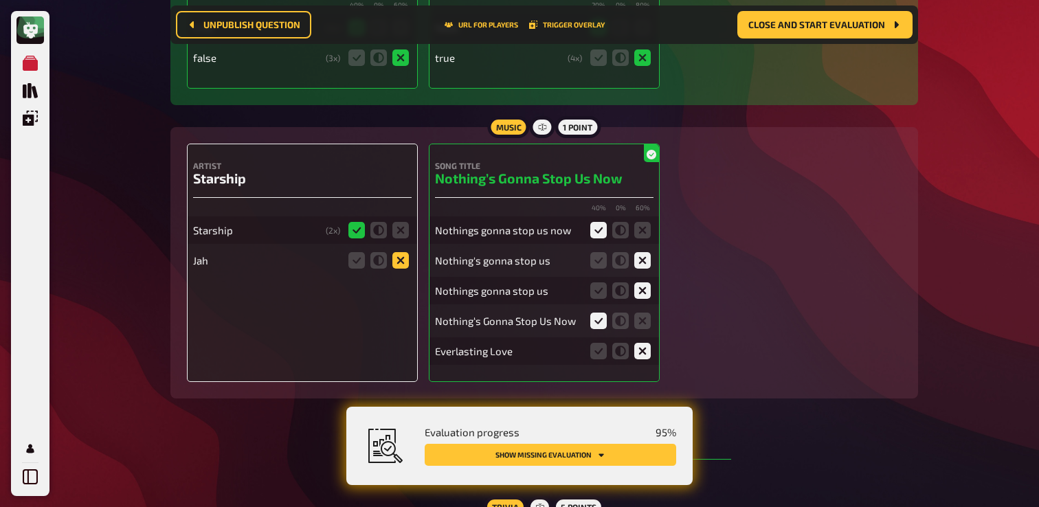
click at [397, 269] on icon at bounding box center [401, 260] width 16 height 16
click at [0, 0] on input "radio" at bounding box center [0, 0] width 0 height 0
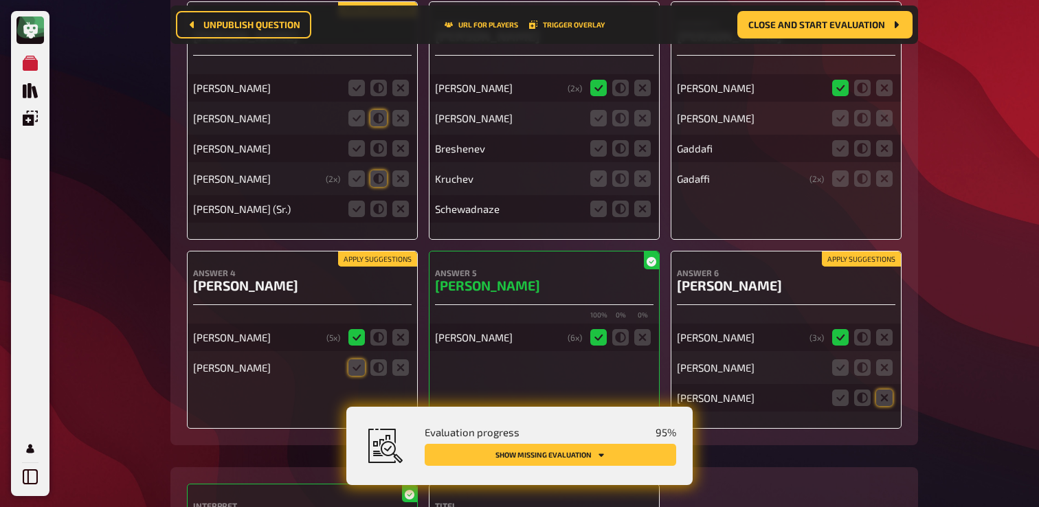
scroll to position [11137, 0]
click at [354, 96] on icon at bounding box center [357, 87] width 16 height 16
click at [0, 0] on input "radio" at bounding box center [0, 0] width 0 height 0
click at [401, 126] on icon at bounding box center [401, 117] width 16 height 16
click at [0, 0] on input "radio" at bounding box center [0, 0] width 0 height 0
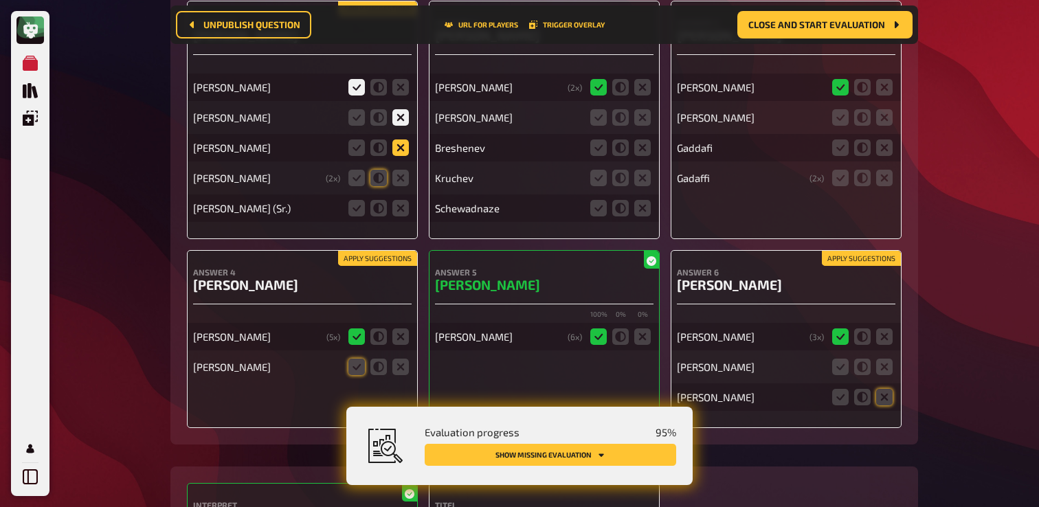
click at [399, 156] on icon at bounding box center [401, 148] width 16 height 16
click at [0, 0] on input "radio" at bounding box center [0, 0] width 0 height 0
click at [401, 186] on icon at bounding box center [401, 178] width 16 height 16
click at [0, 0] on input "radio" at bounding box center [0, 0] width 0 height 0
click at [402, 217] on icon at bounding box center [401, 208] width 16 height 16
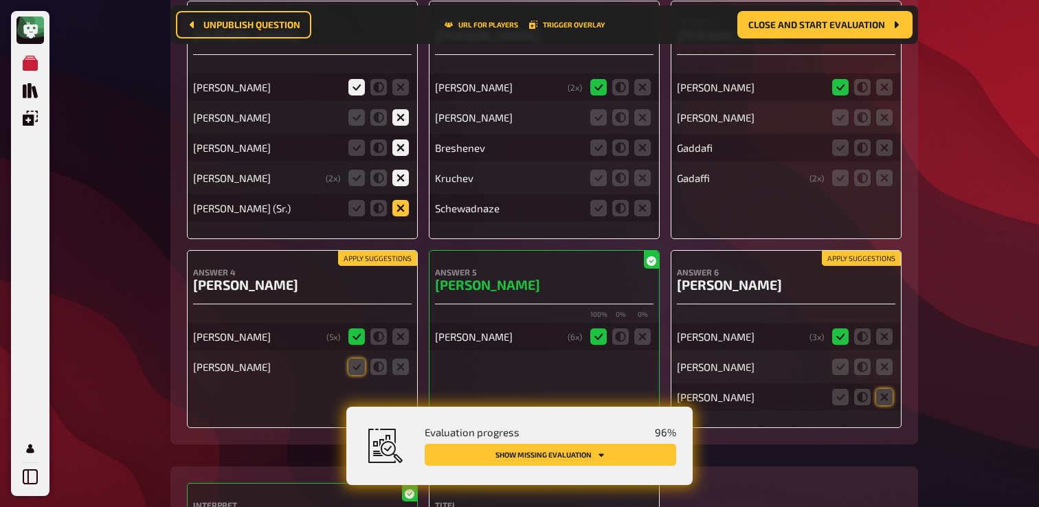
click at [0, 0] on input "radio" at bounding box center [0, 0] width 0 height 0
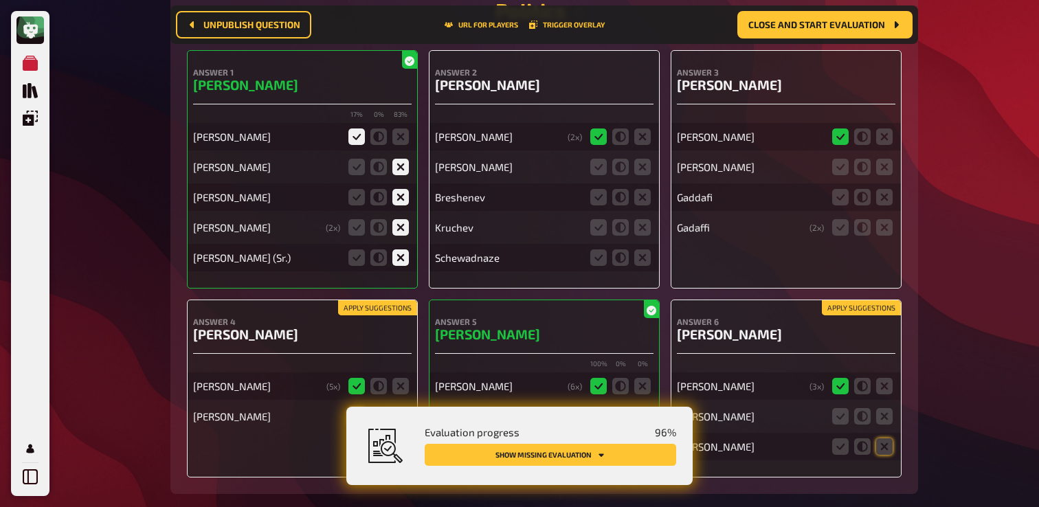
scroll to position [11089, 0]
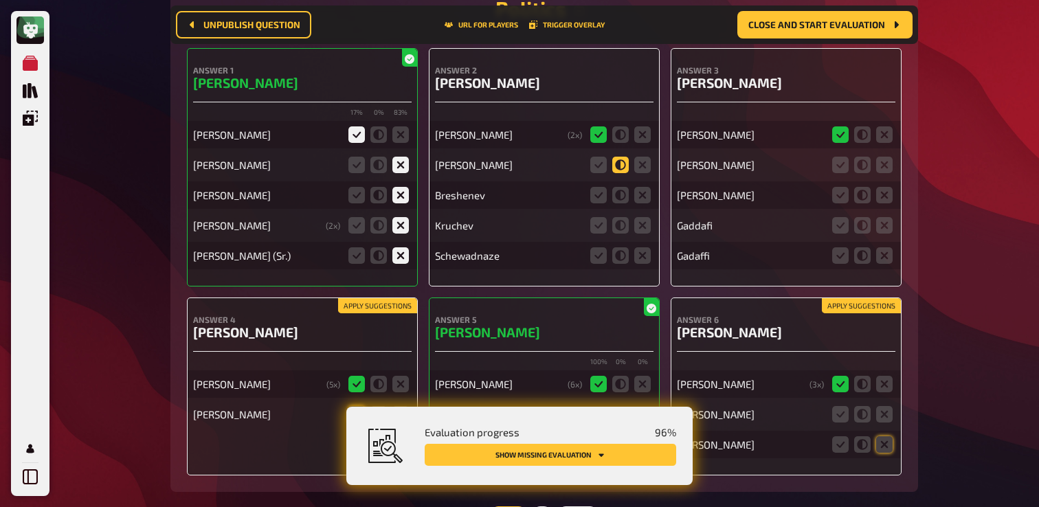
click at [619, 173] on icon at bounding box center [621, 165] width 16 height 16
click at [0, 0] on input "radio" at bounding box center [0, 0] width 0 height 0
click at [617, 203] on icon at bounding box center [621, 195] width 16 height 16
click at [0, 0] on input "radio" at bounding box center [0, 0] width 0 height 0
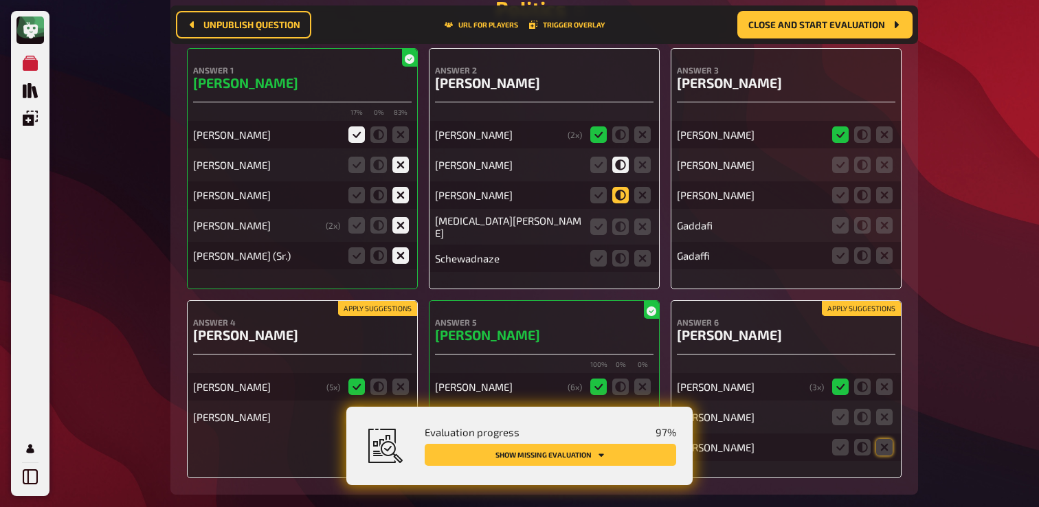
click at [617, 203] on icon at bounding box center [621, 195] width 16 height 16
click at [0, 0] on input "radio" at bounding box center [0, 0] width 0 height 0
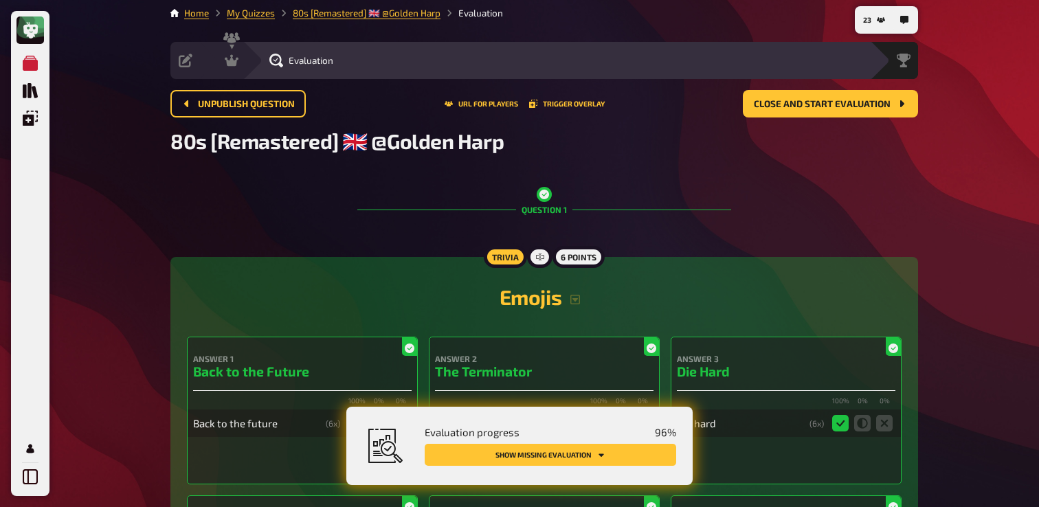
scroll to position [0, 0]
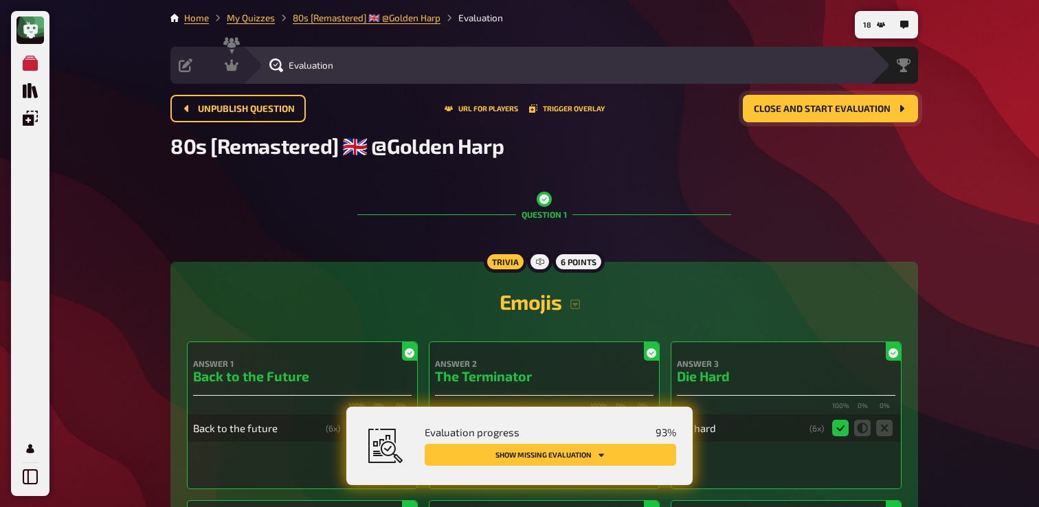
click at [841, 107] on span "Close and start evaluation" at bounding box center [822, 109] width 137 height 10
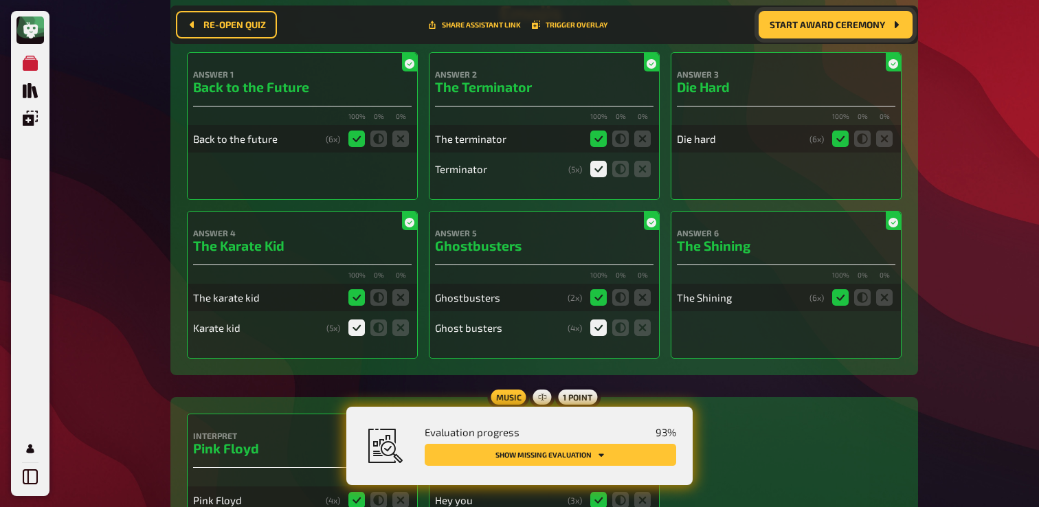
scroll to position [363, 0]
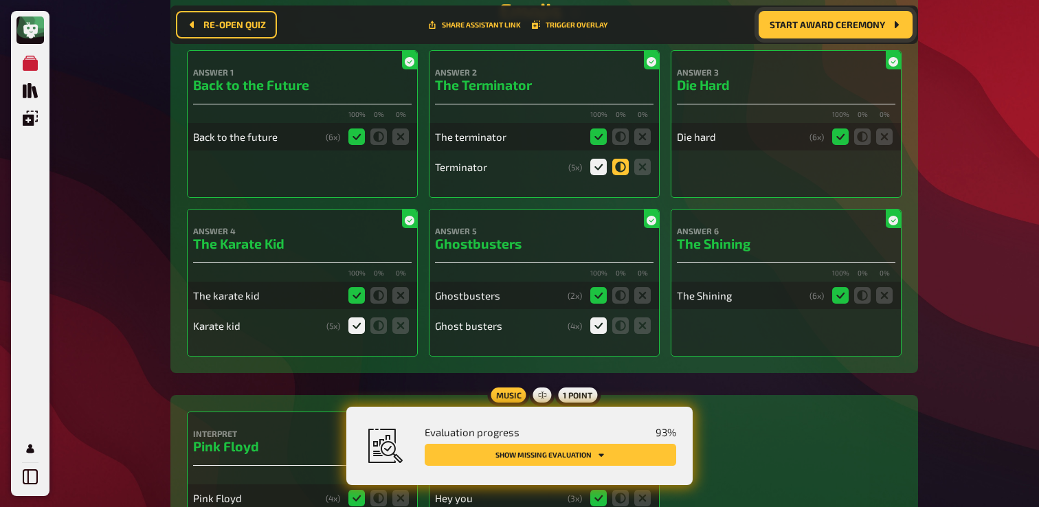
click at [623, 173] on icon at bounding box center [621, 167] width 16 height 16
click at [0, 0] on input "radio" at bounding box center [0, 0] width 0 height 0
click at [615, 330] on icon at bounding box center [621, 326] width 16 height 16
click at [0, 0] on input "radio" at bounding box center [0, 0] width 0 height 0
click at [379, 334] on icon at bounding box center [379, 326] width 16 height 16
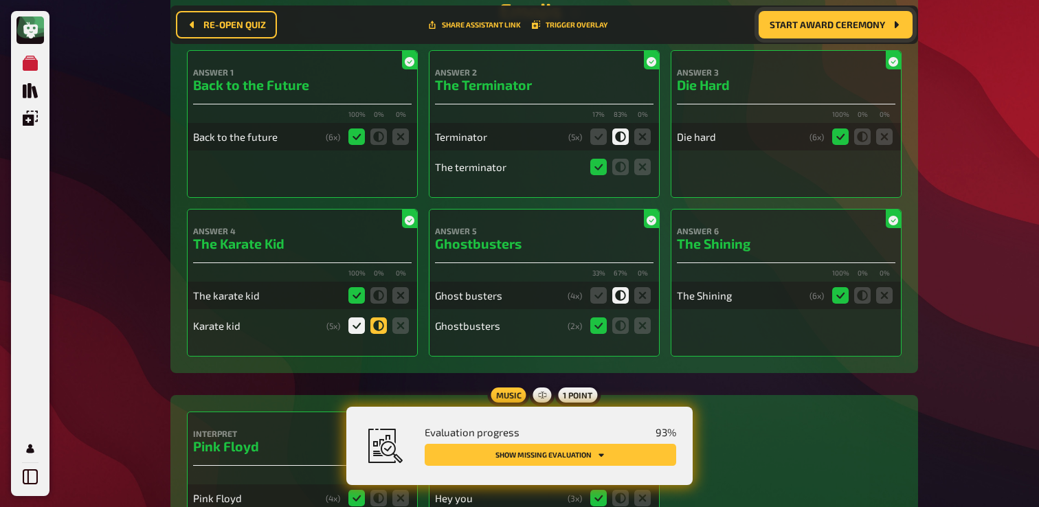
click at [0, 0] on input "radio" at bounding box center [0, 0] width 0 height 0
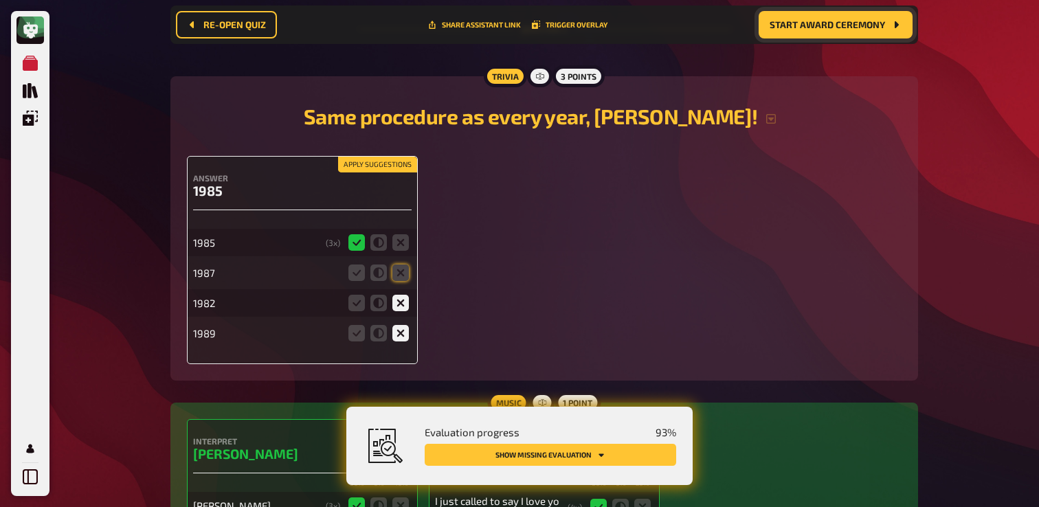
scroll to position [974, 0]
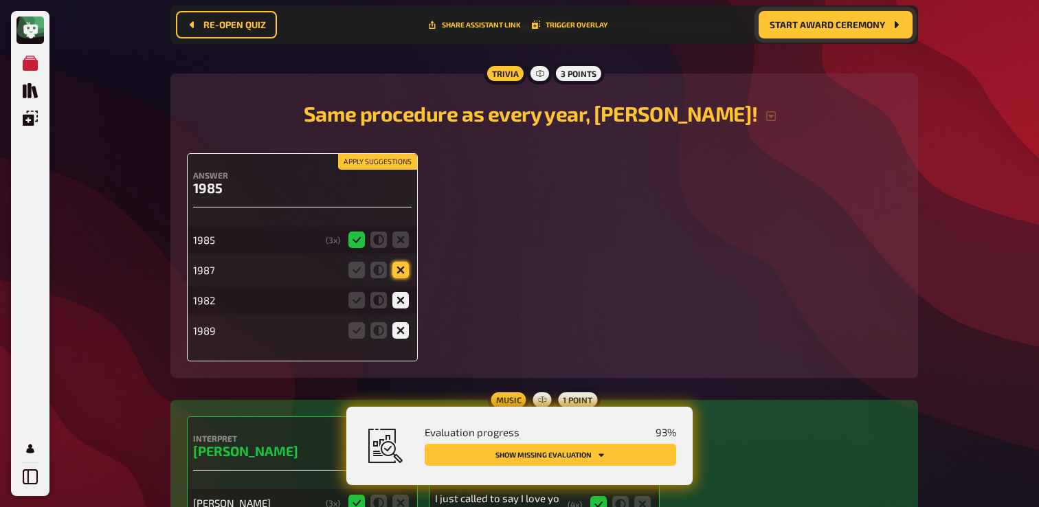
click at [399, 269] on icon at bounding box center [401, 270] width 16 height 16
click at [0, 0] on input "radio" at bounding box center [0, 0] width 0 height 0
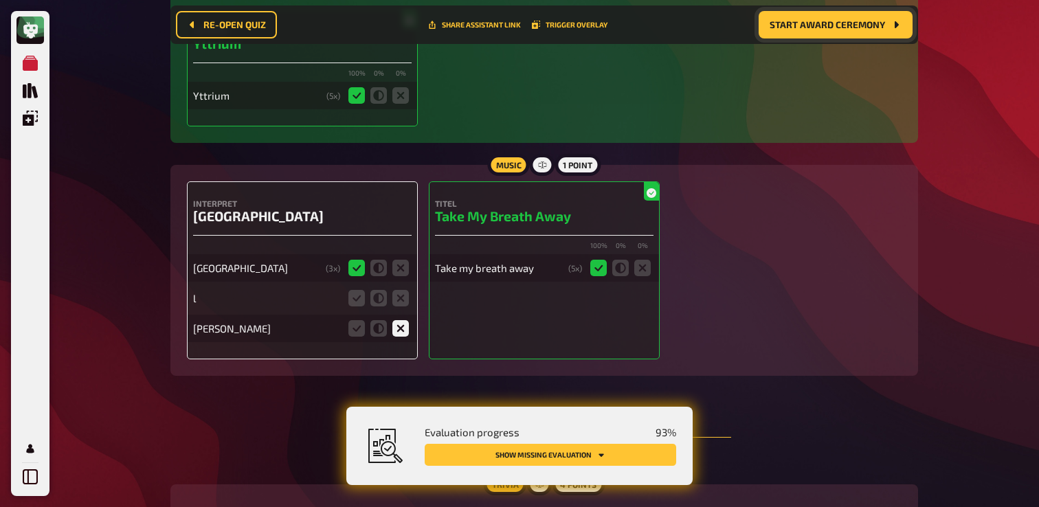
scroll to position [1765, 0]
click at [402, 301] on icon at bounding box center [401, 297] width 16 height 16
click at [0, 0] on input "radio" at bounding box center [0, 0] width 0 height 0
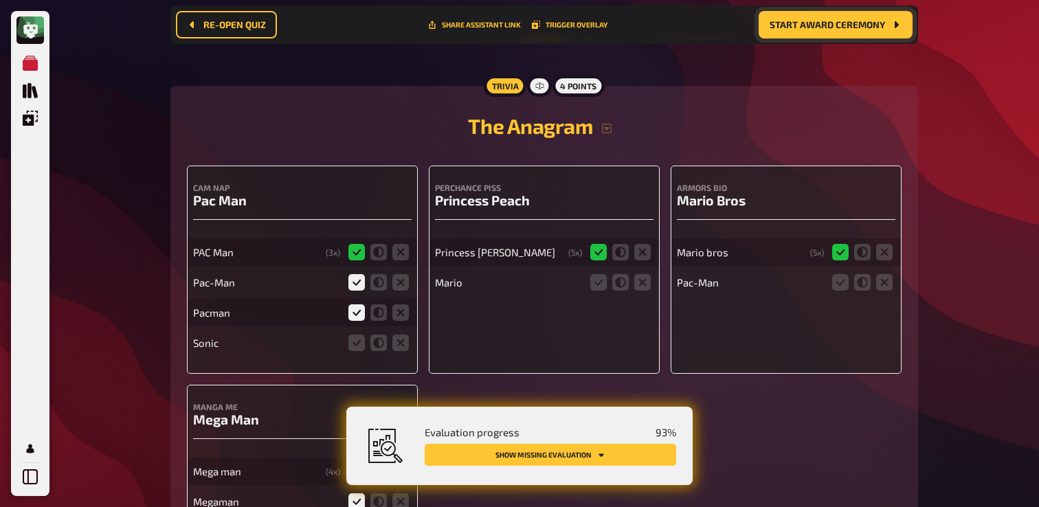
scroll to position [2134, 0]
click at [396, 351] on icon at bounding box center [401, 342] width 16 height 16
click at [0, 0] on input "radio" at bounding box center [0, 0] width 0 height 0
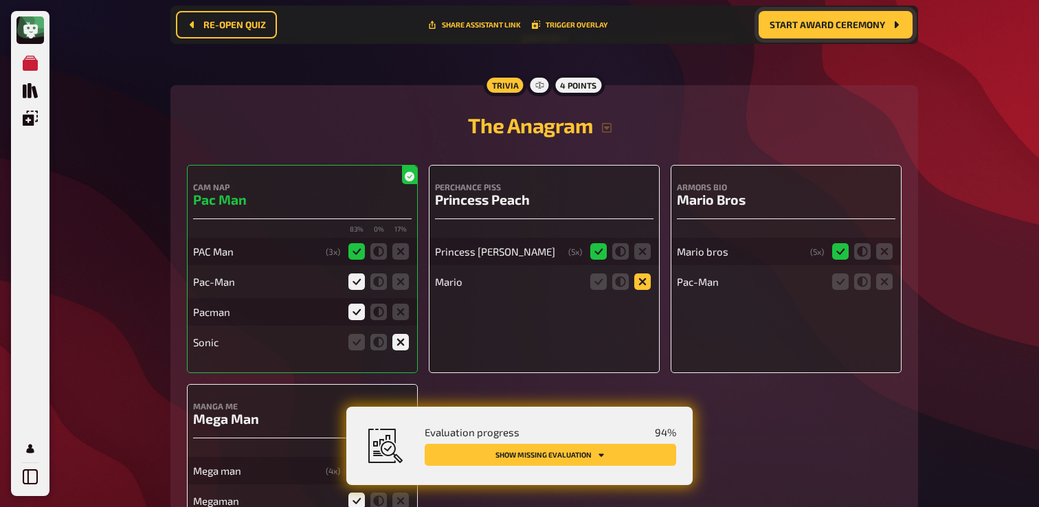
click at [643, 290] on icon at bounding box center [643, 282] width 16 height 16
click at [0, 0] on input "radio" at bounding box center [0, 0] width 0 height 0
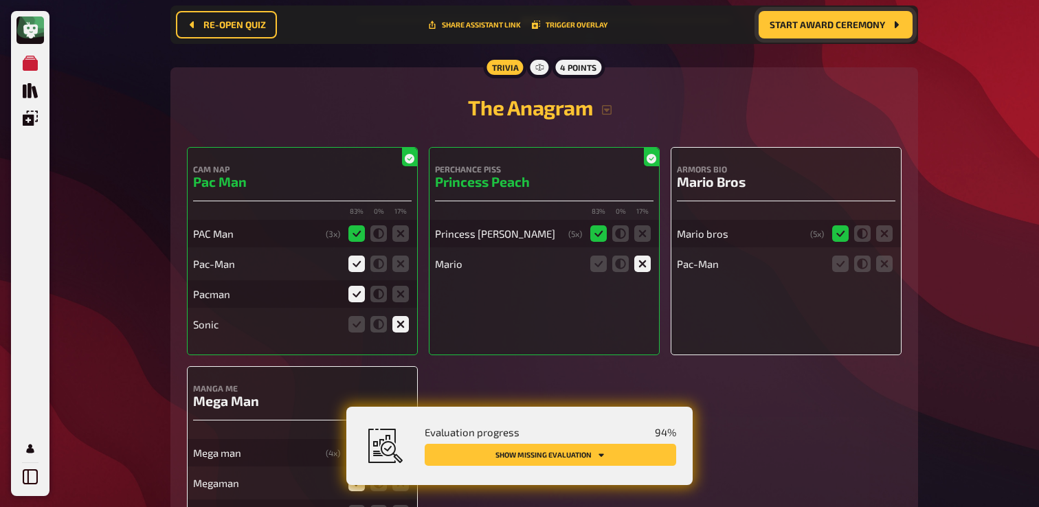
scroll to position [2160, 0]
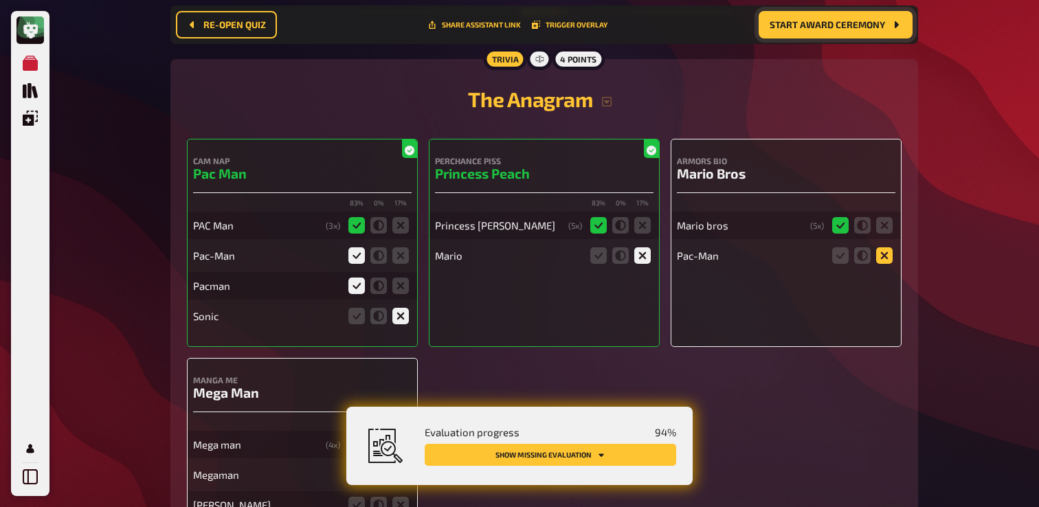
click at [879, 264] on icon at bounding box center [884, 255] width 16 height 16
click at [0, 0] on input "radio" at bounding box center [0, 0] width 0 height 0
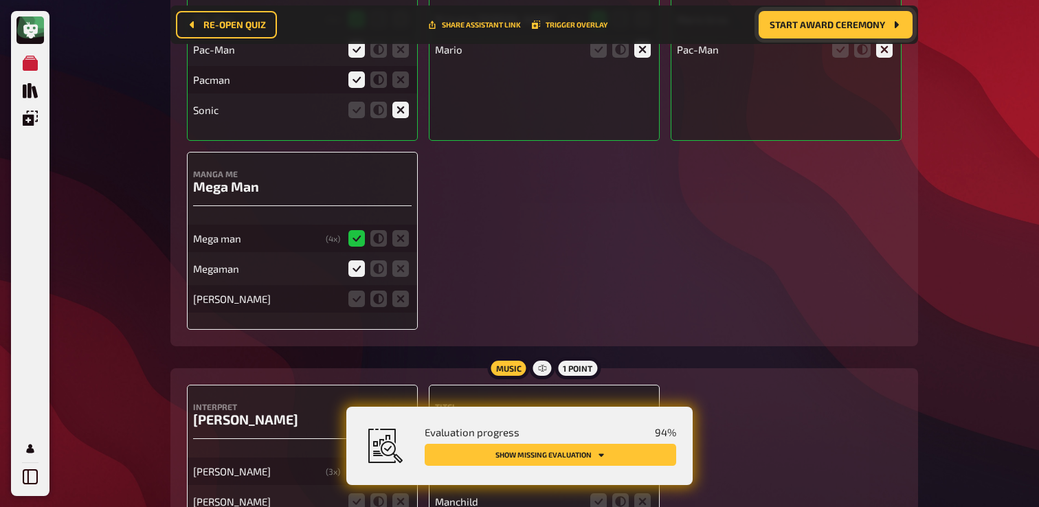
scroll to position [2369, 0]
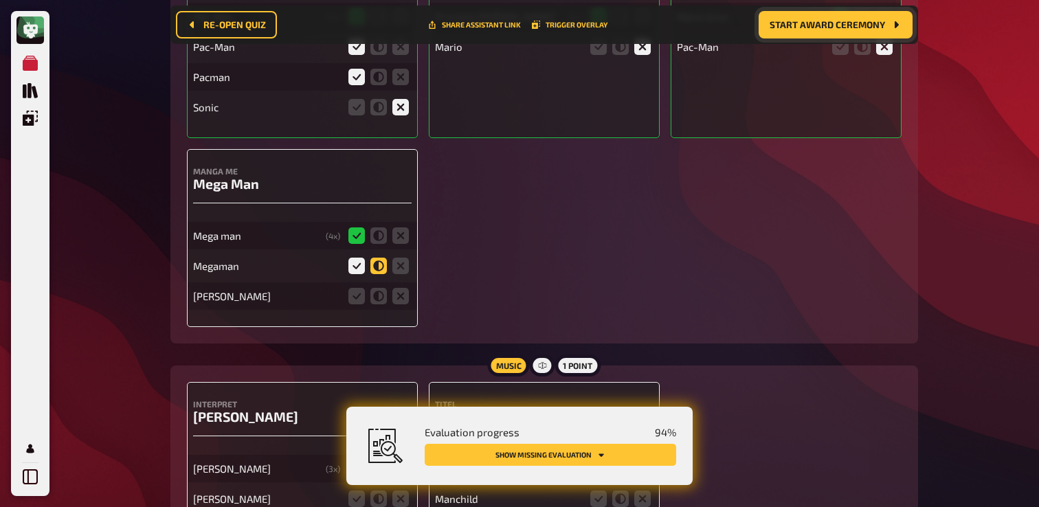
click at [379, 274] on icon at bounding box center [379, 266] width 16 height 16
click at [0, 0] on input "radio" at bounding box center [0, 0] width 0 height 0
click at [406, 305] on icon at bounding box center [401, 296] width 16 height 16
click at [0, 0] on input "radio" at bounding box center [0, 0] width 0 height 0
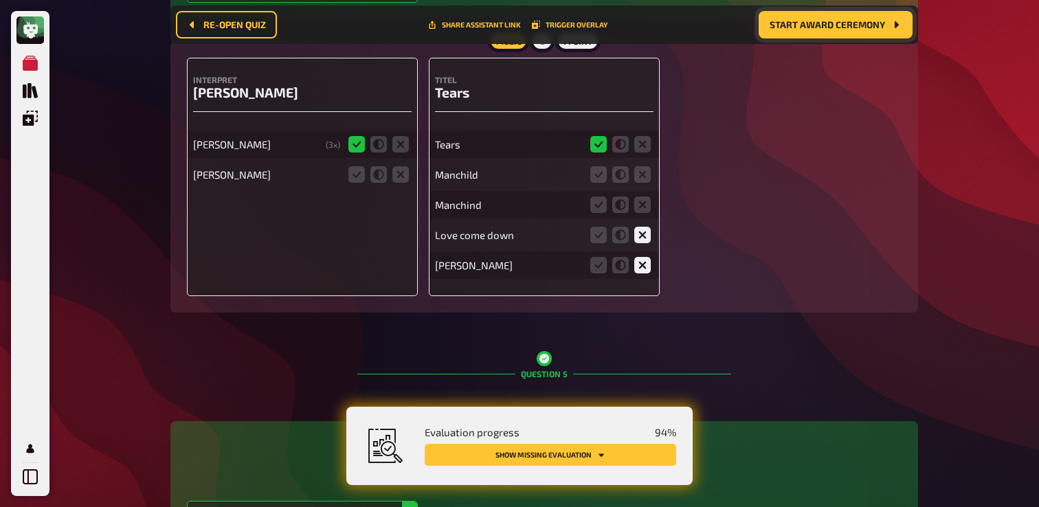
scroll to position [2703, 0]
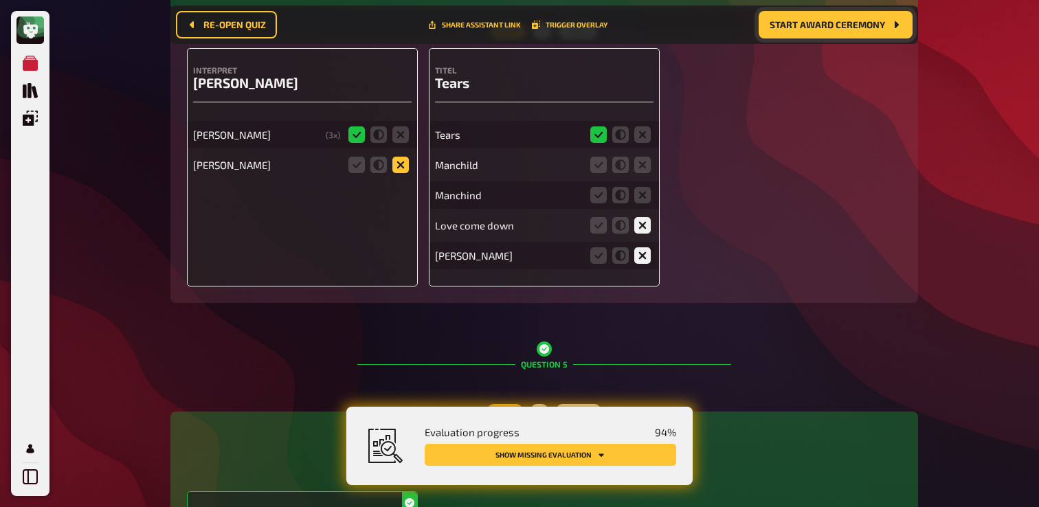
click at [399, 173] on icon at bounding box center [401, 165] width 16 height 16
click at [0, 0] on input "radio" at bounding box center [0, 0] width 0 height 0
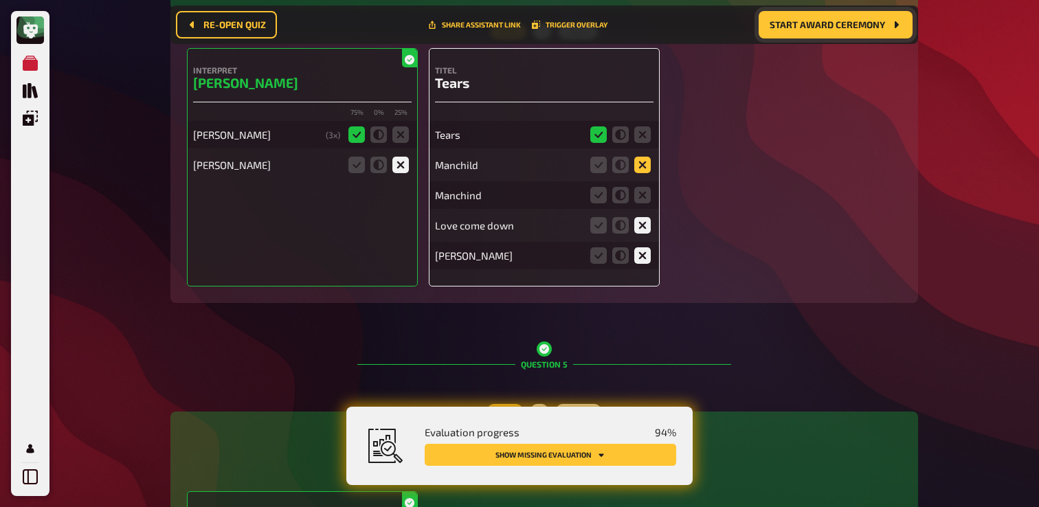
click at [641, 173] on icon at bounding box center [643, 165] width 16 height 16
click at [0, 0] on input "radio" at bounding box center [0, 0] width 0 height 0
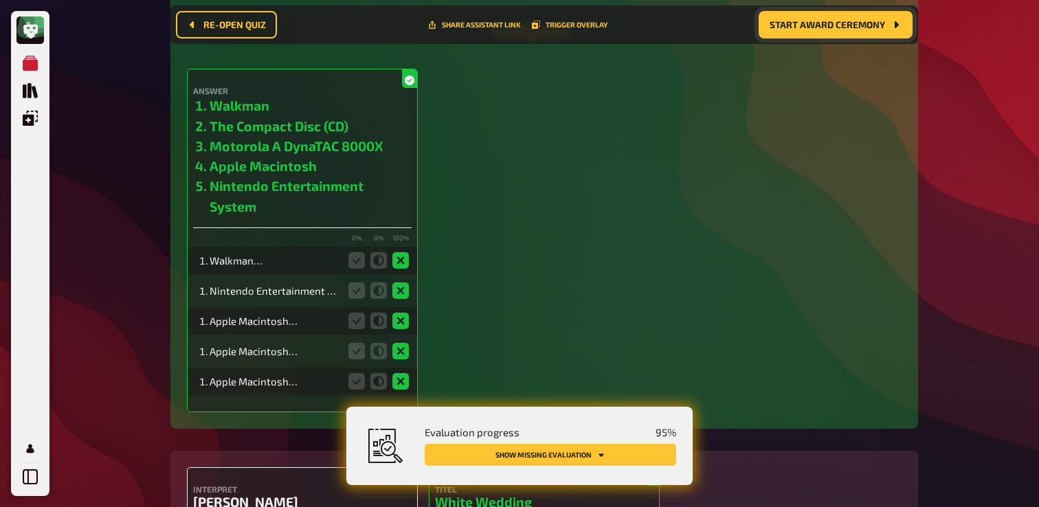
scroll to position [4635, 0]
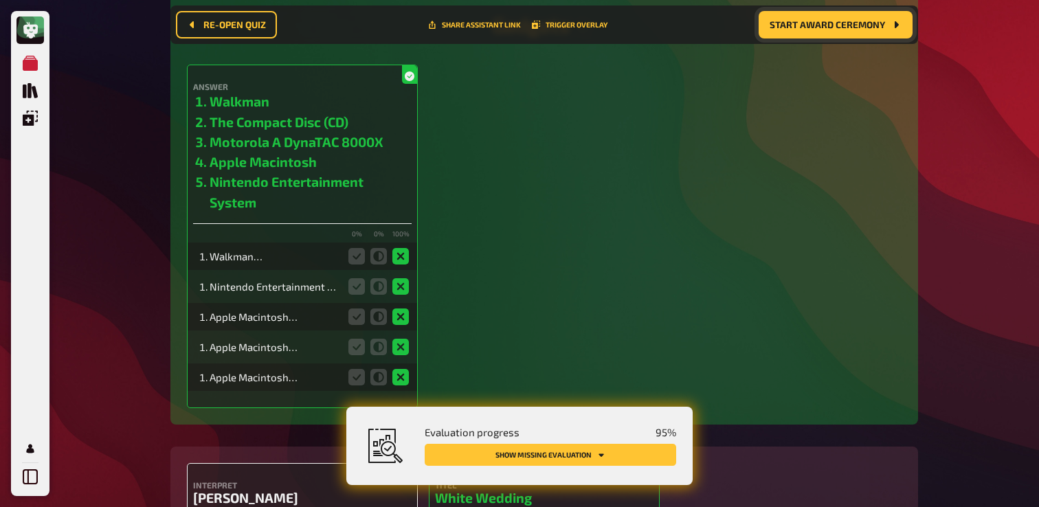
click at [389, 267] on fieldset at bounding box center [379, 256] width 66 height 22
click at [398, 265] on icon at bounding box center [401, 256] width 16 height 16
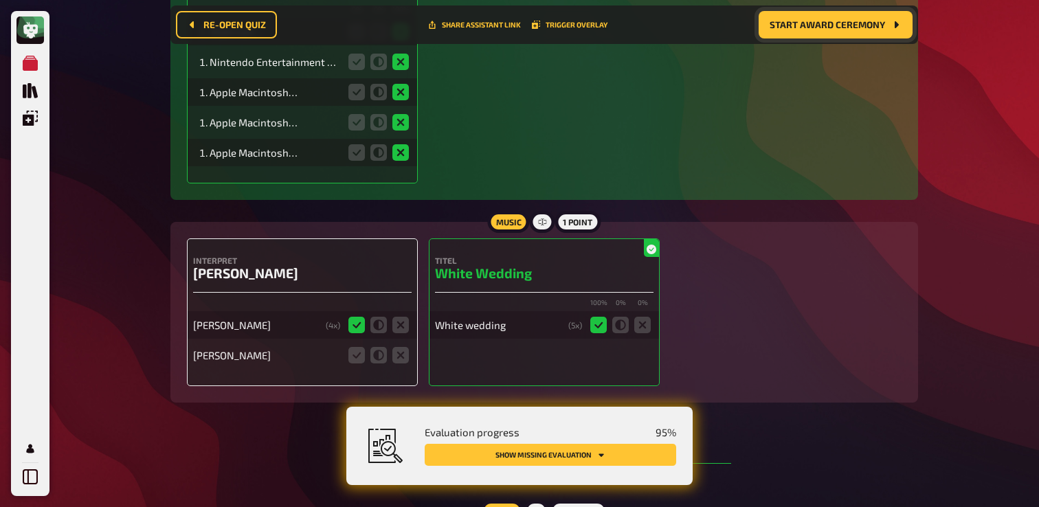
scroll to position [4862, 0]
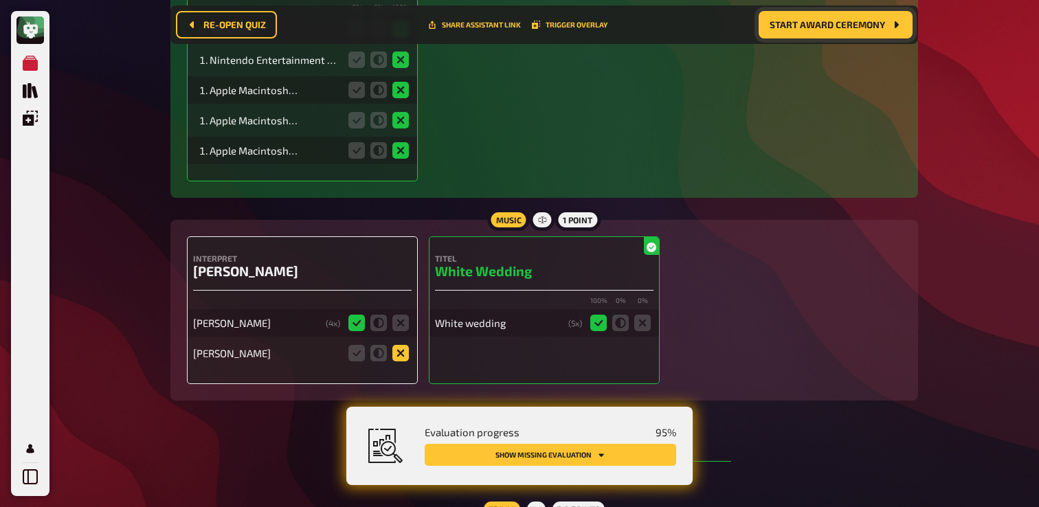
click at [401, 362] on icon at bounding box center [401, 353] width 16 height 16
click at [0, 0] on input "radio" at bounding box center [0, 0] width 0 height 0
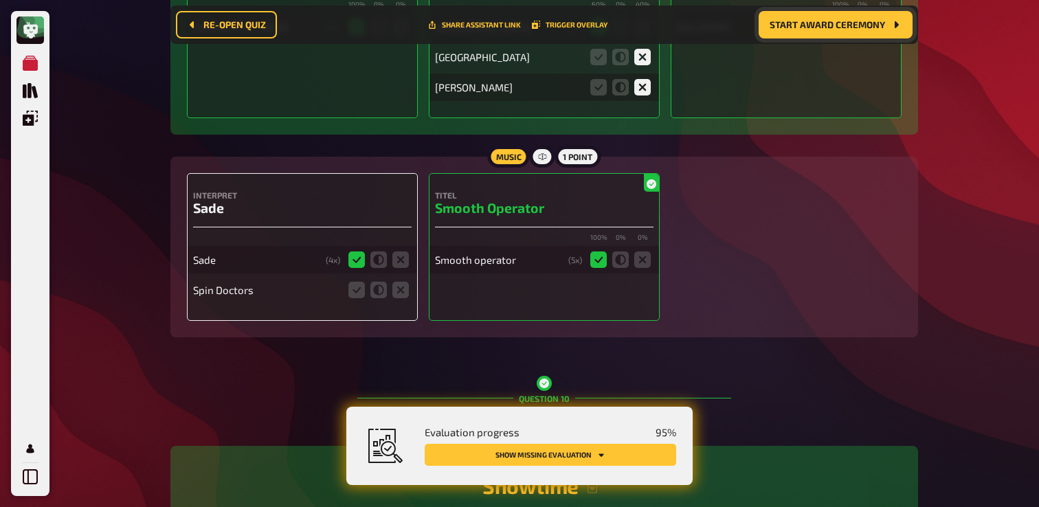
scroll to position [6348, 0]
click at [399, 297] on icon at bounding box center [401, 288] width 16 height 16
click at [0, 0] on input "radio" at bounding box center [0, 0] width 0 height 0
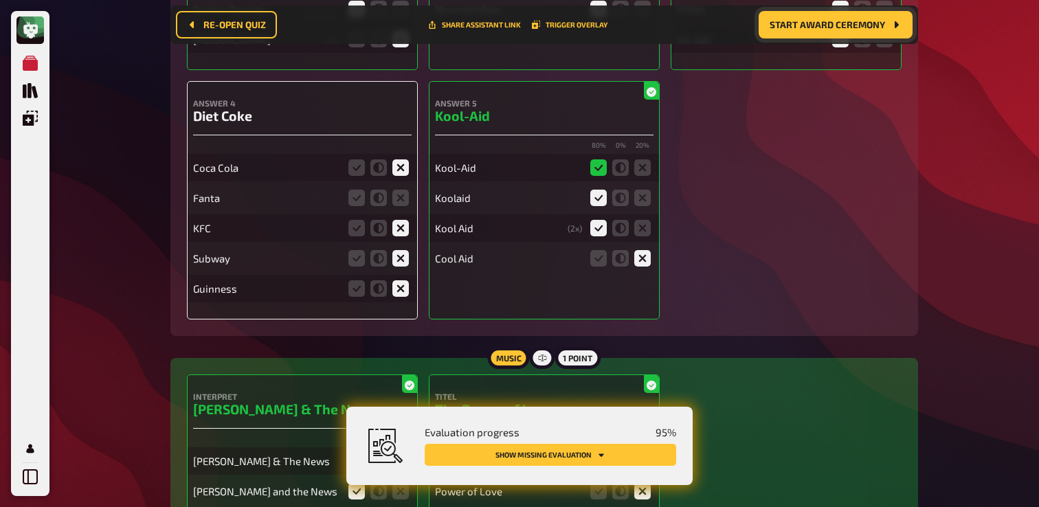
scroll to position [7506, 0]
click at [398, 206] on icon at bounding box center [401, 197] width 16 height 16
click at [0, 0] on input "radio" at bounding box center [0, 0] width 0 height 0
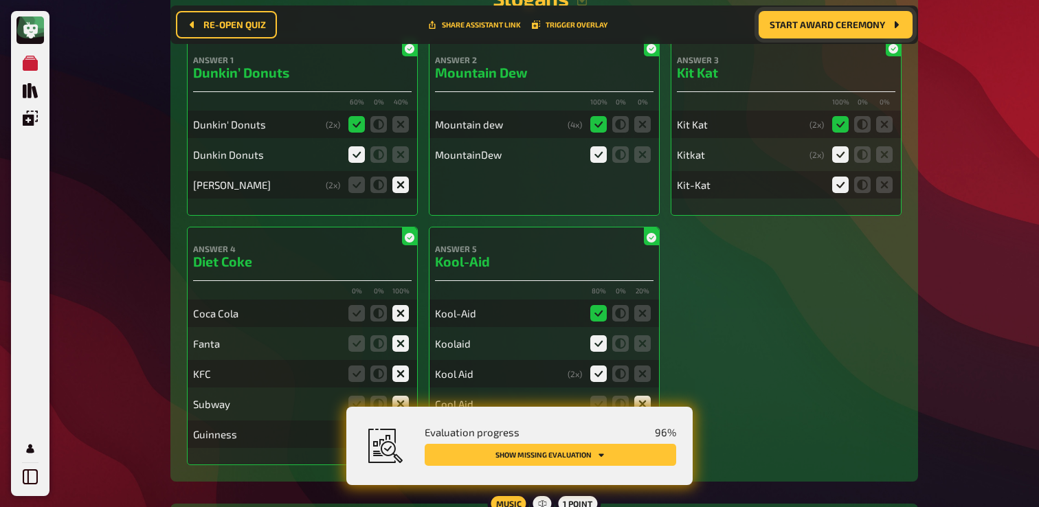
scroll to position [7369, 0]
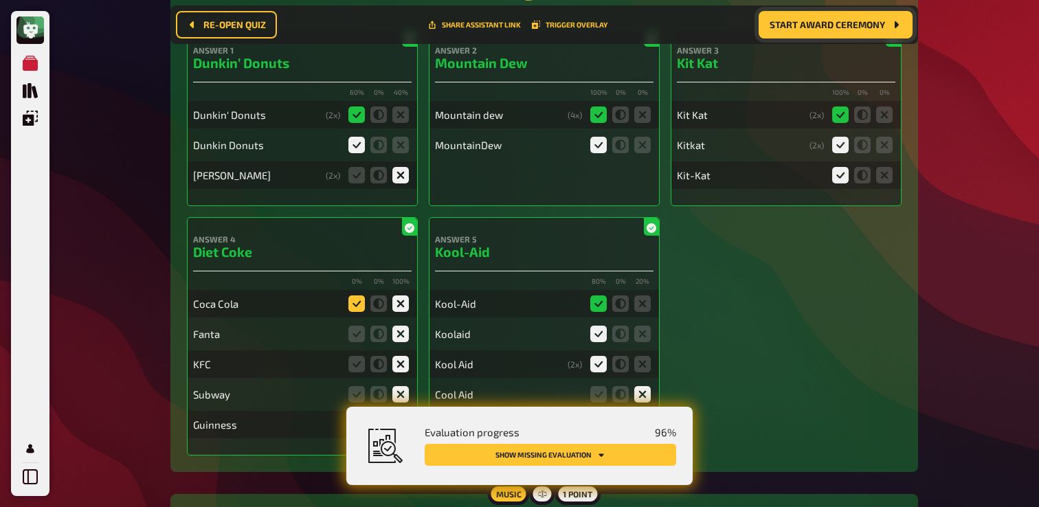
click at [360, 312] on icon at bounding box center [357, 304] width 16 height 16
click at [0, 0] on input "radio" at bounding box center [0, 0] width 0 height 0
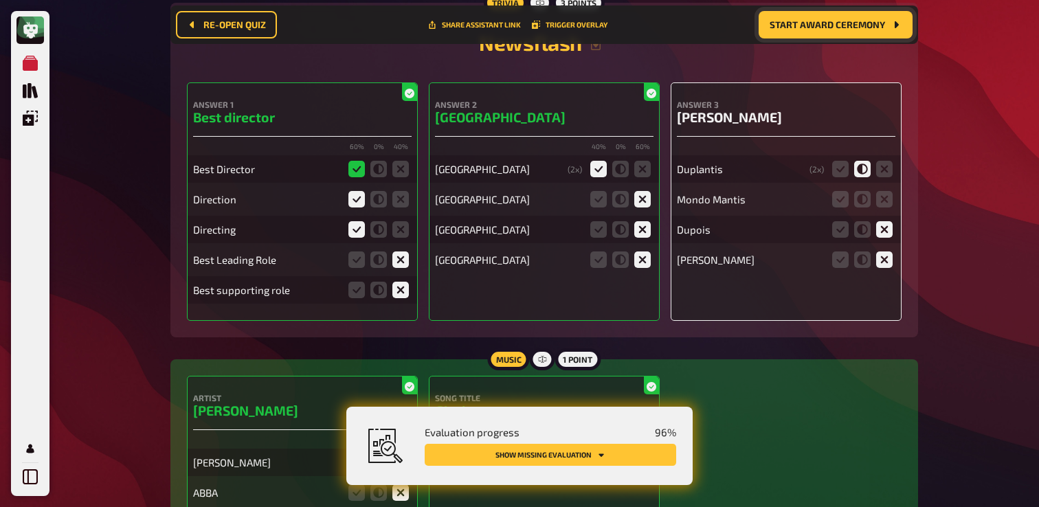
scroll to position [8214, 0]
click at [894, 210] on fieldset at bounding box center [863, 199] width 66 height 22
click at [890, 207] on icon at bounding box center [884, 198] width 16 height 16
click at [0, 0] on input "radio" at bounding box center [0, 0] width 0 height 0
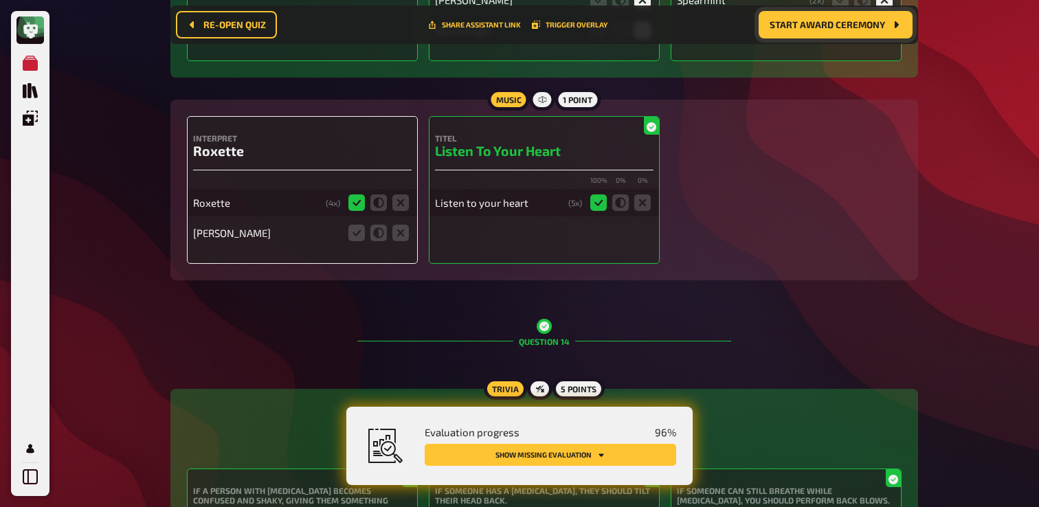
scroll to position [9340, 0]
click at [399, 241] on icon at bounding box center [401, 232] width 16 height 16
click at [0, 0] on input "radio" at bounding box center [0, 0] width 0 height 0
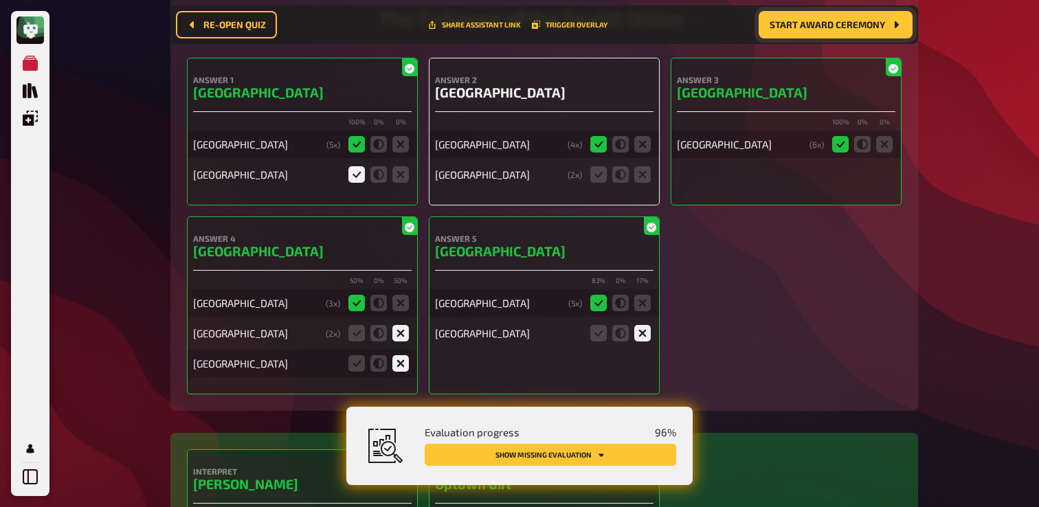
scroll to position [10546, 0]
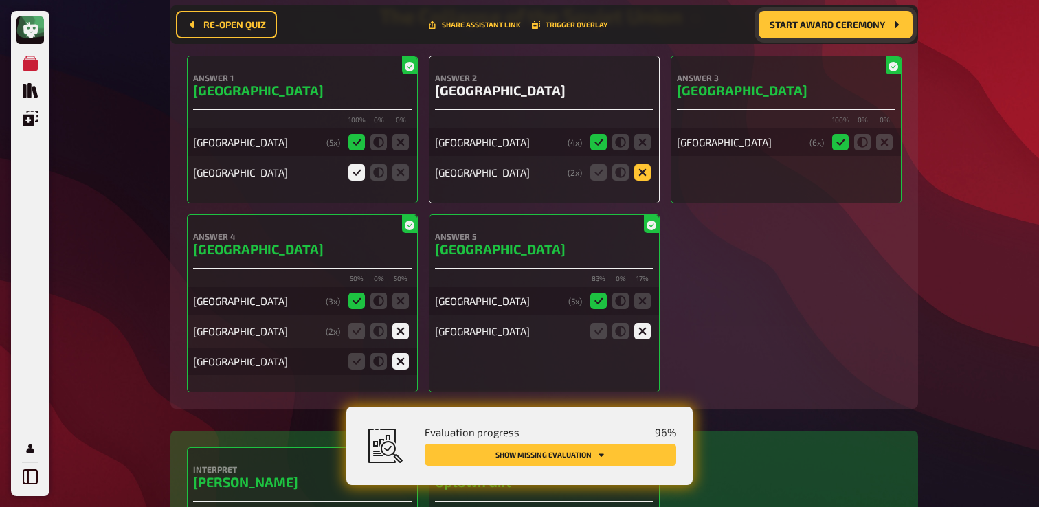
click at [646, 181] on icon at bounding box center [643, 172] width 16 height 16
click at [0, 0] on input "radio" at bounding box center [0, 0] width 0 height 0
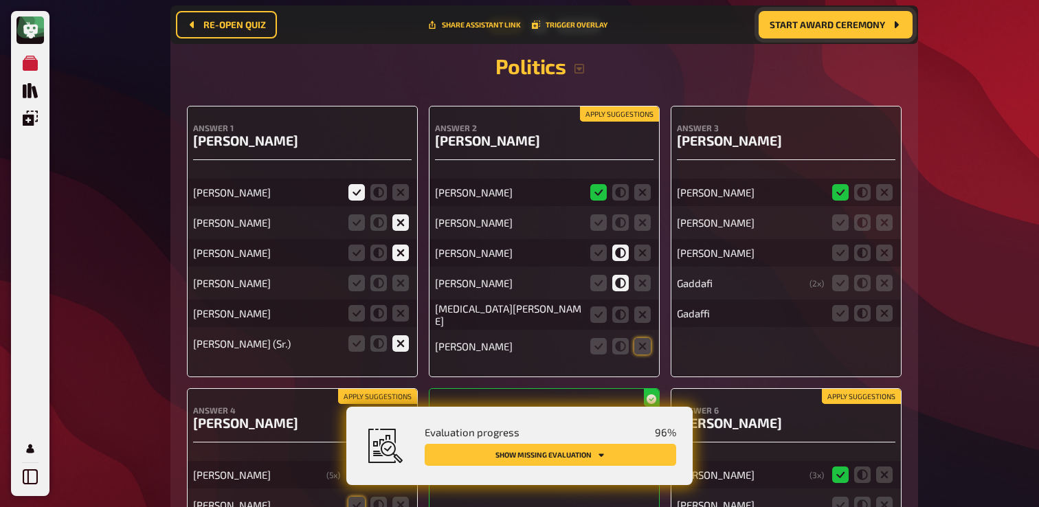
scroll to position [11238, 0]
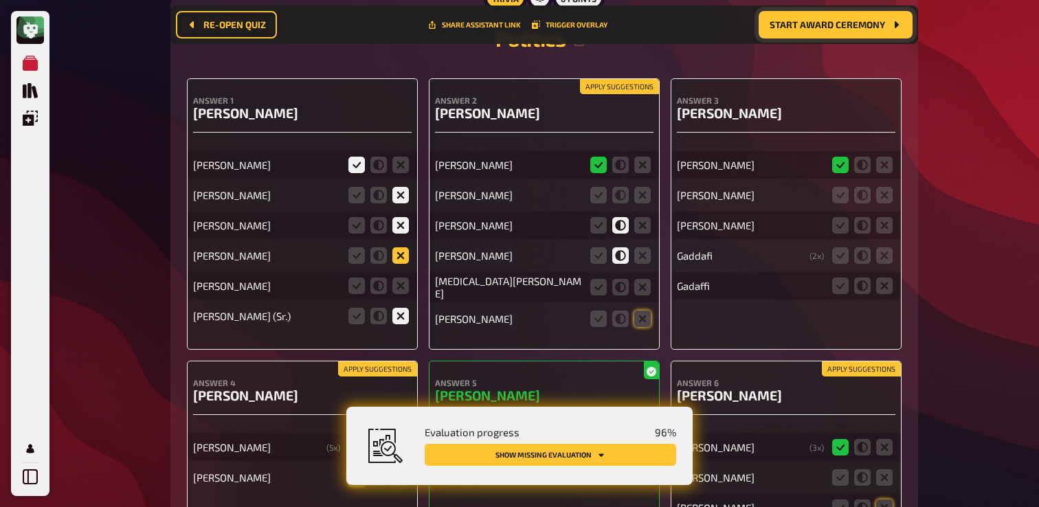
click at [405, 264] on icon at bounding box center [401, 255] width 16 height 16
click at [0, 0] on input "radio" at bounding box center [0, 0] width 0 height 0
click at [401, 294] on icon at bounding box center [401, 286] width 16 height 16
click at [0, 0] on input "radio" at bounding box center [0, 0] width 0 height 0
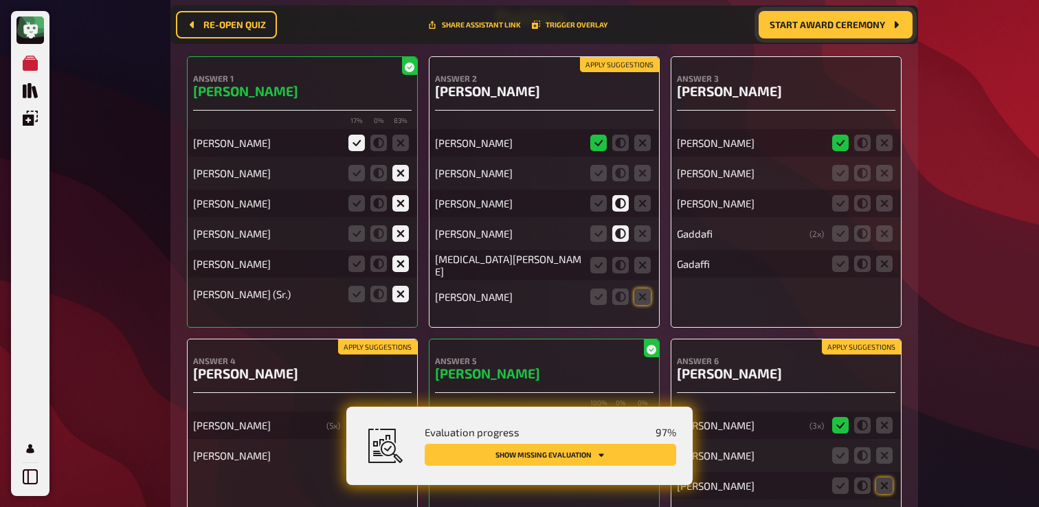
scroll to position [11262, 0]
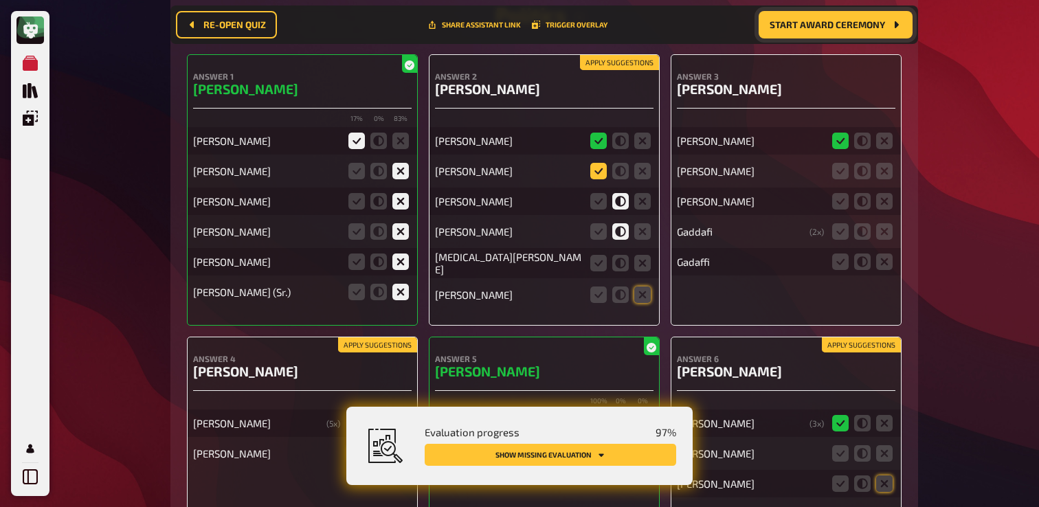
click at [593, 179] on icon at bounding box center [599, 171] width 16 height 16
click at [0, 0] on input "radio" at bounding box center [0, 0] width 0 height 0
click at [641, 272] on icon at bounding box center [643, 263] width 16 height 16
click at [0, 0] on input "radio" at bounding box center [0, 0] width 0 height 0
click at [641, 303] on icon at bounding box center [643, 295] width 16 height 16
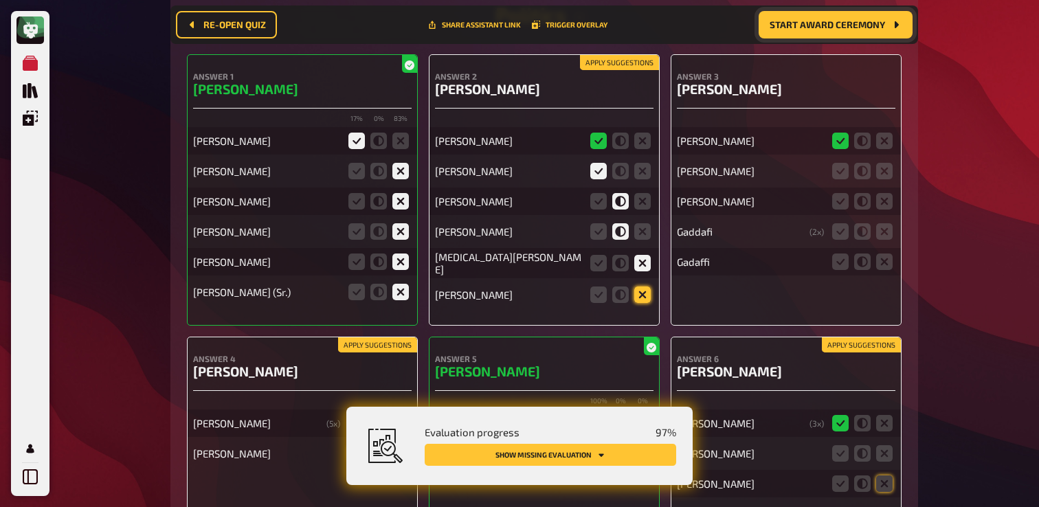
click at [0, 0] on input "radio" at bounding box center [0, 0] width 0 height 0
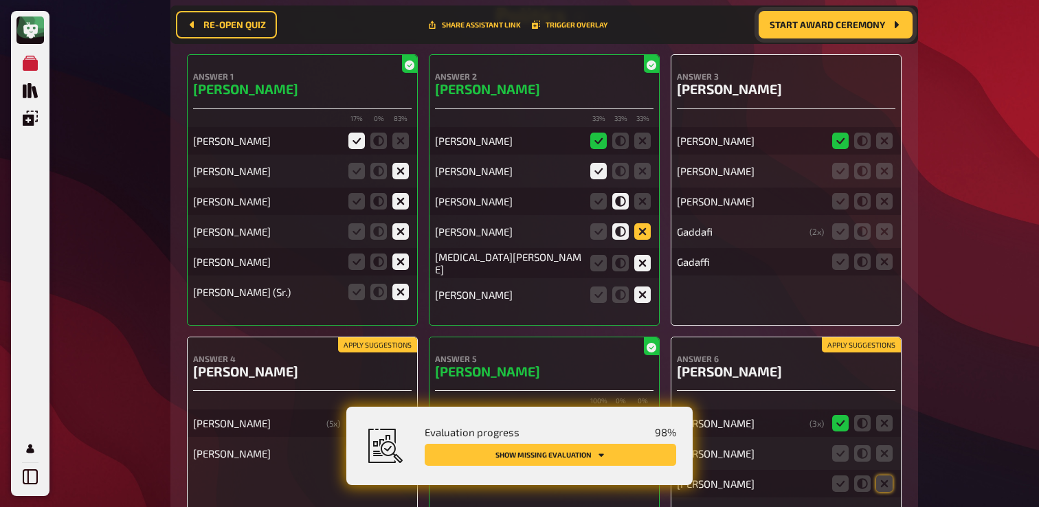
click at [639, 240] on icon at bounding box center [643, 231] width 16 height 16
click at [0, 0] on input "radio" at bounding box center [0, 0] width 0 height 0
click at [494, 177] on div "[PERSON_NAME]" at bounding box center [508, 171] width 147 height 12
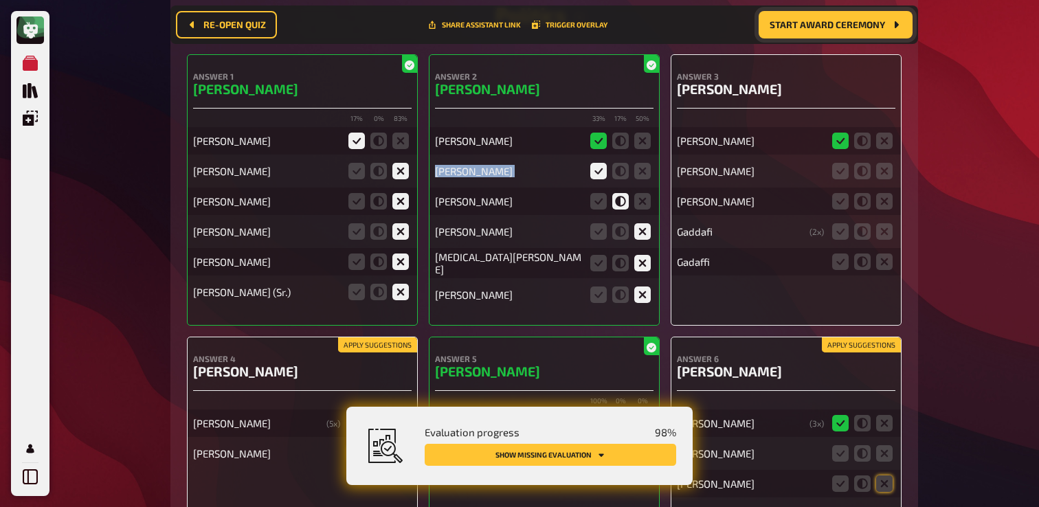
copy div "[PERSON_NAME]"
click at [600, 210] on icon at bounding box center [599, 201] width 16 height 16
click at [0, 0] on input "radio" at bounding box center [0, 0] width 0 height 0
click at [600, 240] on icon at bounding box center [599, 231] width 16 height 16
click at [0, 0] on input "radio" at bounding box center [0, 0] width 0 height 0
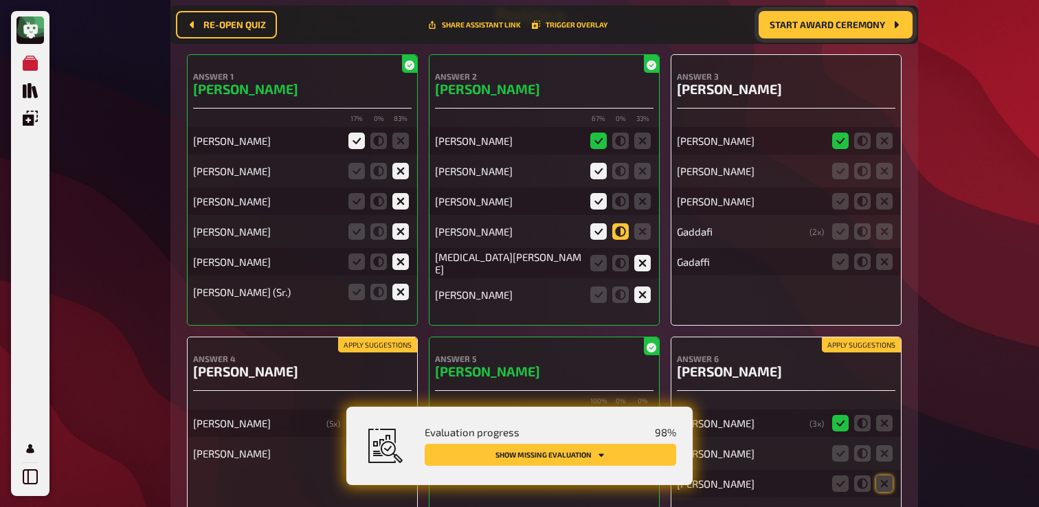
click at [623, 240] on icon at bounding box center [621, 231] width 16 height 16
click at [0, 0] on input "radio" at bounding box center [0, 0] width 0 height 0
click at [639, 240] on icon at bounding box center [643, 231] width 16 height 16
click at [0, 0] on input "radio" at bounding box center [0, 0] width 0 height 0
click at [626, 210] on icon at bounding box center [621, 201] width 16 height 16
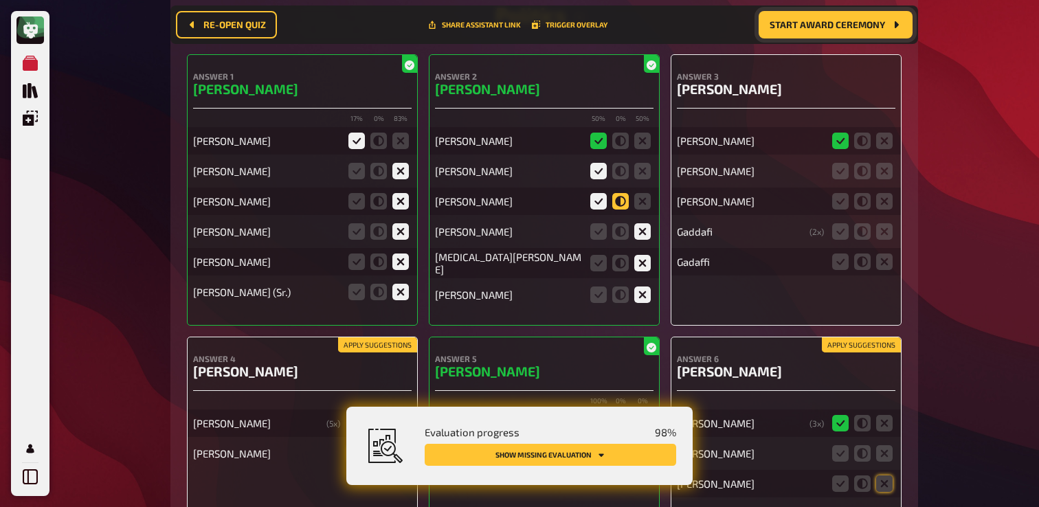
click at [0, 0] on input "radio" at bounding box center [0, 0] width 0 height 0
click at [622, 149] on icon at bounding box center [621, 141] width 16 height 16
click at [597, 149] on icon at bounding box center [599, 141] width 16 height 16
click at [634, 152] on fieldset at bounding box center [621, 141] width 66 height 22
click at [651, 70] on icon at bounding box center [652, 65] width 10 height 10
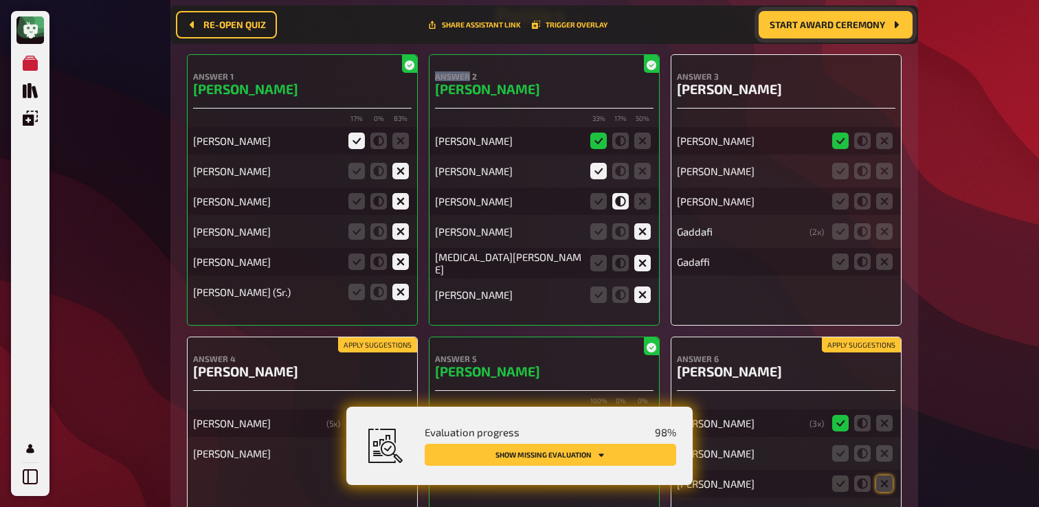
click at [651, 70] on icon at bounding box center [652, 65] width 10 height 10
click at [610, 155] on div "[PERSON_NAME]" at bounding box center [544, 140] width 219 height 27
click at [597, 149] on icon at bounding box center [599, 141] width 16 height 16
click at [597, 210] on icon at bounding box center [599, 201] width 16 height 16
click at [0, 0] on input "radio" at bounding box center [0, 0] width 0 height 0
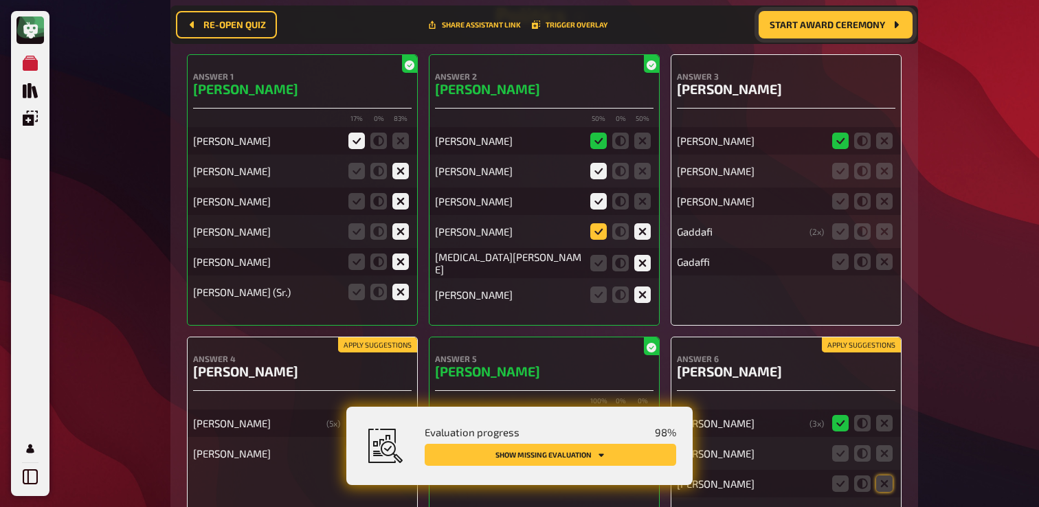
click at [602, 240] on icon at bounding box center [599, 231] width 16 height 16
click at [0, 0] on input "radio" at bounding box center [0, 0] width 0 height 0
click at [623, 240] on icon at bounding box center [621, 231] width 16 height 16
click at [0, 0] on input "radio" at bounding box center [0, 0] width 0 height 0
click at [606, 240] on icon at bounding box center [599, 231] width 16 height 16
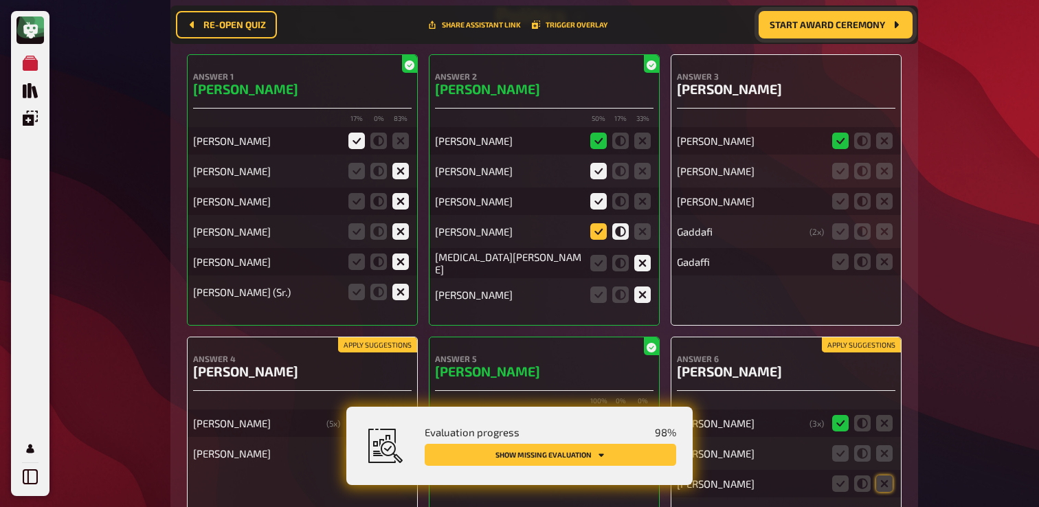
click at [0, 0] on input "radio" at bounding box center [0, 0] width 0 height 0
click at [626, 240] on icon at bounding box center [621, 231] width 16 height 16
click at [0, 0] on input "radio" at bounding box center [0, 0] width 0 height 0
click at [623, 210] on icon at bounding box center [621, 201] width 16 height 16
click at [0, 0] on input "radio" at bounding box center [0, 0] width 0 height 0
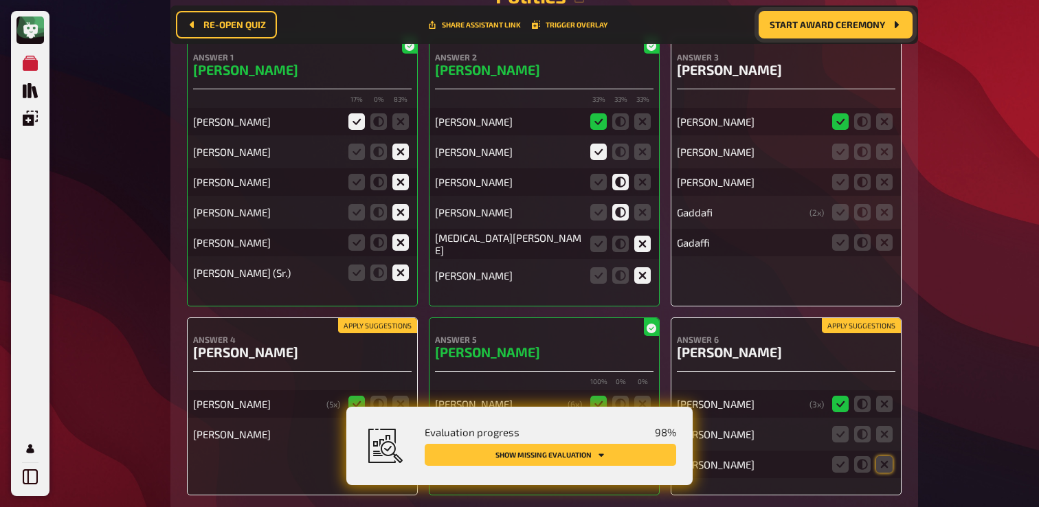
scroll to position [11284, 0]
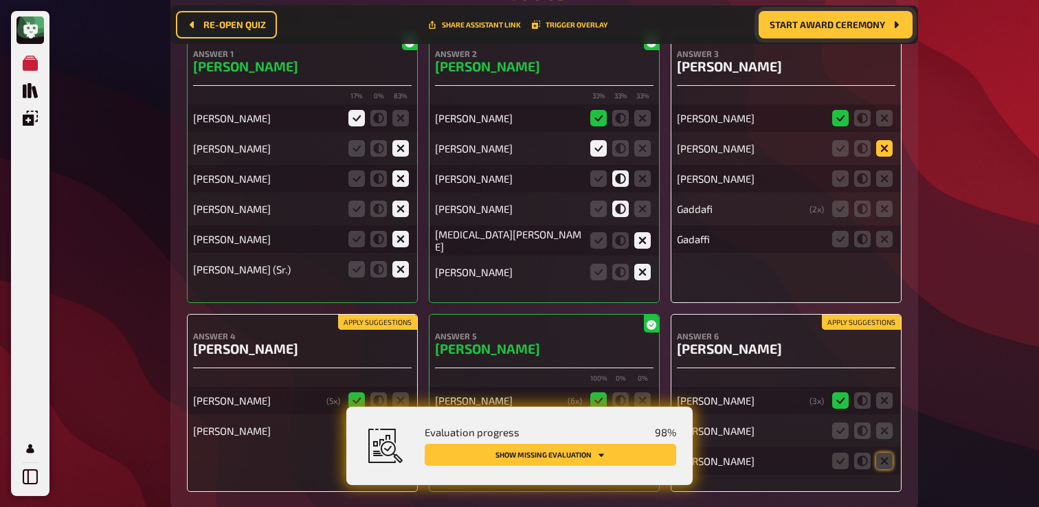
click at [887, 157] on icon at bounding box center [884, 148] width 16 height 16
click at [0, 0] on input "radio" at bounding box center [0, 0] width 0 height 0
click at [883, 187] on icon at bounding box center [884, 178] width 16 height 16
click at [0, 0] on input "radio" at bounding box center [0, 0] width 0 height 0
click at [863, 217] on icon at bounding box center [862, 209] width 16 height 16
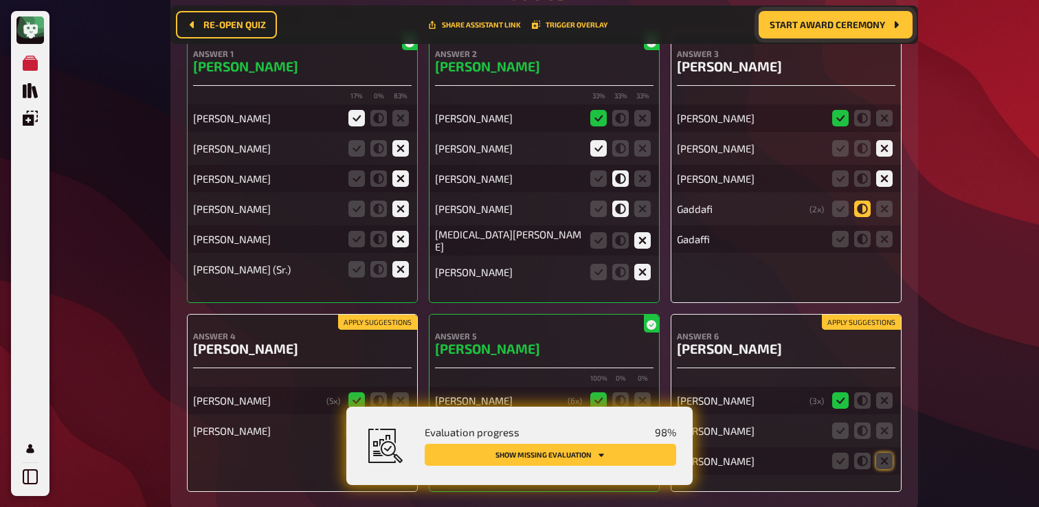
click at [0, 0] on input "radio" at bounding box center [0, 0] width 0 height 0
click at [863, 247] on icon at bounding box center [862, 239] width 16 height 16
click at [0, 0] on input "radio" at bounding box center [0, 0] width 0 height 0
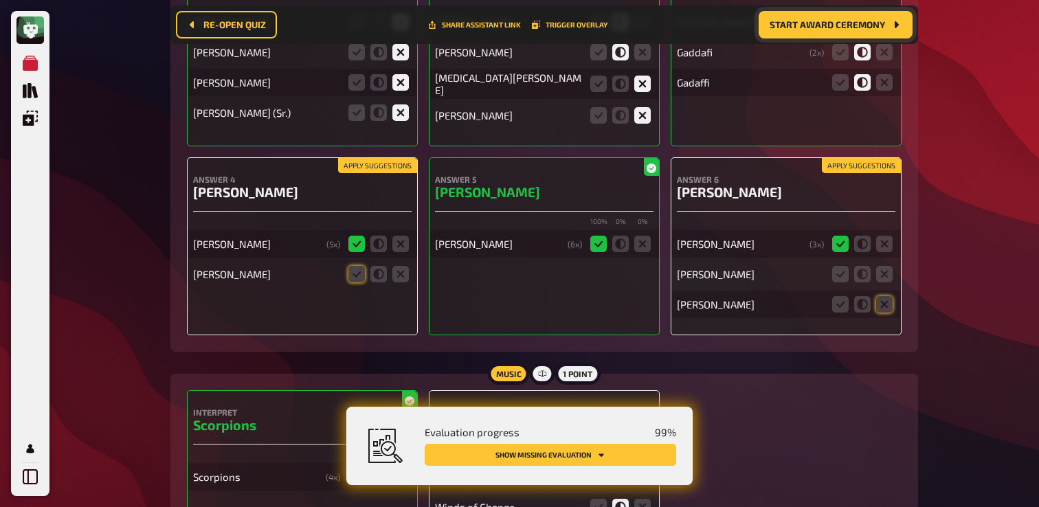
scroll to position [11449, 0]
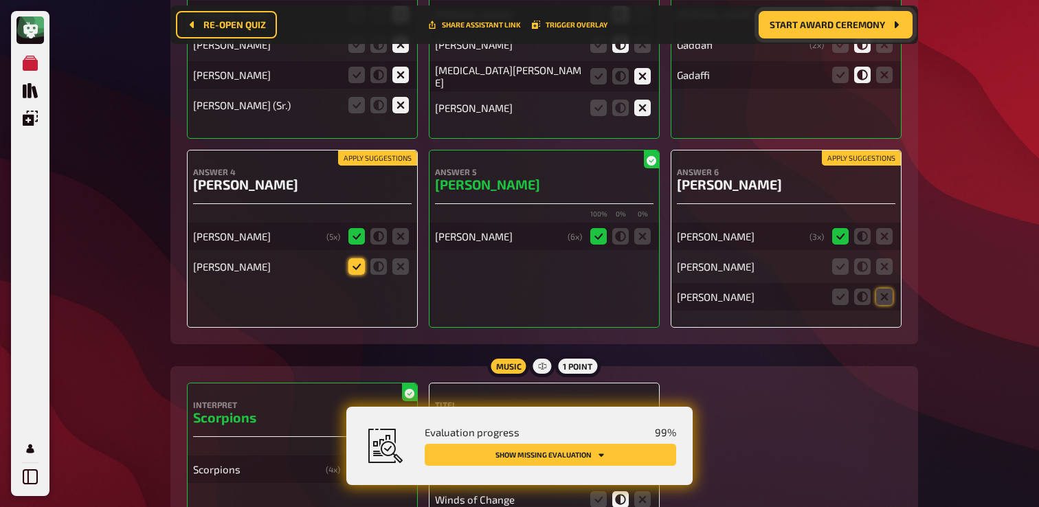
drag, startPoint x: 374, startPoint y: 300, endPoint x: 362, endPoint y: 298, distance: 12.5
click at [361, 278] on fieldset at bounding box center [379, 267] width 66 height 22
click at [376, 275] on icon at bounding box center [379, 266] width 16 height 16
click at [0, 0] on input "radio" at bounding box center [0, 0] width 0 height 0
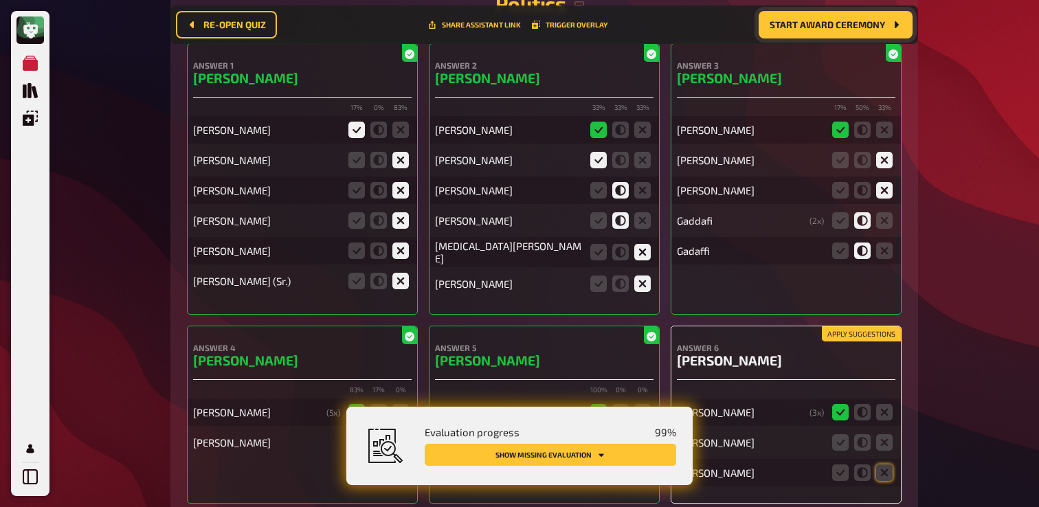
scroll to position [11274, 0]
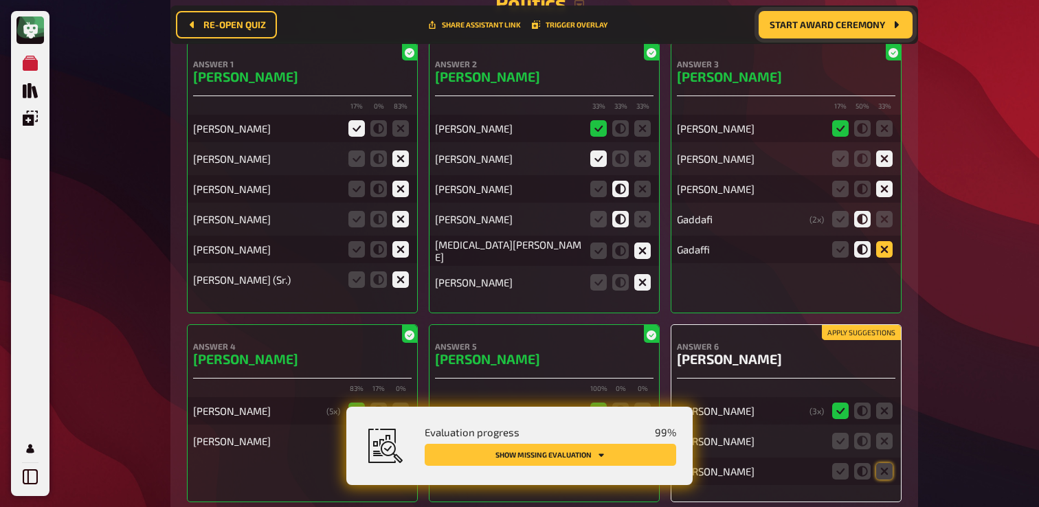
click at [884, 258] on icon at bounding box center [884, 249] width 16 height 16
click at [0, 0] on input "radio" at bounding box center [0, 0] width 0 height 0
click at [870, 258] on icon at bounding box center [862, 249] width 16 height 16
click at [0, 0] on input "radio" at bounding box center [0, 0] width 0 height 0
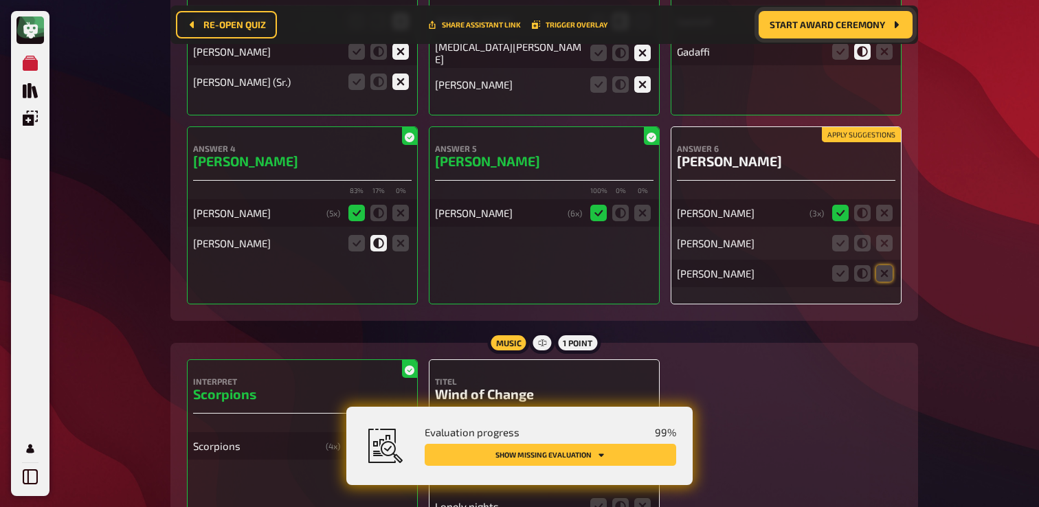
scroll to position [11478, 0]
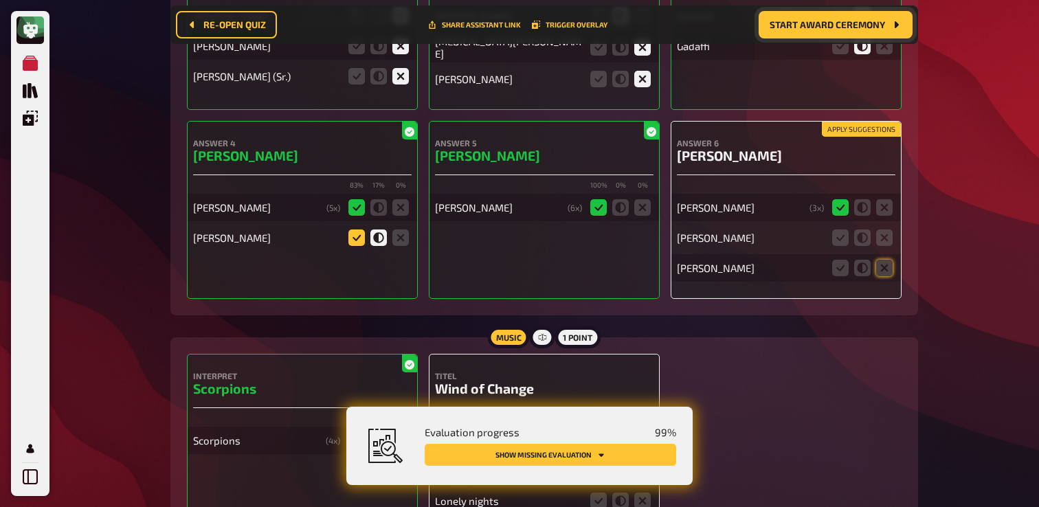
click at [359, 246] on icon at bounding box center [357, 238] width 16 height 16
click at [0, 0] on input "radio" at bounding box center [0, 0] width 0 height 0
click at [876, 246] on icon at bounding box center [884, 238] width 16 height 16
click at [0, 0] on input "radio" at bounding box center [0, 0] width 0 height 0
click at [879, 246] on icon at bounding box center [884, 238] width 16 height 16
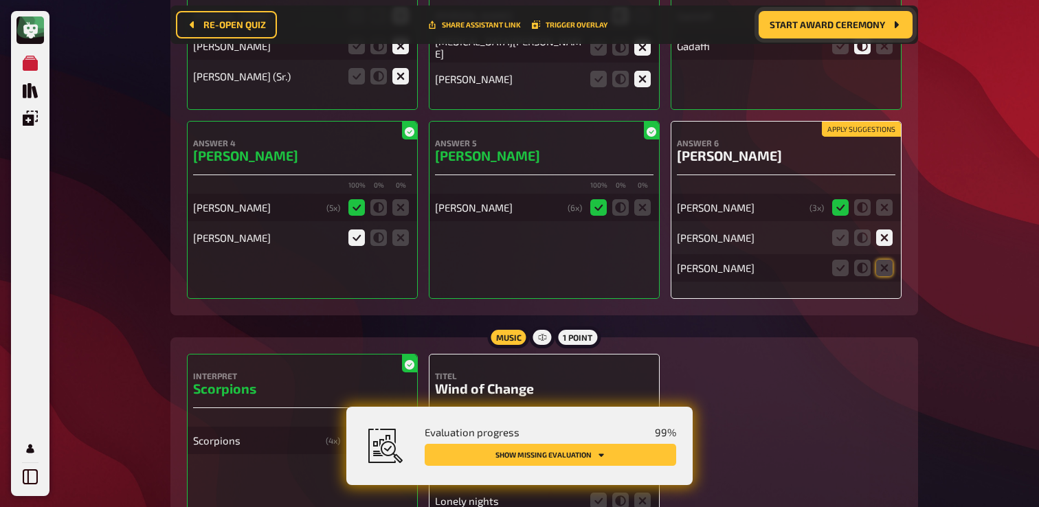
click at [0, 0] on input "radio" at bounding box center [0, 0] width 0 height 0
click at [885, 276] on icon at bounding box center [884, 268] width 16 height 16
click at [0, 0] on input "radio" at bounding box center [0, 0] width 0 height 0
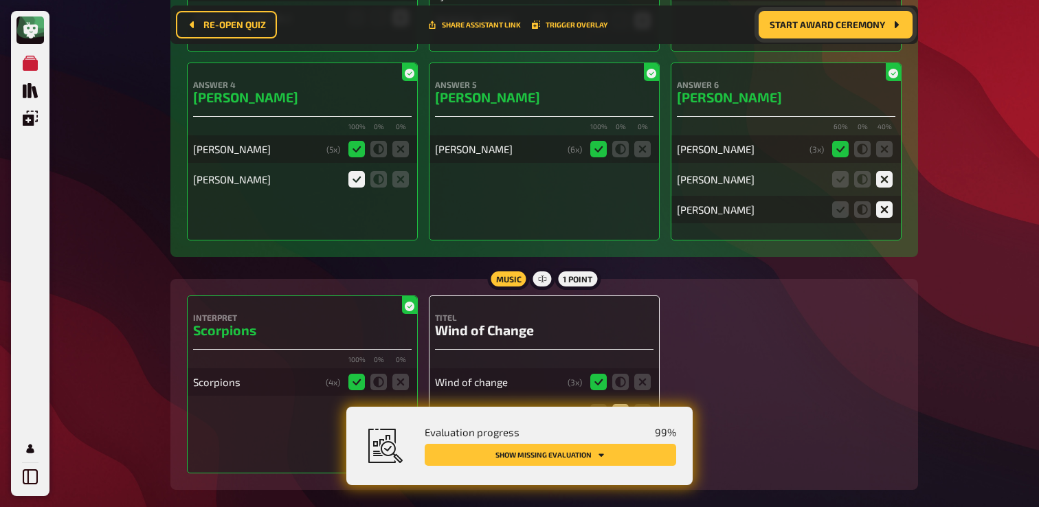
scroll to position [11636, 0]
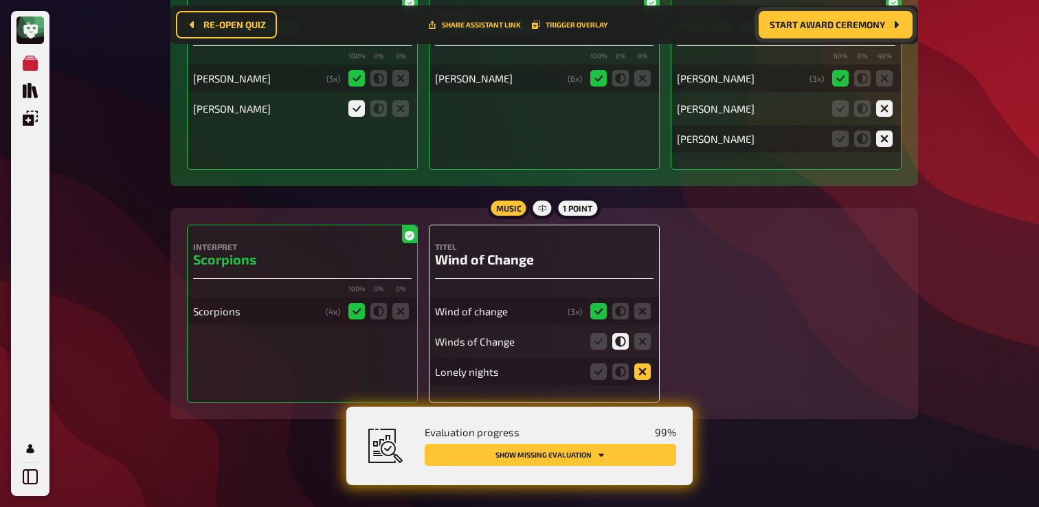
click at [641, 376] on icon at bounding box center [643, 372] width 16 height 16
click at [0, 0] on input "radio" at bounding box center [0, 0] width 0 height 0
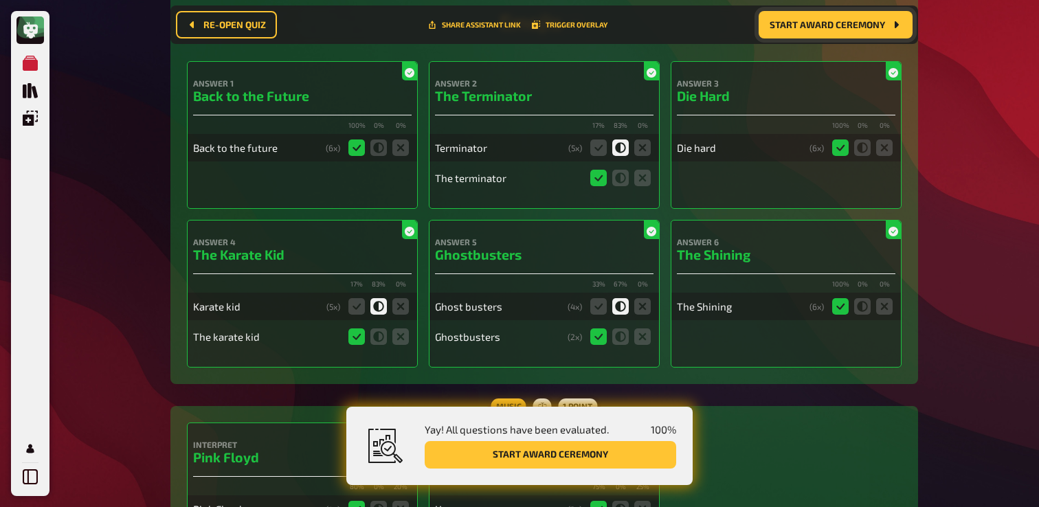
scroll to position [351, 0]
click at [597, 313] on icon at bounding box center [599, 308] width 16 height 16
click at [0, 0] on input "radio" at bounding box center [0, 0] width 0 height 0
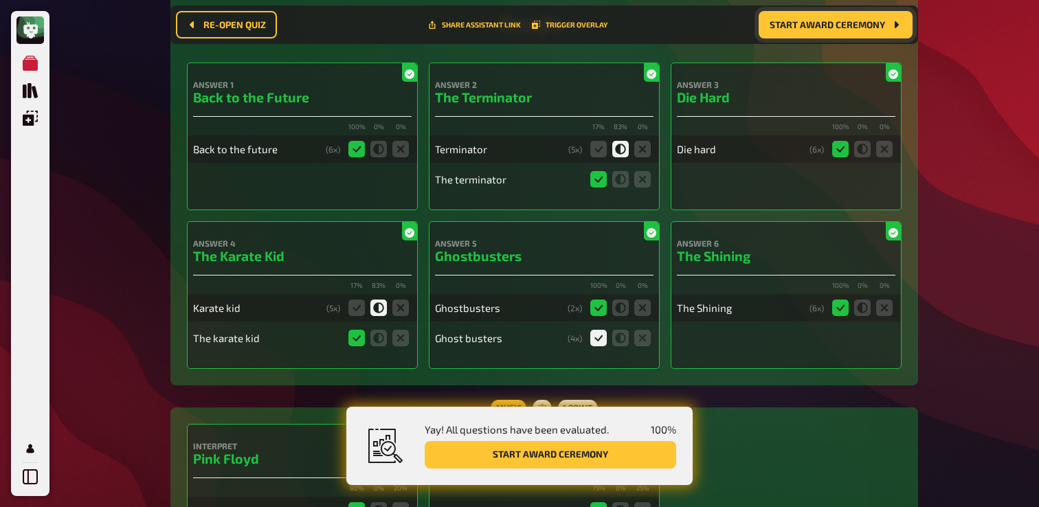
click at [623, 312] on icon at bounding box center [621, 308] width 16 height 16
click at [617, 313] on icon at bounding box center [621, 308] width 16 height 16
click at [621, 341] on icon at bounding box center [621, 338] width 16 height 16
click at [0, 0] on input "radio" at bounding box center [0, 0] width 0 height 0
click at [601, 309] on icon at bounding box center [599, 308] width 16 height 16
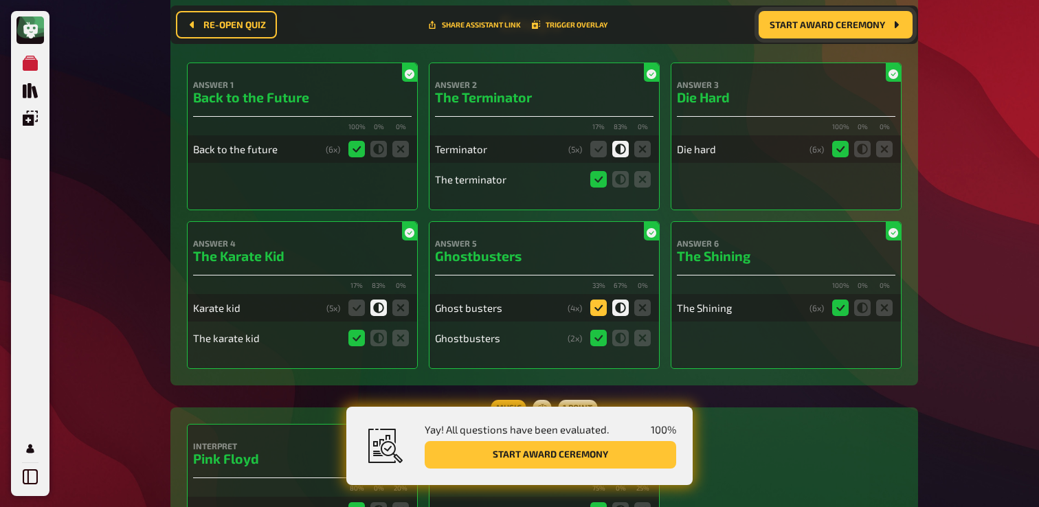
click at [0, 0] on input "radio" at bounding box center [0, 0] width 0 height 0
click at [604, 146] on icon at bounding box center [599, 149] width 16 height 16
click at [0, 0] on input "radio" at bounding box center [0, 0] width 0 height 0
click at [357, 309] on icon at bounding box center [357, 308] width 16 height 16
click at [0, 0] on input "radio" at bounding box center [0, 0] width 0 height 0
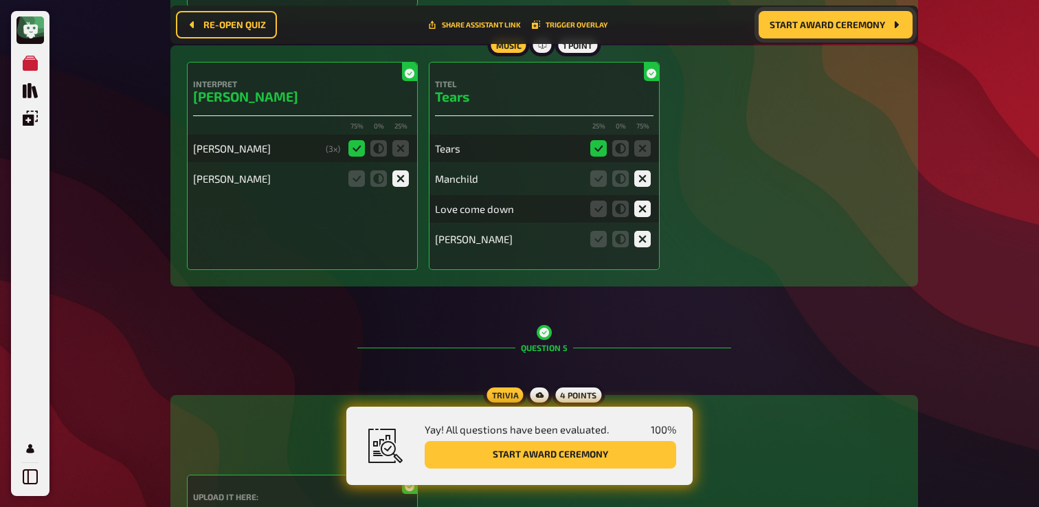
scroll to position [2690, 0]
click at [815, 30] on button "Start award ceremony" at bounding box center [836, 24] width 154 height 27
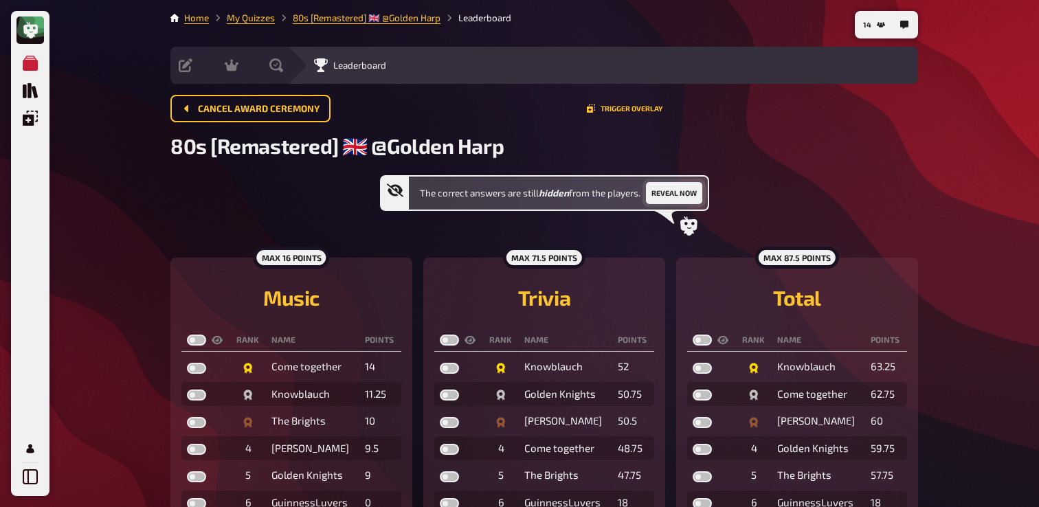
click at [670, 192] on button "Reveal now" at bounding box center [674, 193] width 56 height 22
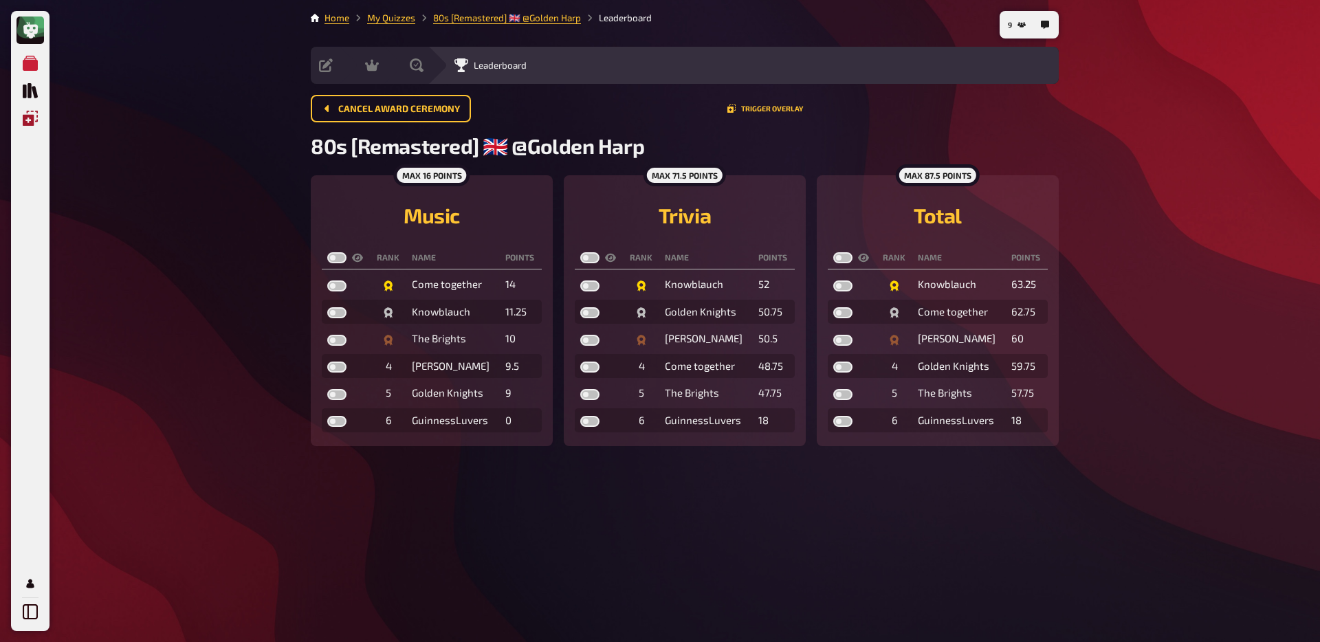
click at [30, 126] on link "Overlays" at bounding box center [29, 117] width 27 height 27
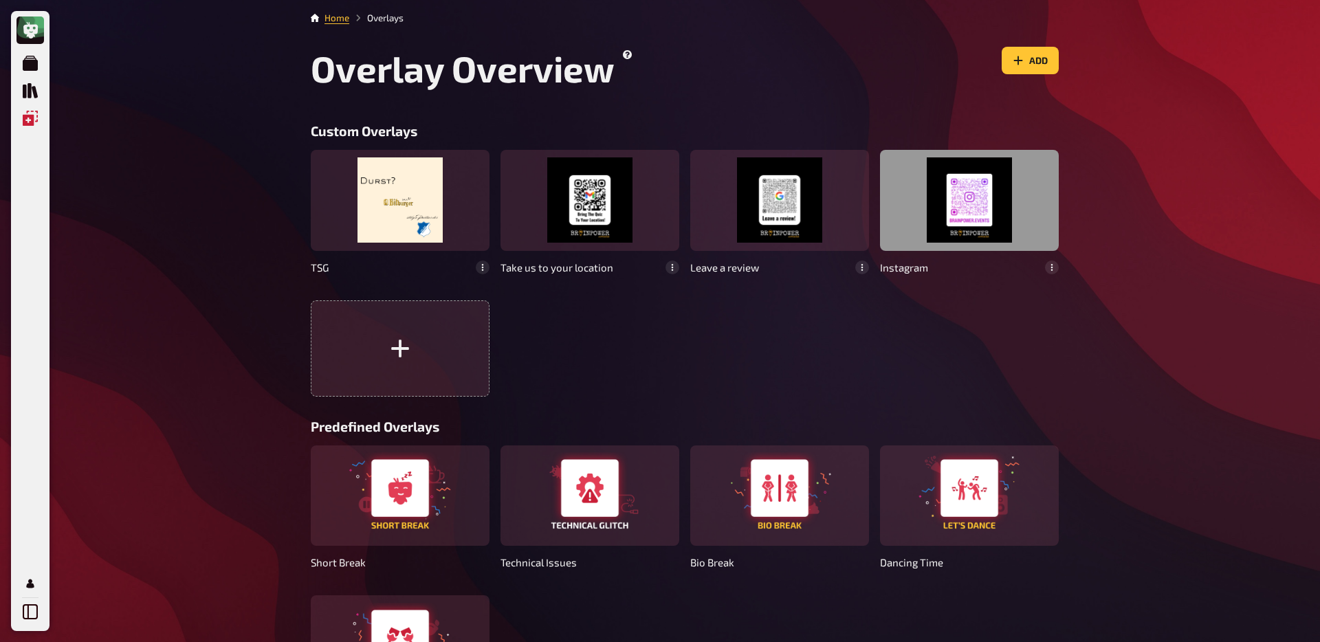
click at [945, 231] on div at bounding box center [969, 200] width 179 height 100
